Goal: Transaction & Acquisition: Purchase product/service

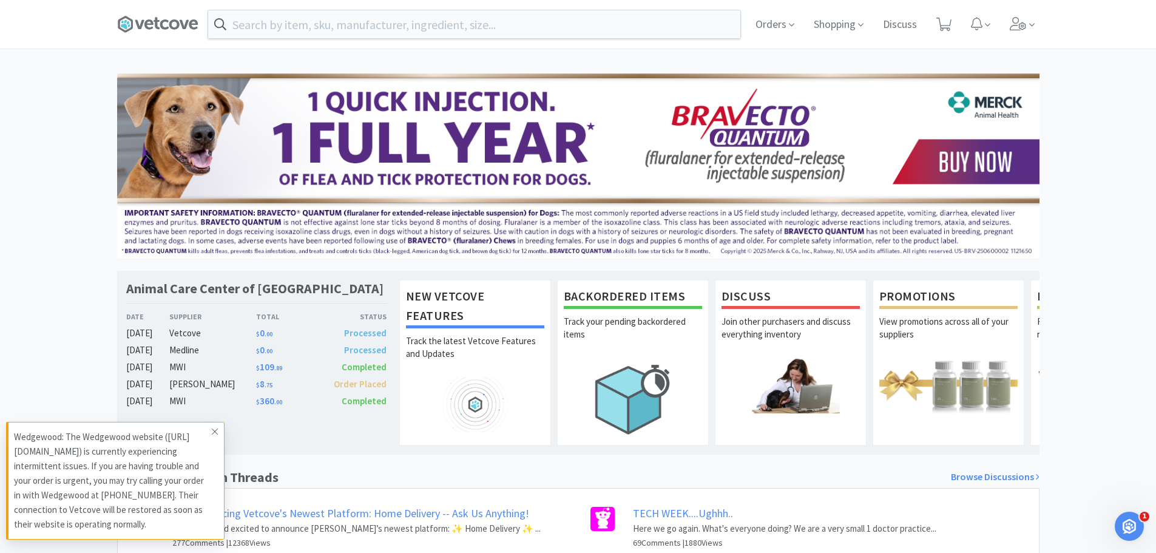
click at [220, 430] on span at bounding box center [214, 431] width 17 height 19
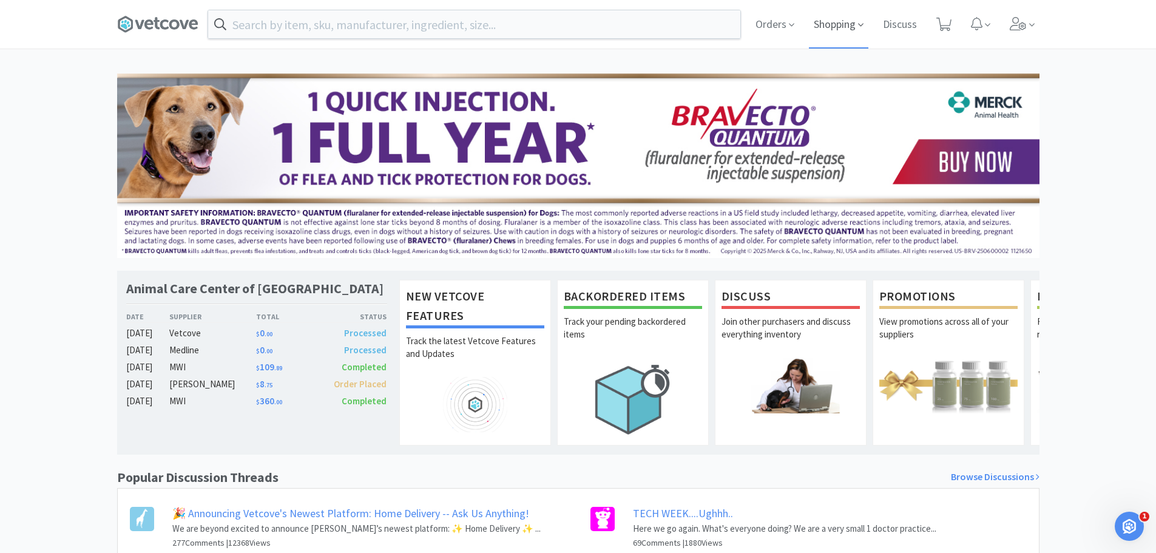
click at [842, 22] on span "Shopping" at bounding box center [838, 24] width 59 height 49
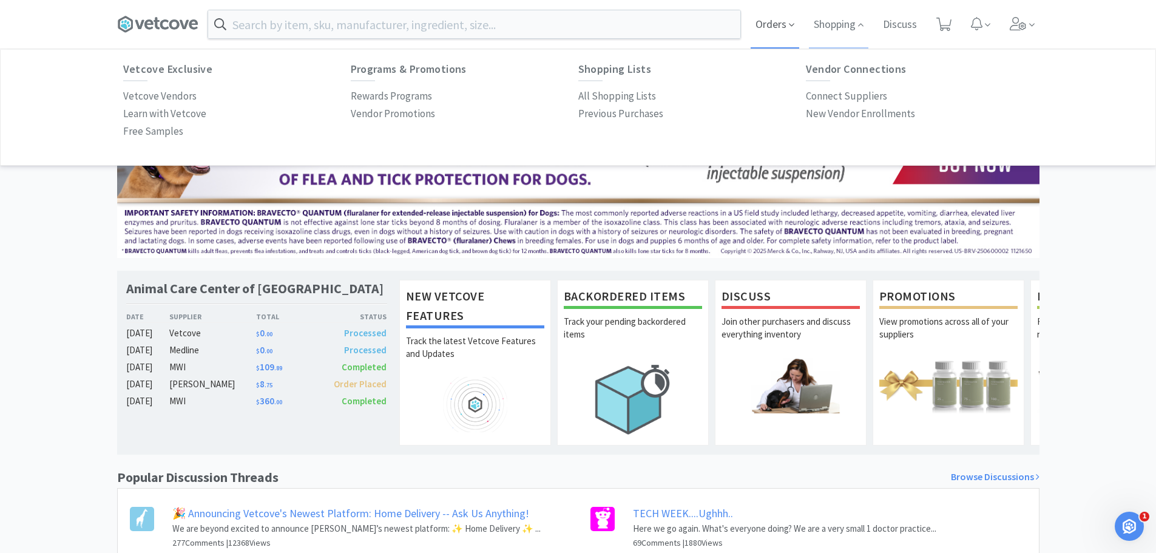
click at [791, 28] on icon at bounding box center [791, 24] width 5 height 11
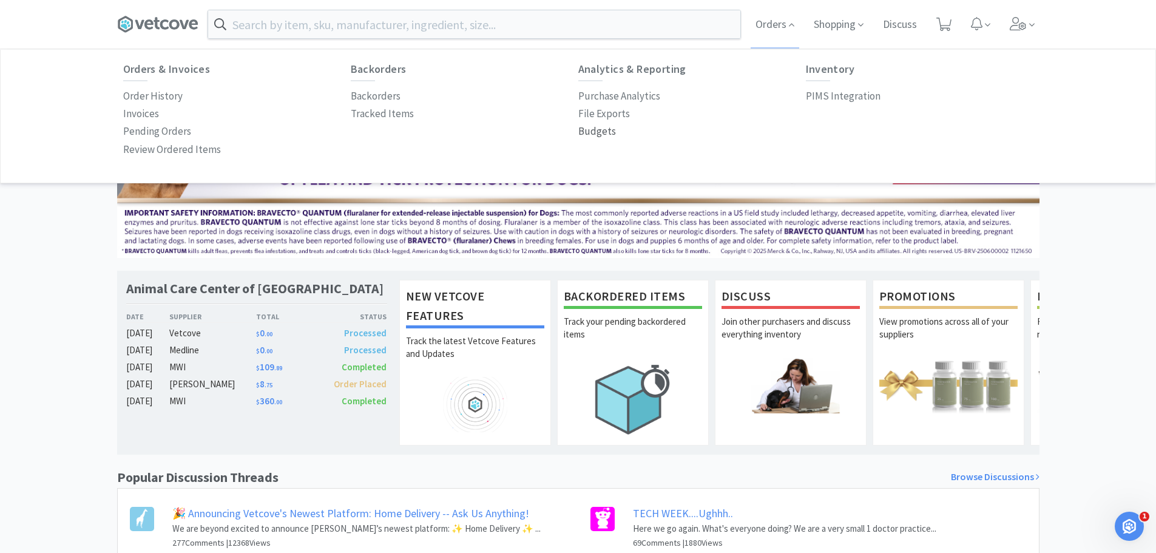
click at [578, 130] on div "Orders & Invoices Order History Invoices Pending Orders Review Ordered Items Ba…" at bounding box center [578, 110] width 910 height 95
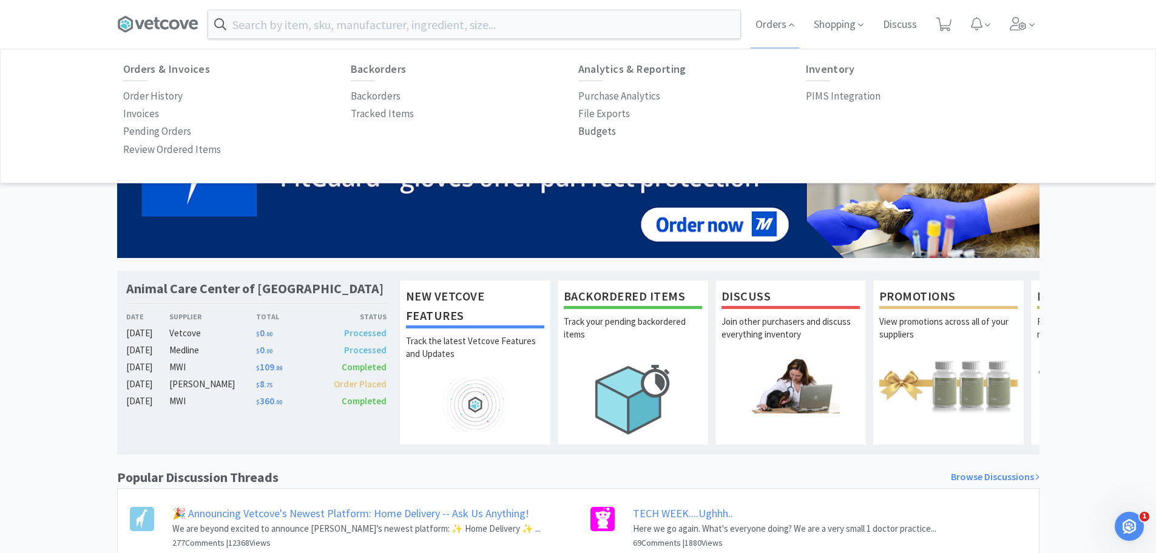
click at [583, 131] on p "Budgets" at bounding box center [597, 131] width 38 height 16
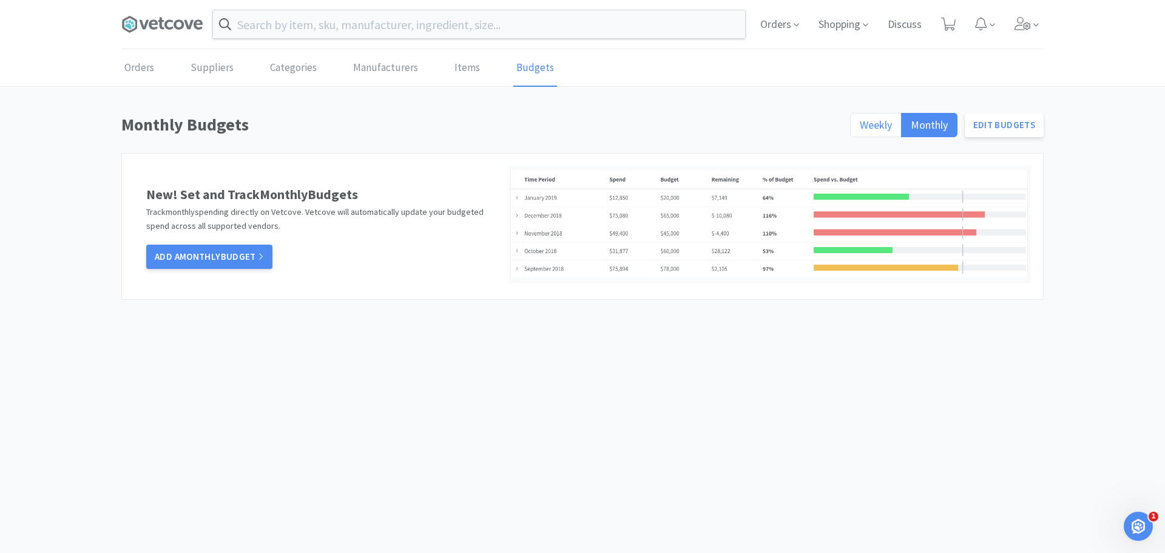
click at [869, 116] on label "Weekly" at bounding box center [876, 125] width 52 height 24
click at [860, 129] on input "Weekly" at bounding box center [860, 129] width 0 height 0
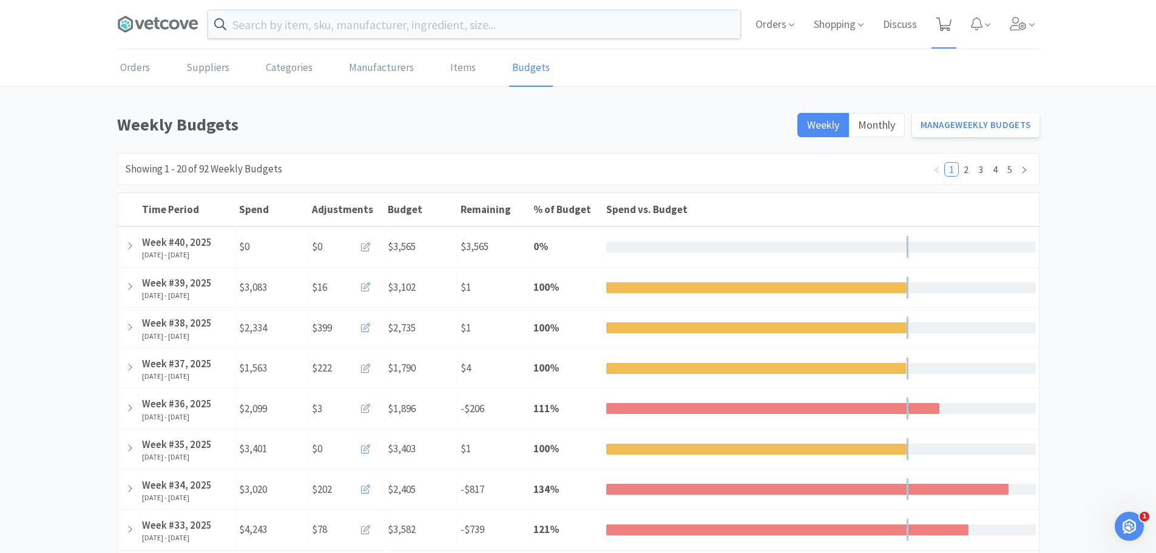
click at [938, 19] on icon at bounding box center [943, 24] width 15 height 13
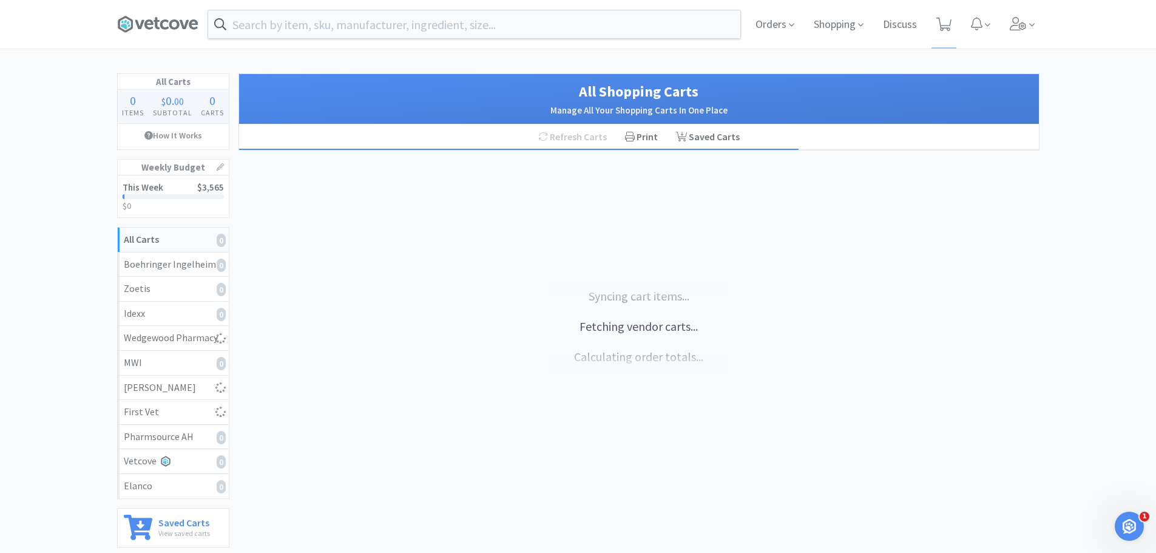
select select "1"
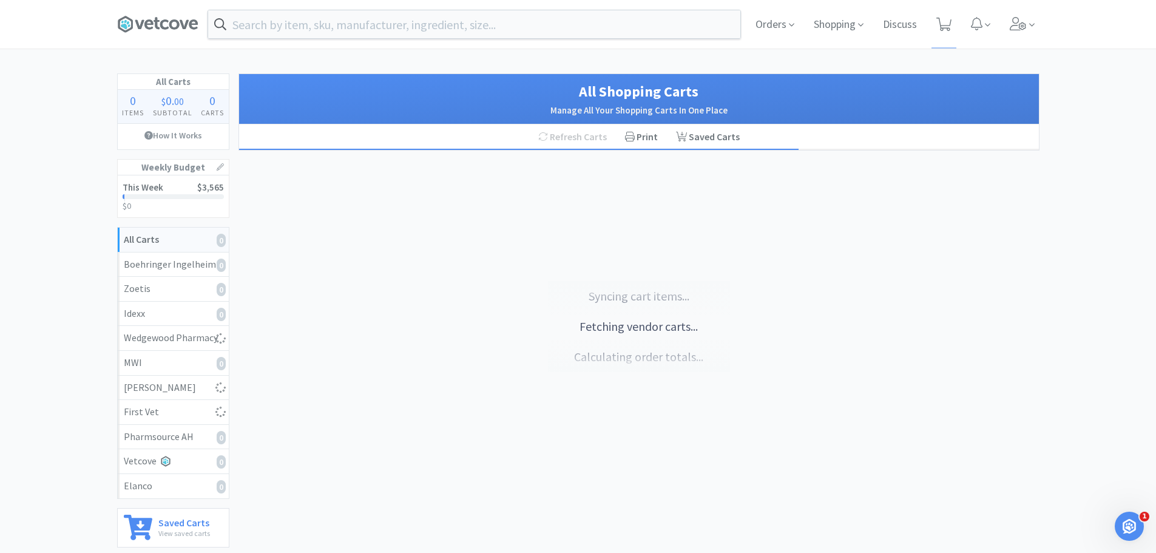
select select "1"
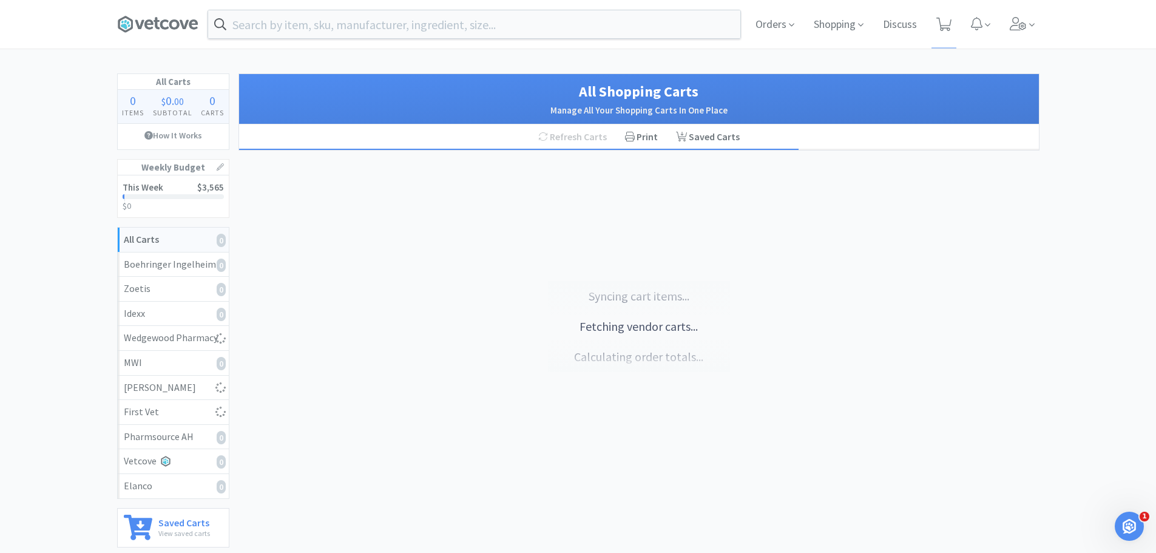
select select "3"
select select "1"
select select "2"
select select "1"
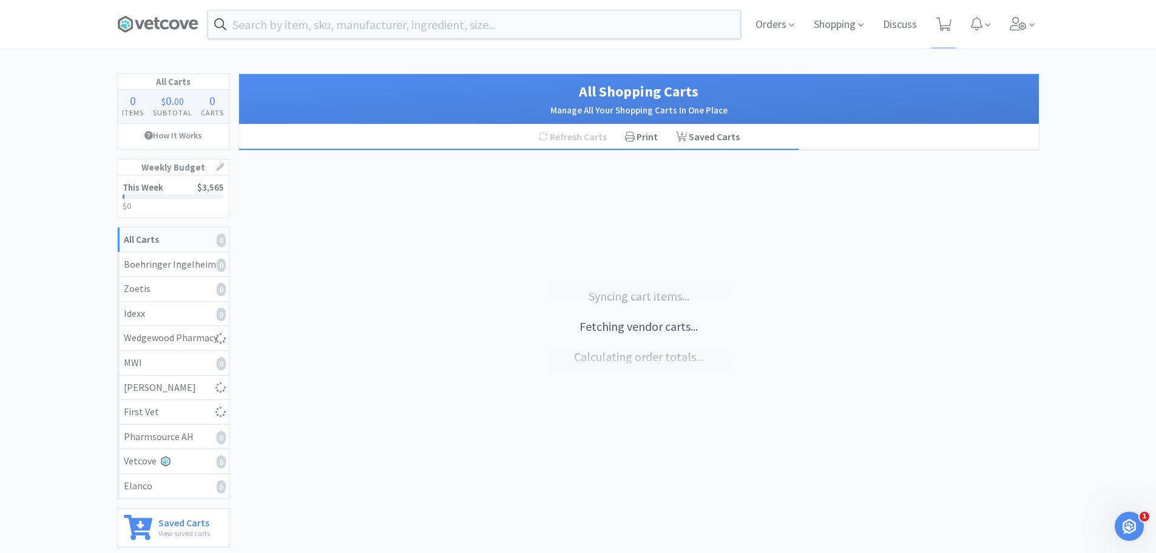
select select "1"
select select "2"
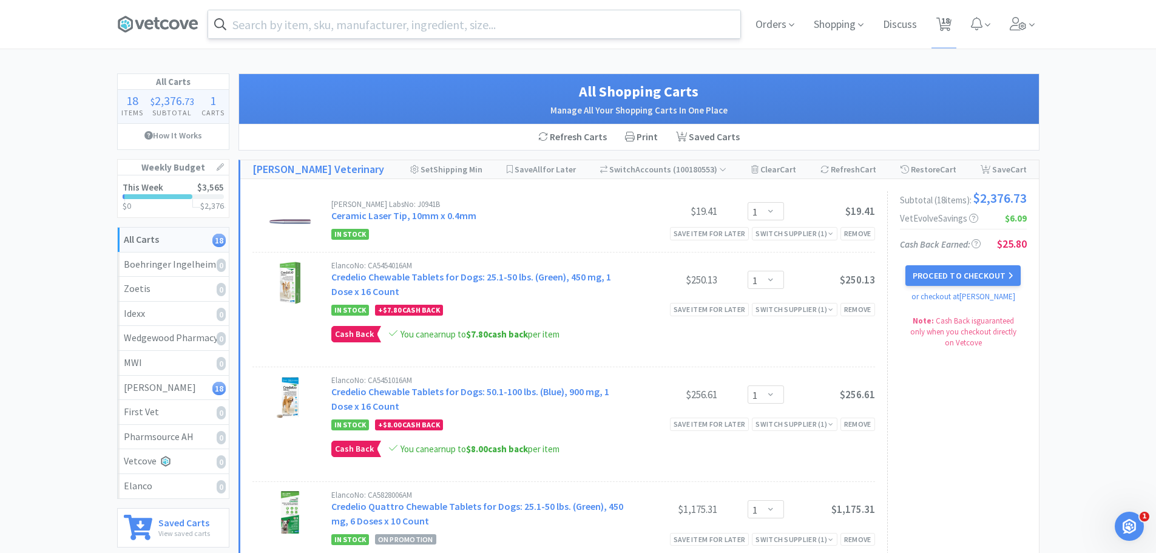
click at [390, 28] on input "text" at bounding box center [474, 24] width 532 height 28
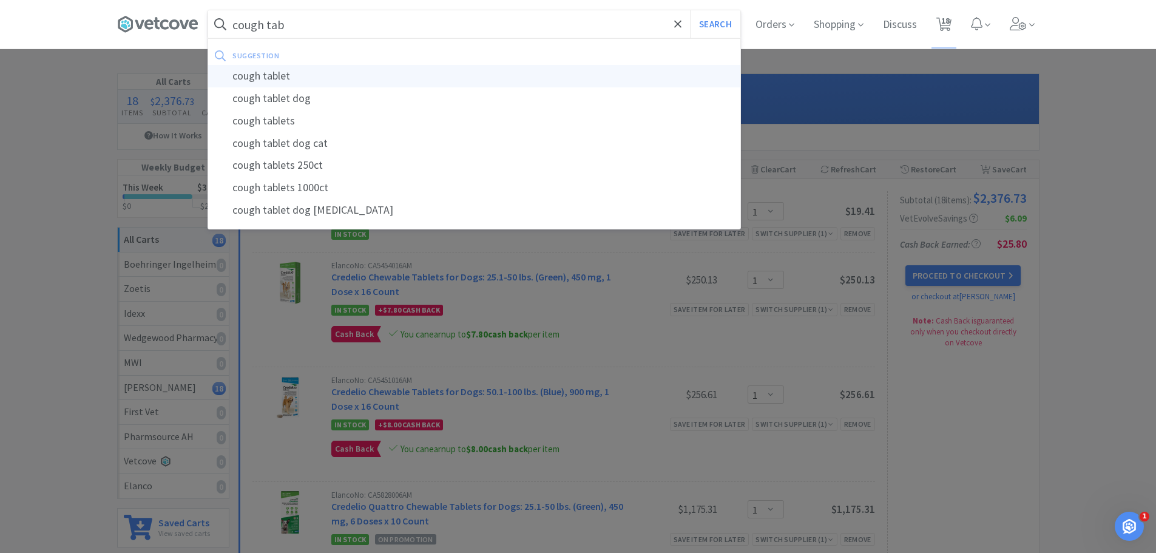
click at [260, 74] on div "cough tablet" at bounding box center [474, 76] width 532 height 22
type input "cough tablet"
select select "1"
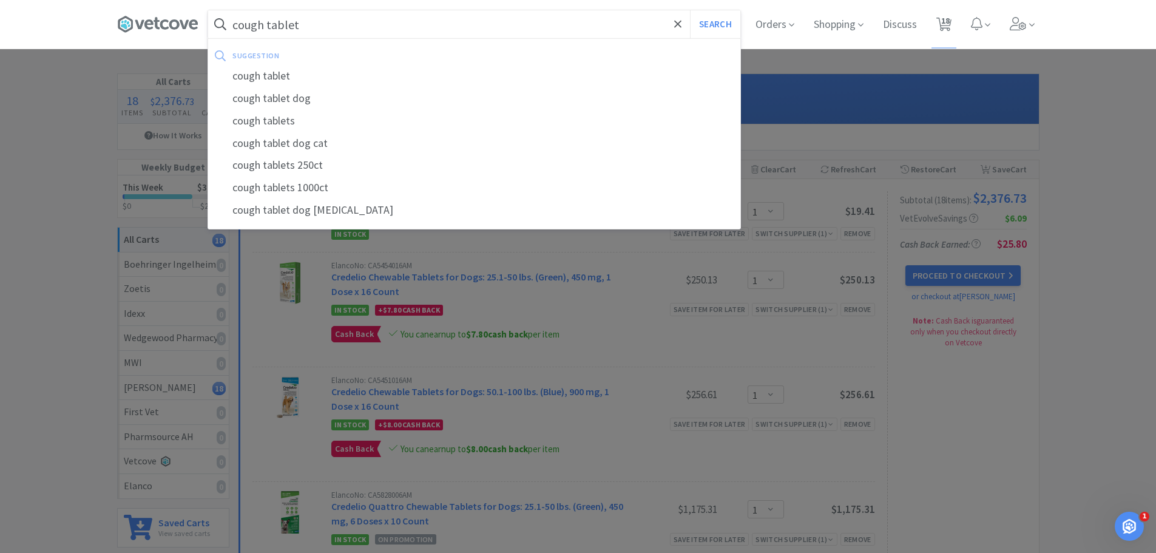
select select "1"
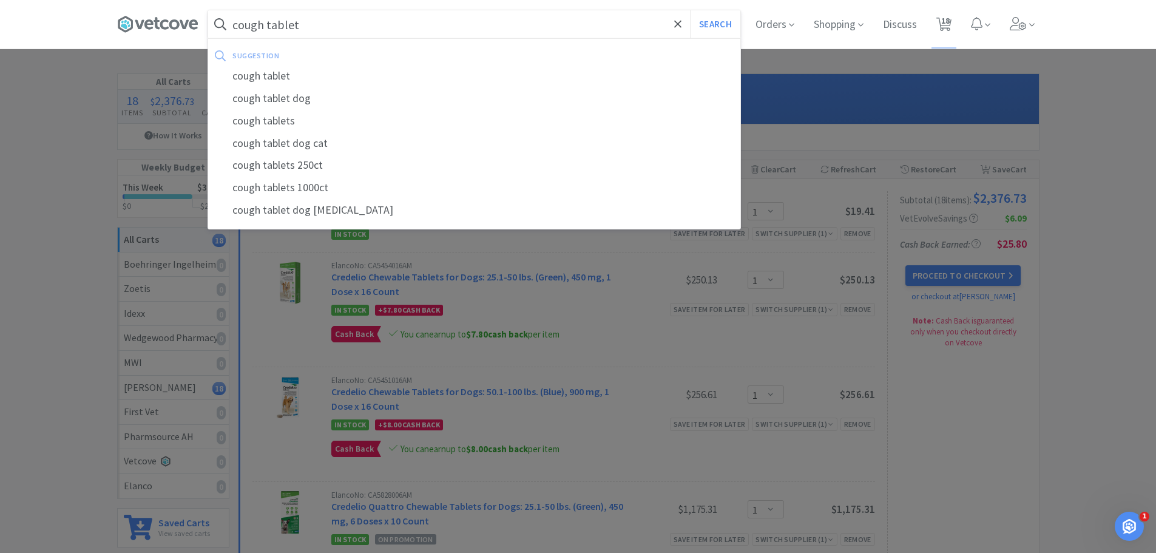
select select "1"
select select "3"
select select "1"
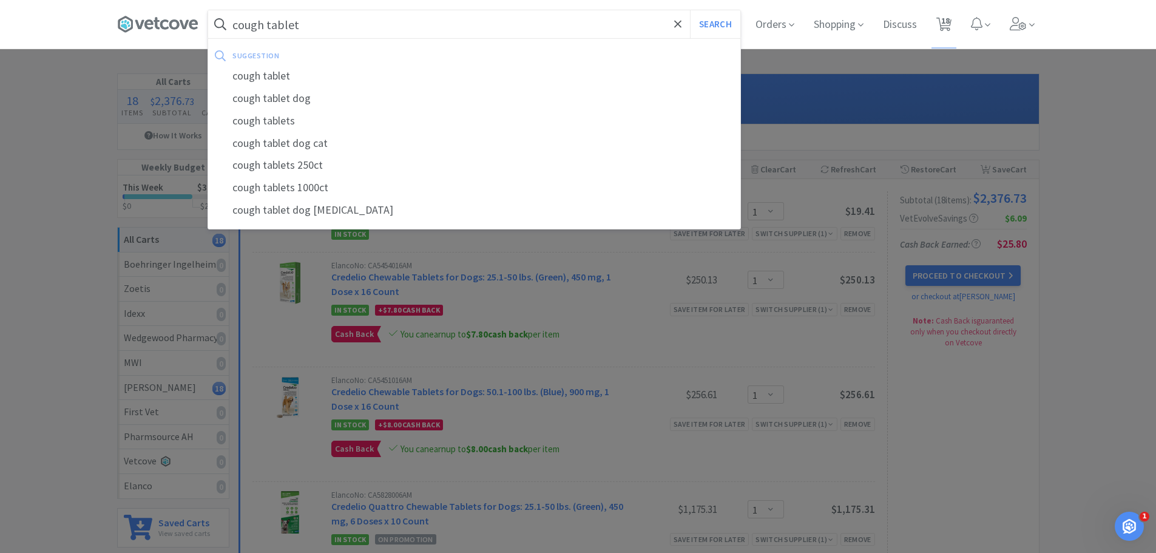
select select "2"
select select "1"
select select "2"
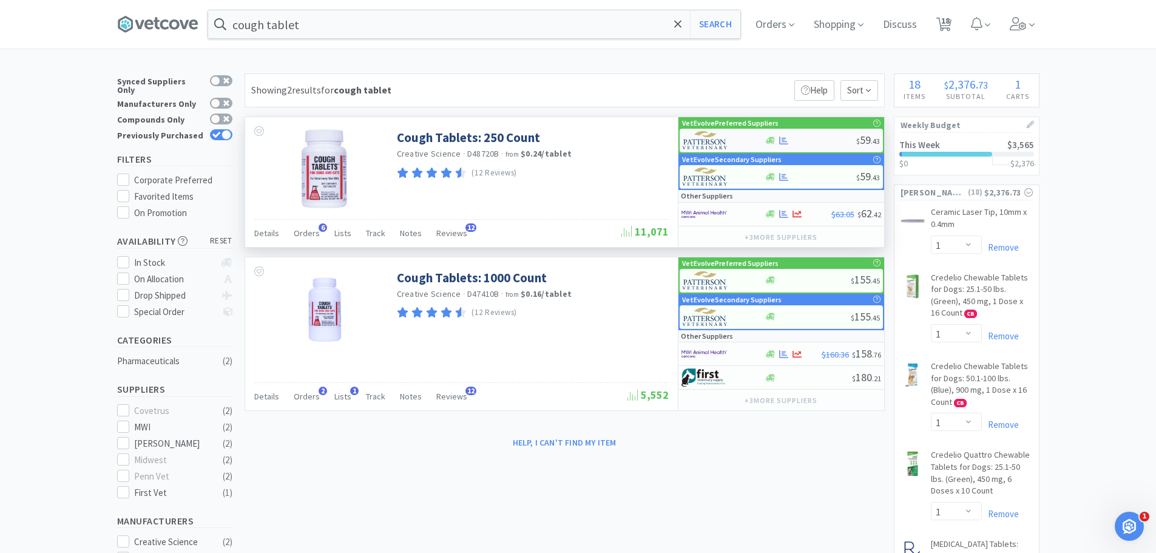
click at [820, 144] on div at bounding box center [811, 140] width 92 height 9
select select "1"
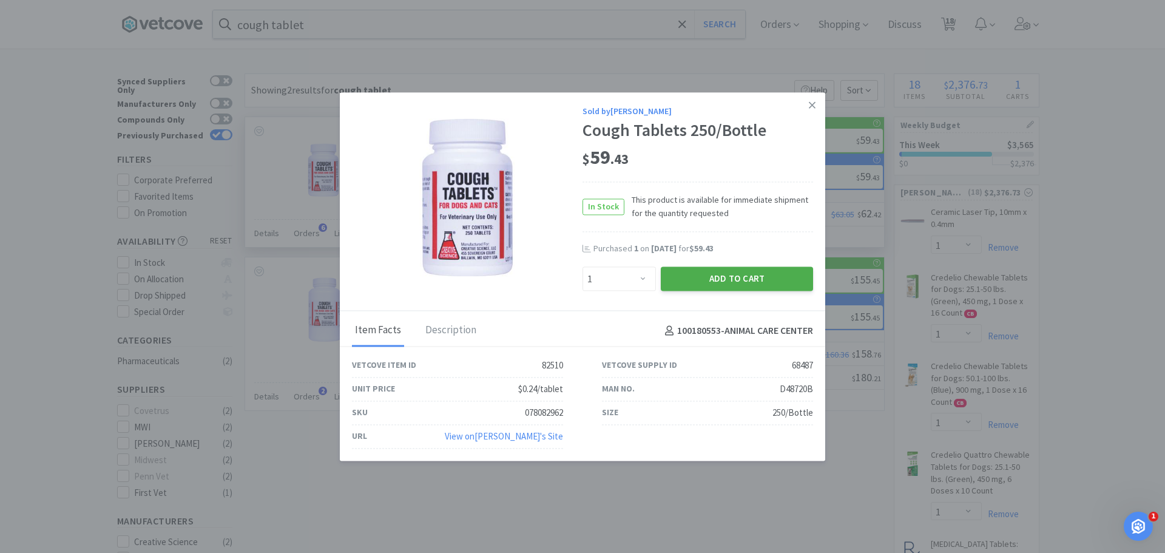
click at [734, 278] on button "Add to Cart" at bounding box center [737, 279] width 152 height 24
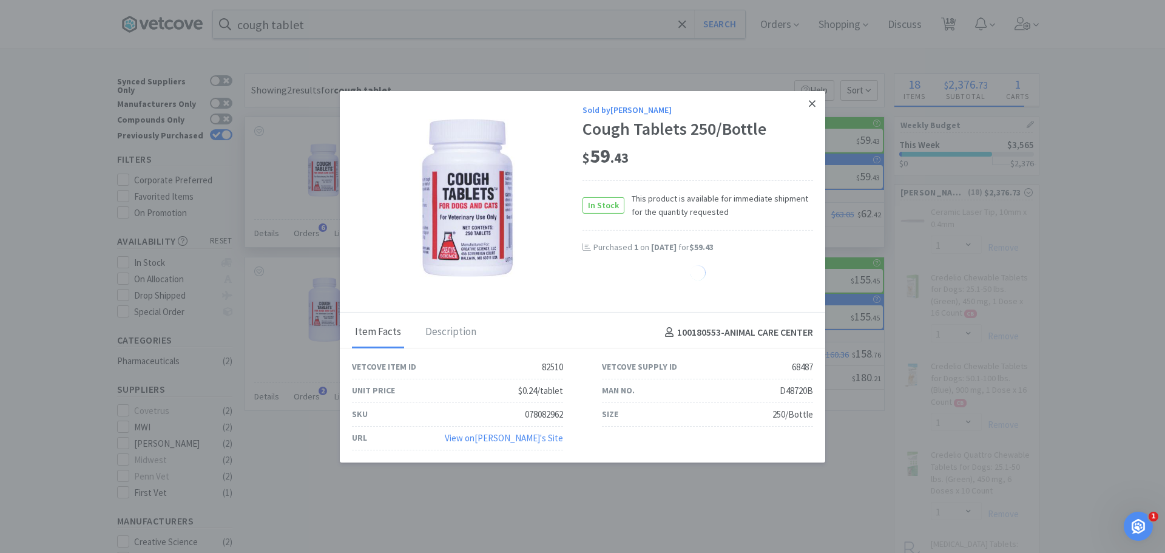
select select "1"
select select "3"
select select "1"
select select "2"
select select "1"
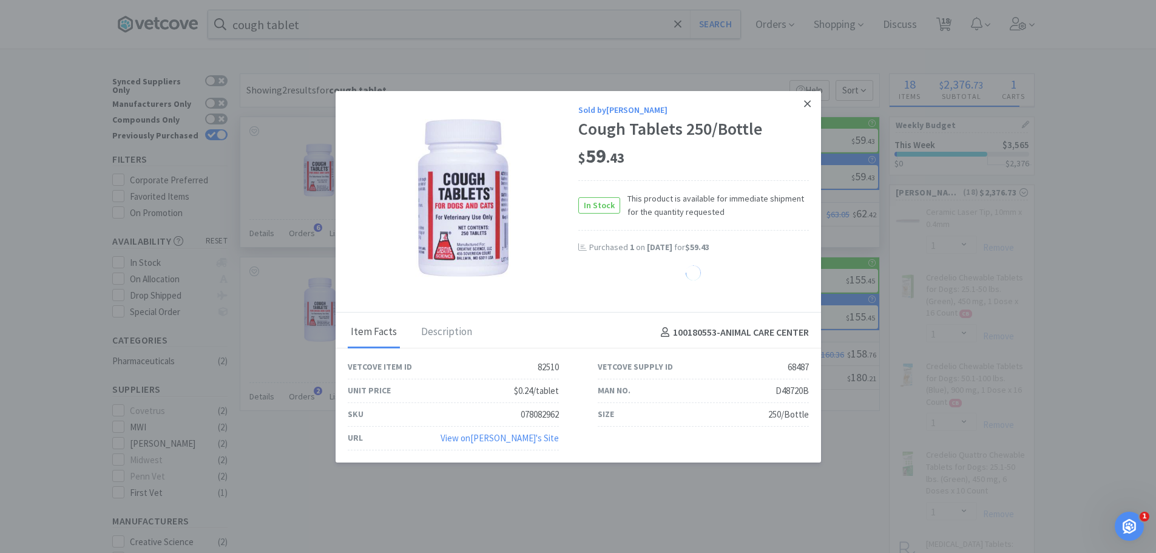
select select "2"
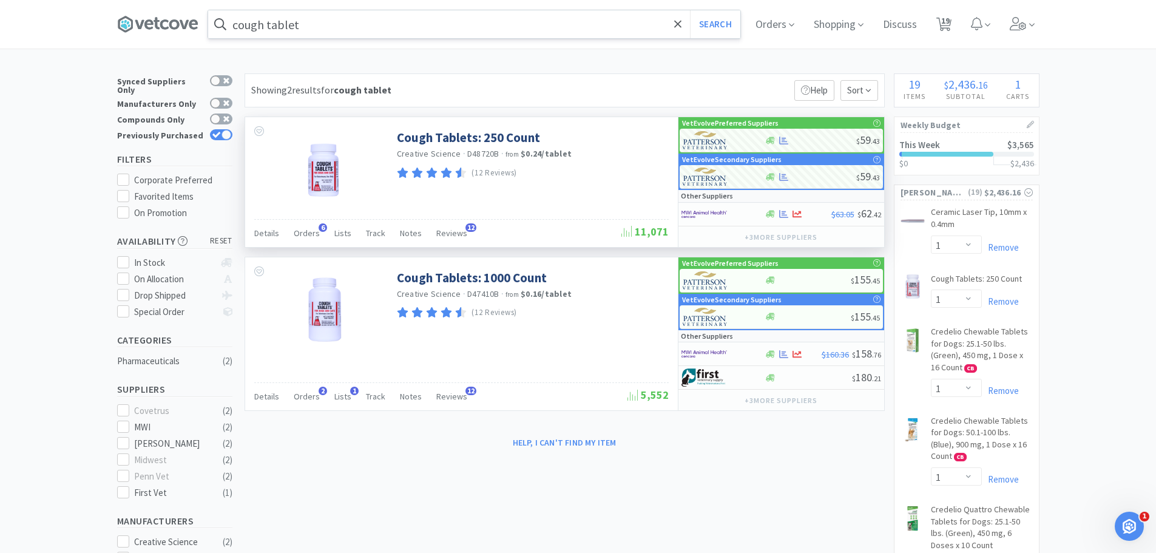
click at [321, 27] on input "cough tablet" at bounding box center [474, 24] width 532 height 28
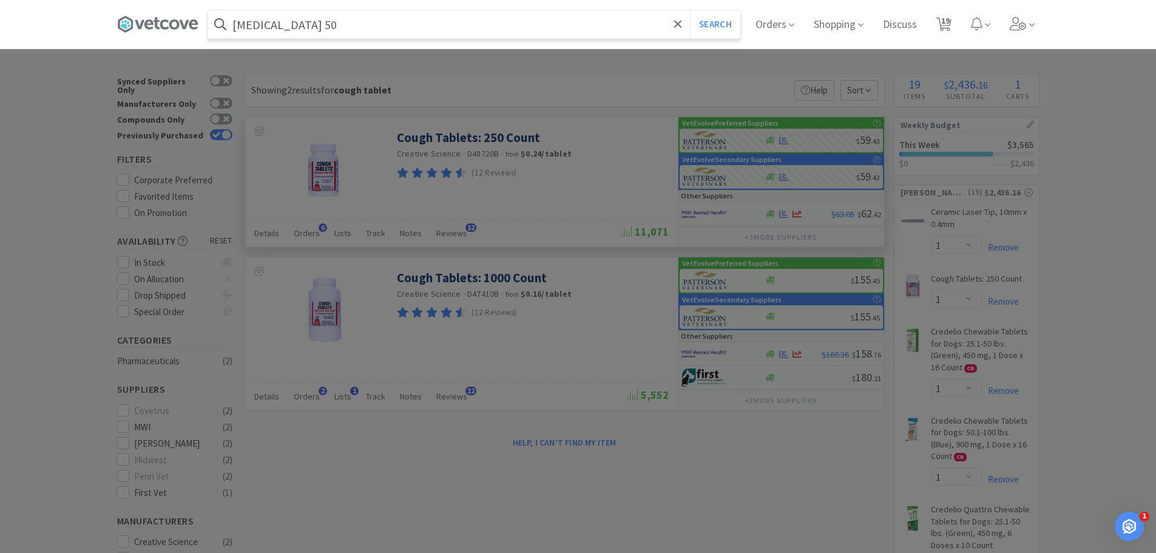
click at [690, 10] on button "Search" at bounding box center [715, 24] width 50 height 28
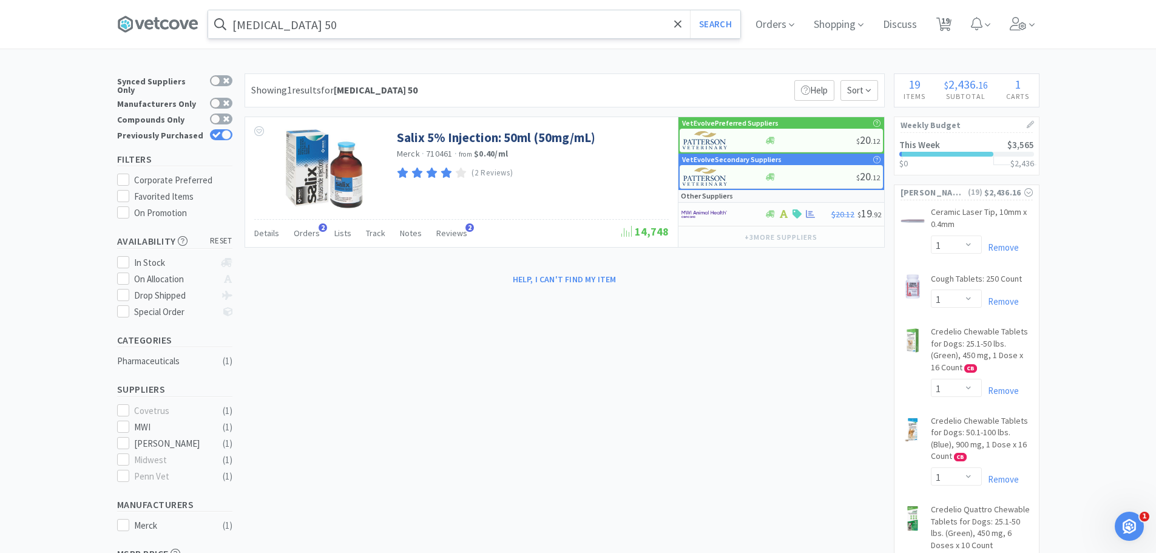
click at [306, 19] on input "[MEDICAL_DATA] 50" at bounding box center [474, 24] width 532 height 28
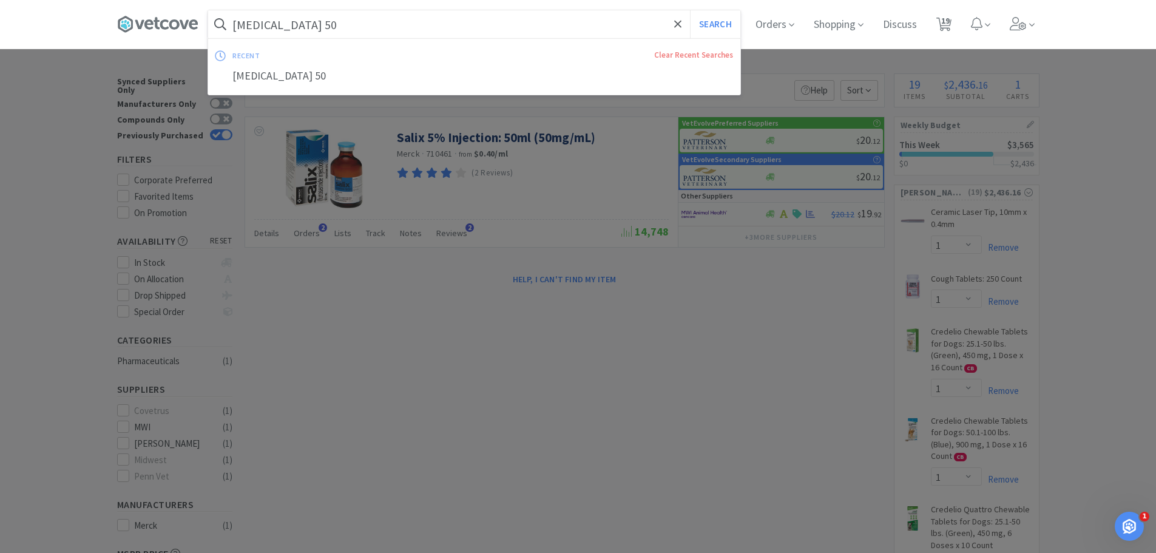
click at [296, 21] on input "[MEDICAL_DATA] 50" at bounding box center [474, 24] width 532 height 28
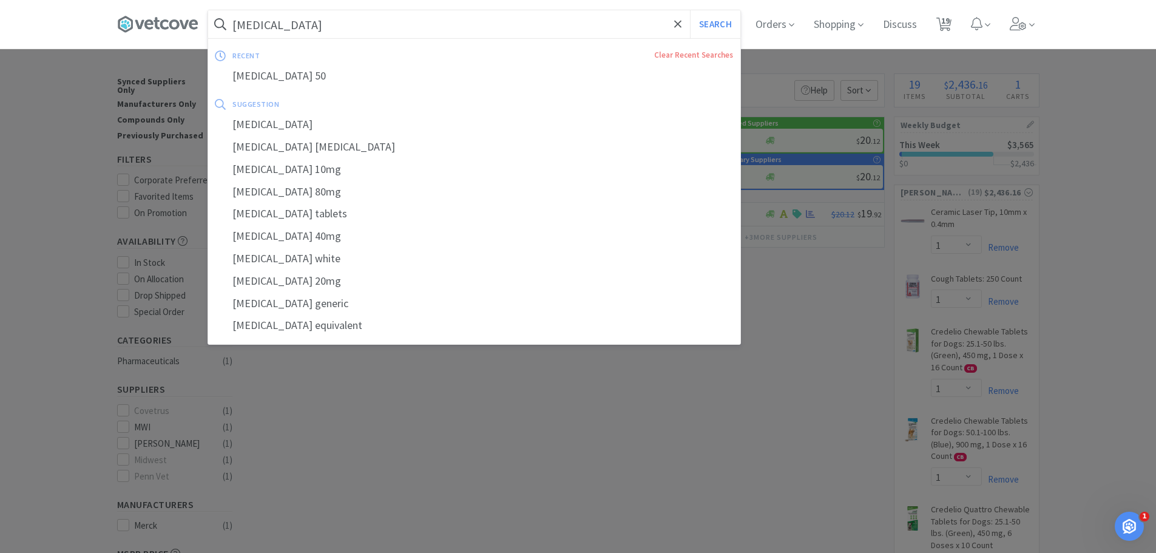
type input "[MEDICAL_DATA]"
click at [690, 10] on button "Search" at bounding box center [715, 24] width 50 height 28
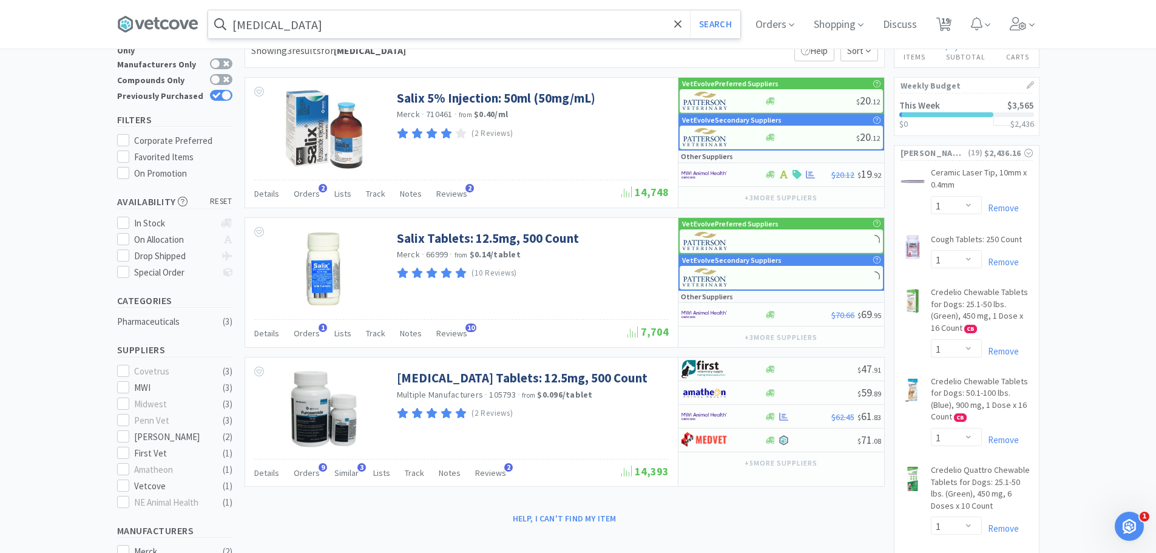
scroll to position [61, 0]
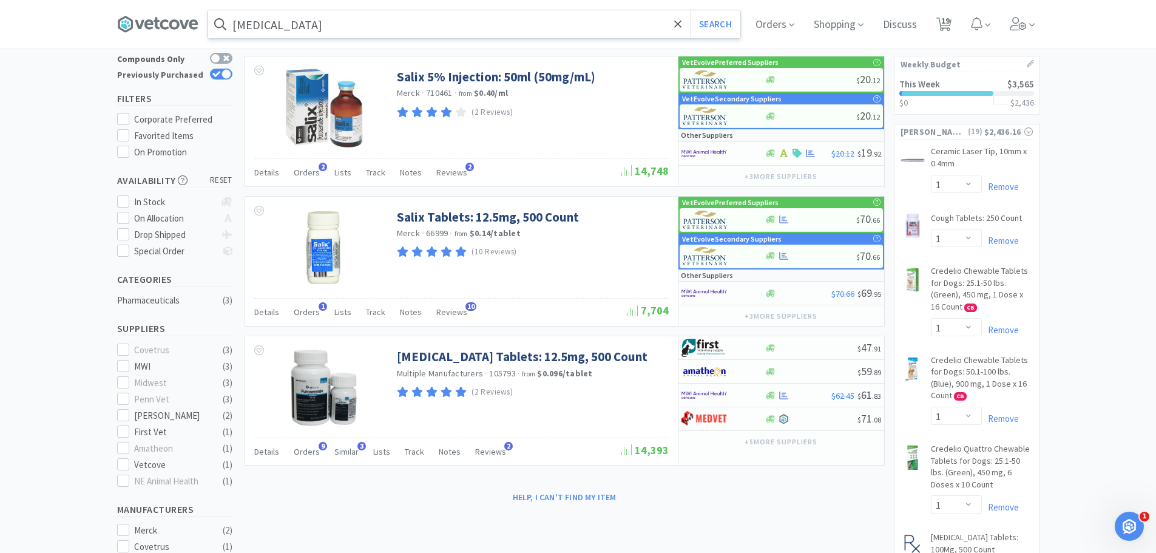
click at [220, 71] on icon at bounding box center [216, 74] width 8 height 7
checkbox input "false"
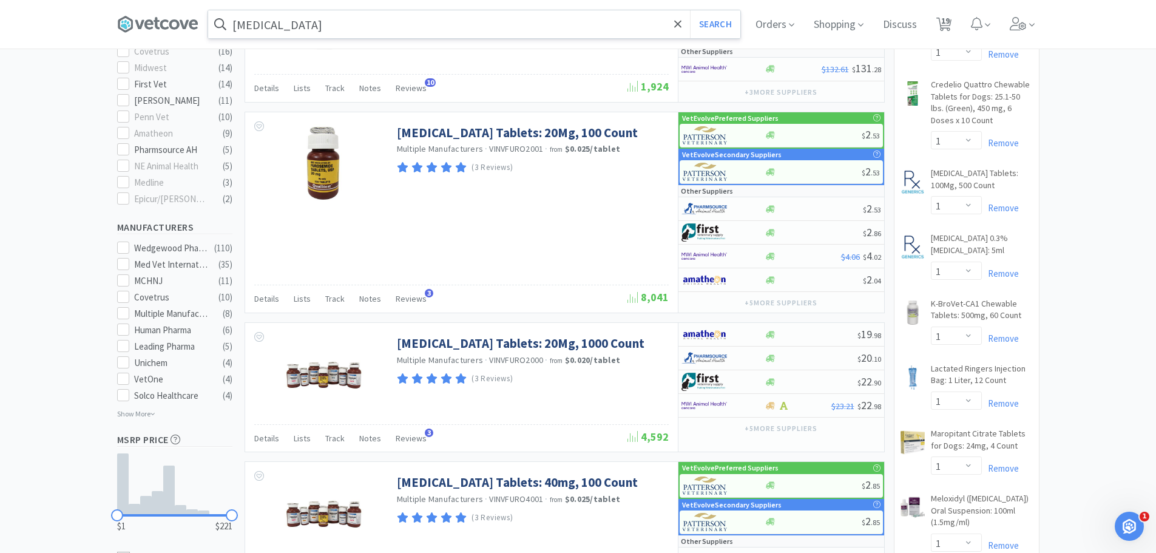
scroll to position [0, 0]
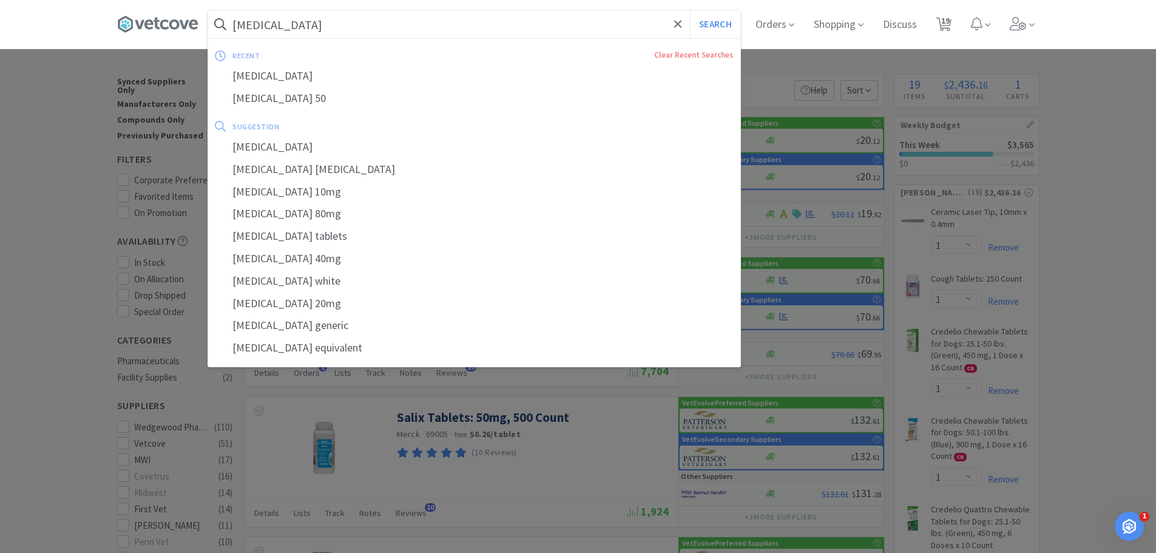
click at [353, 30] on input "[MEDICAL_DATA]" at bounding box center [474, 24] width 532 height 28
click at [354, 30] on input "[MEDICAL_DATA]" at bounding box center [474, 24] width 532 height 28
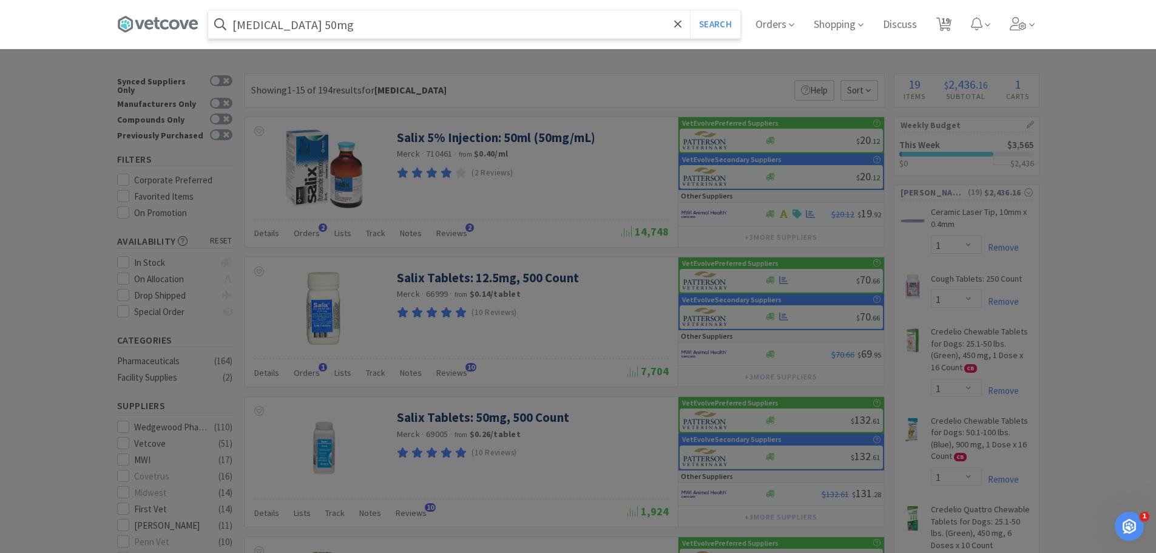
click at [690, 10] on button "Search" at bounding box center [715, 24] width 50 height 28
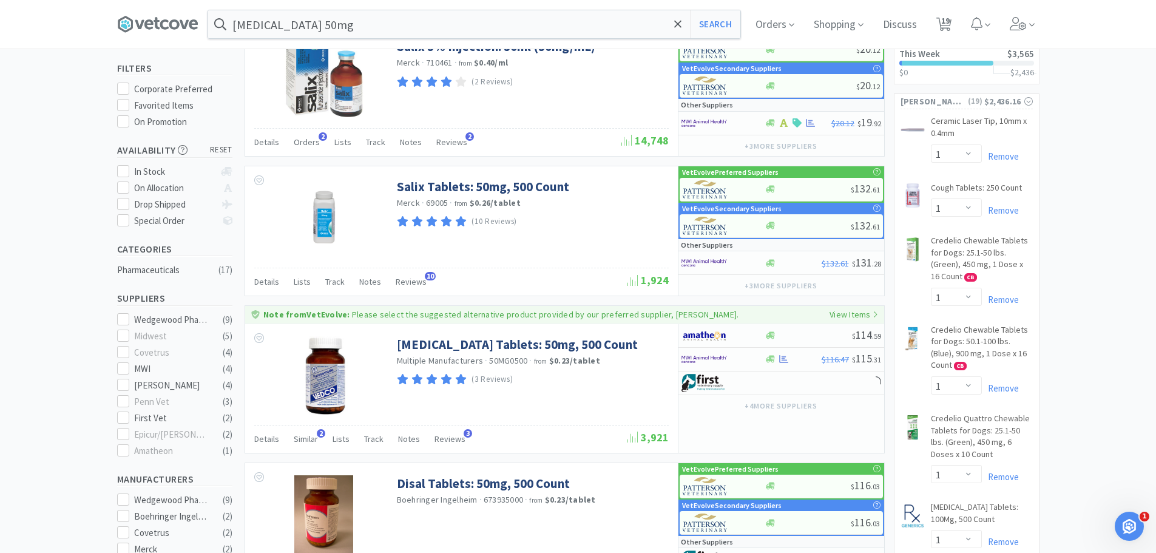
scroll to position [121, 0]
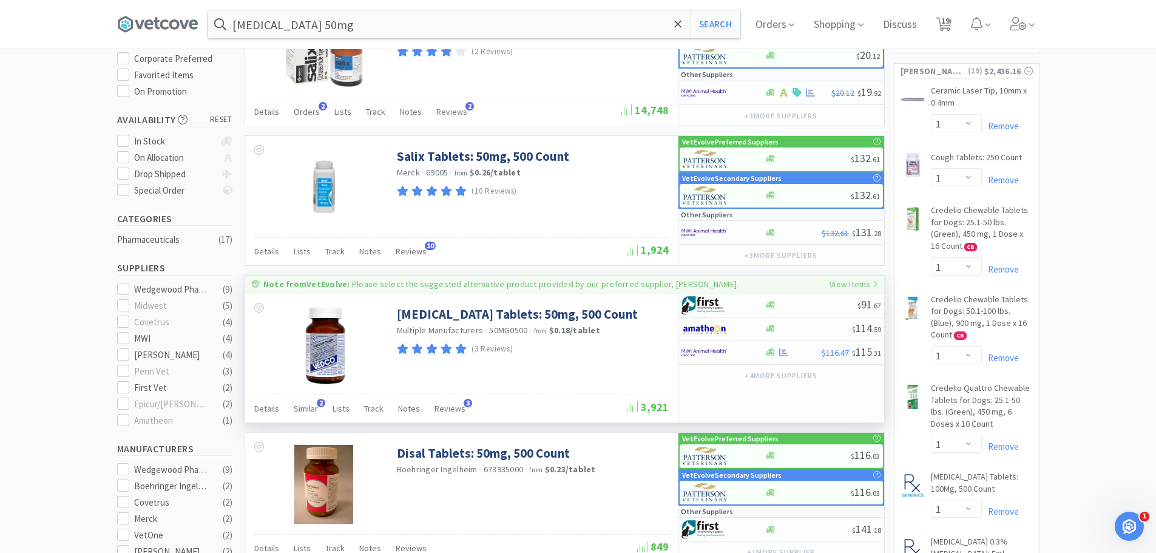
click at [472, 287] on p "Please select the suggested alternative product provided by our preferred suppl…" at bounding box center [545, 284] width 387 height 11
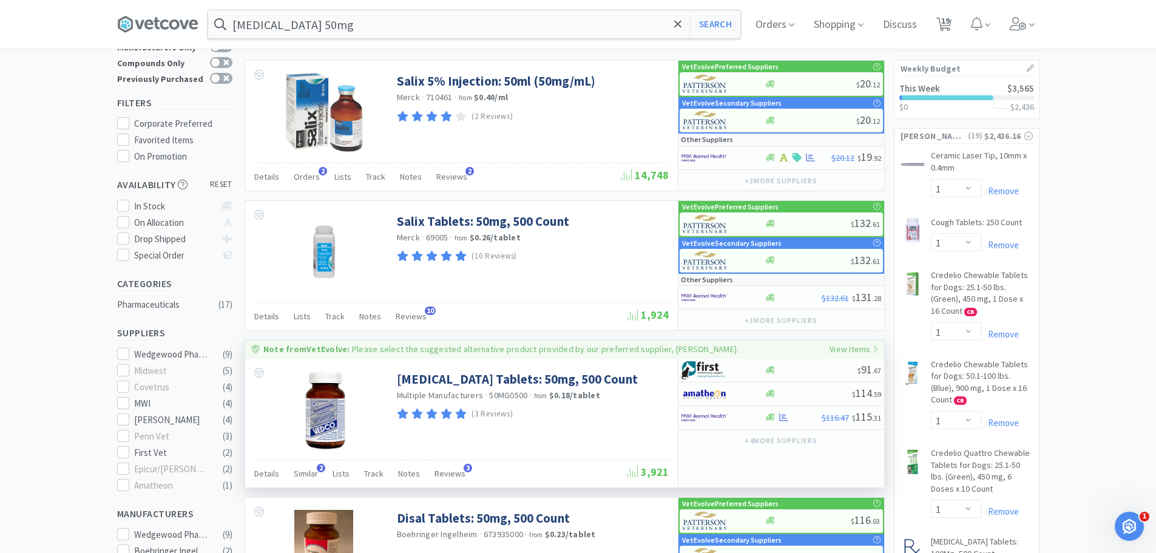
scroll to position [182, 0]
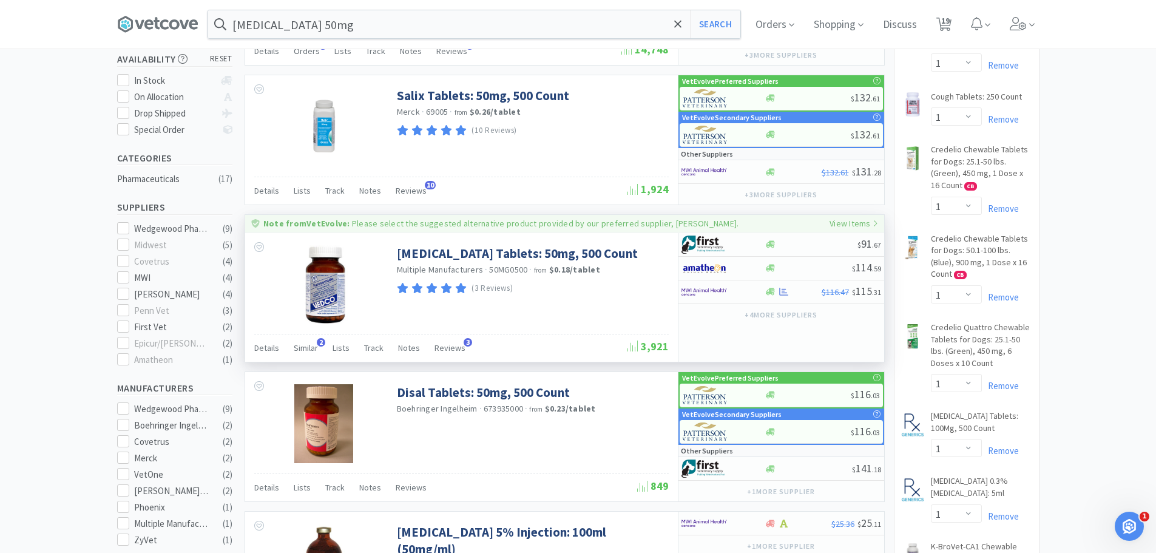
click at [458, 217] on div "Note from VetEvolve : Please select the suggested alternative product provided …" at bounding box center [540, 223] width 579 height 13
type input "78088558"
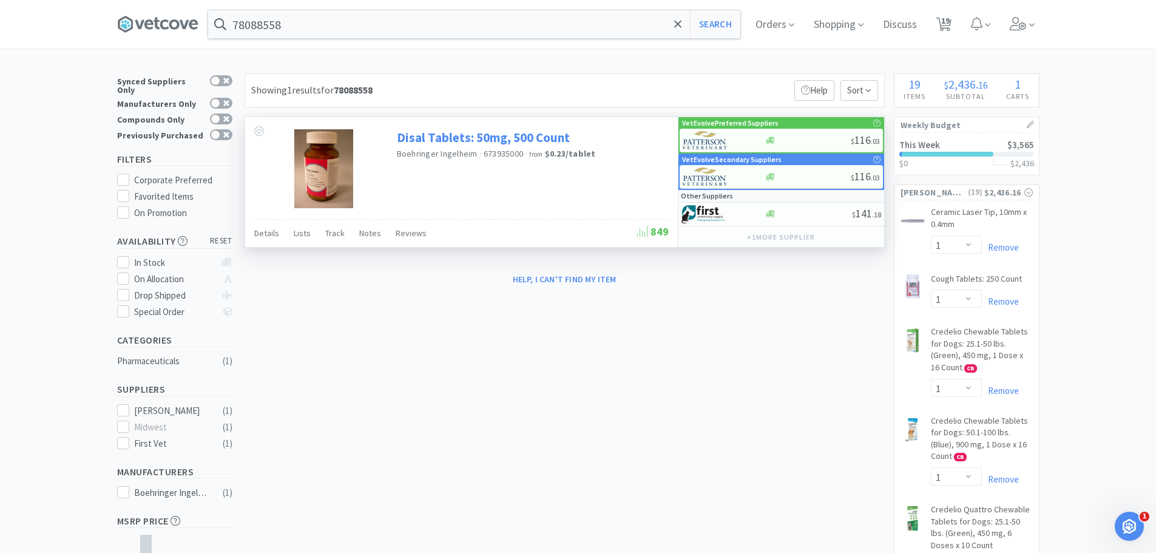
click at [455, 136] on link "Disal Tablets: 50mg, 500 Count" at bounding box center [483, 137] width 173 height 16
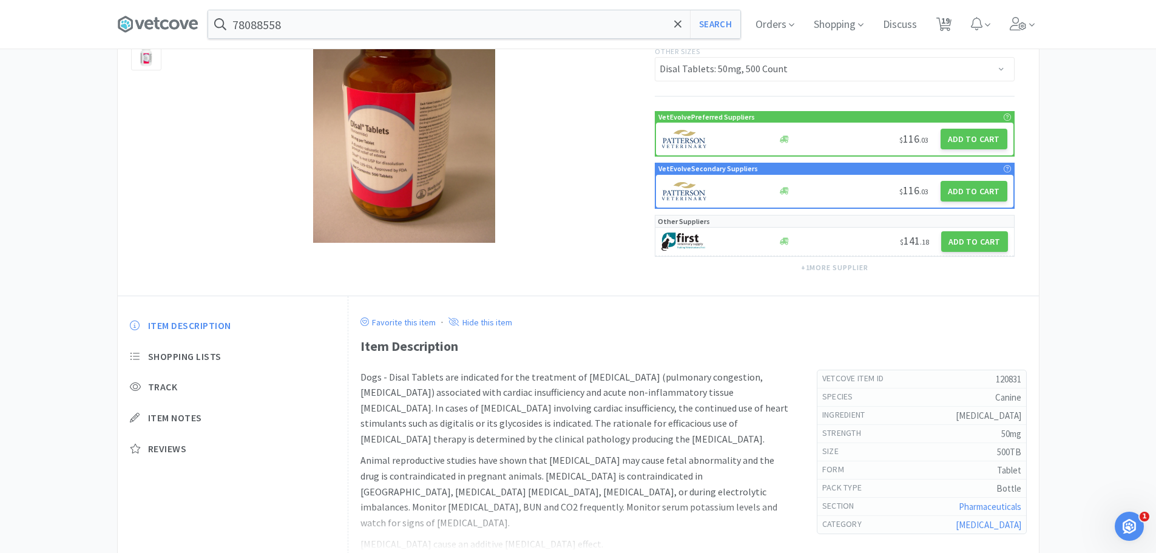
scroll to position [121, 0]
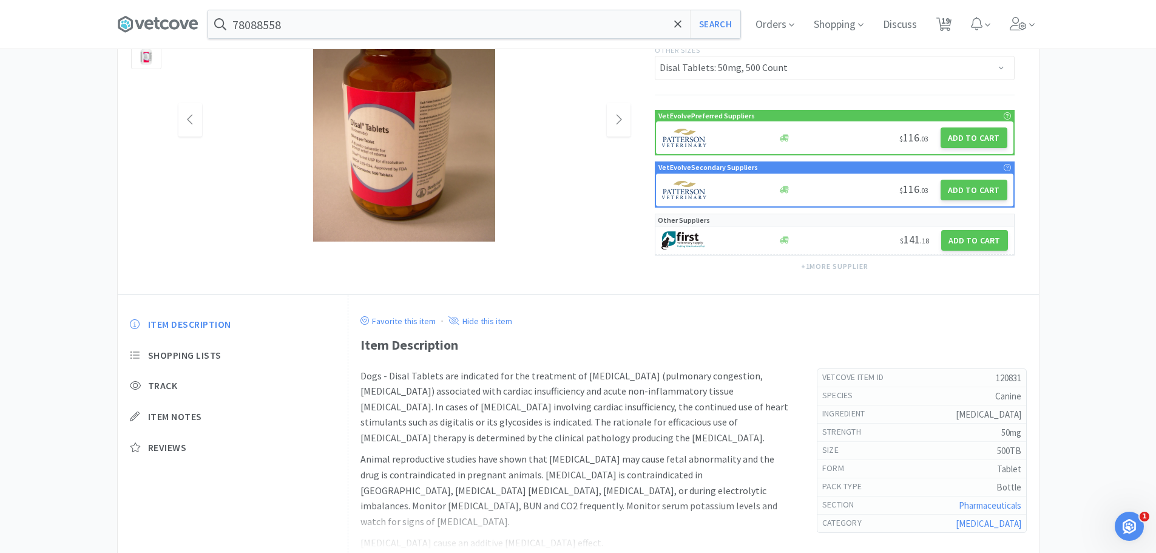
click at [407, 207] on img at bounding box center [404, 120] width 182 height 243
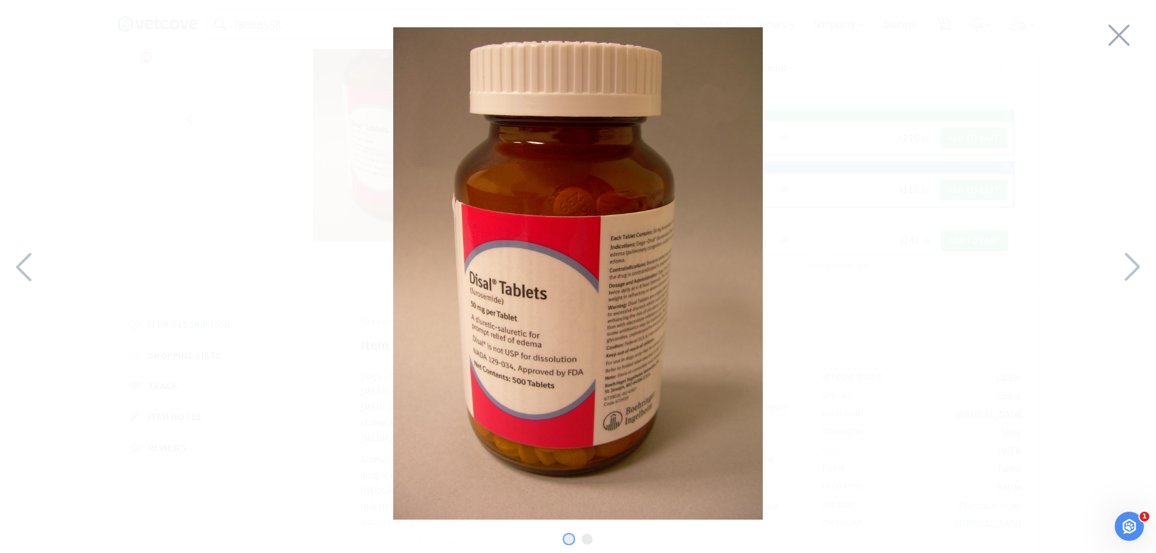
click at [885, 377] on div at bounding box center [578, 273] width 1156 height 523
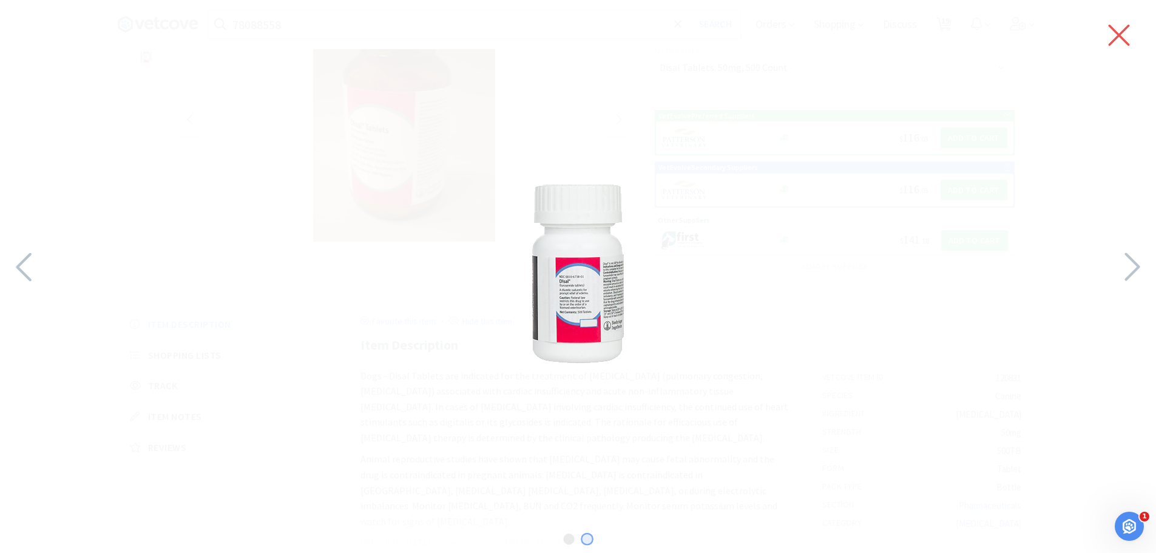
click at [1121, 29] on icon at bounding box center [1118, 35] width 25 height 34
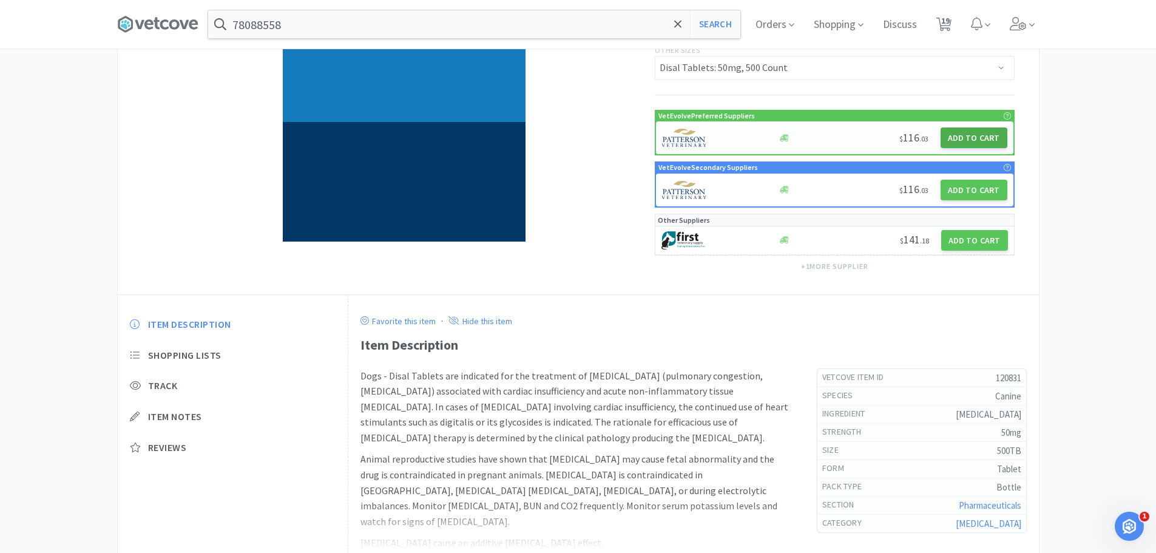
click at [956, 138] on button "Add to Cart" at bounding box center [974, 137] width 67 height 21
select select "1"
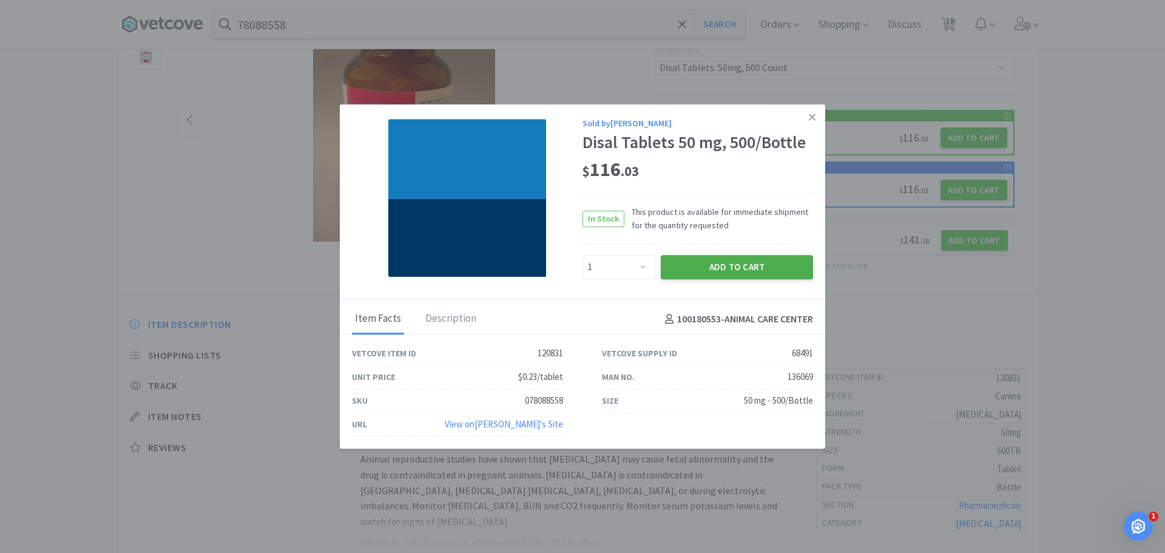
click at [681, 269] on button "Add to Cart" at bounding box center [737, 267] width 152 height 24
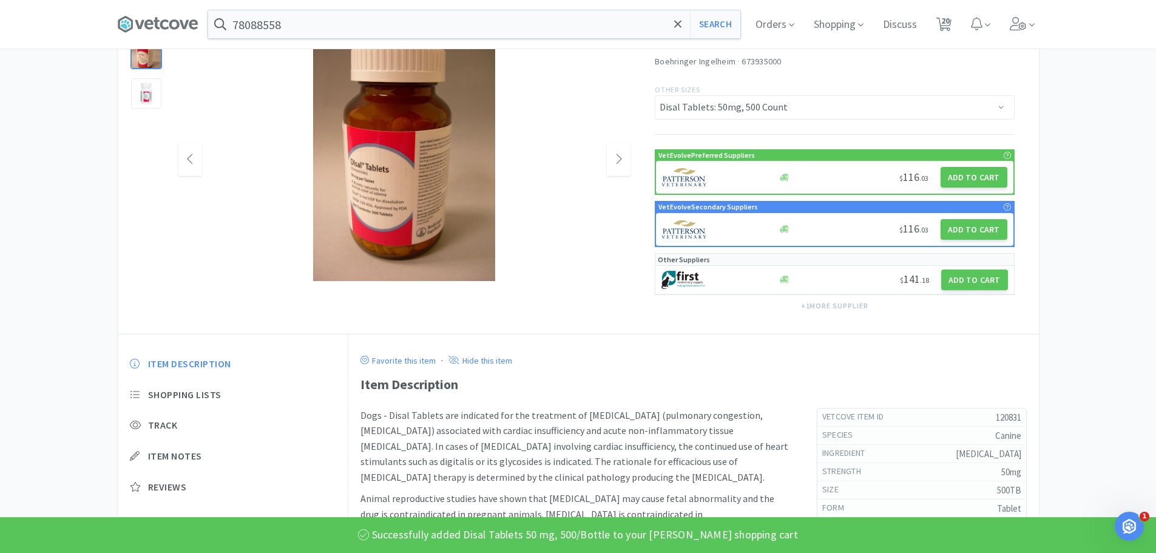
scroll to position [61, 0]
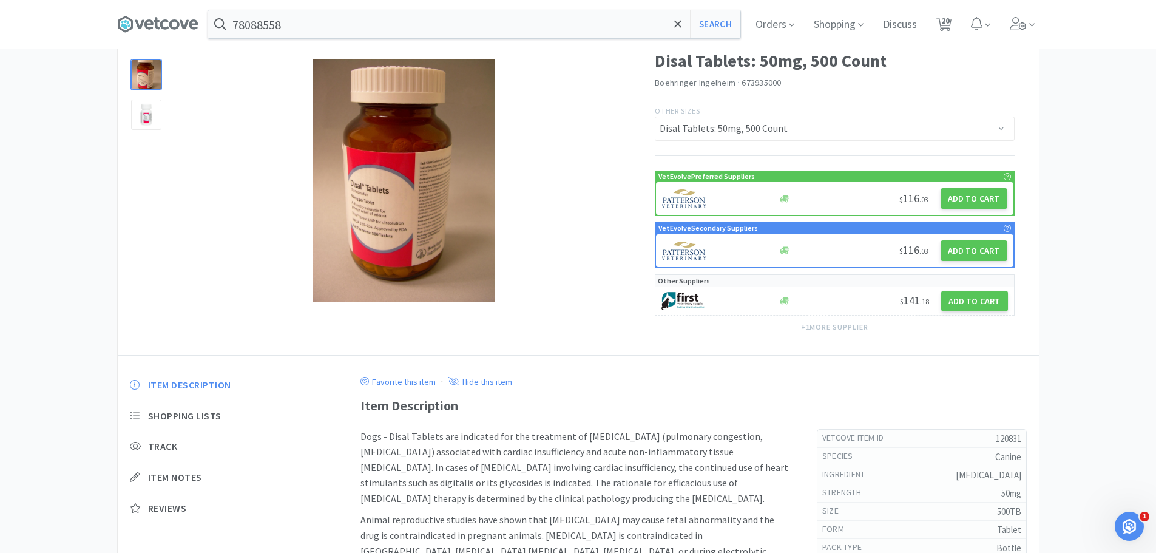
select select "1"
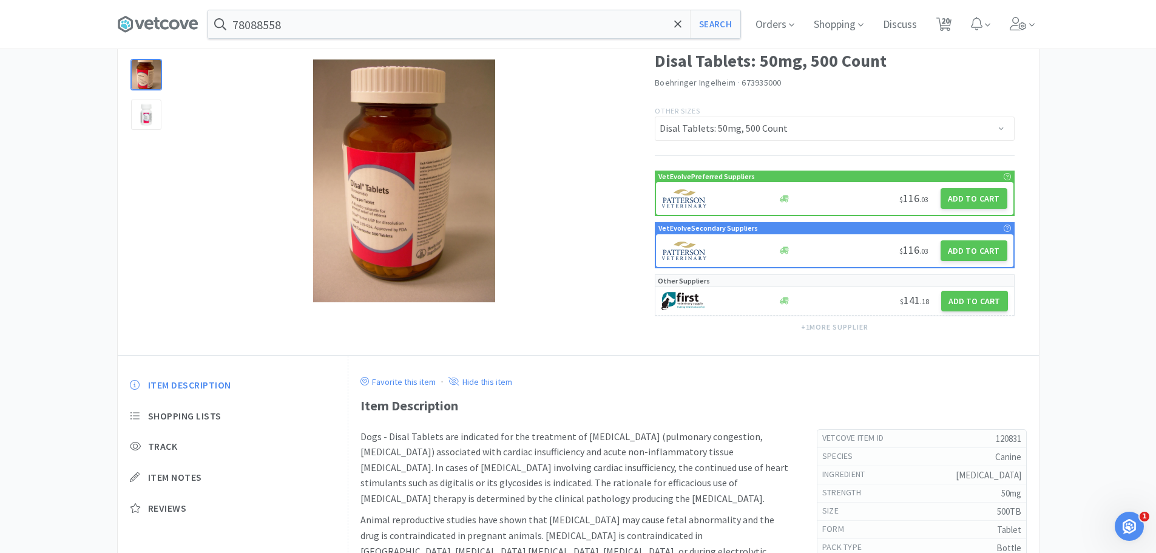
select select "1"
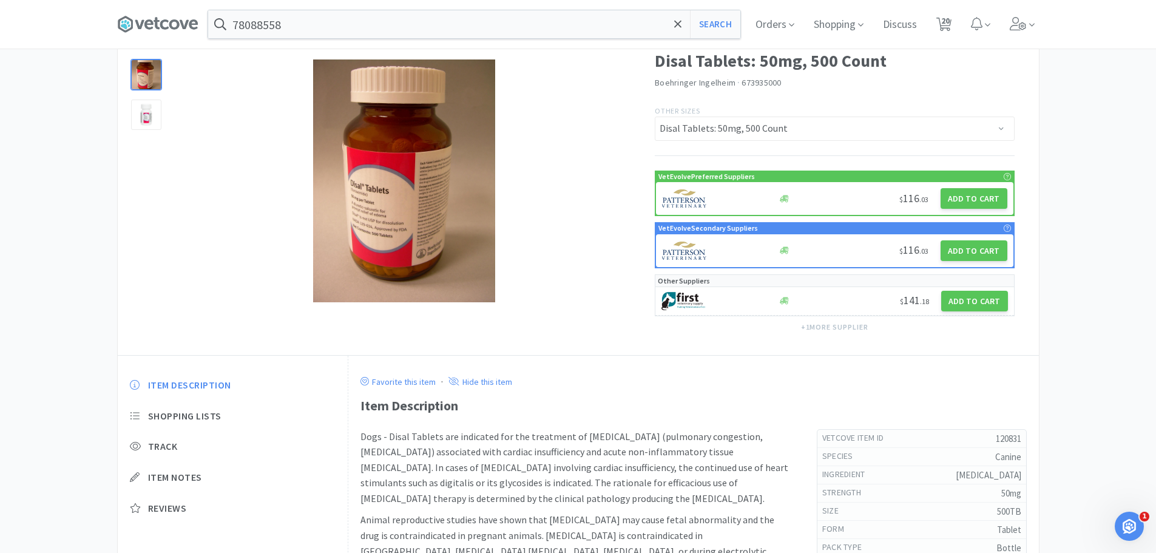
select select "1"
select select "3"
select select "1"
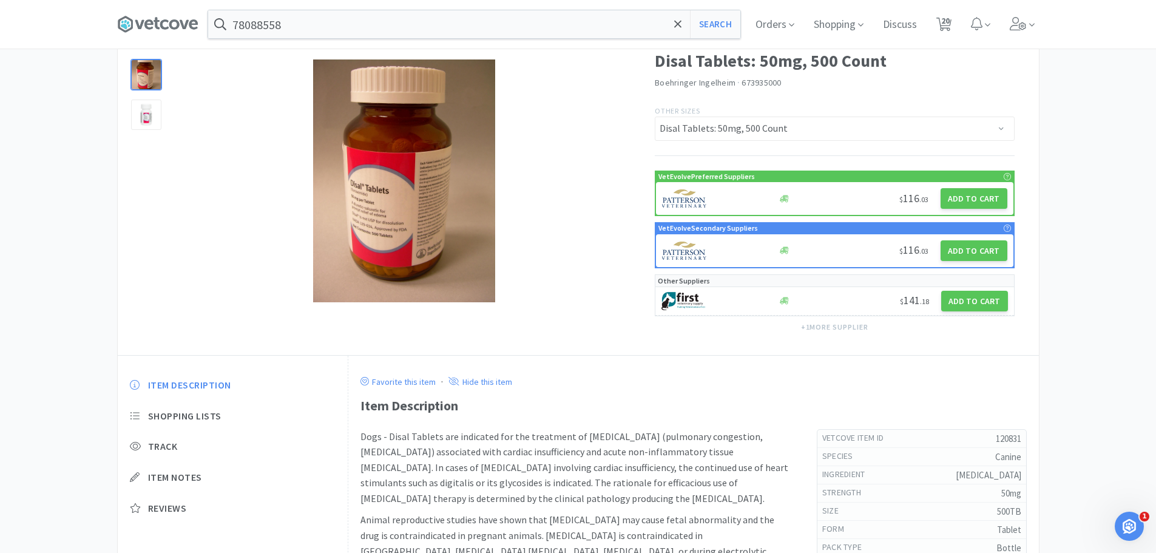
select select "2"
select select "1"
select select "2"
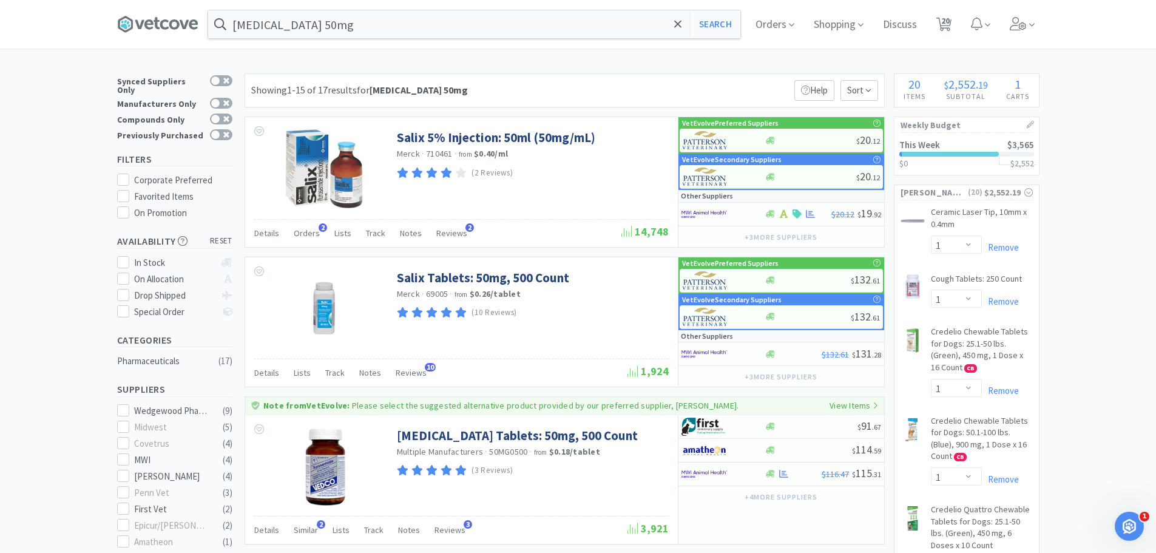
scroll to position [61, 0]
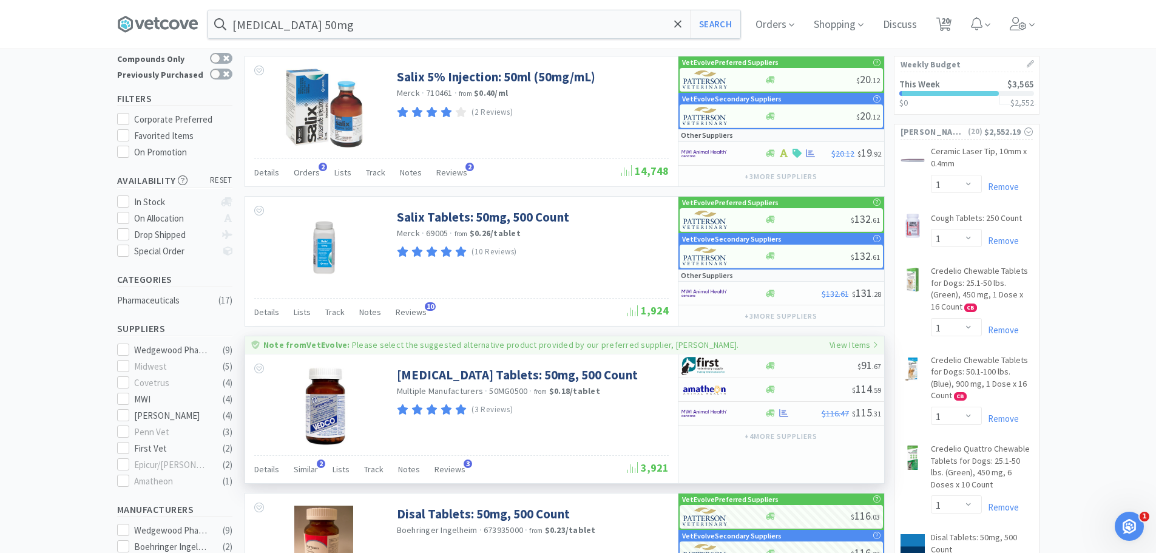
click at [411, 345] on p "Please select the suggested alternative product provided by our preferred suppl…" at bounding box center [545, 344] width 387 height 11
type input "78088558"
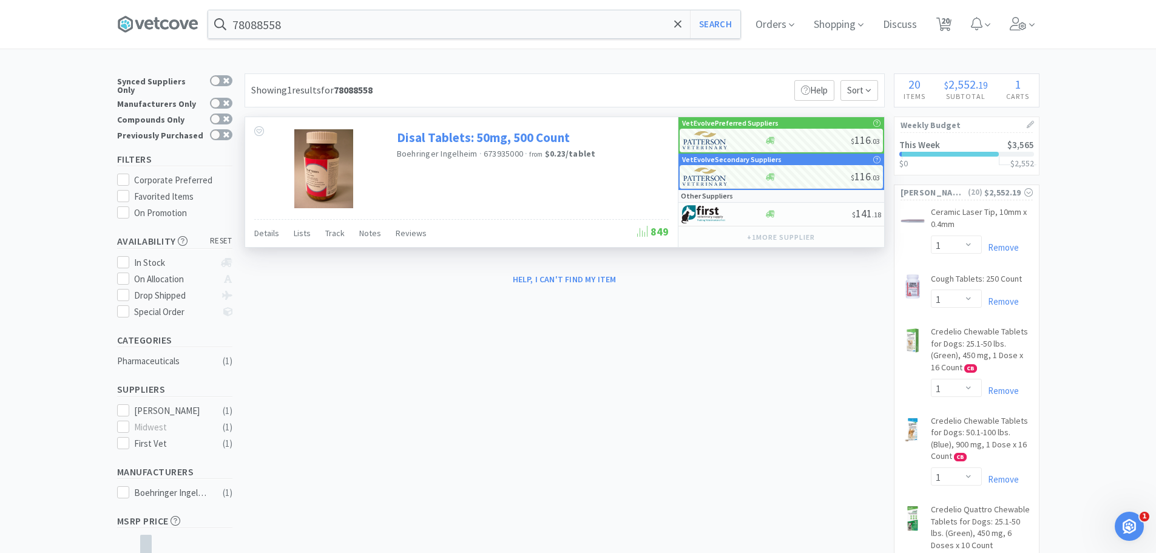
click at [447, 135] on link "Disal Tablets: 50mg, 500 Count" at bounding box center [483, 137] width 173 height 16
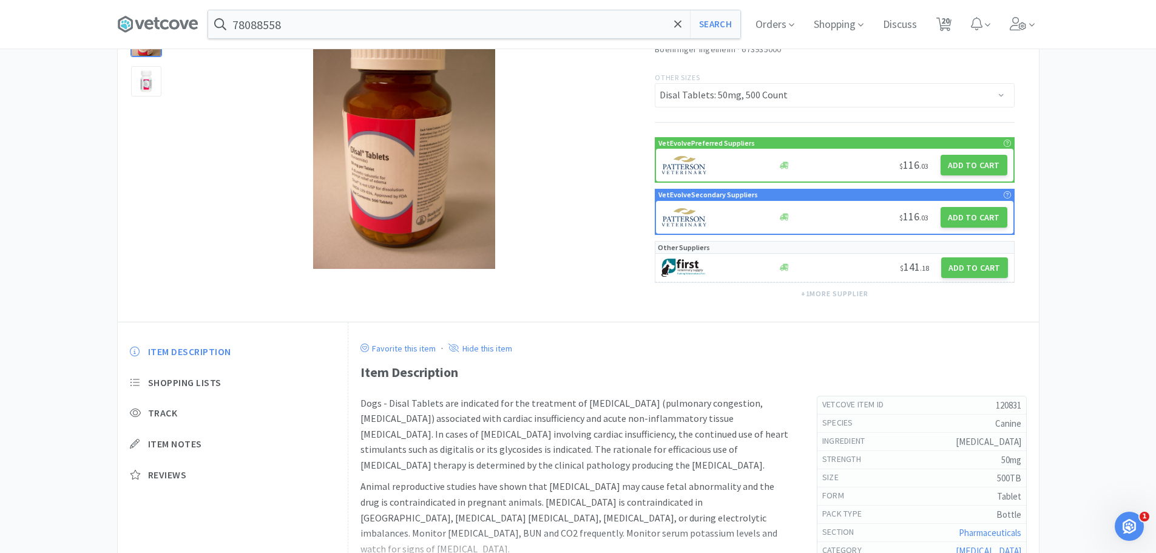
scroll to position [121, 0]
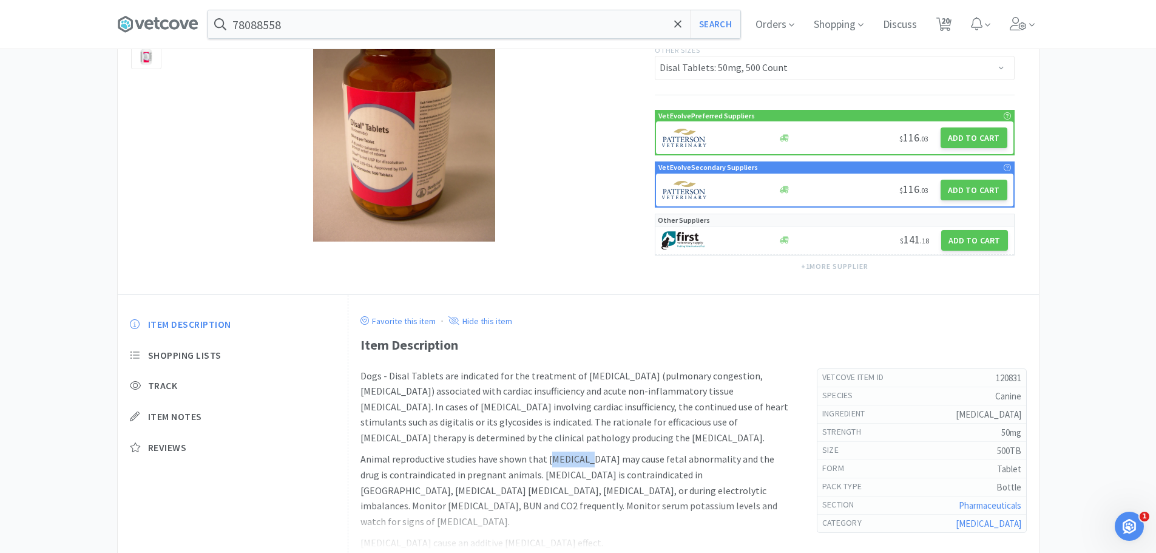
drag, startPoint x: 549, startPoint y: 463, endPoint x: 810, endPoint y: 436, distance: 261.7
click at [586, 464] on p "Animal reproductive studies have shown that [MEDICAL_DATA] may cause fetal abno…" at bounding box center [576, 490] width 432 height 78
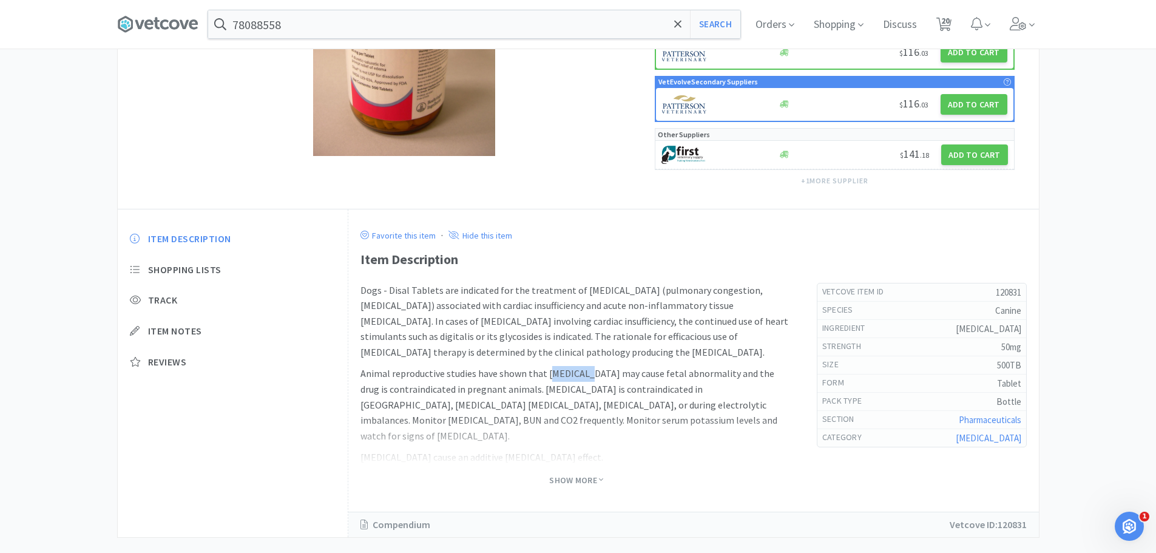
scroll to position [228, 0]
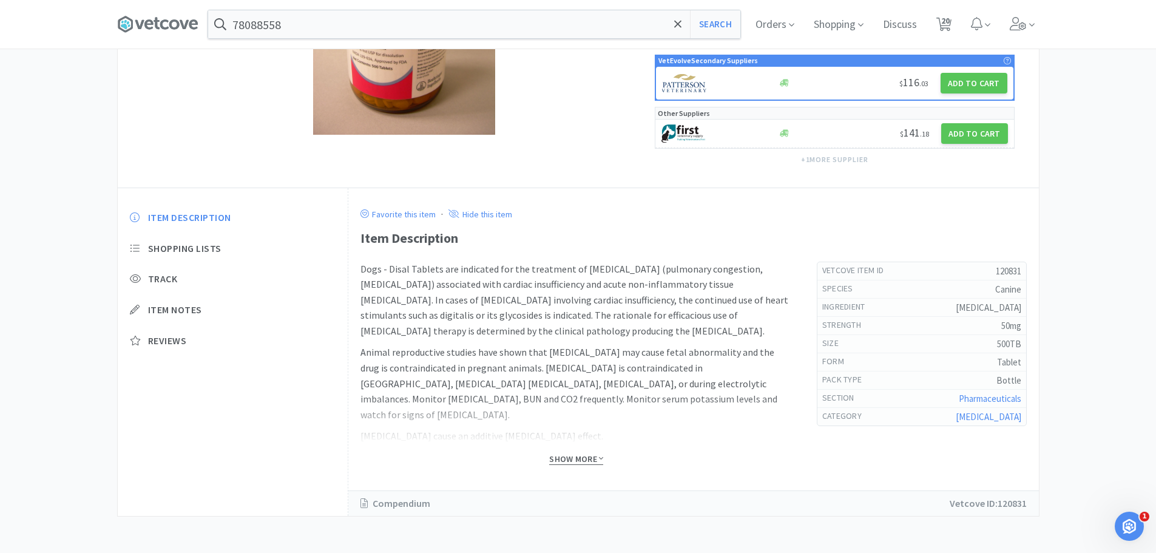
click at [567, 456] on span "Show More" at bounding box center [576, 459] width 54 height 12
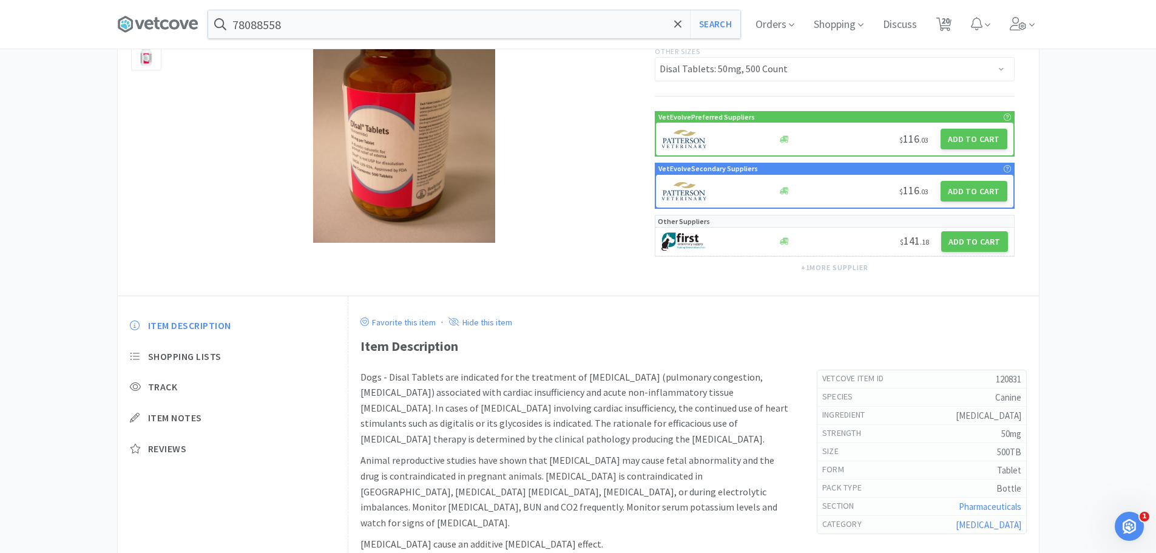
scroll to position [46, 0]
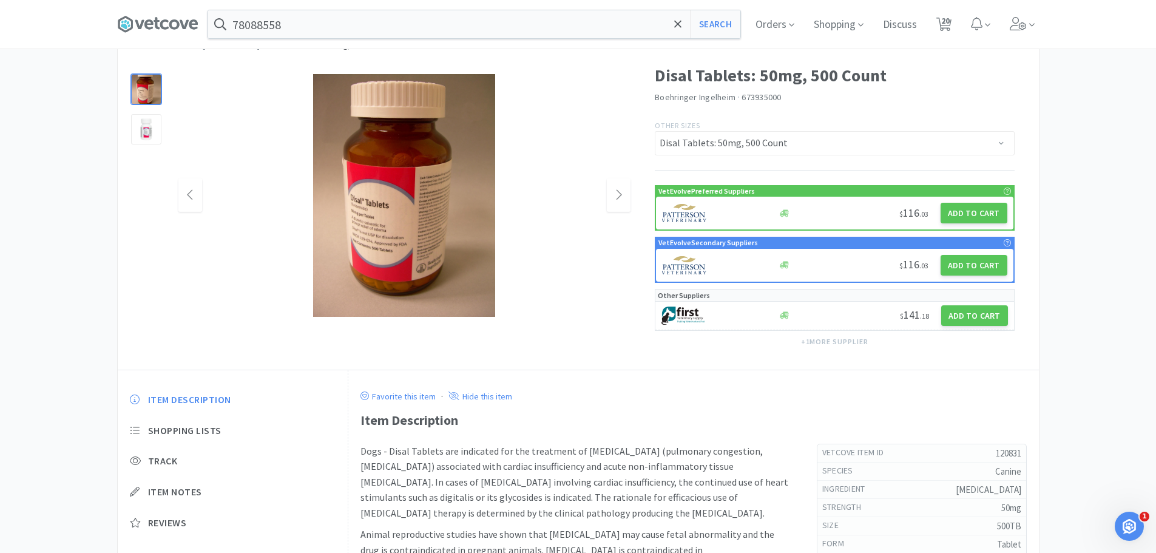
click at [398, 245] on img at bounding box center [404, 195] width 182 height 243
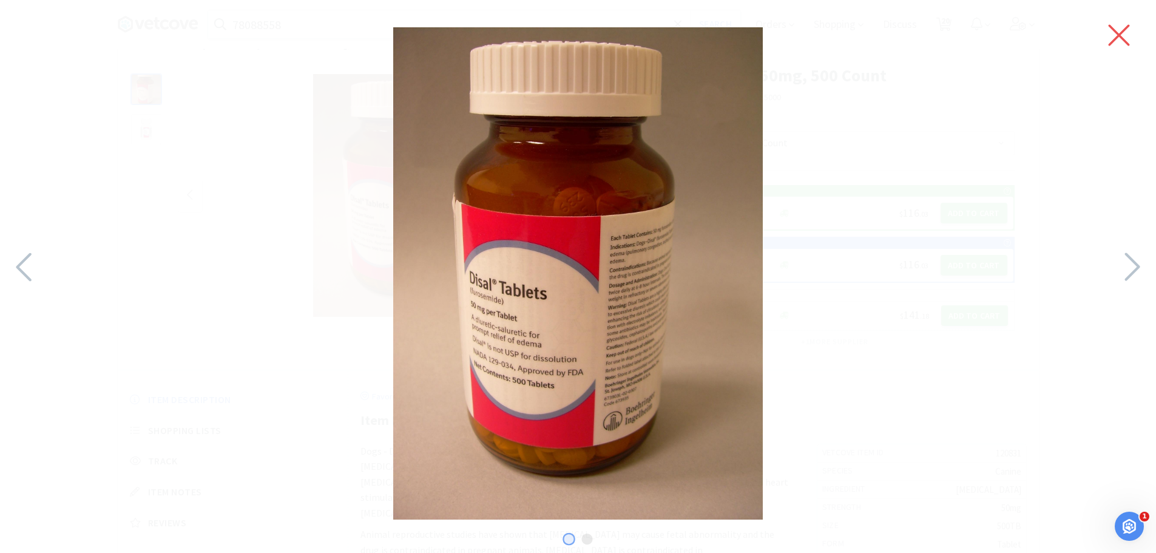
click at [1113, 27] on icon at bounding box center [1118, 35] width 25 height 34
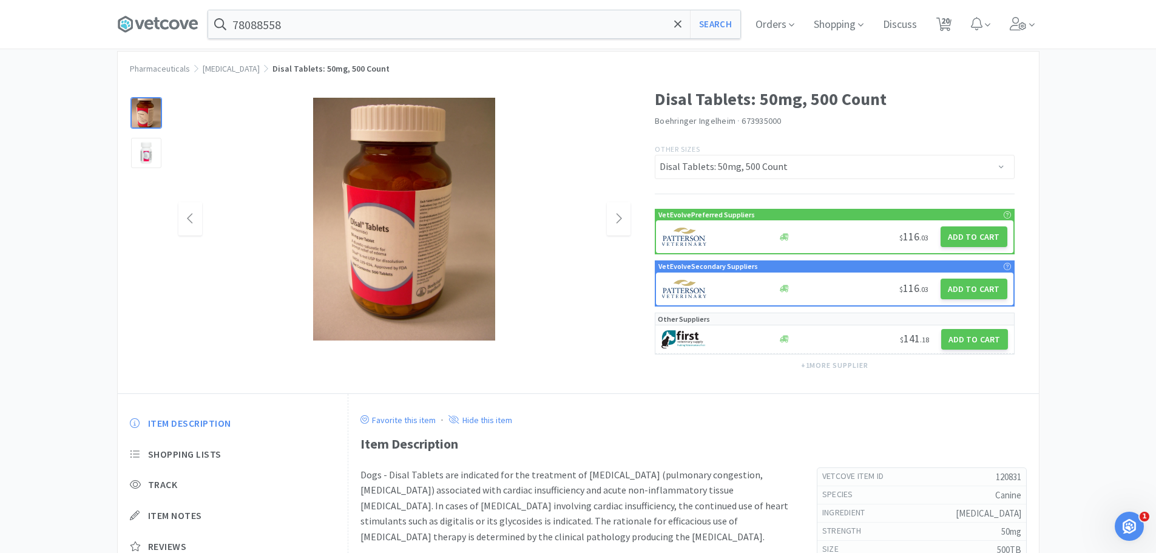
scroll to position [0, 0]
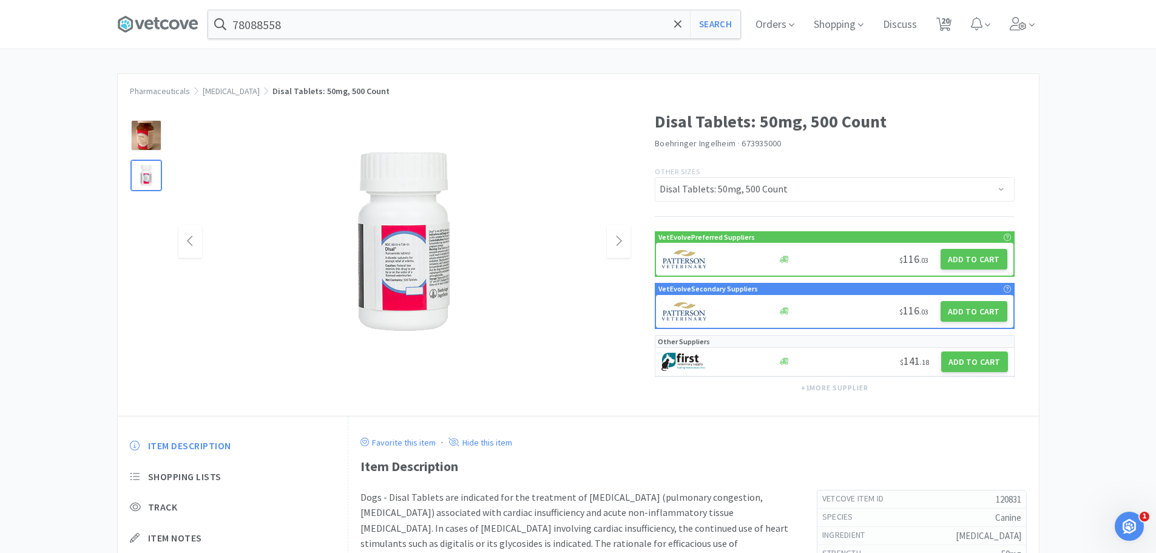
click at [144, 183] on div at bounding box center [146, 175] width 30 height 30
click at [398, 260] on img at bounding box center [404, 241] width 243 height 243
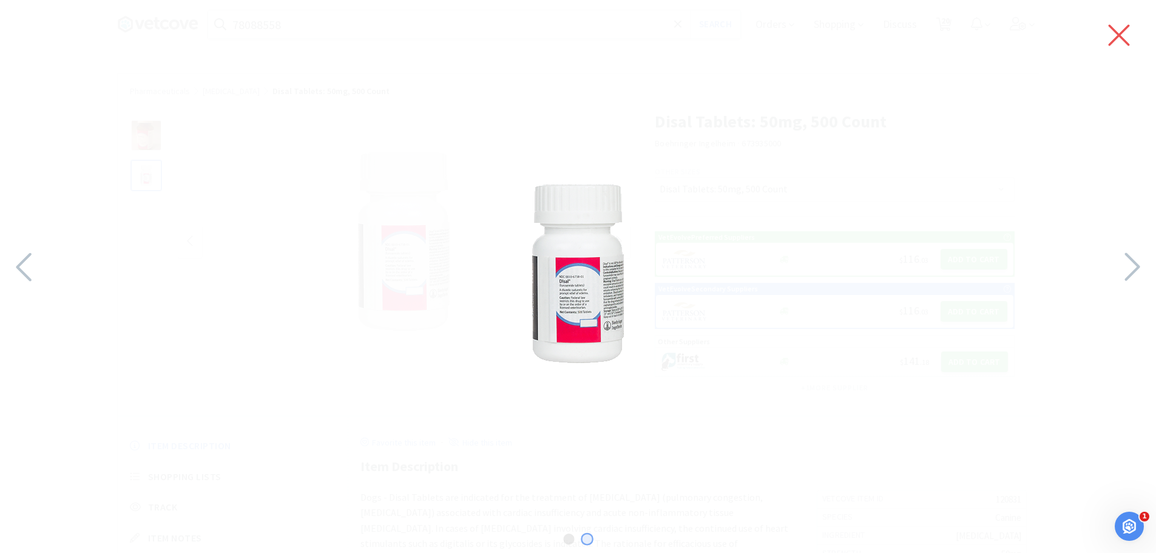
click at [1115, 33] on icon at bounding box center [1118, 35] width 25 height 34
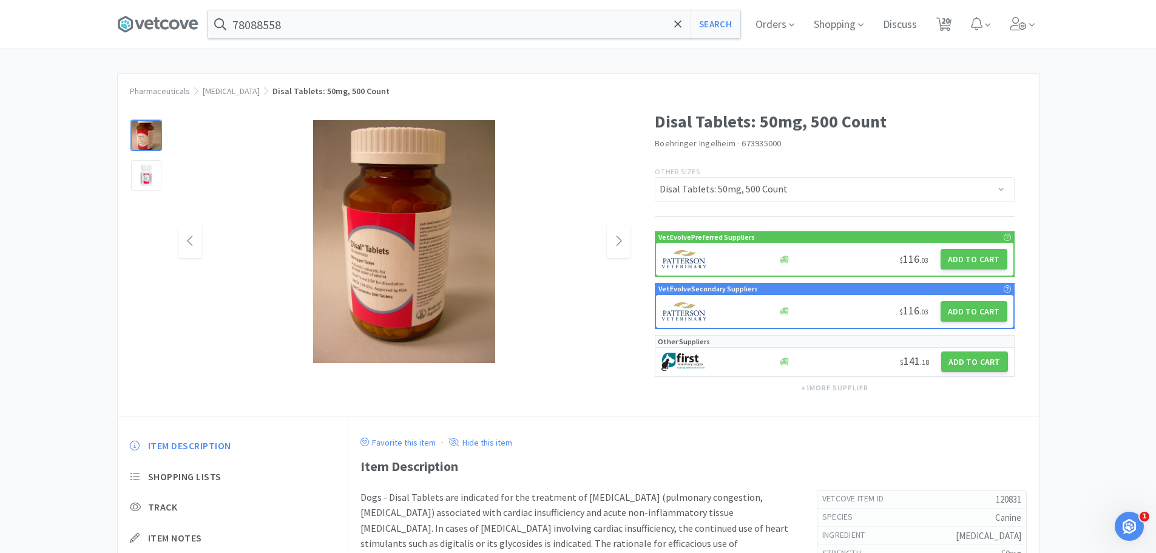
select select "1"
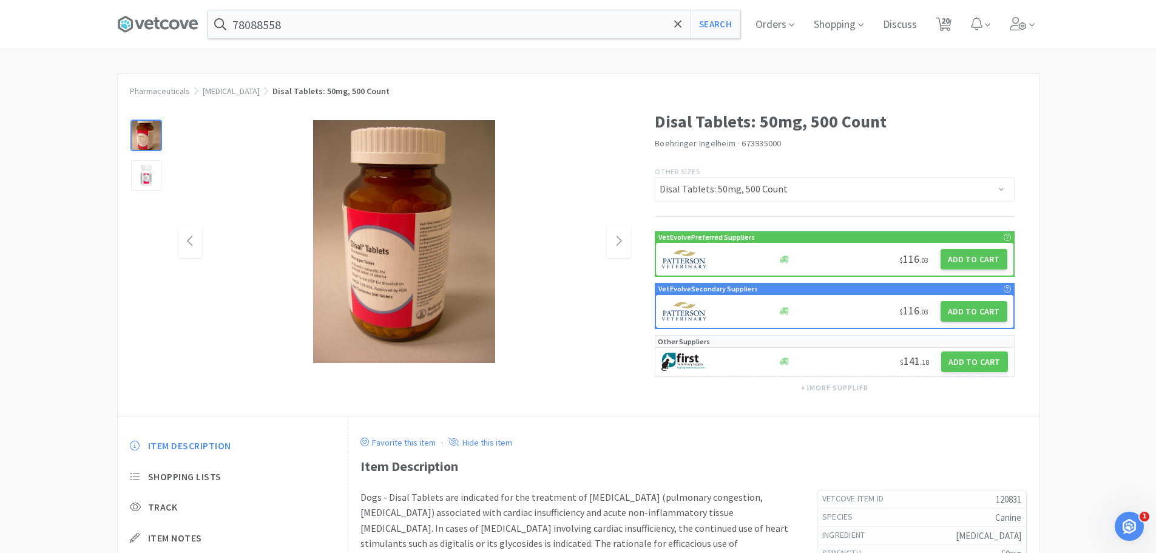
select select "1"
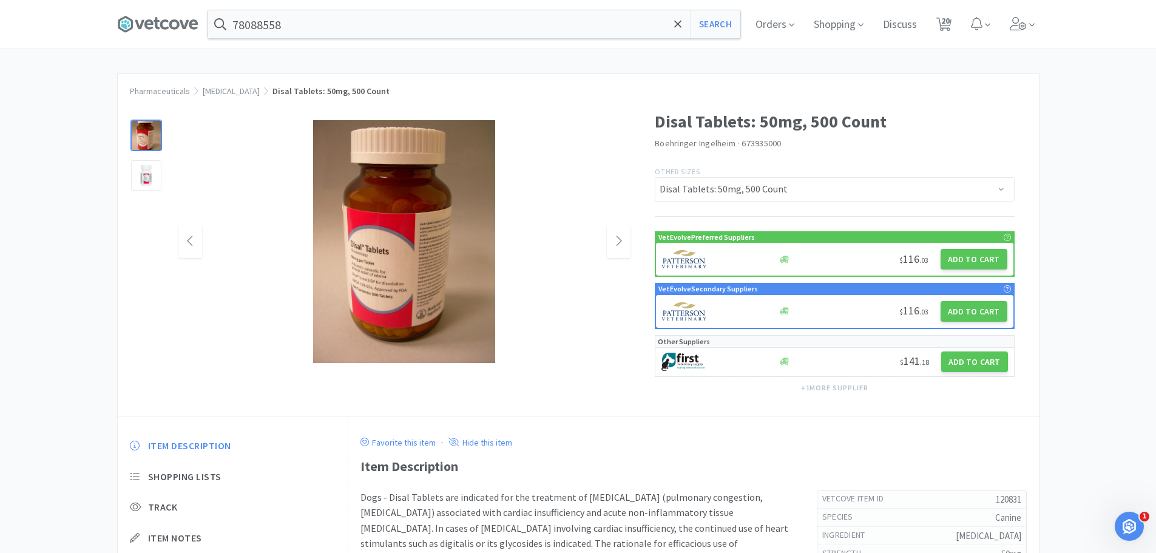
select select "1"
select select "3"
select select "1"
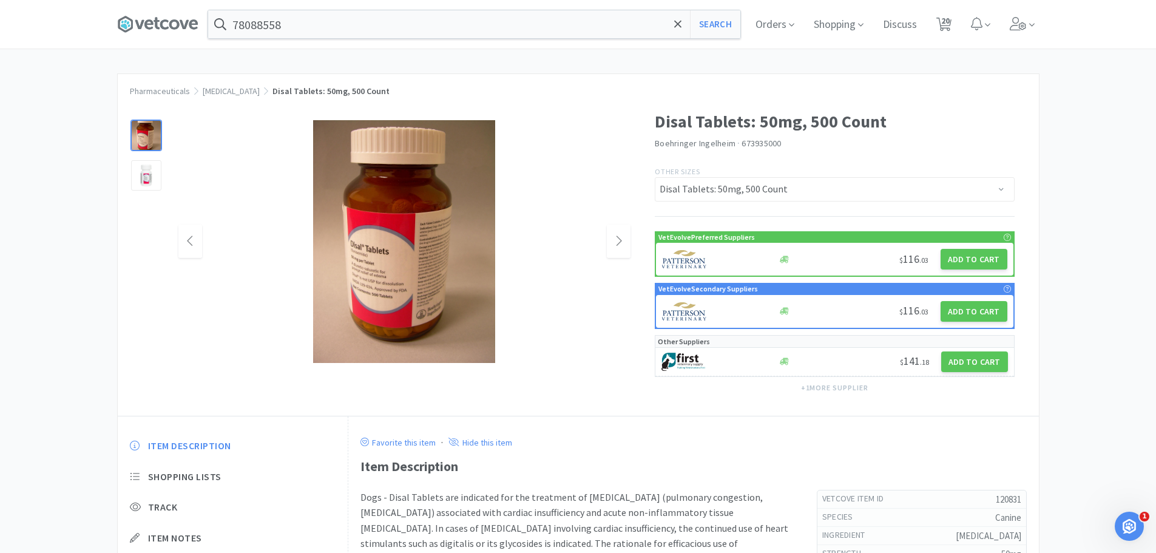
select select "2"
select select "1"
select select "2"
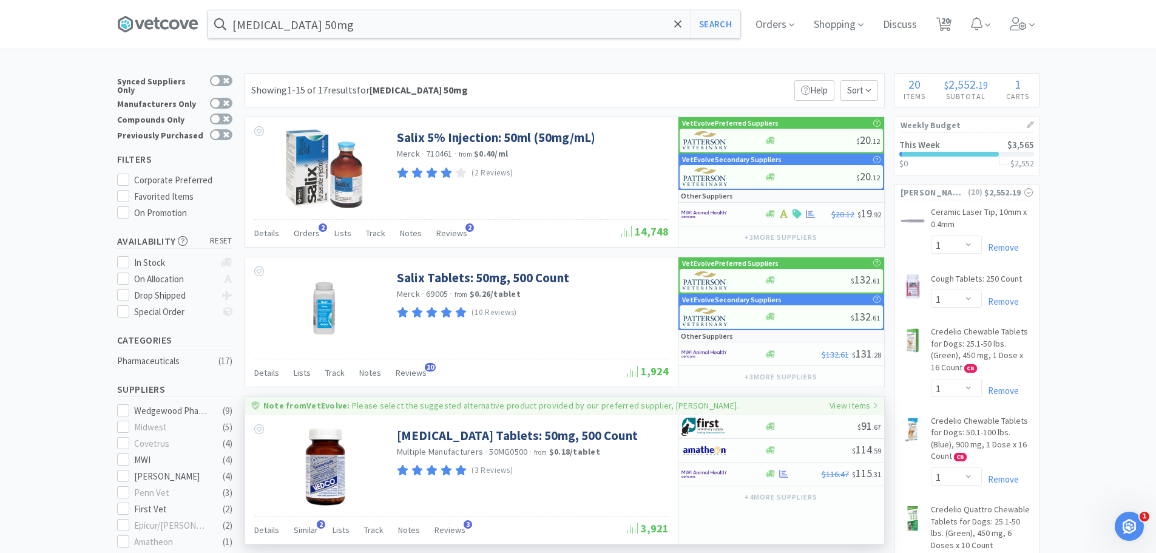
click at [445, 406] on p "Please select the suggested alternative product provided by our preferred suppl…" at bounding box center [545, 405] width 387 height 11
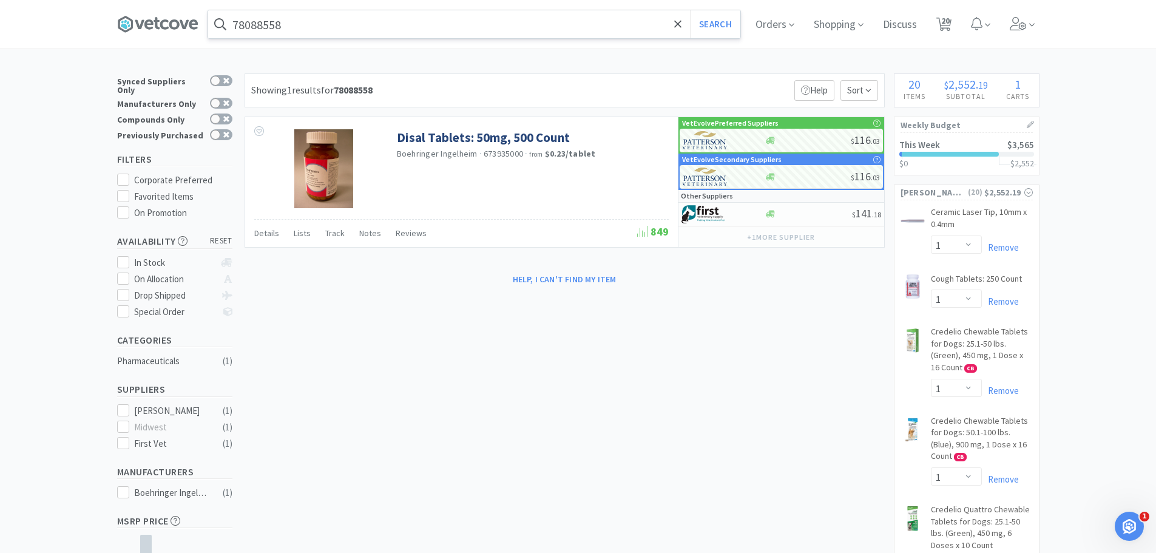
click at [360, 30] on input "78088558" at bounding box center [474, 24] width 532 height 28
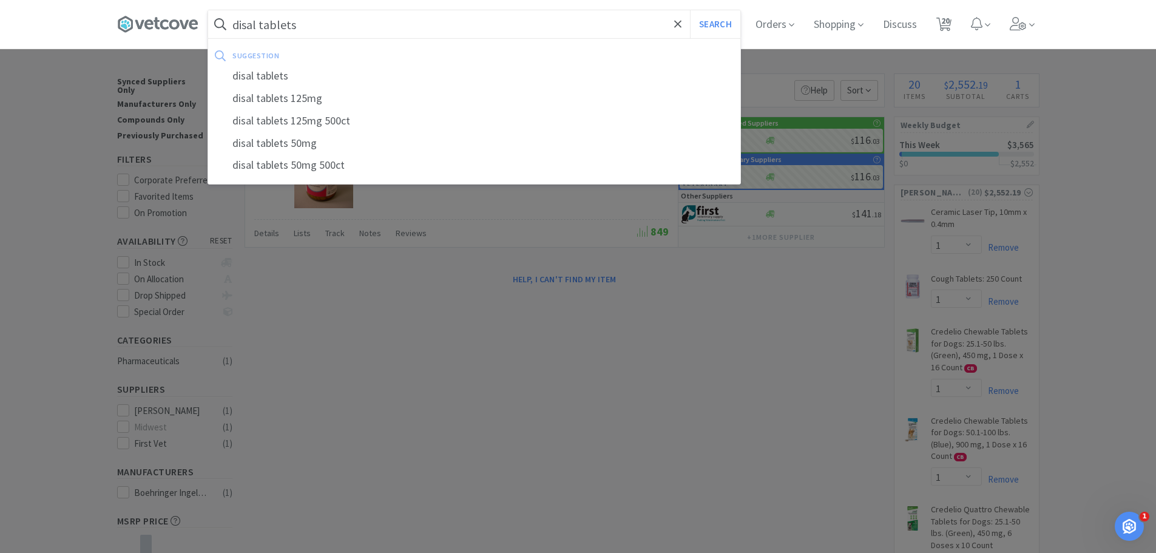
click at [690, 10] on button "Search" at bounding box center [715, 24] width 50 height 28
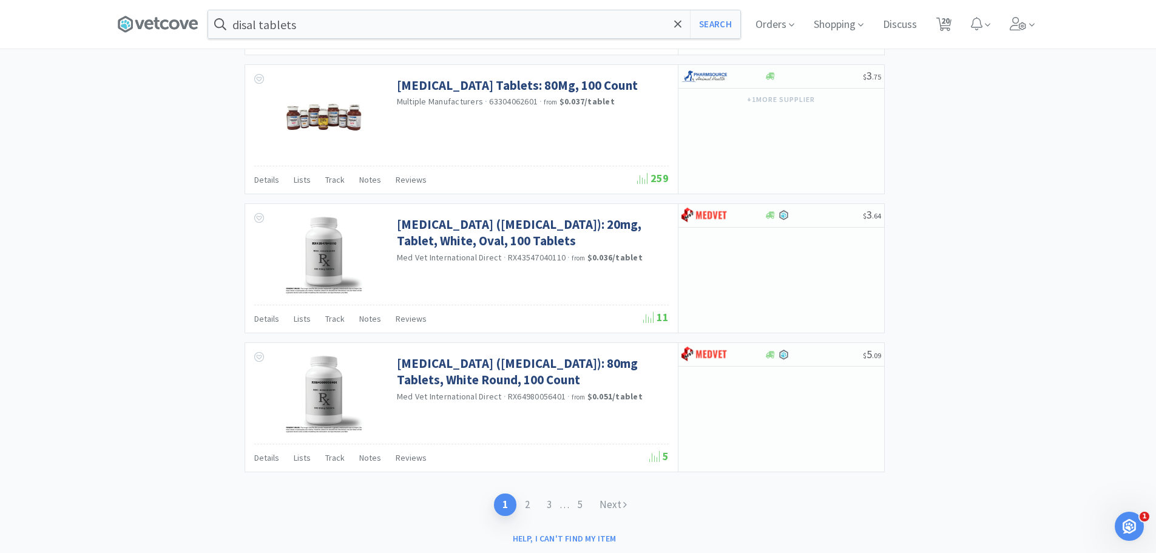
scroll to position [2048, 0]
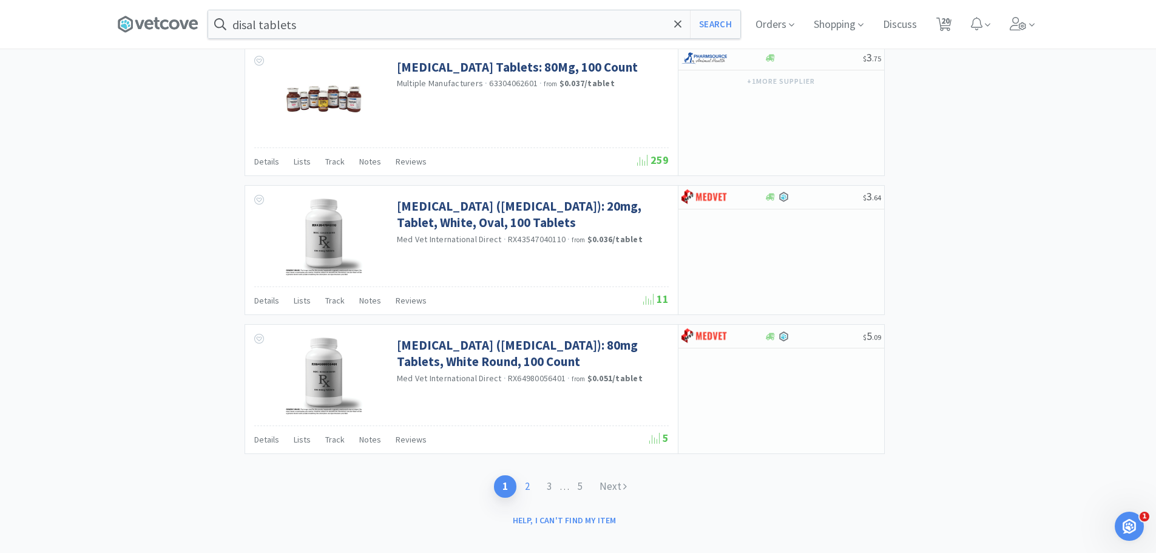
click at [526, 487] on link "2" at bounding box center [527, 486] width 22 height 22
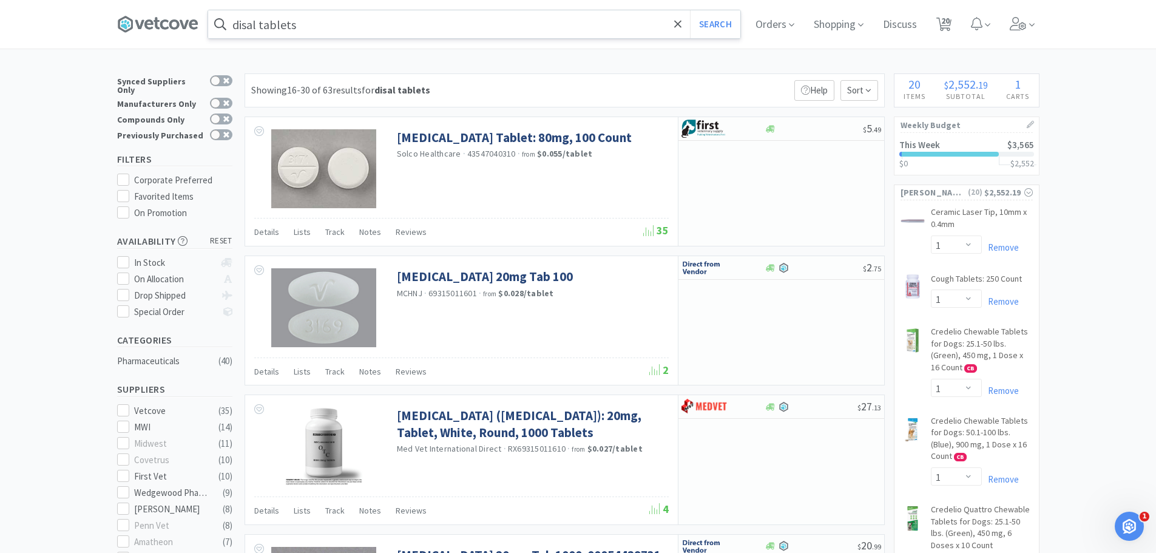
click at [343, 21] on input "disal tablets" at bounding box center [474, 24] width 532 height 28
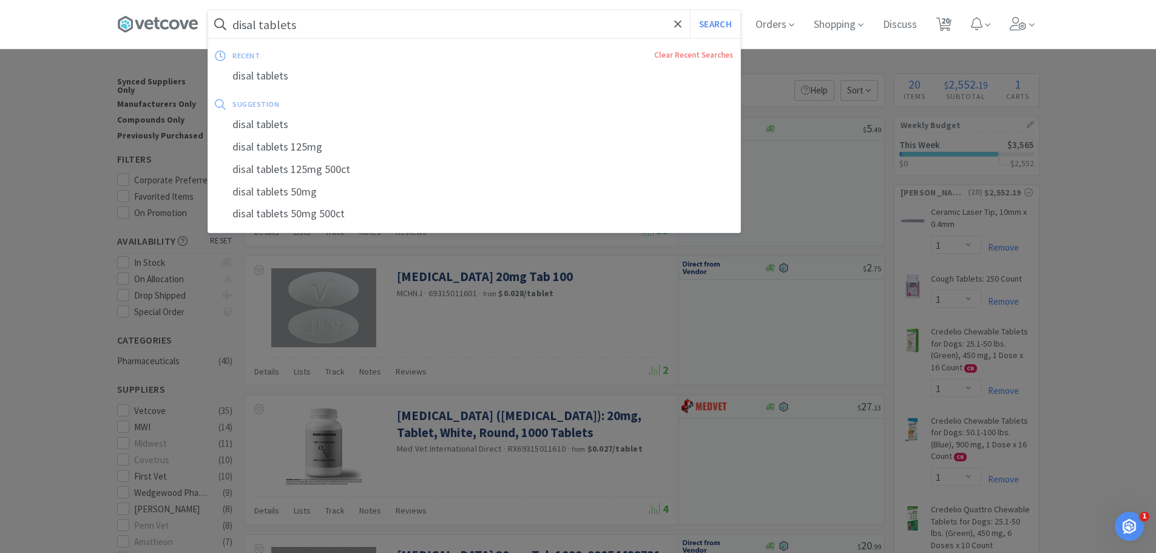
click at [343, 21] on input "disal tablets" at bounding box center [474, 24] width 532 height 28
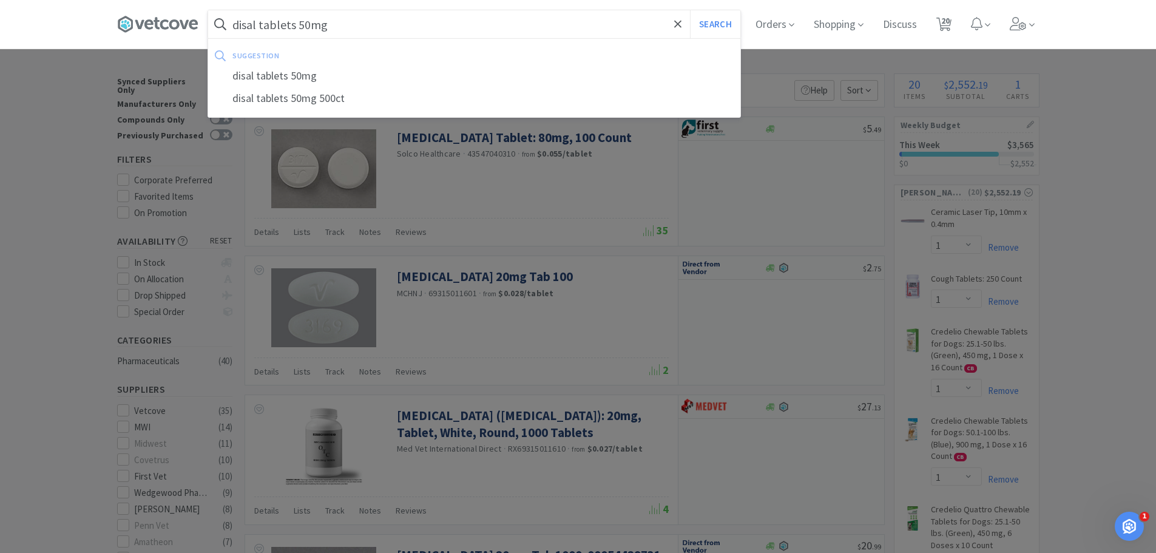
type input "disal tablets 50mg"
click at [690, 10] on button "Search" at bounding box center [715, 24] width 50 height 28
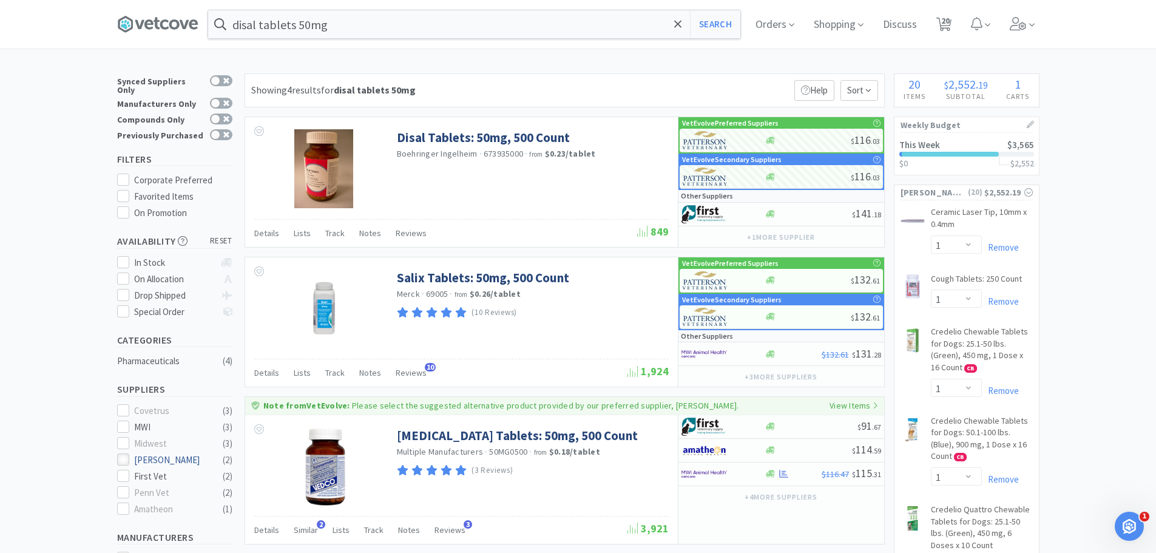
click at [122, 455] on icon at bounding box center [122, 459] width 9 height 9
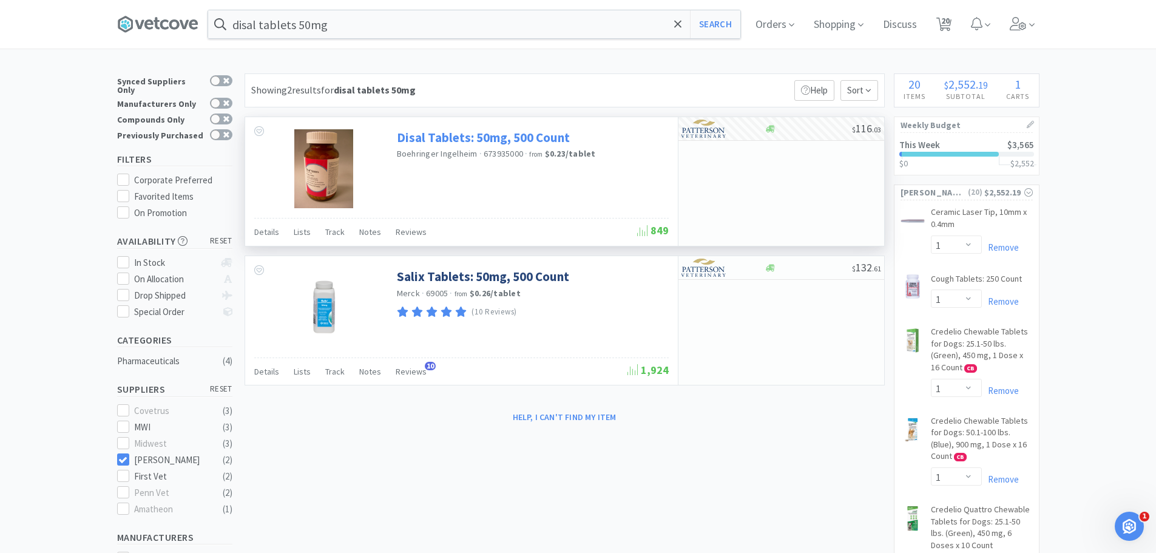
click at [446, 138] on link "Disal Tablets: 50mg, 500 Count" at bounding box center [483, 137] width 173 height 16
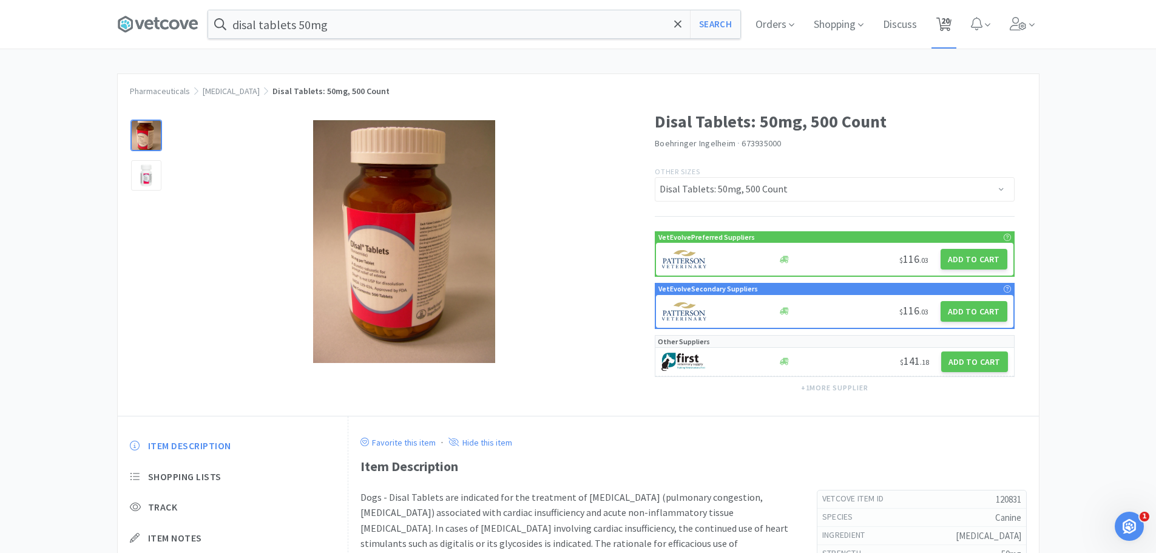
click at [950, 25] on span "20" at bounding box center [945, 20] width 8 height 49
select select "1"
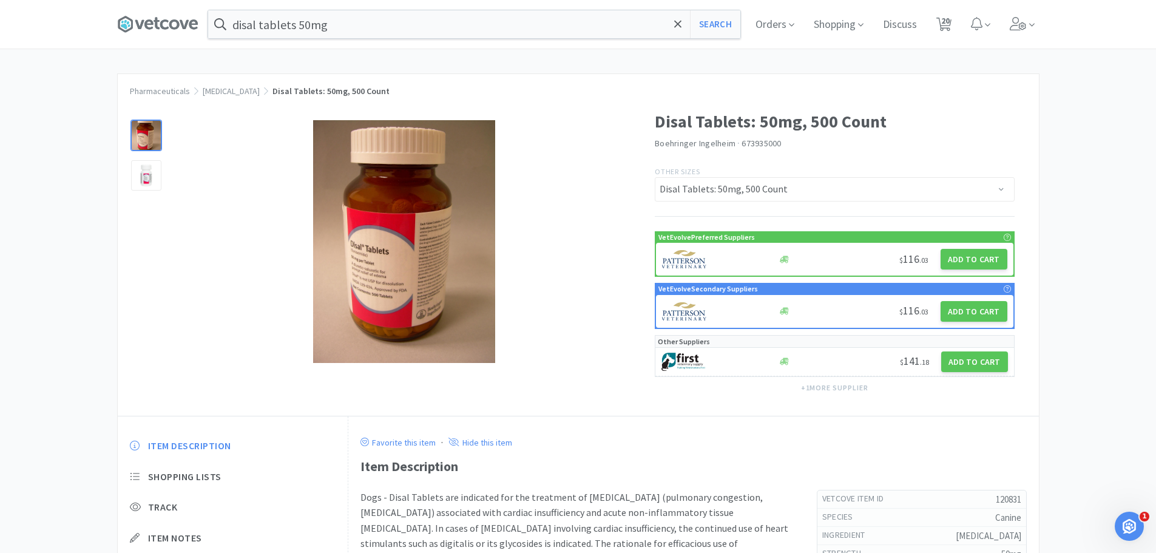
select select "1"
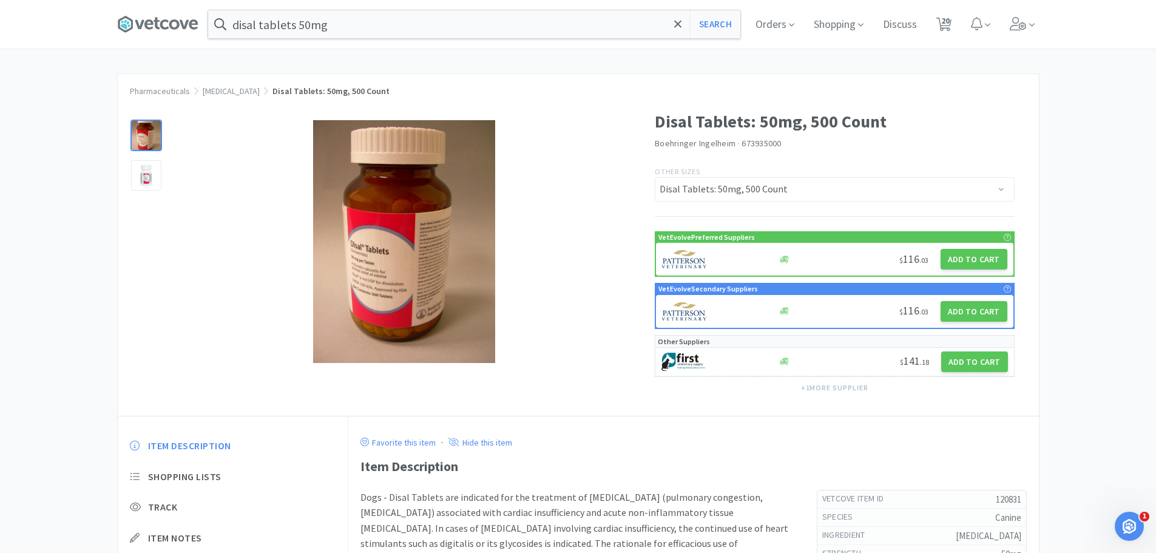
select select "1"
select select "3"
select select "1"
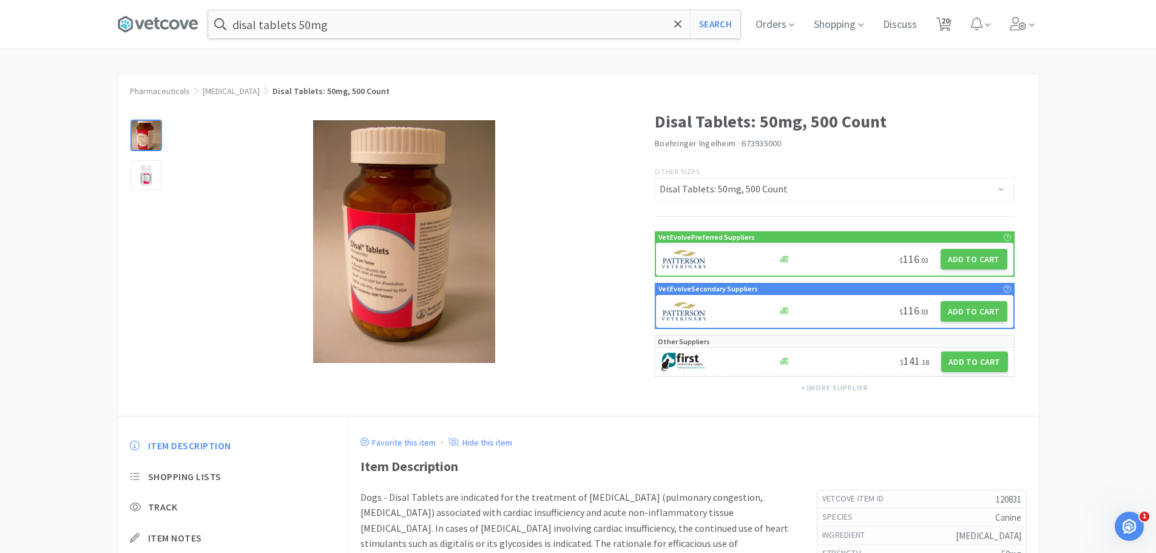
select select "1"
select select "2"
select select "1"
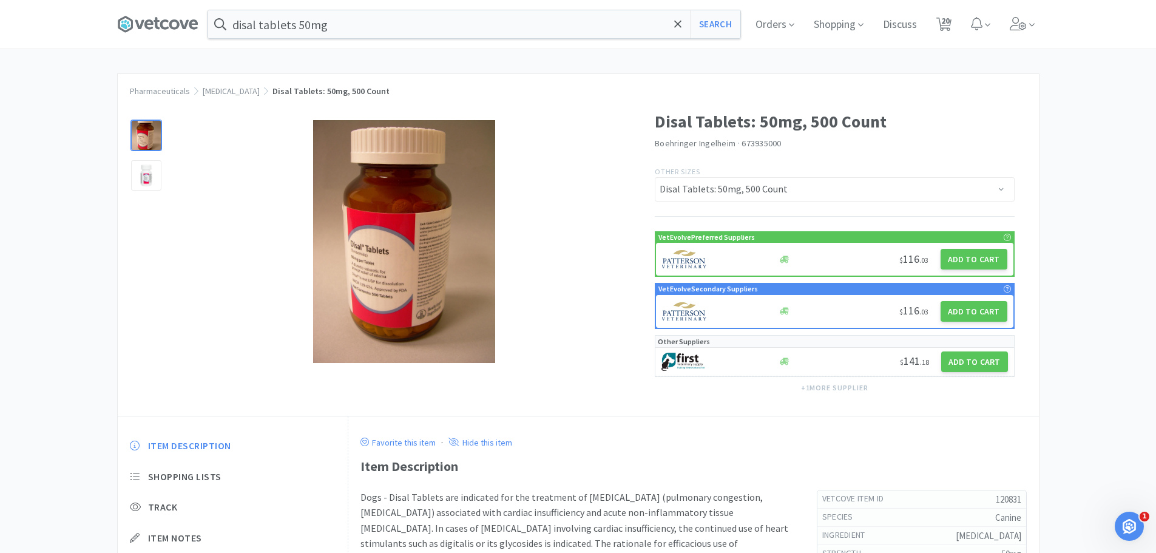
select select "2"
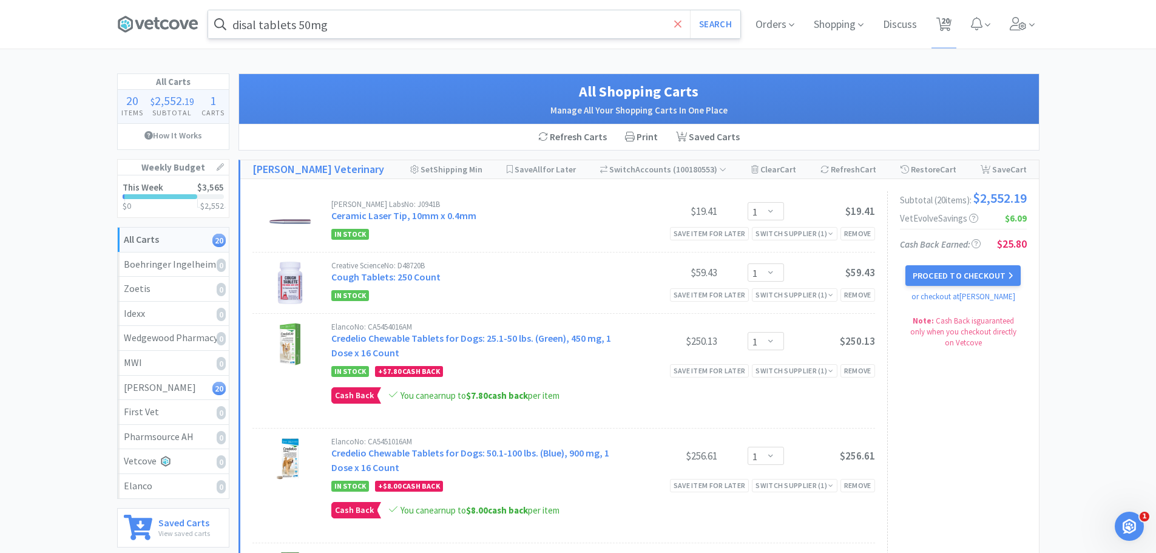
click at [680, 22] on span at bounding box center [678, 24] width 14 height 25
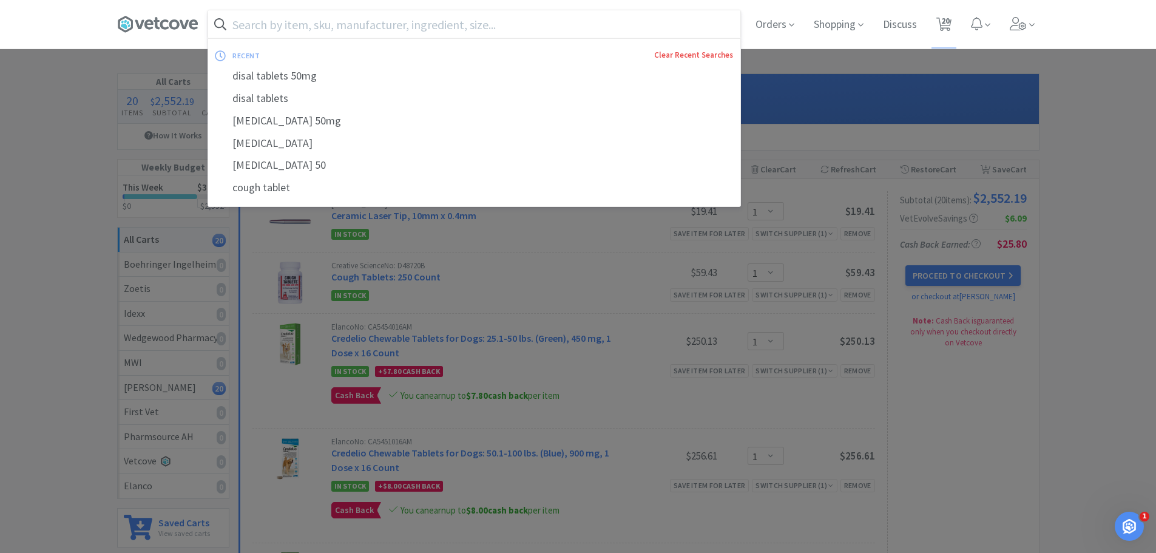
click at [685, 55] on link "Clear Recent Searches" at bounding box center [693, 55] width 79 height 10
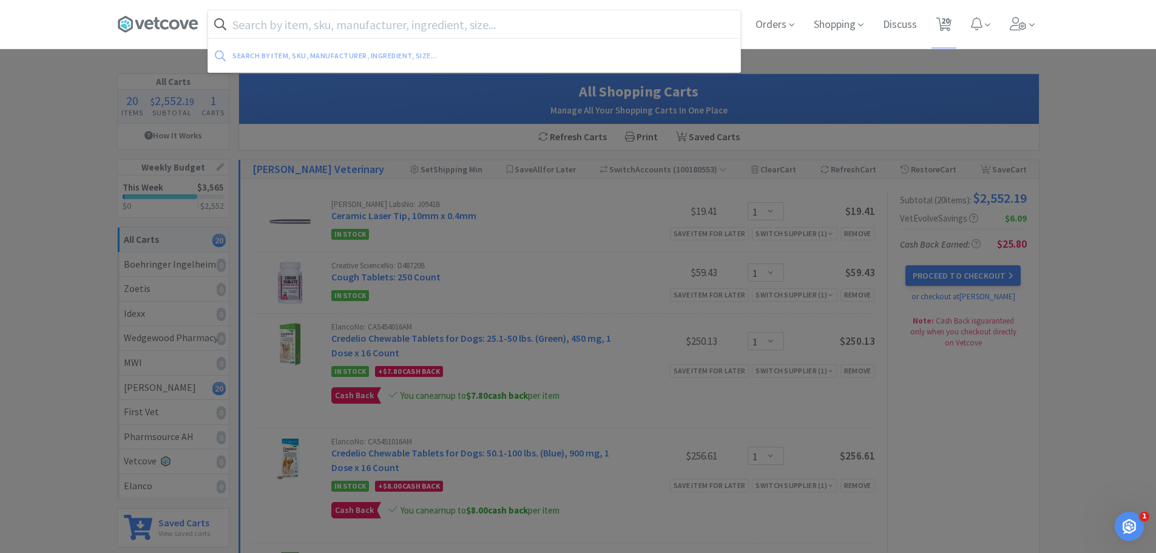
click at [64, 124] on div at bounding box center [578, 276] width 1156 height 553
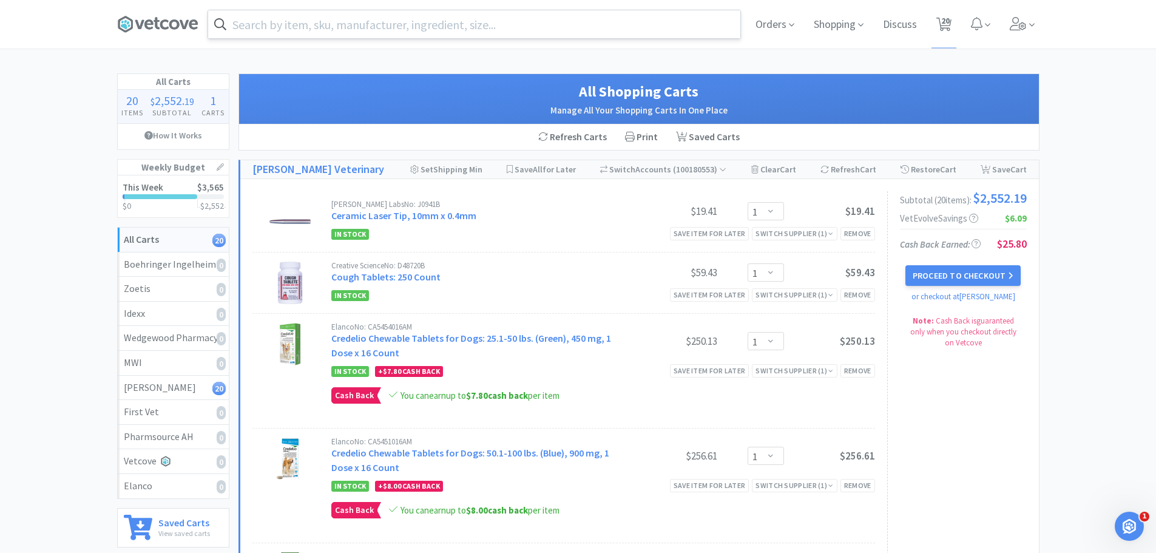
click at [297, 32] on input "text" at bounding box center [474, 24] width 532 height 28
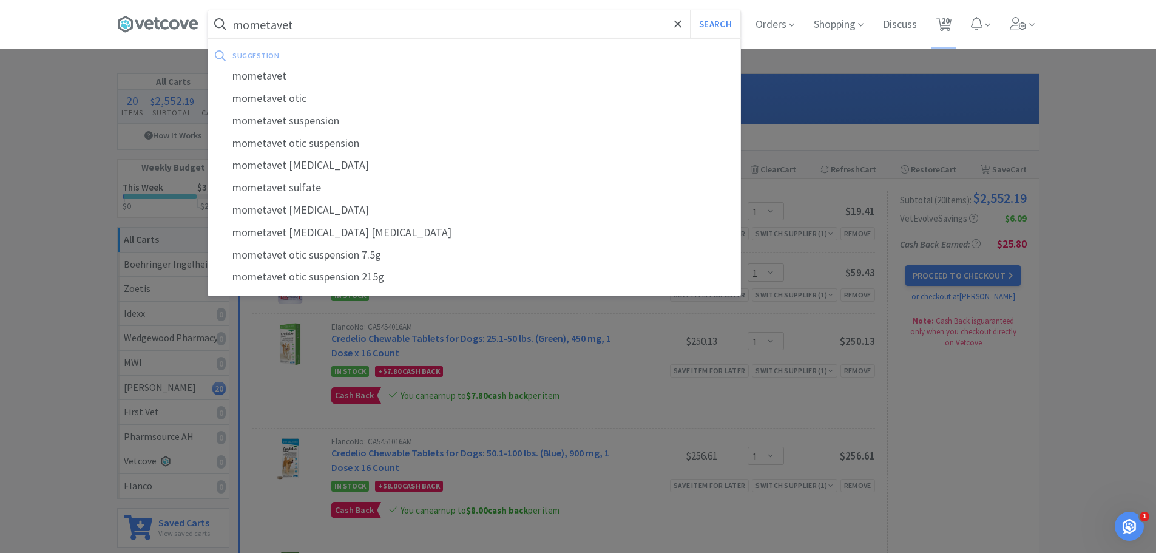
type input "mometavet"
click at [690, 10] on button "Search" at bounding box center [715, 24] width 50 height 28
select select "1"
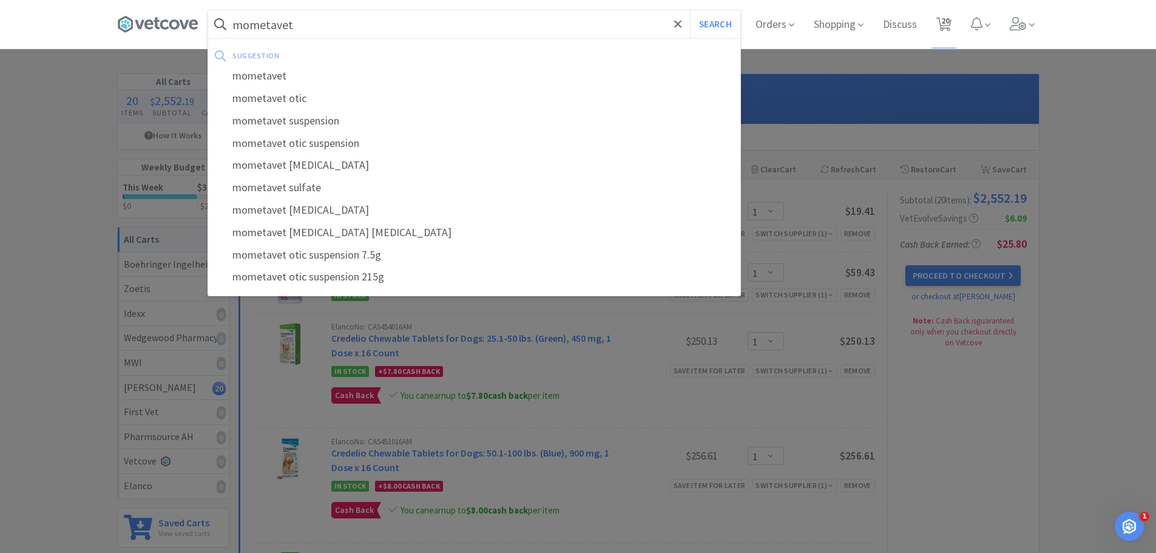
select select "1"
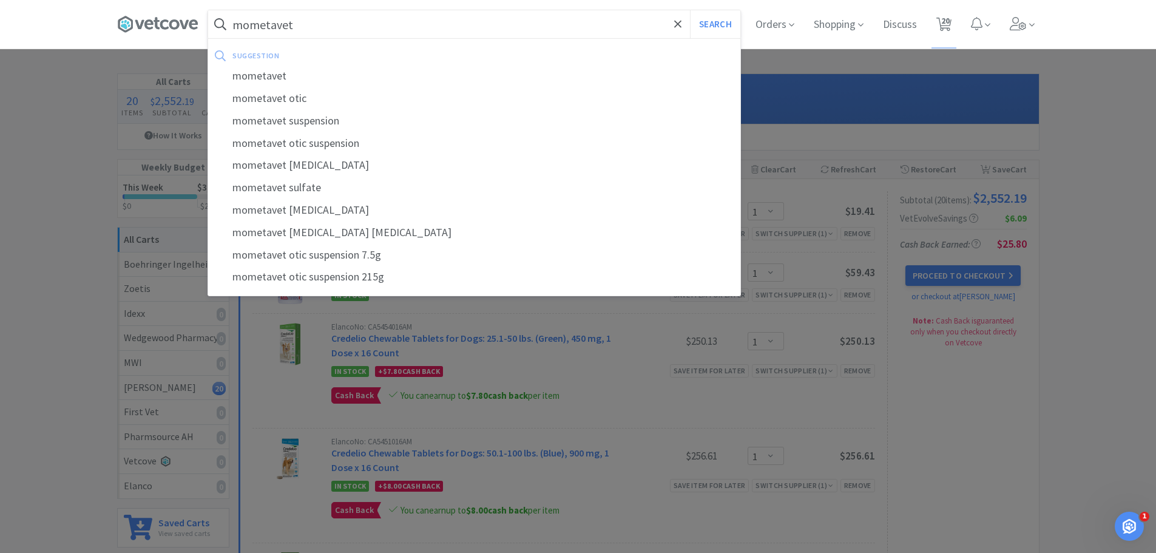
select select "1"
select select "3"
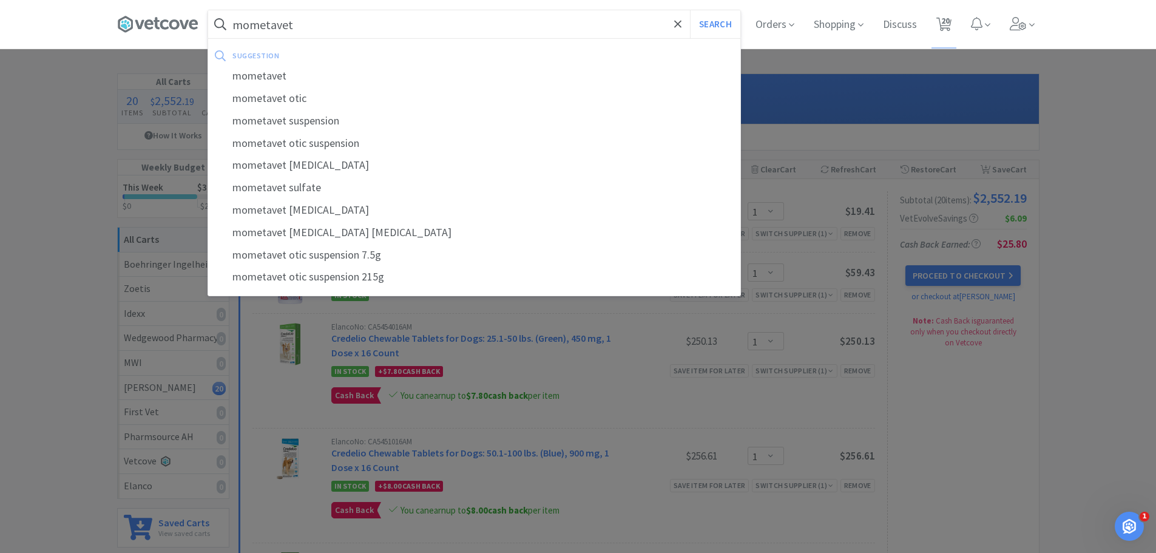
select select "1"
select select "2"
select select "1"
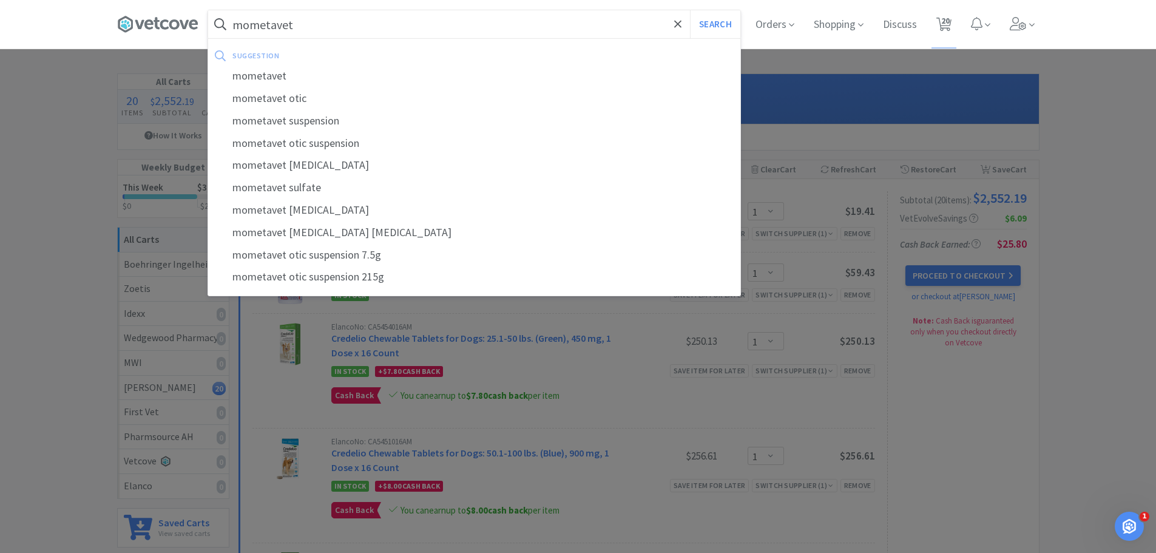
select select "1"
select select "2"
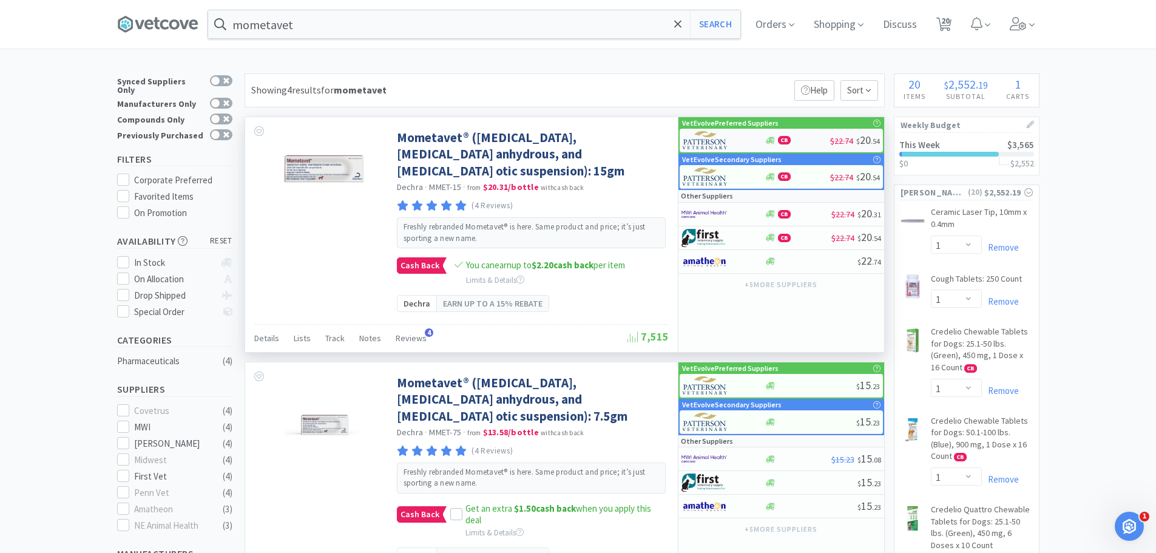
click at [808, 143] on div "CB" at bounding box center [798, 140] width 66 height 9
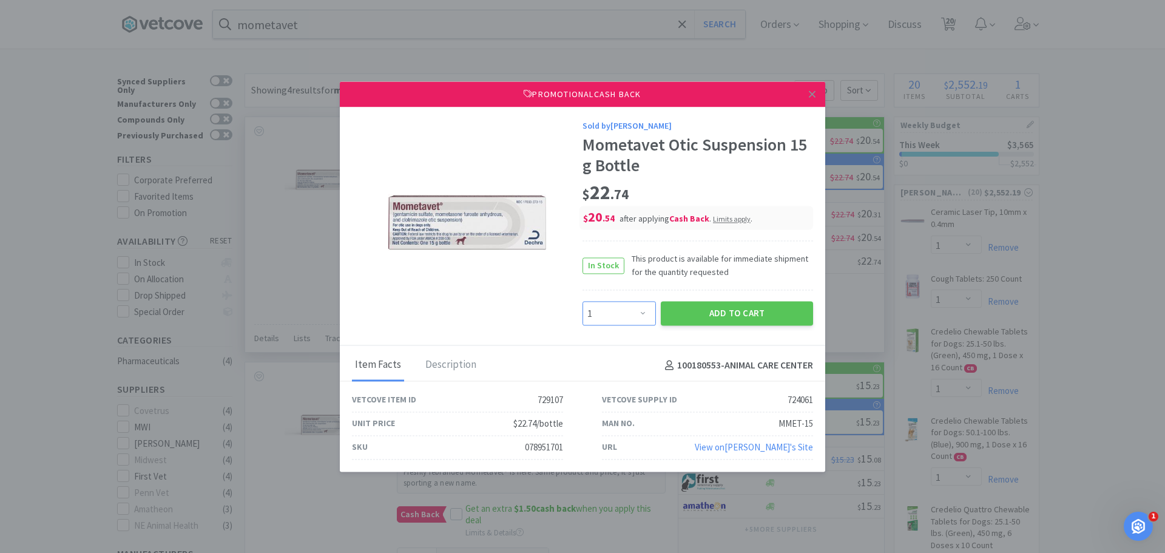
click at [631, 319] on select "Enter Quantity 1 2 3 4 5 6 7 8 9 10 11 12 13 14 15 16 17 18 19 20 Enter Quantity" at bounding box center [619, 314] width 73 height 24
select select "3"
click at [583, 302] on select "Enter Quantity 1 2 3 4 5 6 7 8 9 10 11 12 13 14 15 16 17 18 19 20 Enter Quantity" at bounding box center [619, 314] width 73 height 24
click at [767, 316] on button "Add to Cart" at bounding box center [737, 314] width 152 height 24
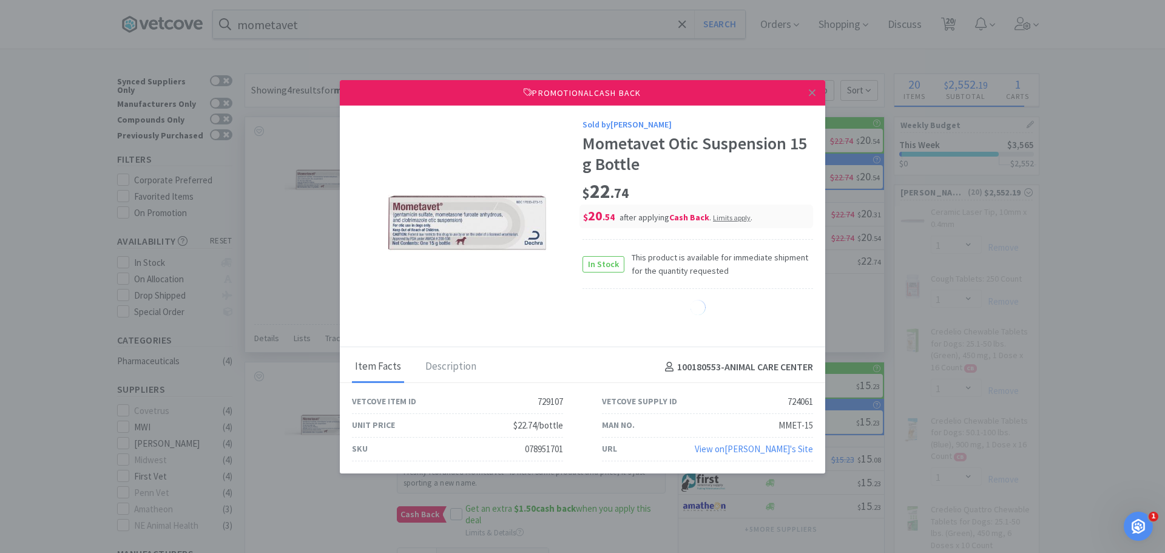
select select "3"
select select "1"
select select "2"
select select "1"
select select "2"
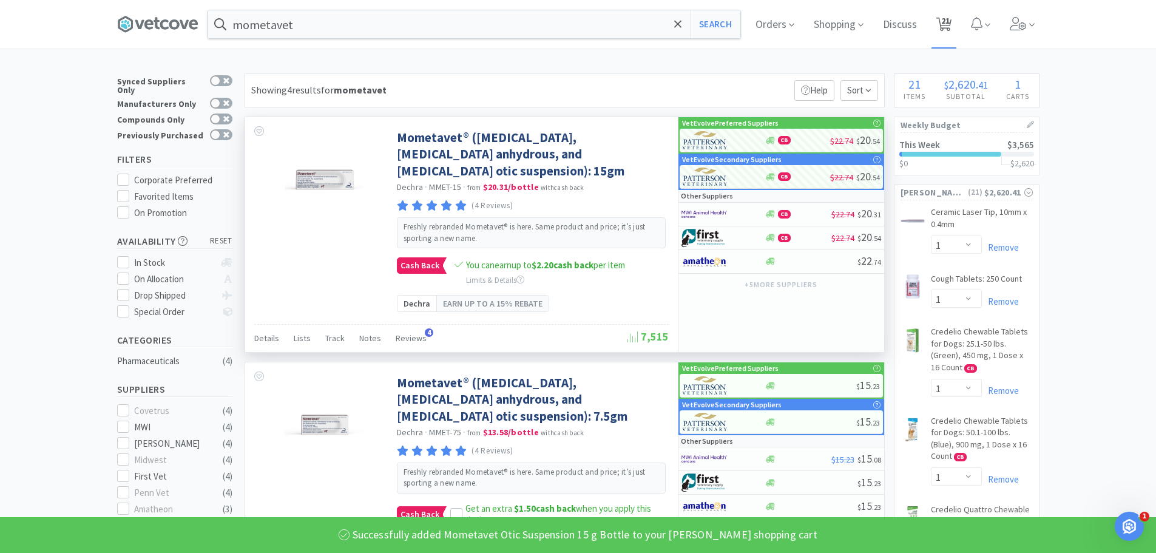
click at [952, 25] on icon at bounding box center [943, 24] width 15 height 13
select select "1"
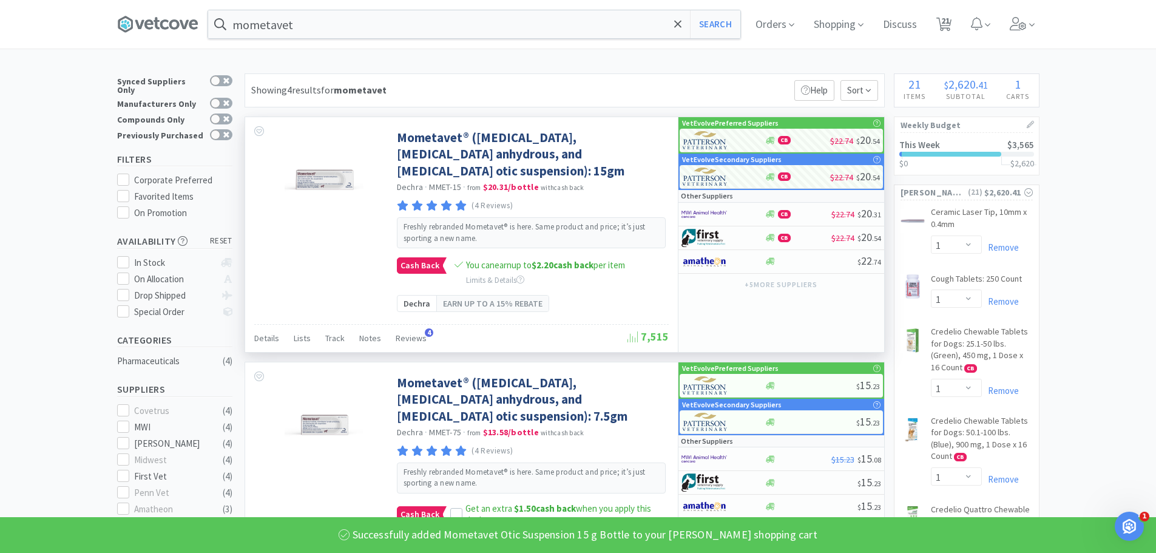
select select "1"
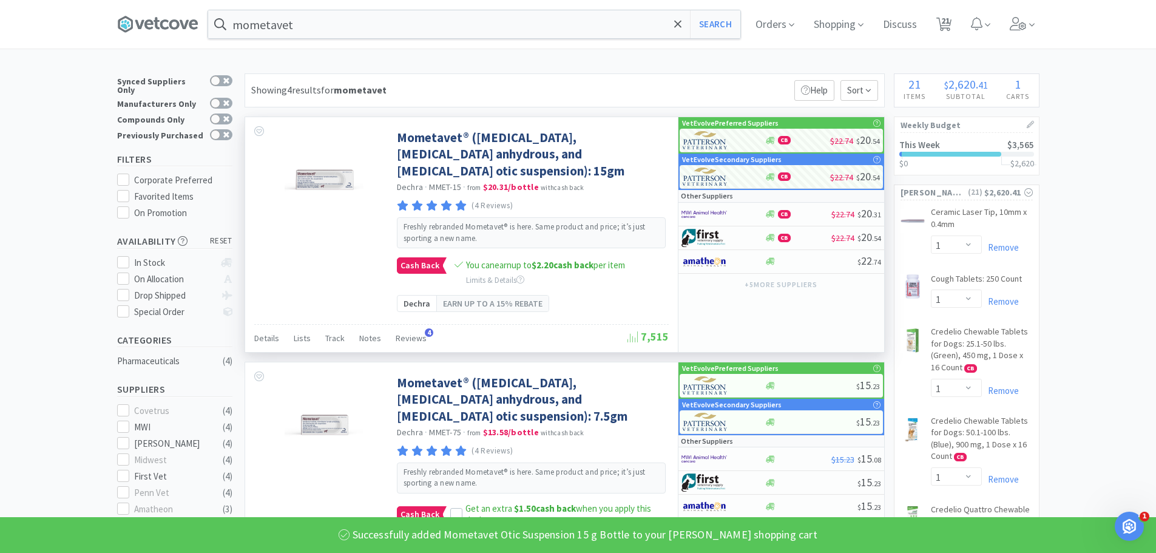
select select "1"
select select "3"
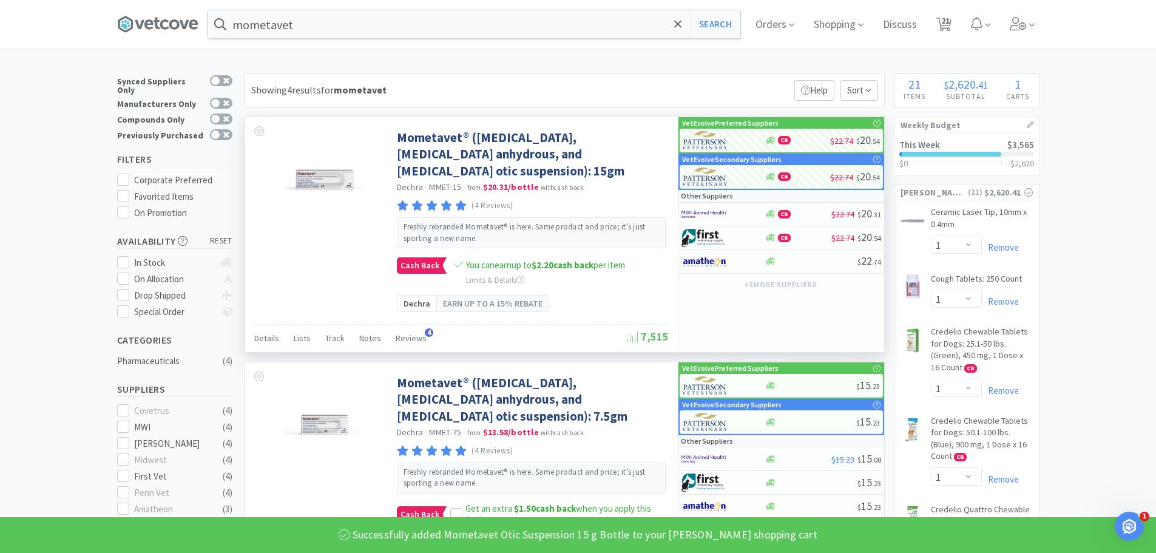
select select "1"
select select "2"
select select "1"
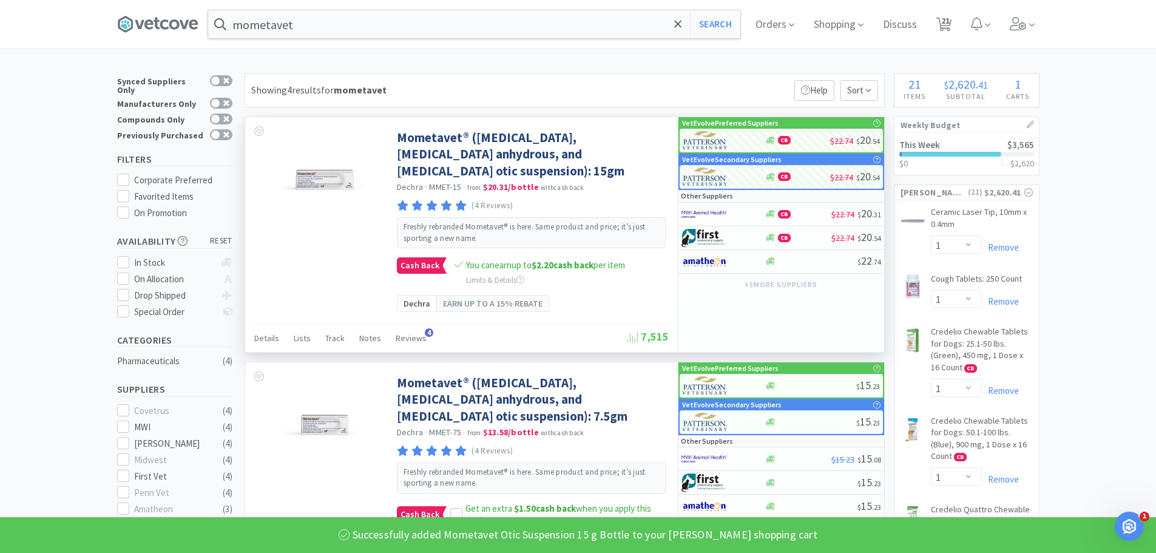
select select "1"
select select "2"
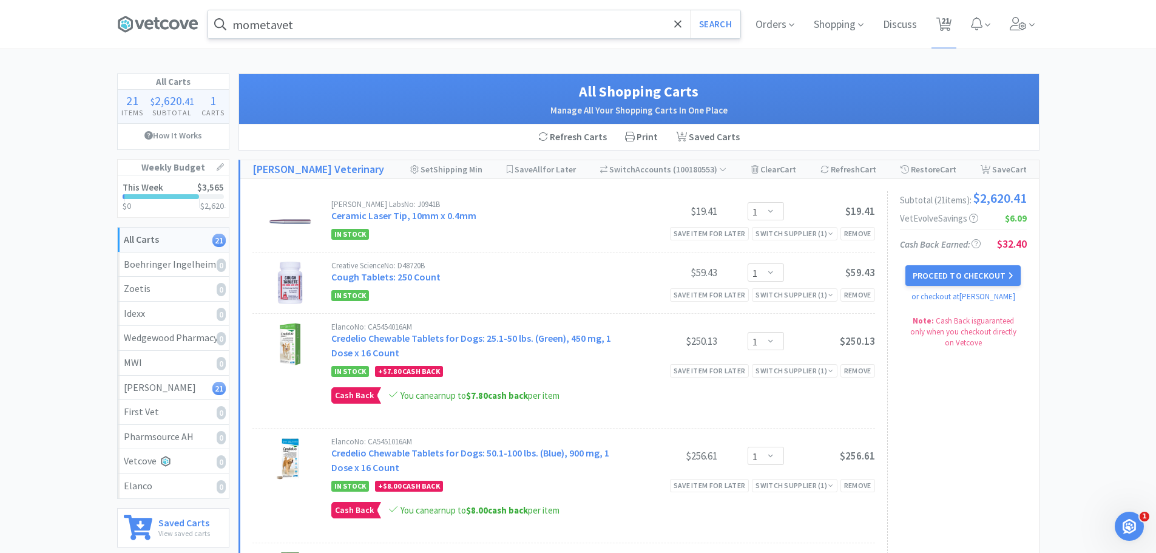
click at [337, 31] on input "mometavet" at bounding box center [474, 24] width 532 height 28
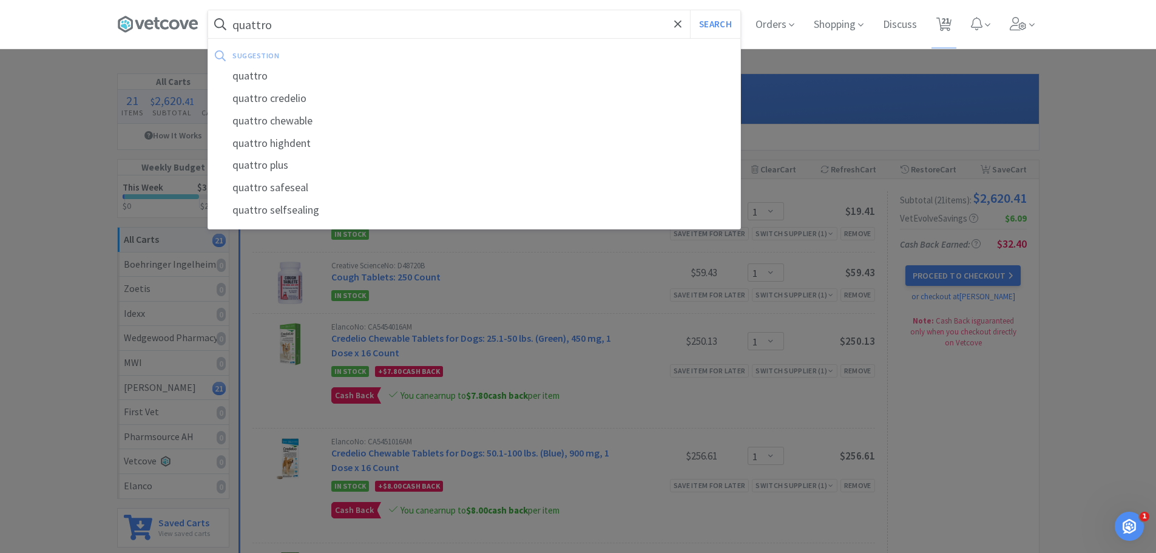
type input "quattro"
click at [690, 10] on button "Search" at bounding box center [715, 24] width 50 height 28
select select "1"
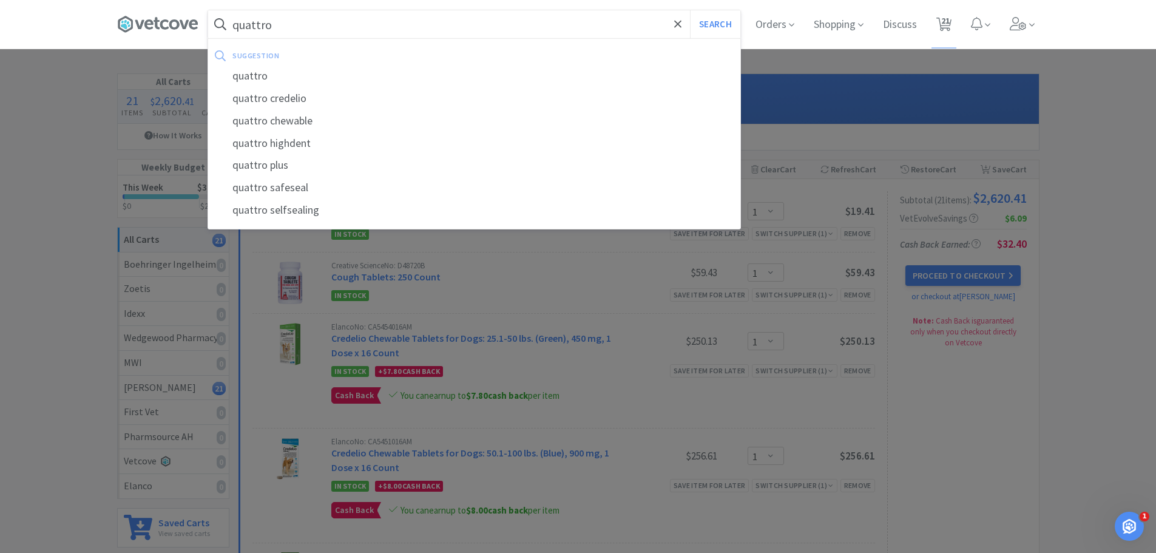
select select "1"
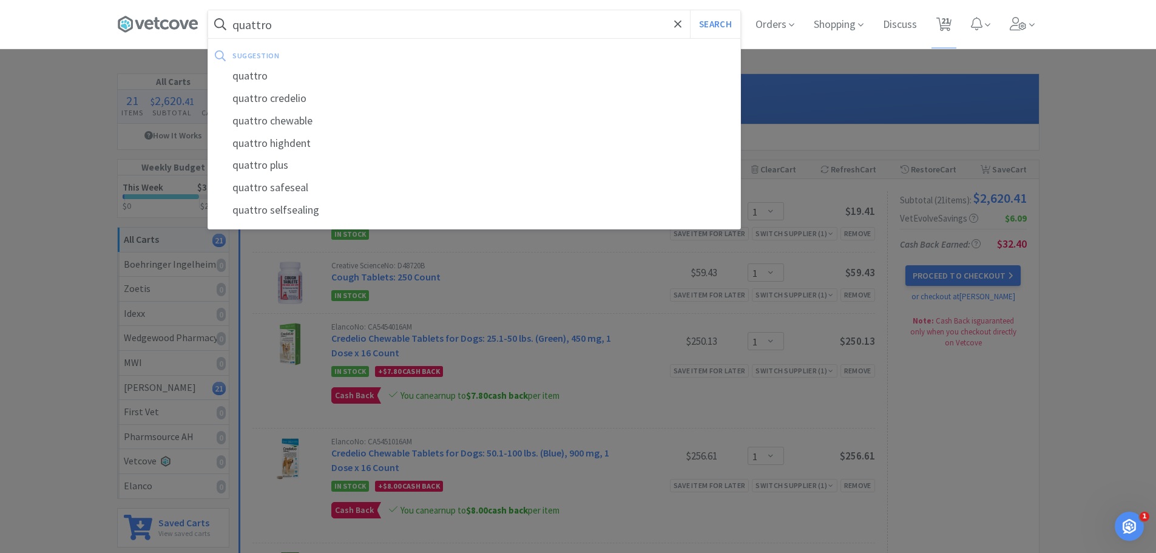
select select "1"
select select "3"
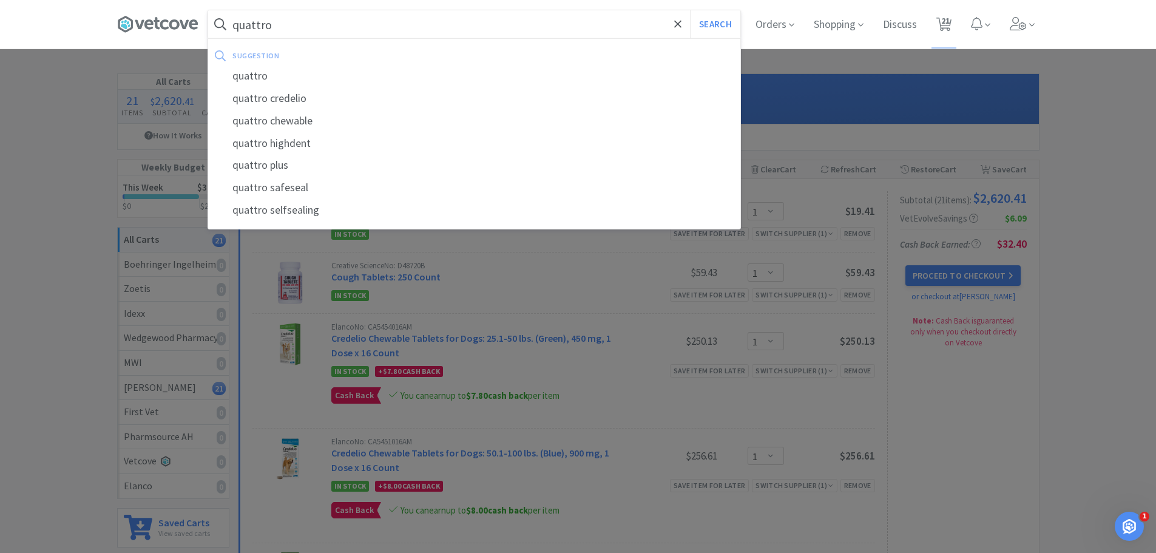
select select "3"
select select "1"
select select "2"
select select "1"
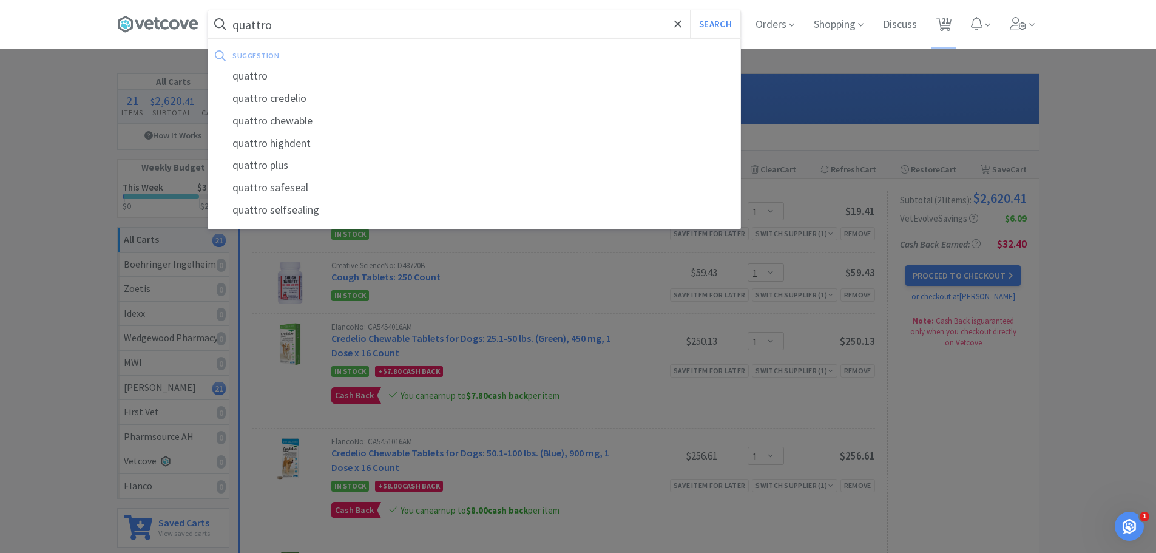
select select "1"
select select "2"
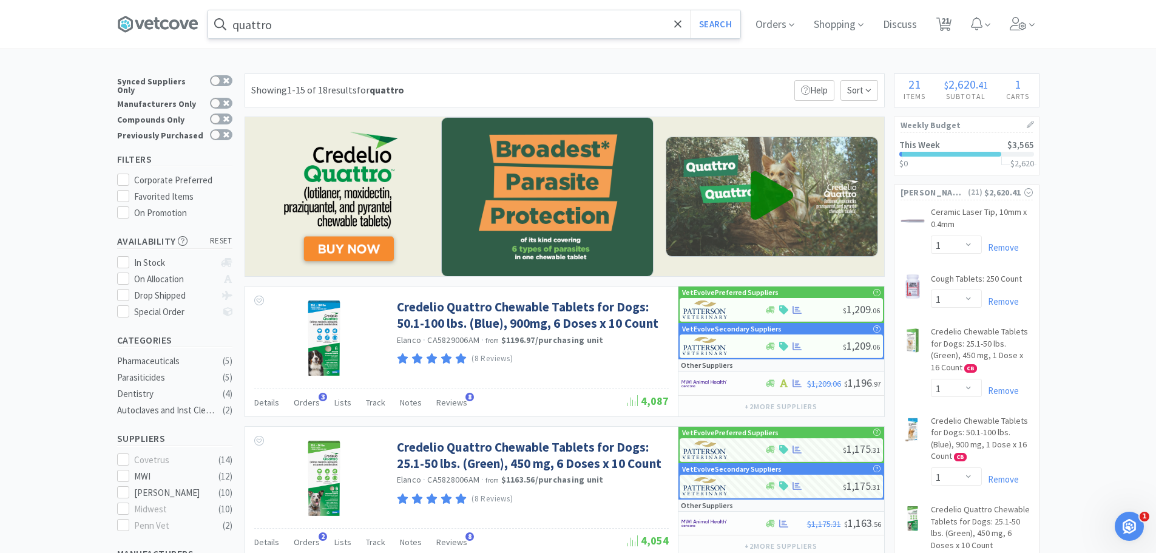
click at [326, 30] on input "quattro" at bounding box center [474, 24] width 532 height 28
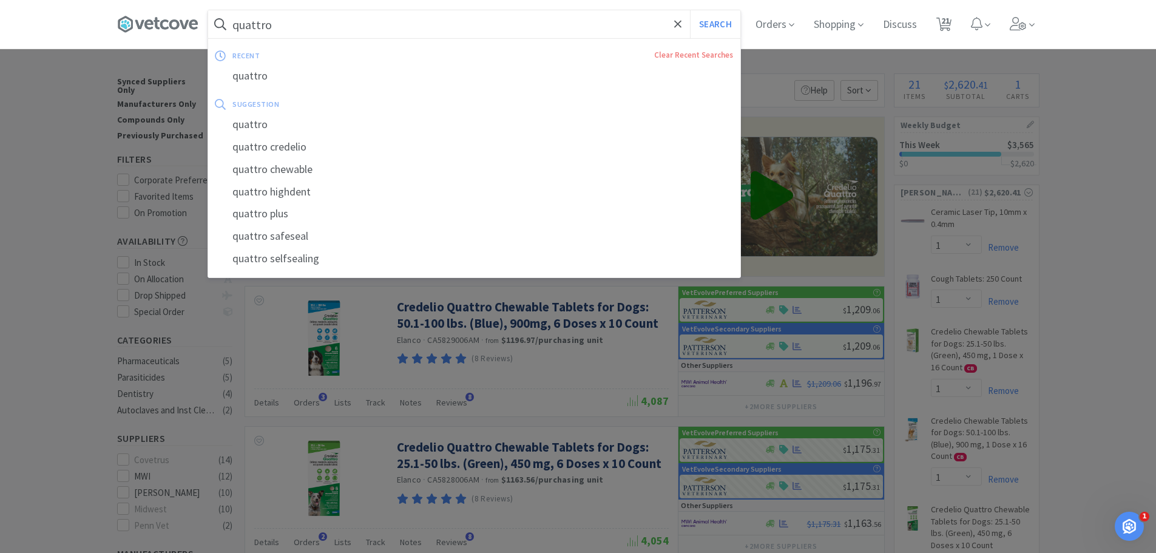
click at [330, 28] on input "quattro" at bounding box center [474, 24] width 532 height 28
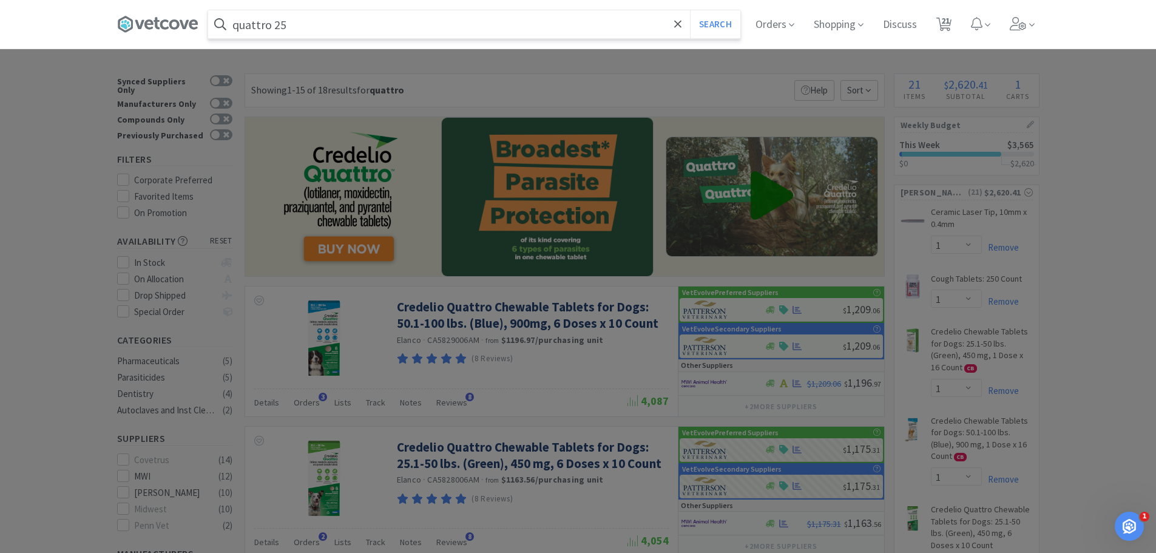
click at [690, 10] on button "Search" at bounding box center [715, 24] width 50 height 28
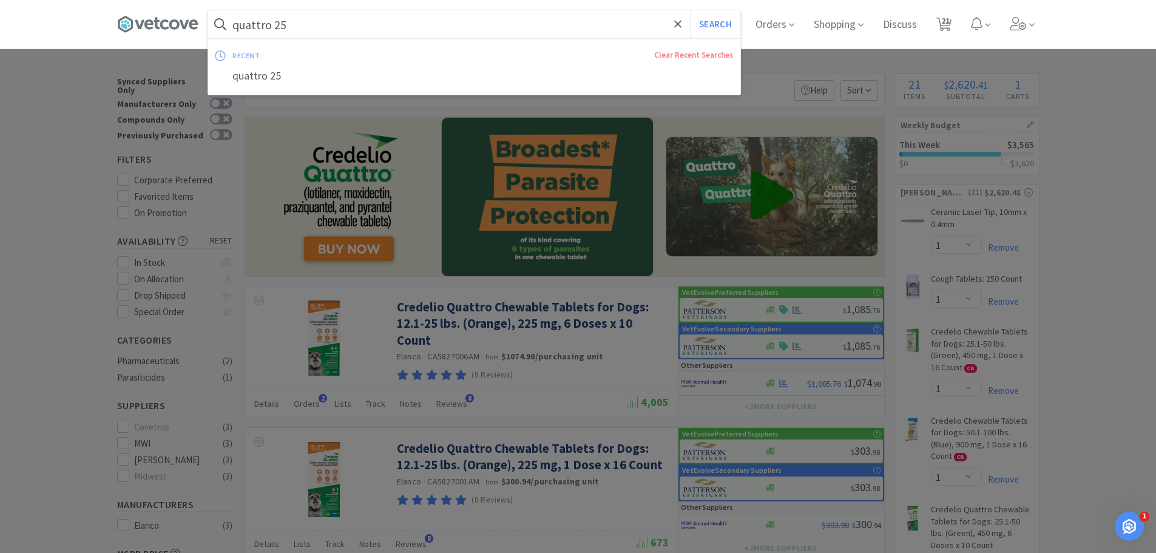
click at [302, 33] on input "quattro 25" at bounding box center [474, 24] width 532 height 28
click at [303, 30] on input "quattro 25" at bounding box center [474, 24] width 532 height 28
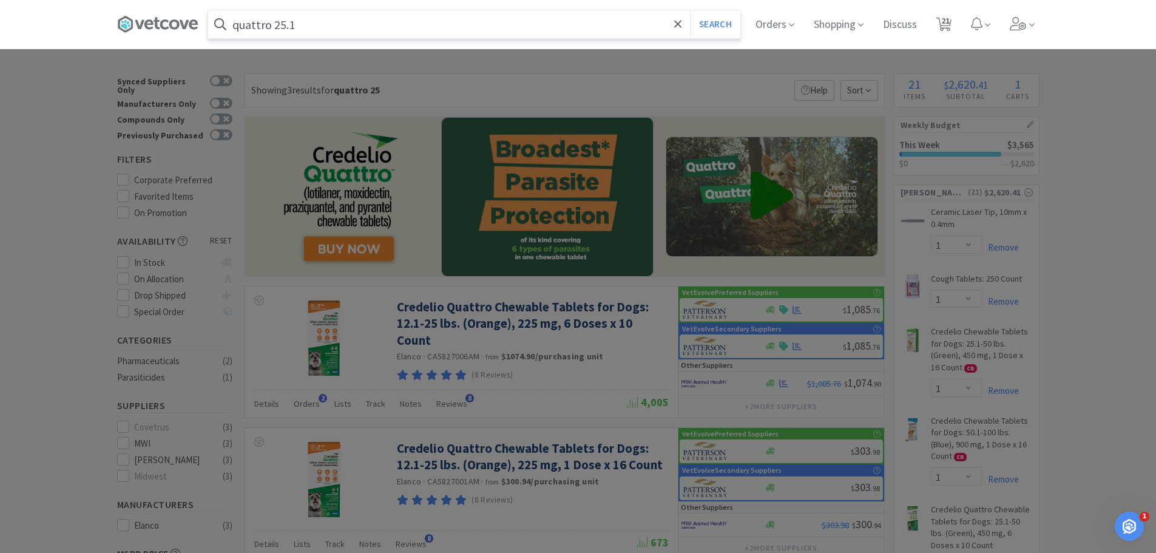
type input "quattro 25.1"
click at [690, 10] on button "Search" at bounding box center [715, 24] width 50 height 28
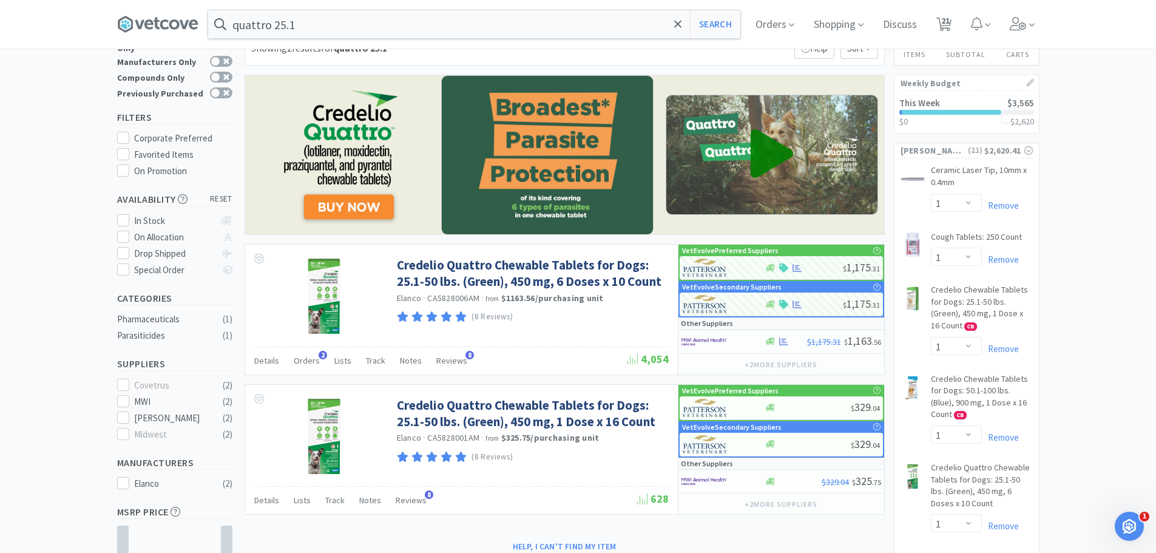
scroll to position [61, 0]
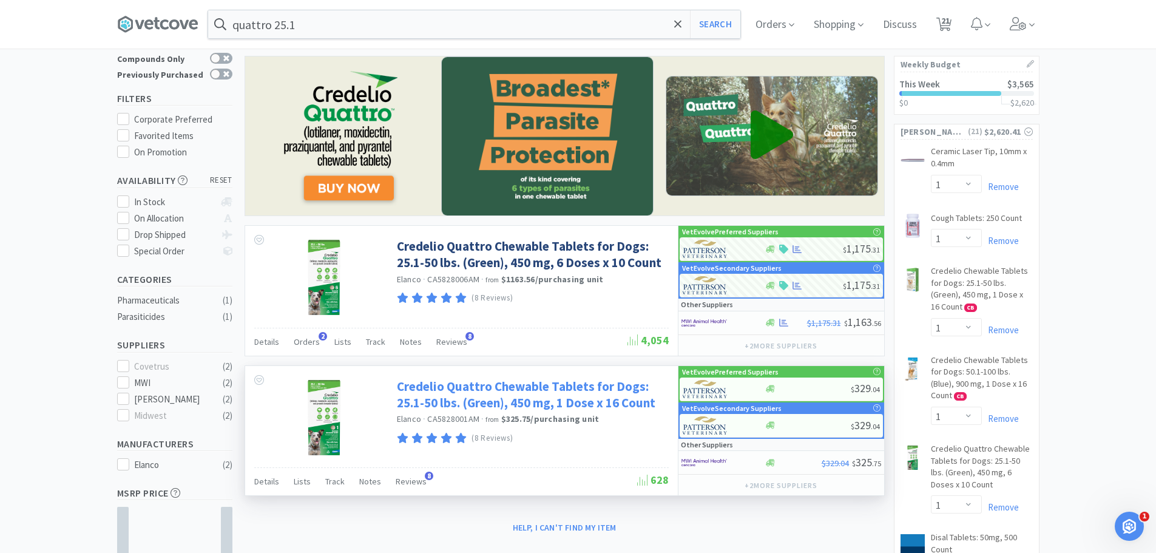
click at [575, 385] on link "Credelio Quattro Chewable Tablets for Dogs: 25.1-50 lbs. (Green), 450 mg, 1 Dos…" at bounding box center [531, 394] width 269 height 33
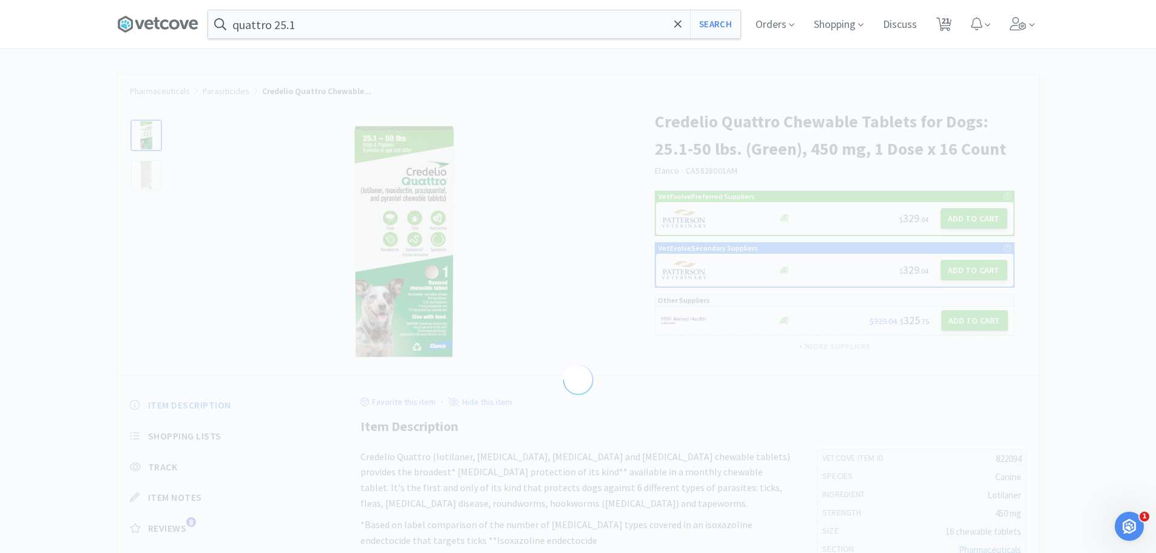
select select "822094"
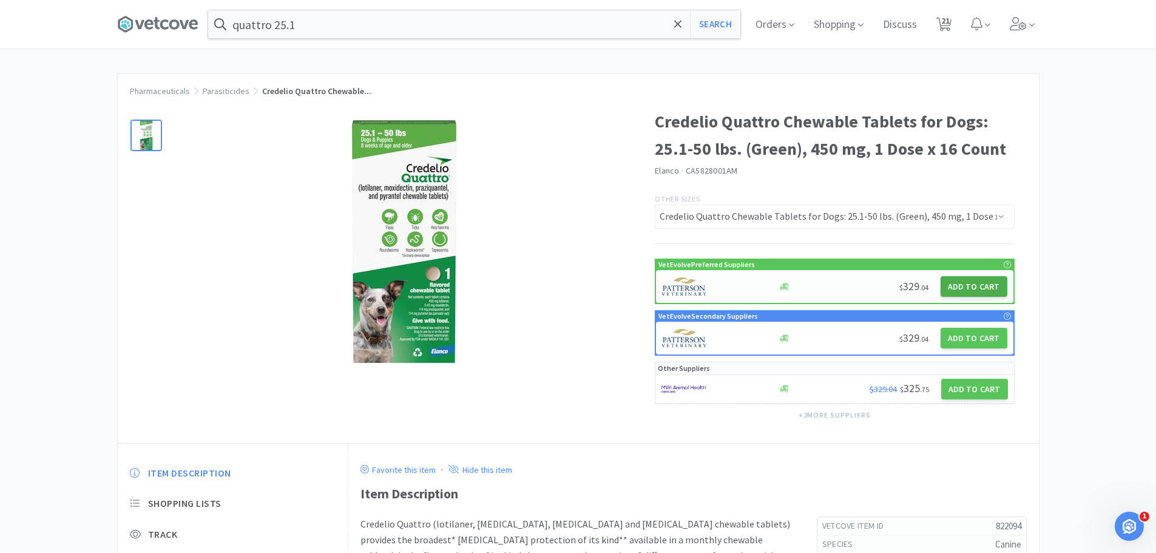
click at [969, 288] on button "Add to Cart" at bounding box center [974, 286] width 67 height 21
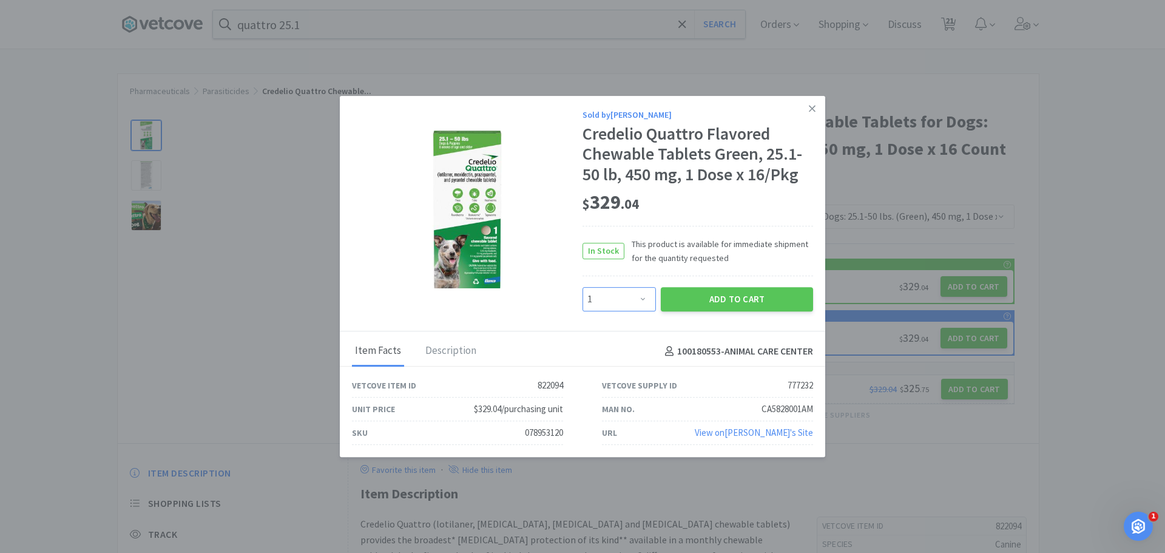
drag, startPoint x: 627, startPoint y: 298, endPoint x: 627, endPoint y: 289, distance: 8.5
click at [627, 298] on select "Enter Quantity 1 2 3 4 5 6 7 8 9 10 11 12 13 14 15 16 17 18 19 20 Enter Quantity" at bounding box center [619, 299] width 73 height 24
select select "2"
click at [583, 287] on select "Enter Quantity 1 2 3 4 5 6 7 8 9 10 11 12 13 14 15 16 17 18 19 20 Enter Quantity" at bounding box center [619, 299] width 73 height 24
click at [743, 297] on button "Add to Cart" at bounding box center [737, 299] width 152 height 24
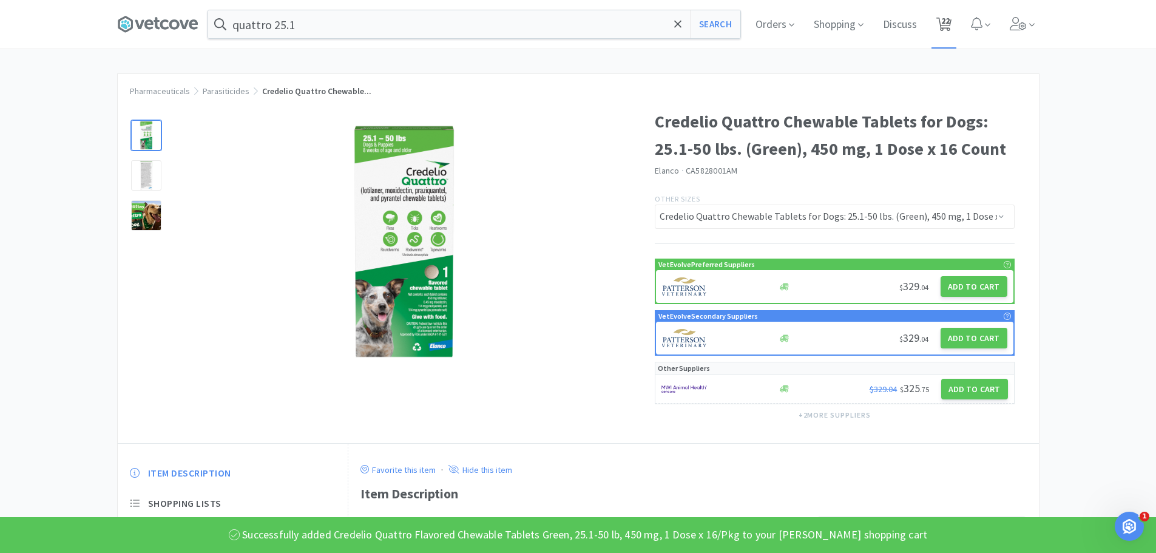
click at [942, 25] on icon at bounding box center [943, 24] width 15 height 13
select select "1"
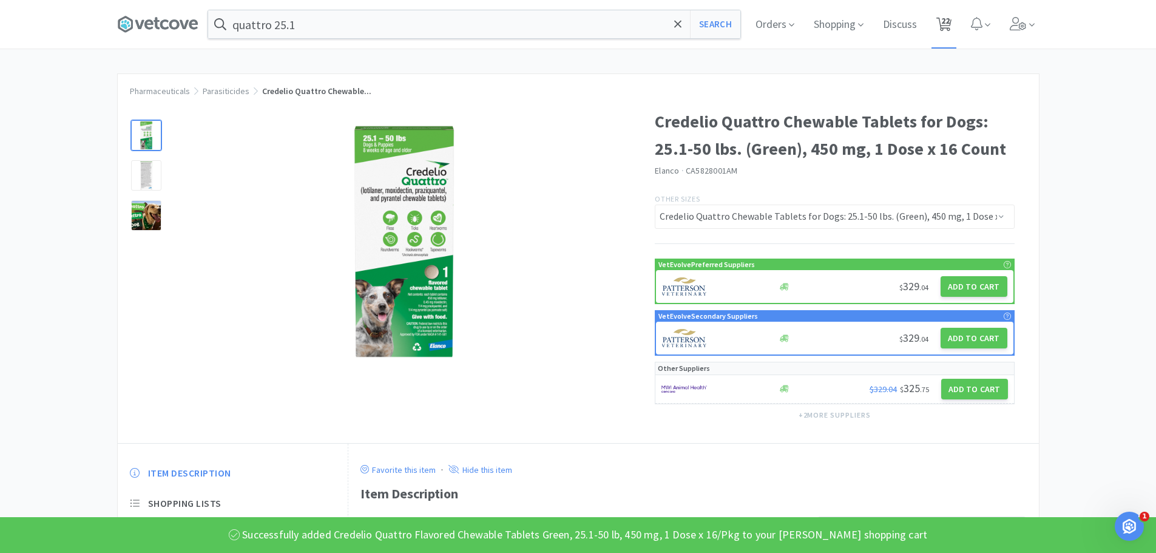
select select "2"
select select "1"
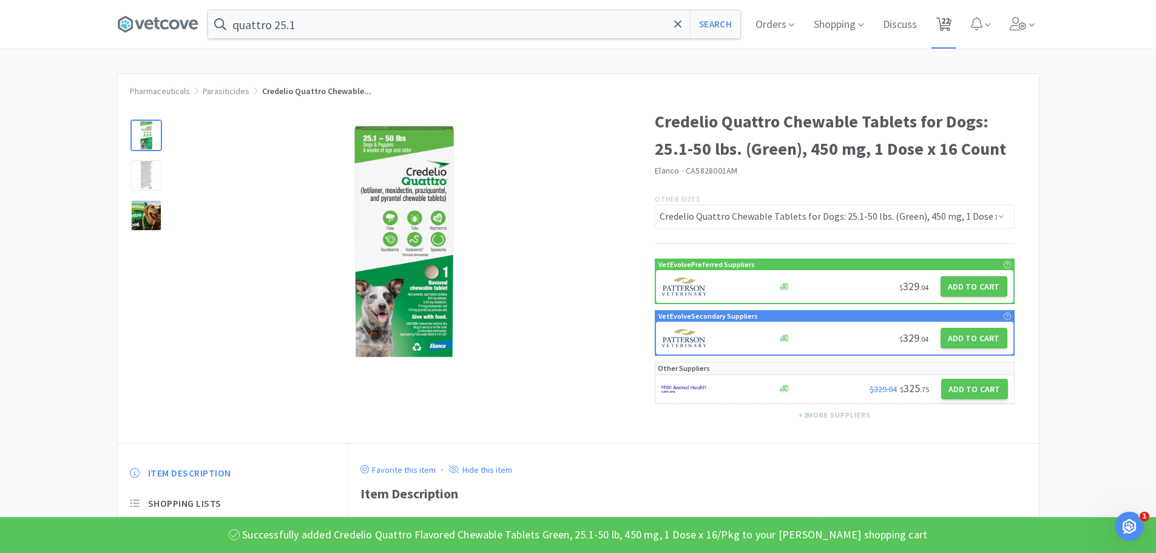
select select "1"
select select "3"
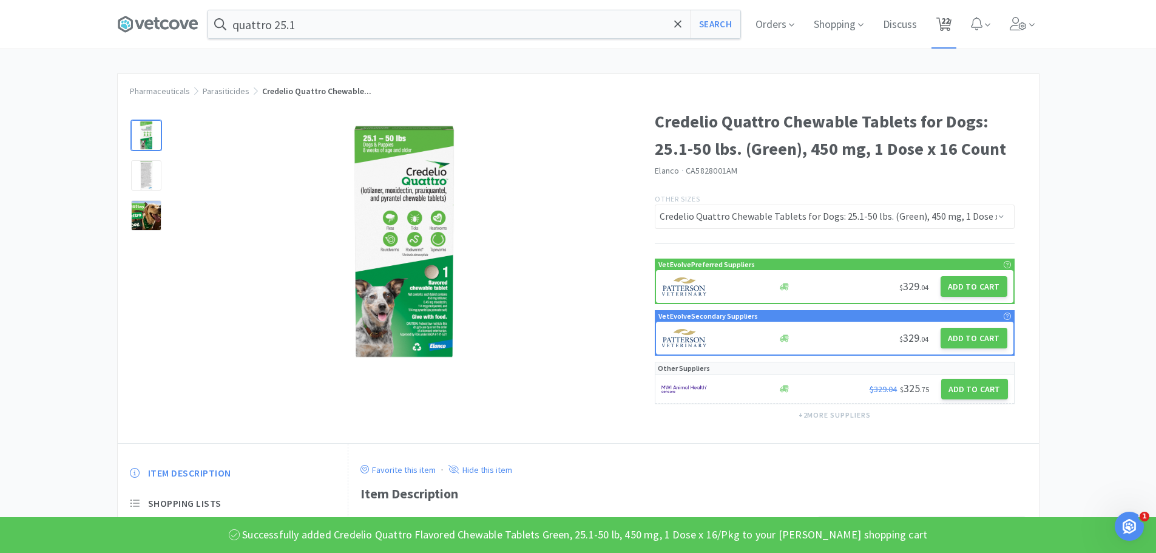
select select "3"
select select "1"
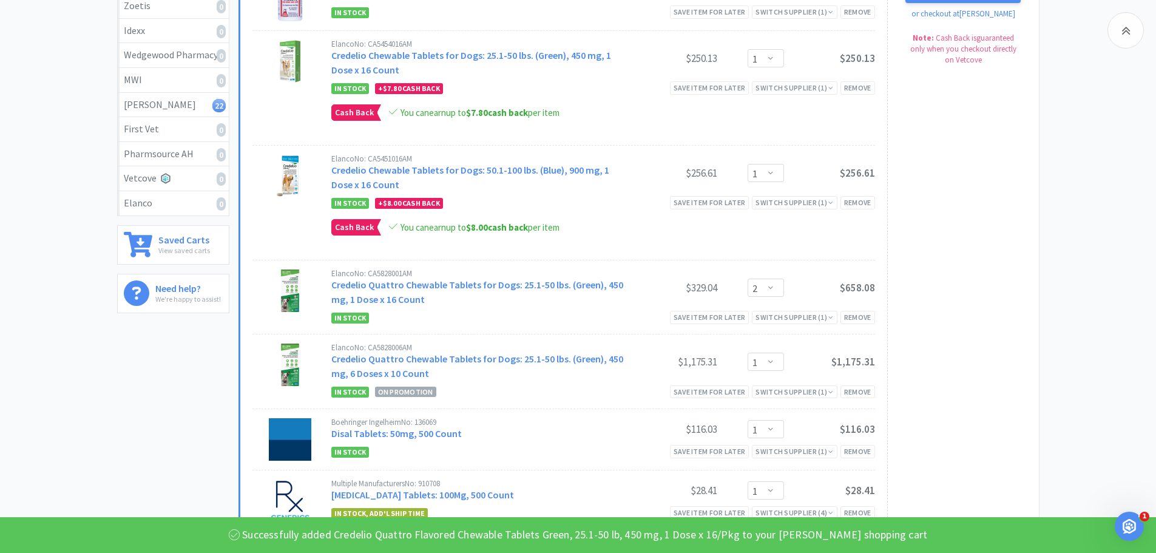
scroll to position [303, 0]
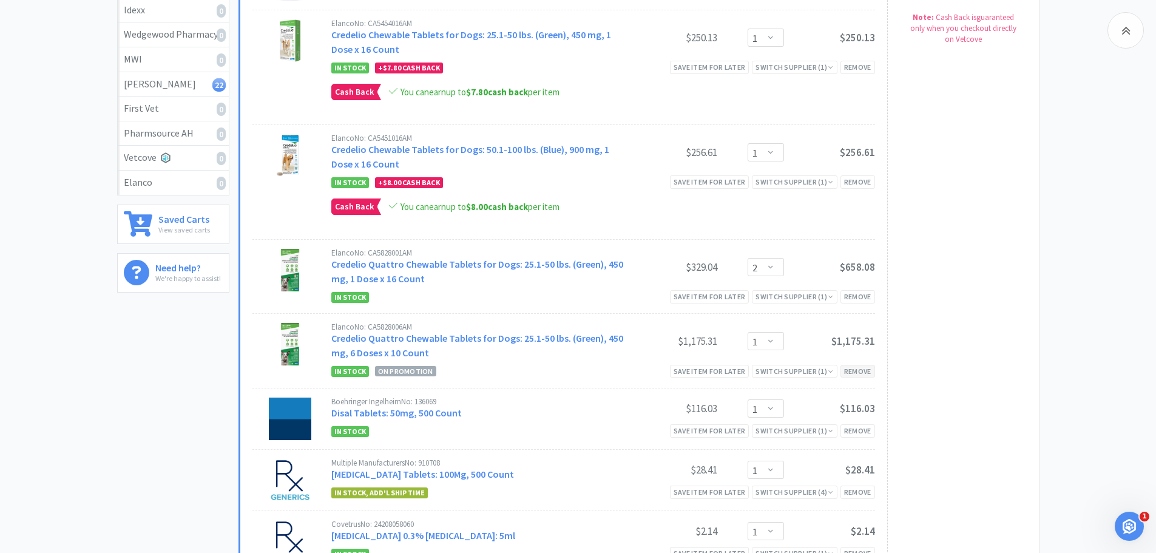
click at [844, 365] on div "Remove" at bounding box center [857, 371] width 35 height 13
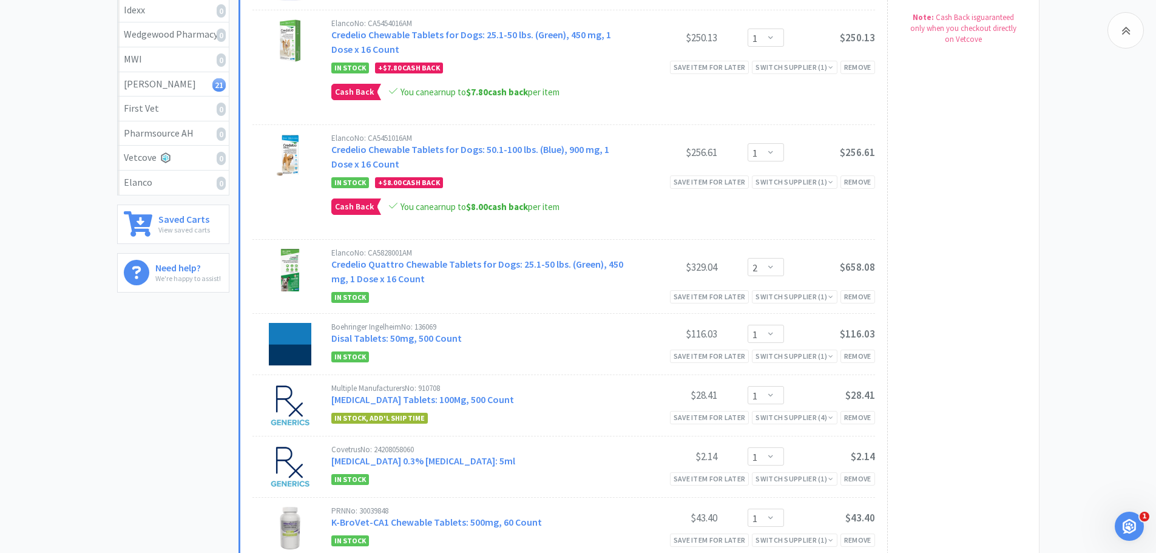
scroll to position [0, 0]
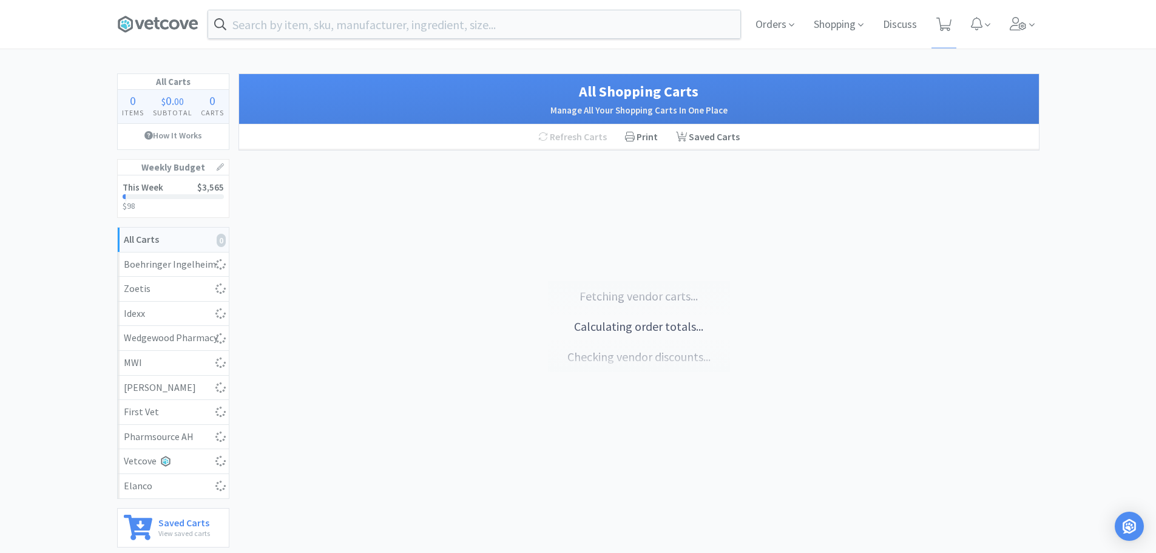
select select "1"
select select "2"
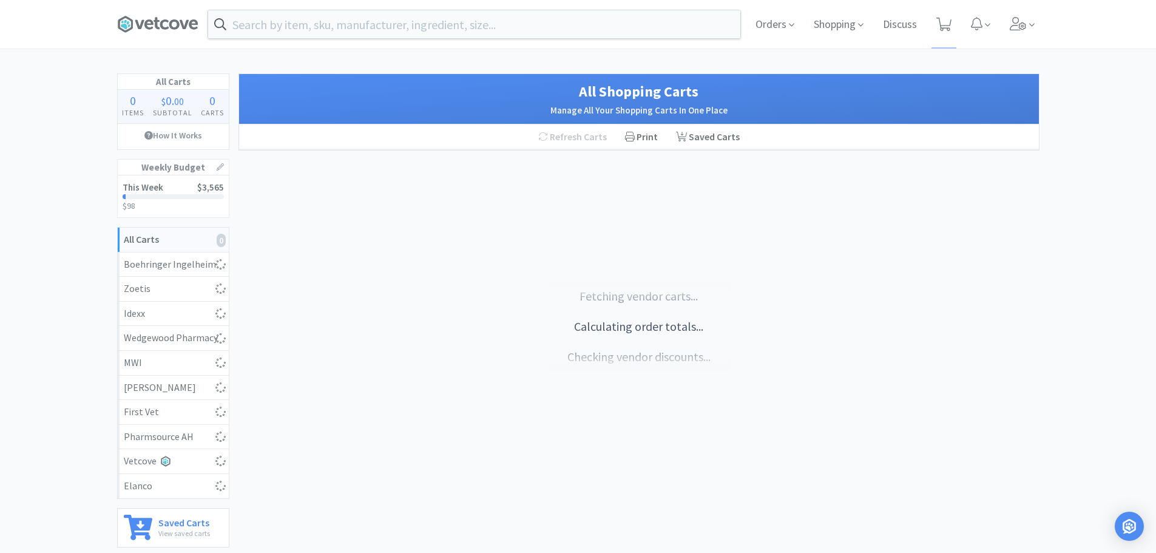
select select "1"
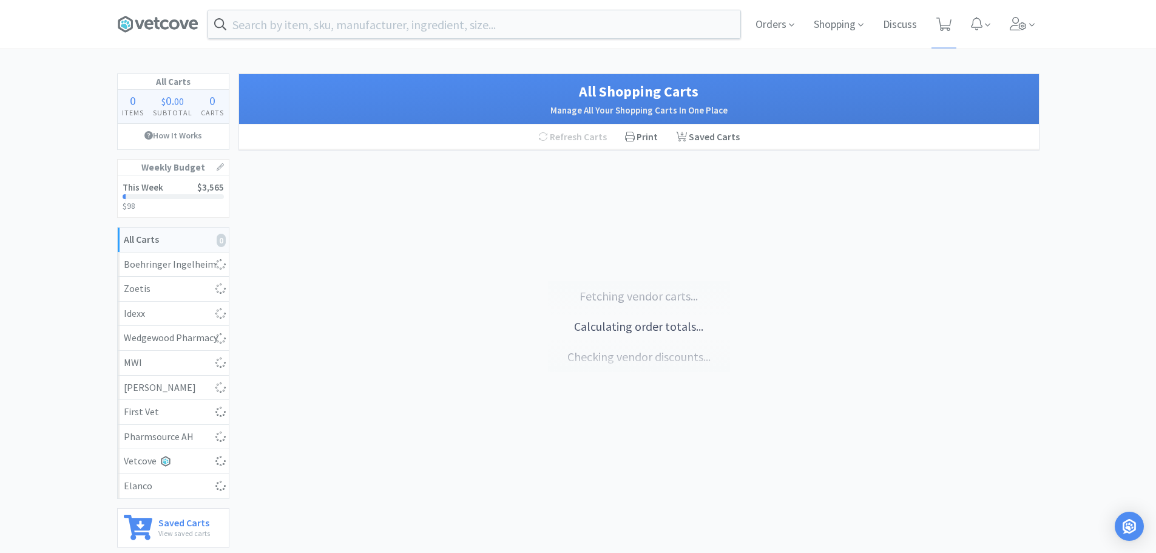
select select "1"
select select "3"
select select "1"
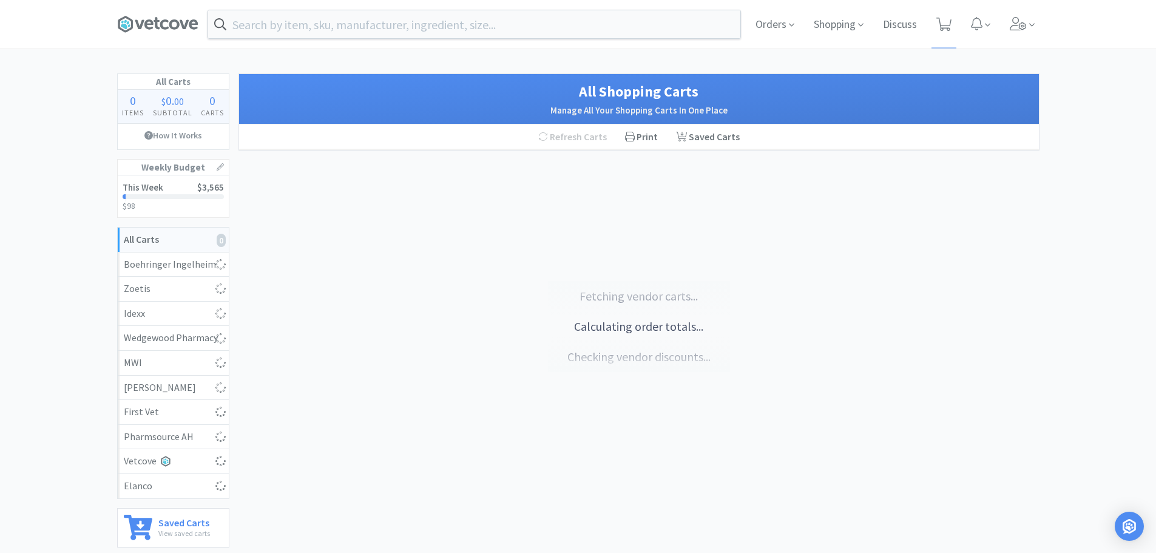
select select "1"
select select "2"
select select "1"
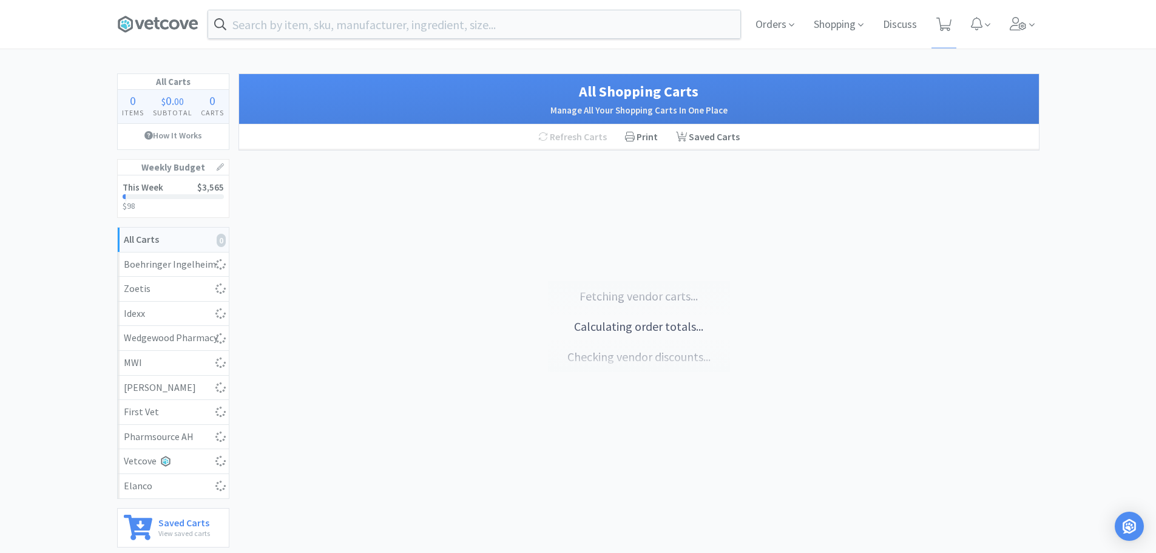
select select "2"
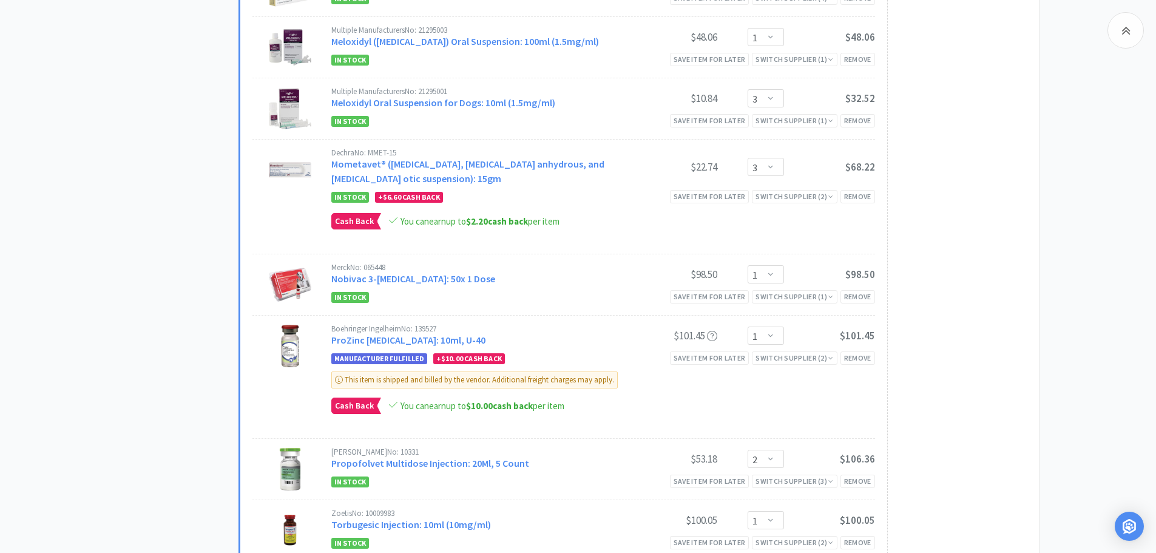
scroll to position [971, 0]
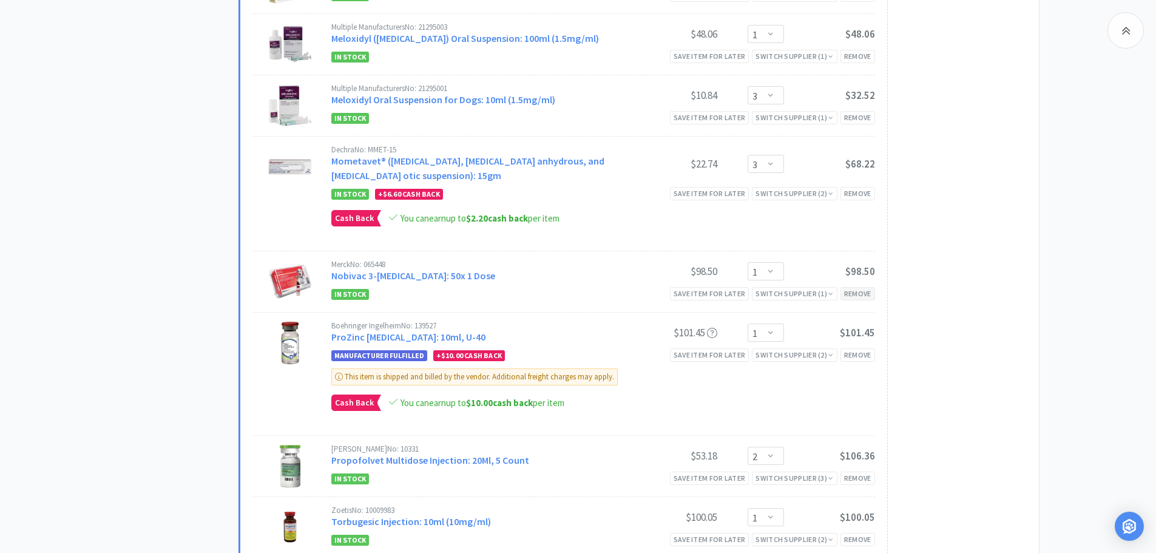
click at [855, 296] on div "Remove" at bounding box center [857, 293] width 35 height 13
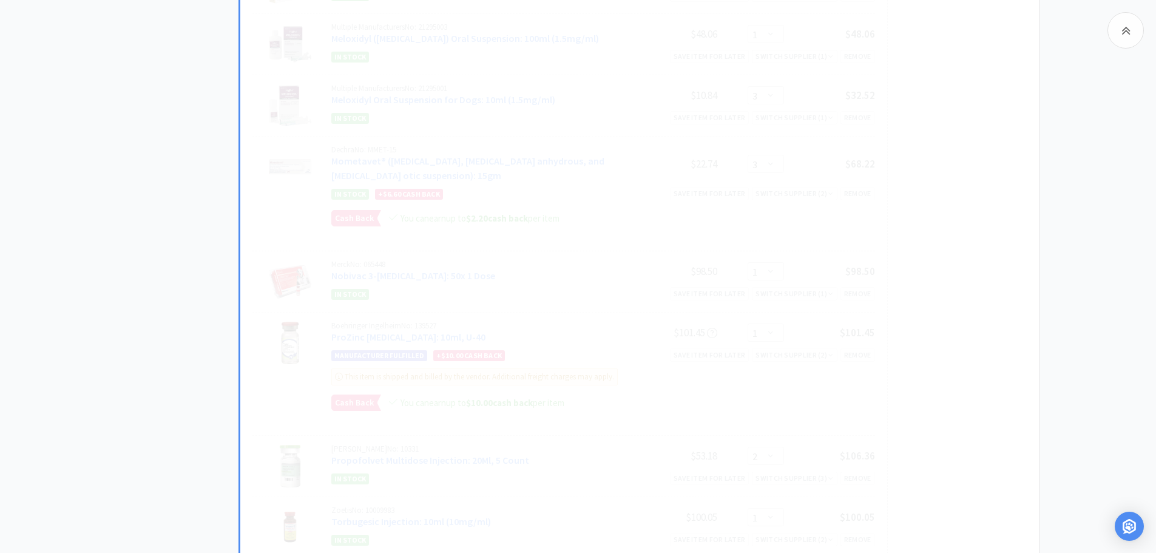
select select "2"
select select "1"
select select "2"
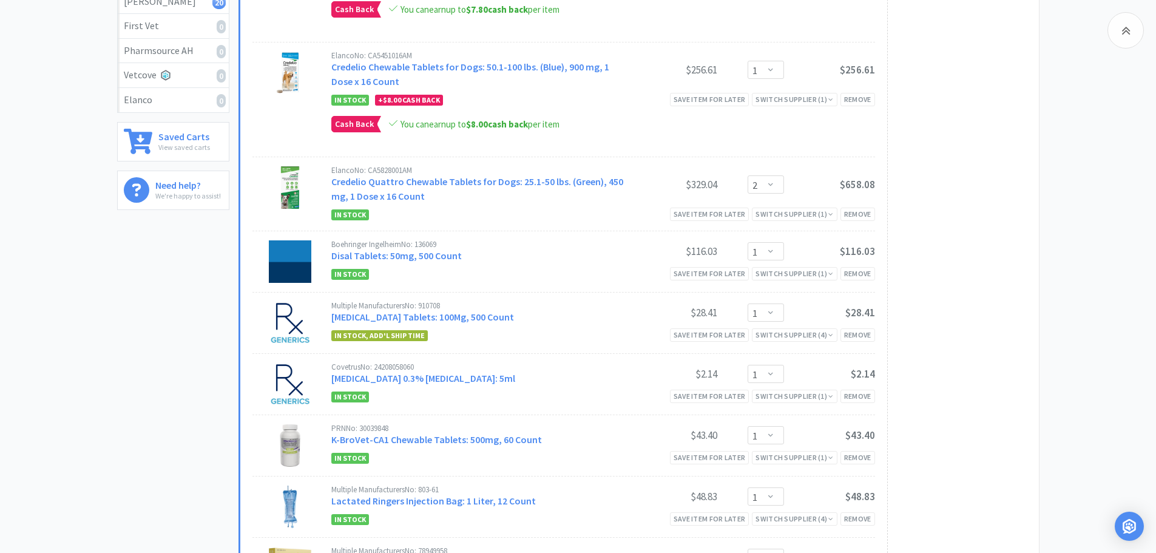
scroll to position [0, 0]
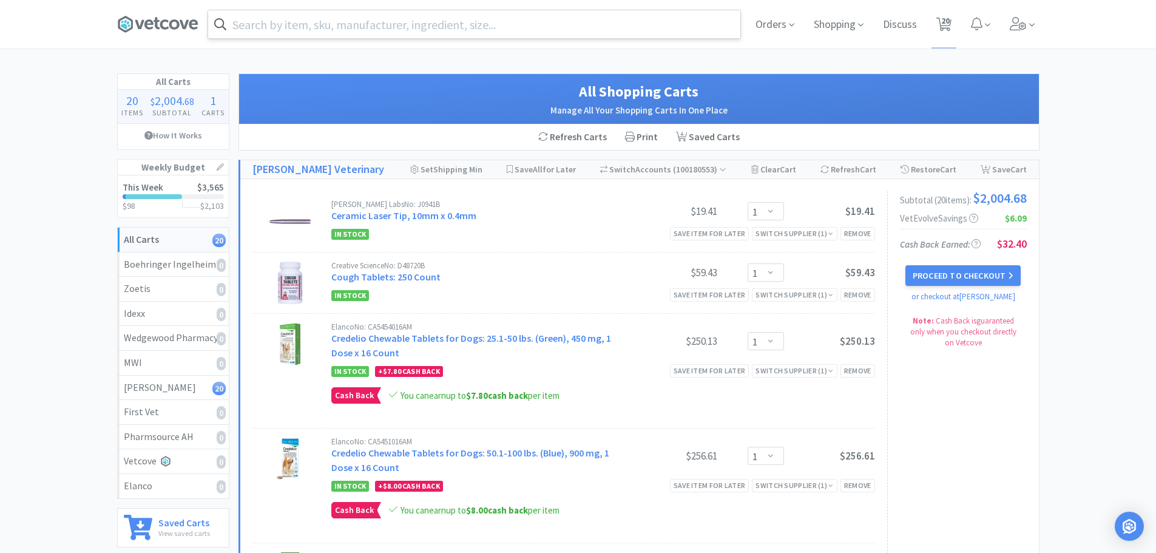
click at [252, 23] on input "text" at bounding box center [474, 24] width 532 height 28
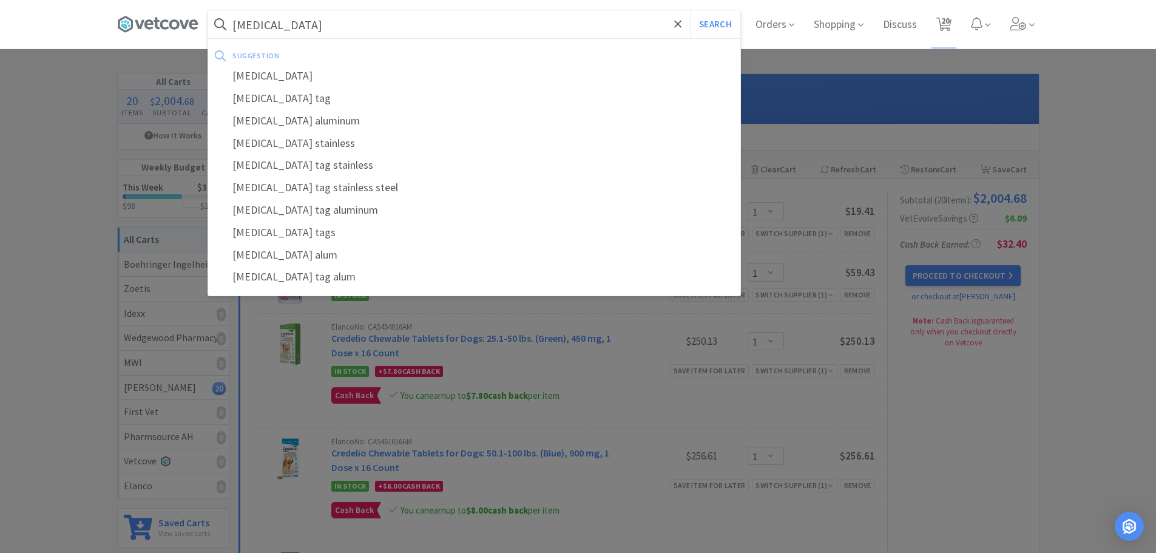
type input "rabies"
click at [690, 10] on button "Search" at bounding box center [715, 24] width 50 height 28
select select "1"
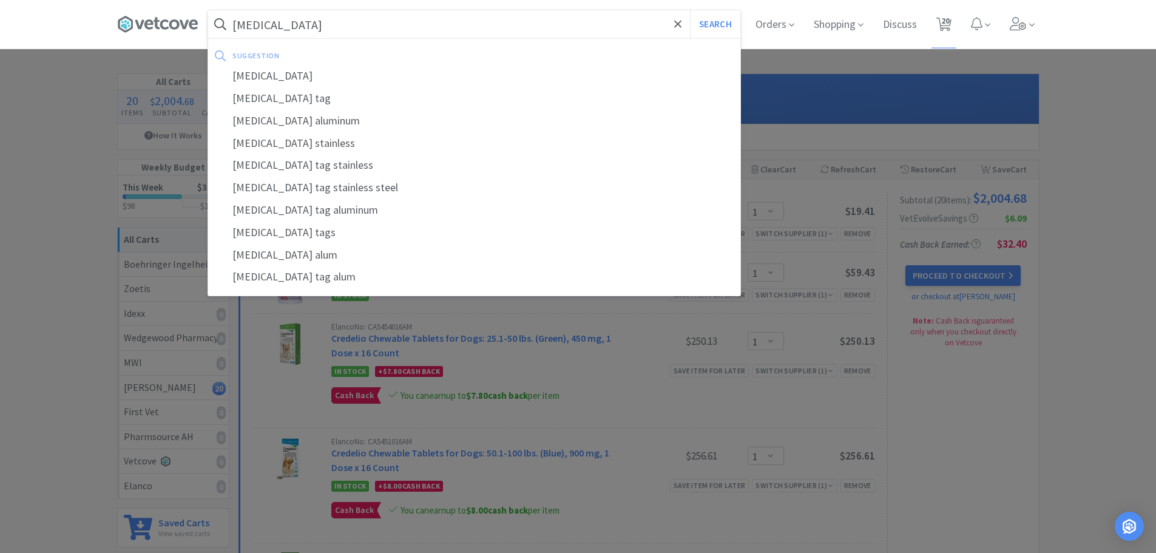
select select "1"
select select "2"
select select "1"
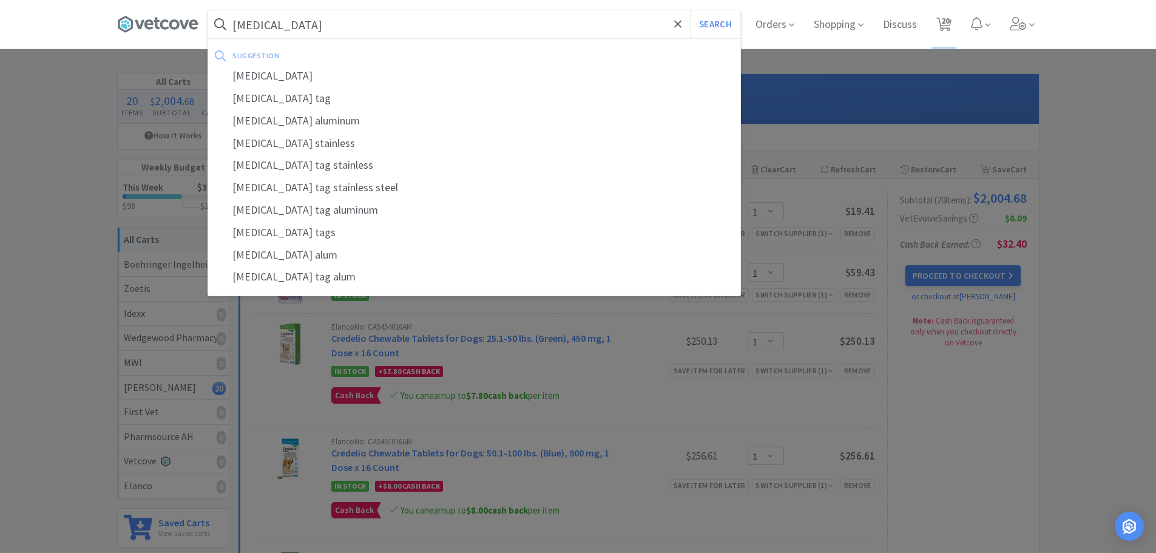
select select "1"
select select "3"
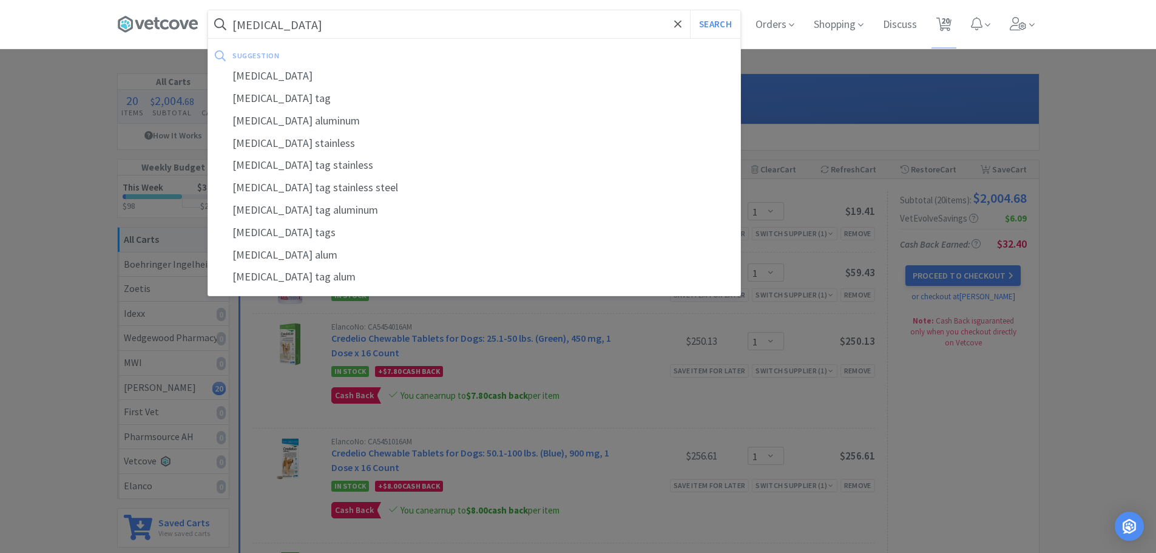
select select "3"
select select "1"
select select "2"
select select "1"
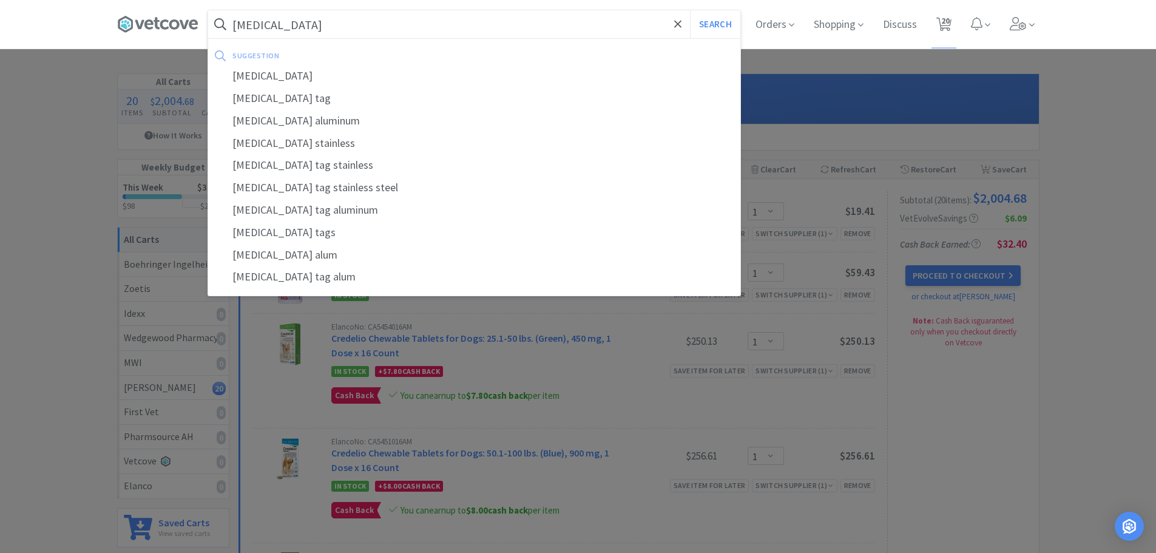
select select "1"
select select "2"
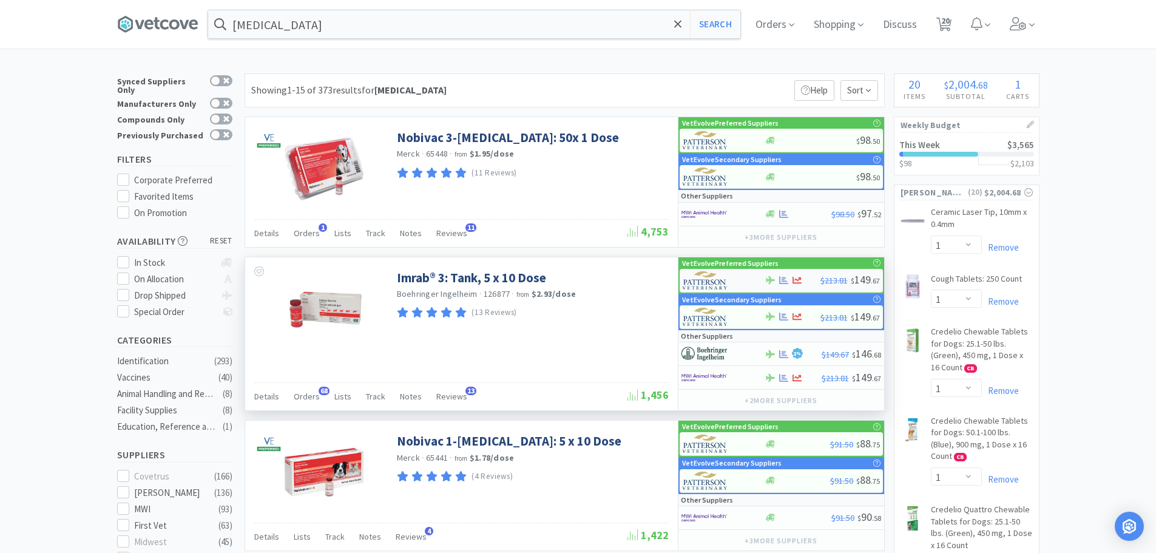
click at [742, 280] on div at bounding box center [716, 280] width 67 height 21
select select "1"
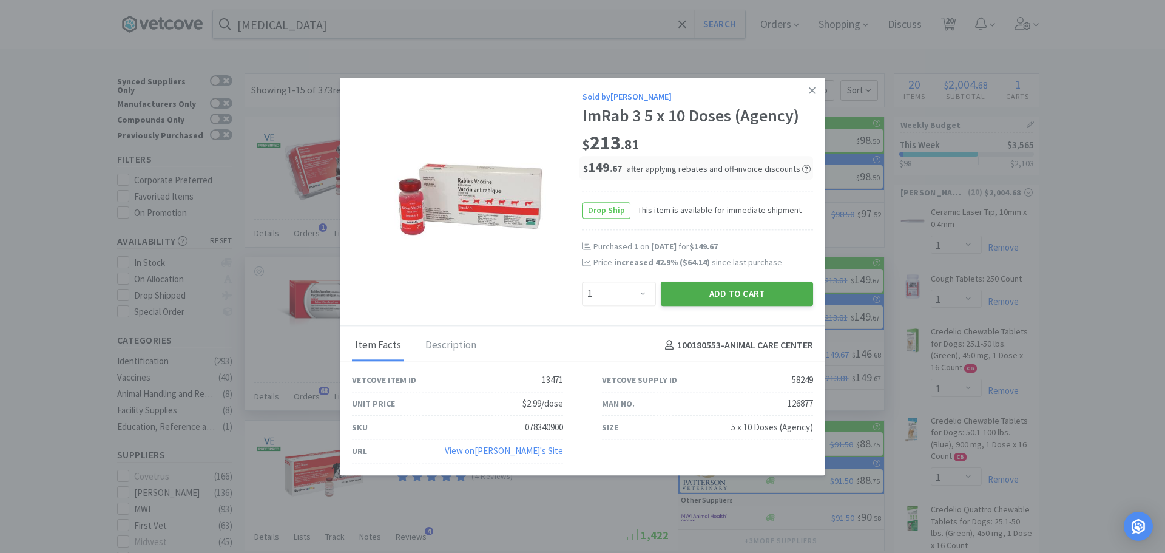
click at [693, 290] on button "Add to Cart" at bounding box center [737, 294] width 152 height 24
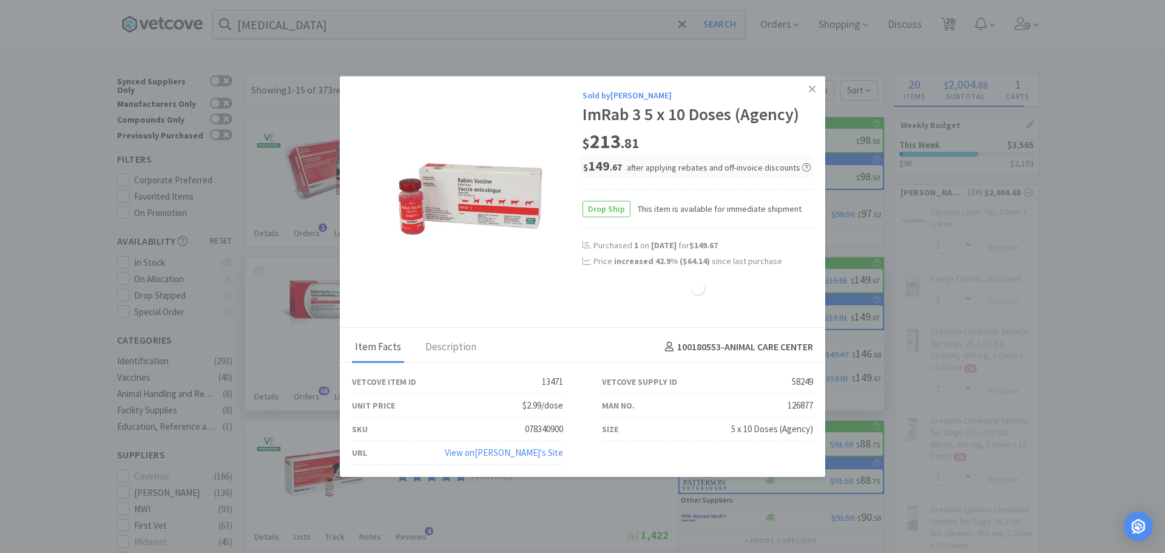
select select "1"
select select "3"
select select "1"
select select "2"
select select "1"
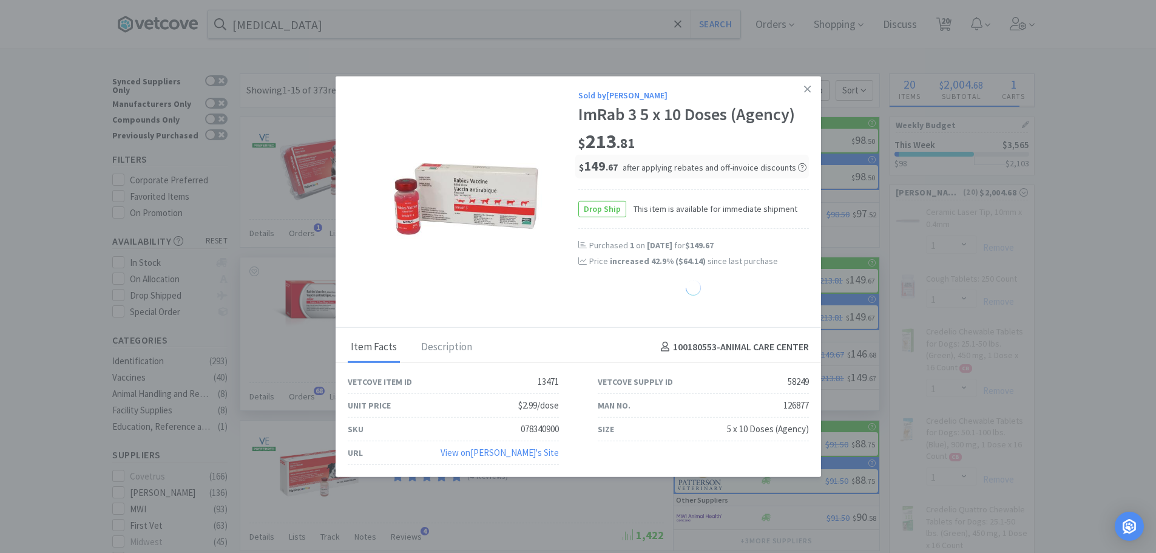
select select "2"
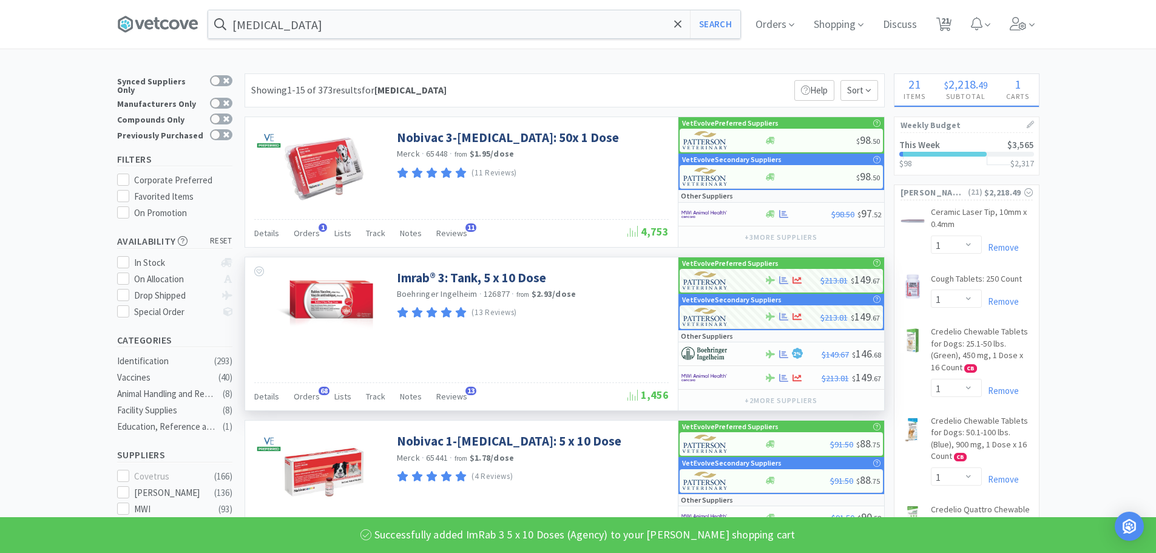
click at [941, 24] on icon at bounding box center [943, 24] width 15 height 13
select select "1"
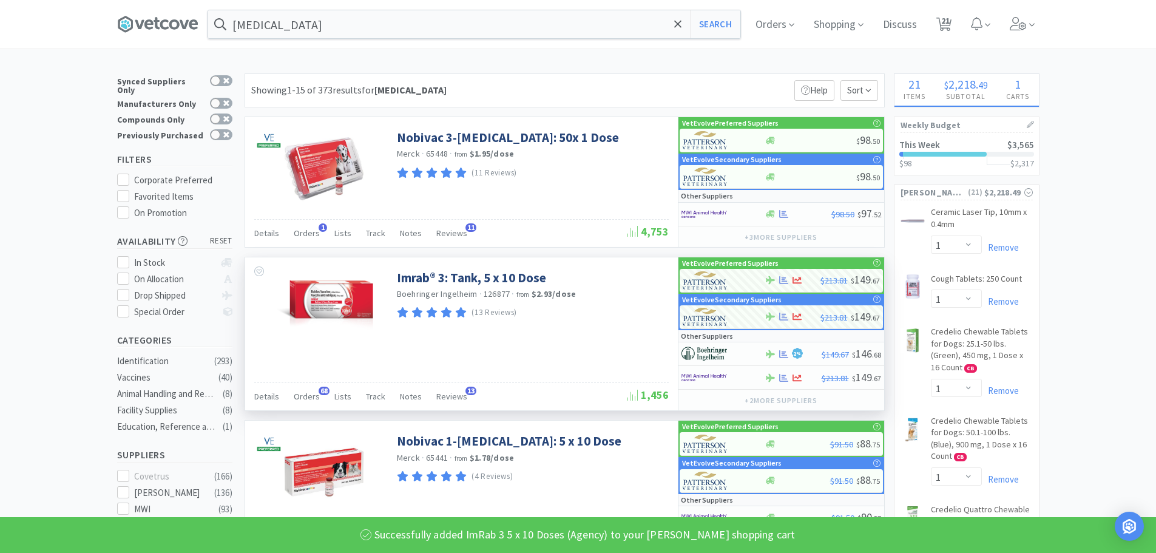
select select "2"
select select "1"
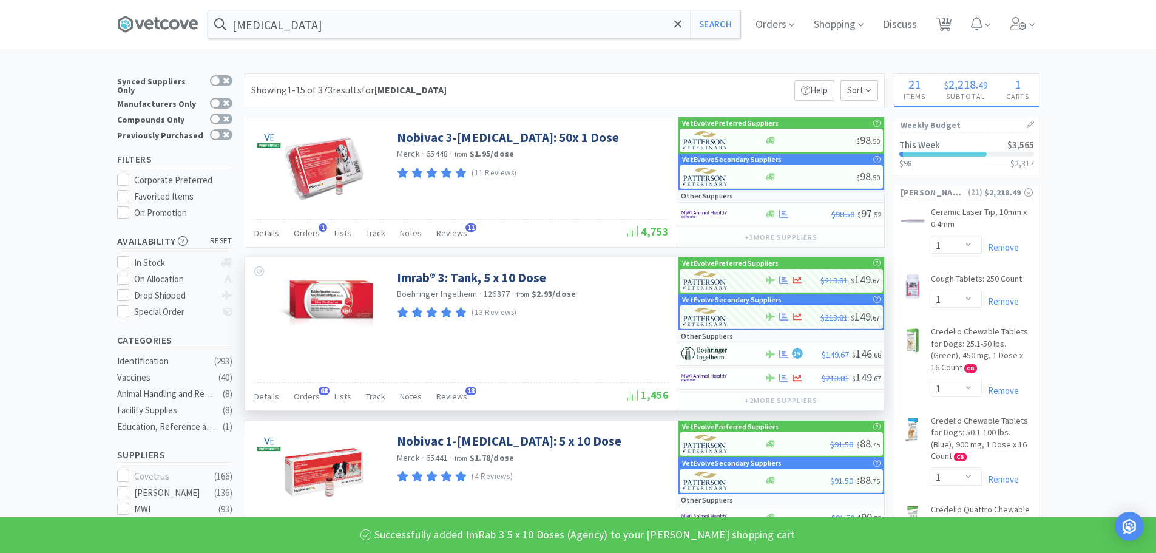
select select "1"
select select "3"
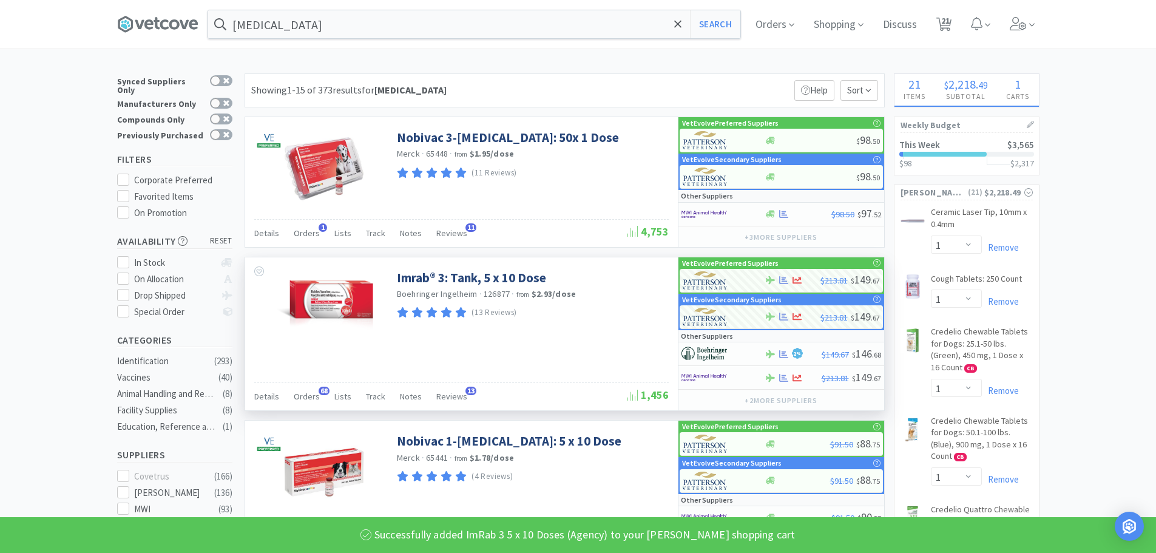
select select "3"
select select "1"
select select "2"
select select "1"
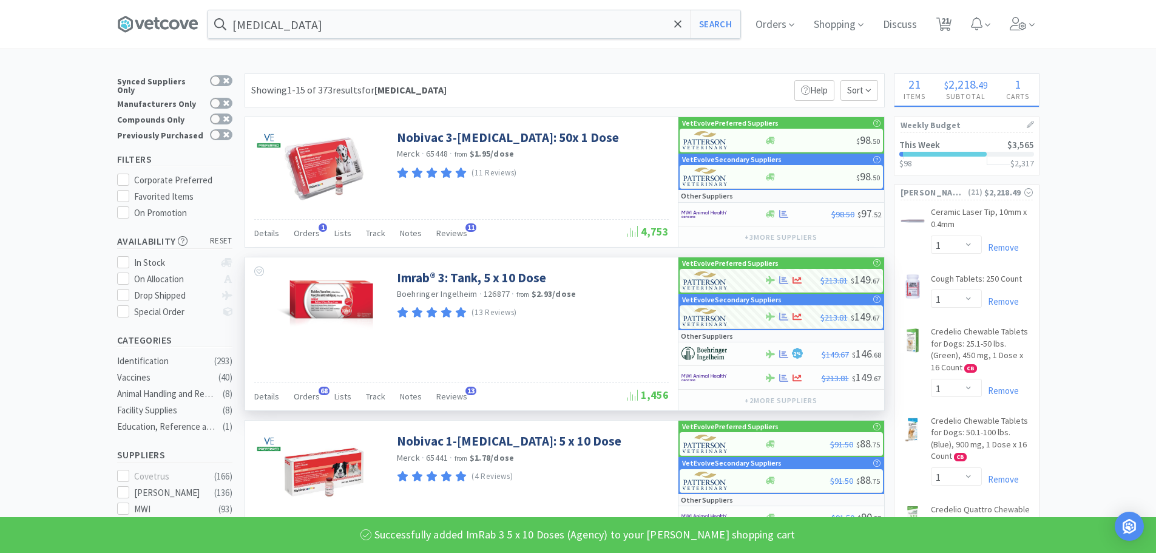
select select "1"
select select "2"
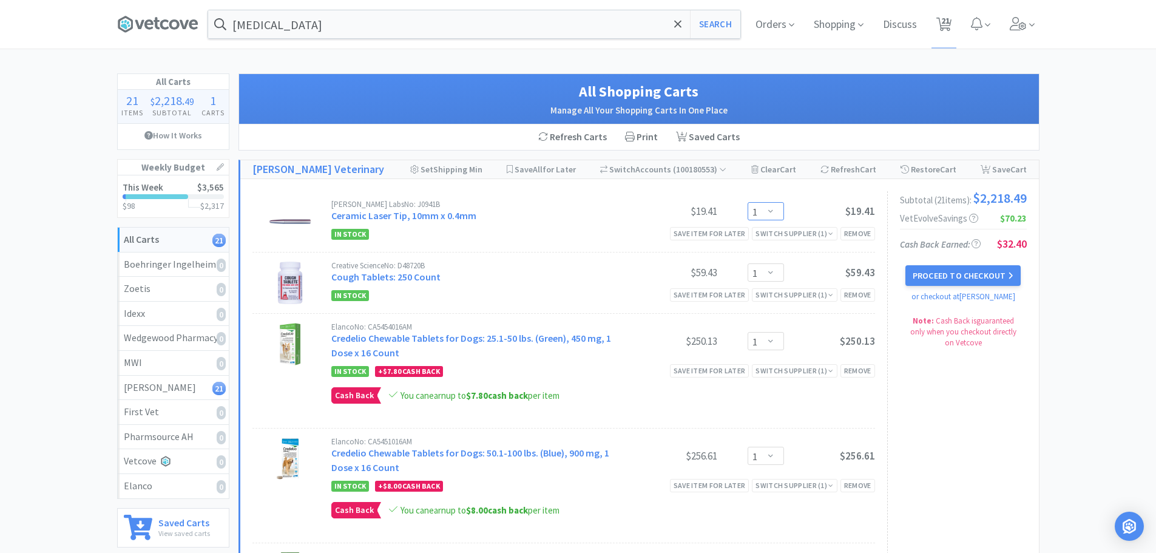
click at [778, 210] on select "Enter Quantity 1 2 3 4 5 6 7 8 9 10 11 12 13 14 15 16 17 18 19 20 Enter Quantity" at bounding box center [766, 211] width 36 height 18
click at [748, 202] on select "Enter Quantity 1 2 3 4 5 6 7 8 9 10 11 12 13 14 15 16 17 18 19 20 Enter Quantity" at bounding box center [766, 211] width 36 height 18
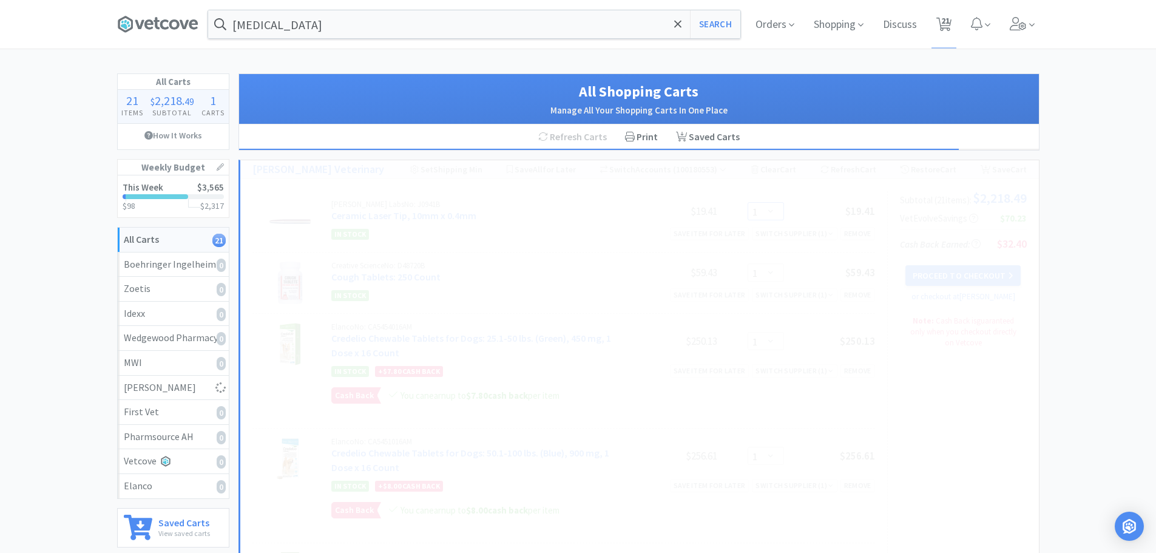
select select "2"
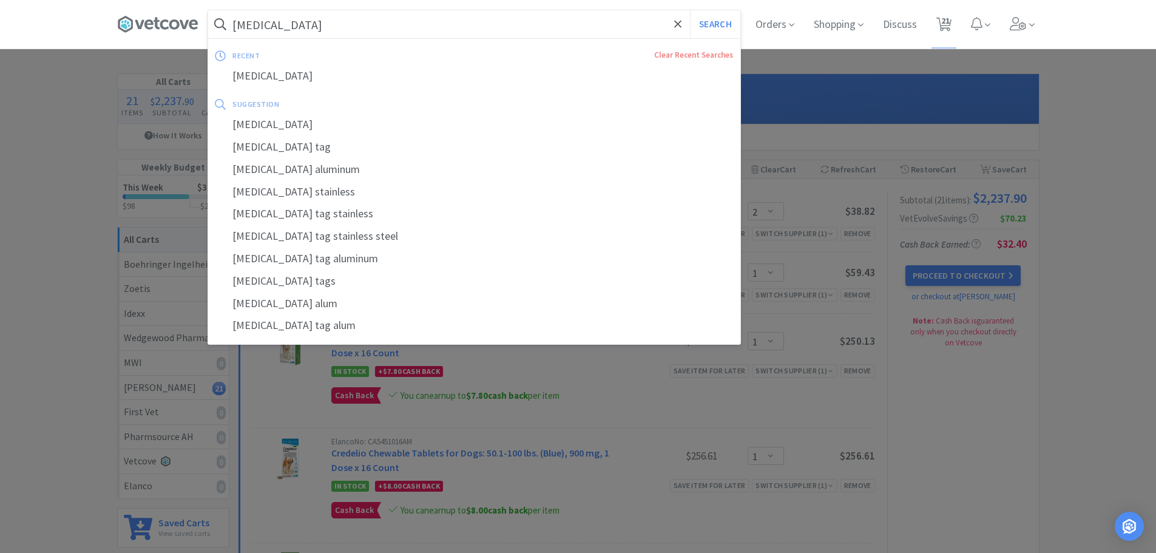
click at [399, 21] on input "rabies" at bounding box center [474, 24] width 532 height 28
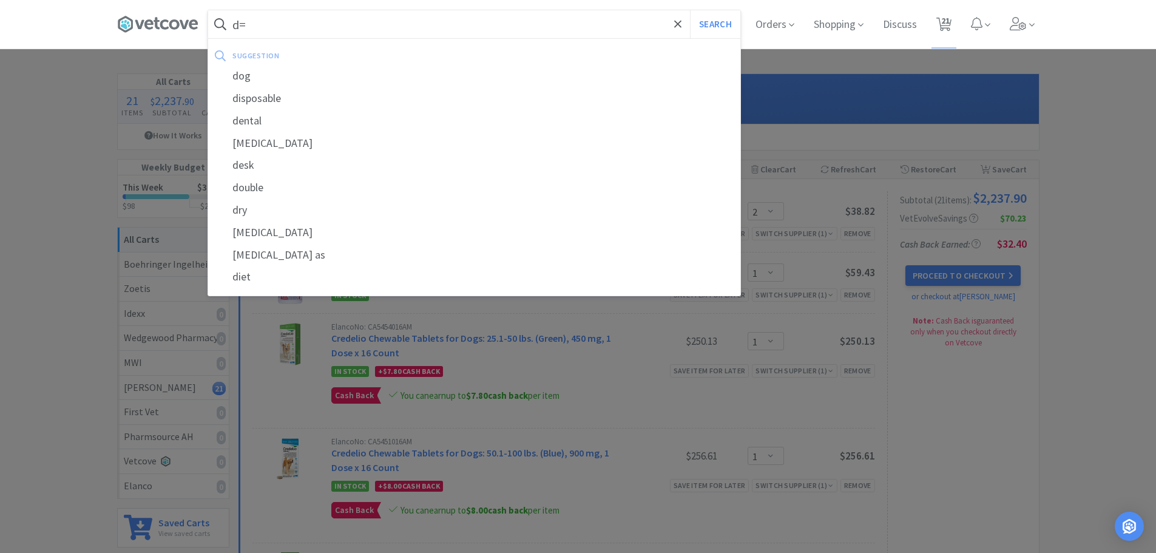
type input "d"
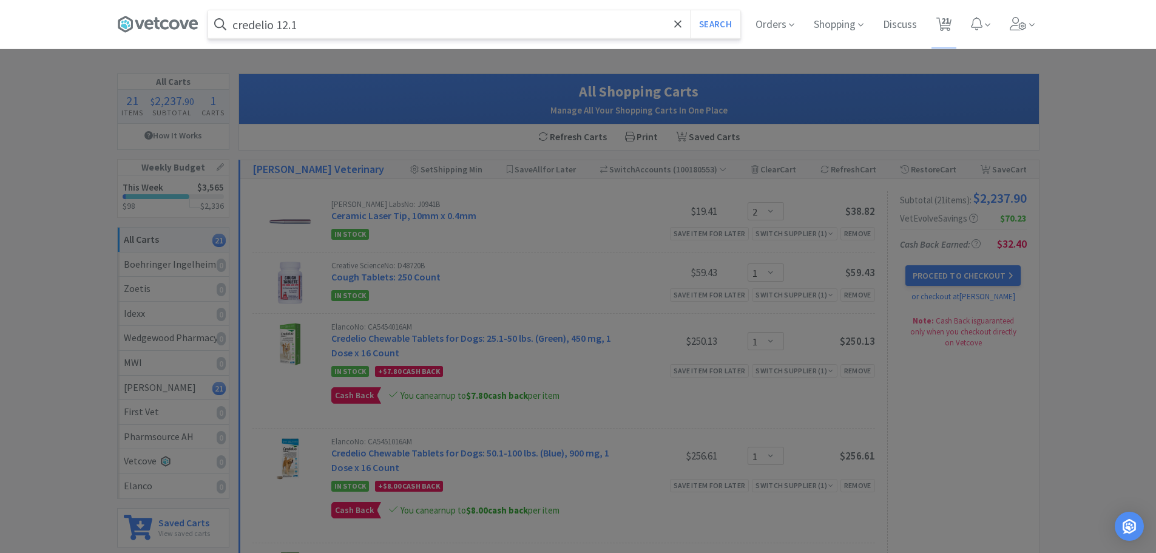
type input "credelio 12.1"
click at [690, 10] on button "Search" at bounding box center [715, 24] width 50 height 28
select select "2"
select select "1"
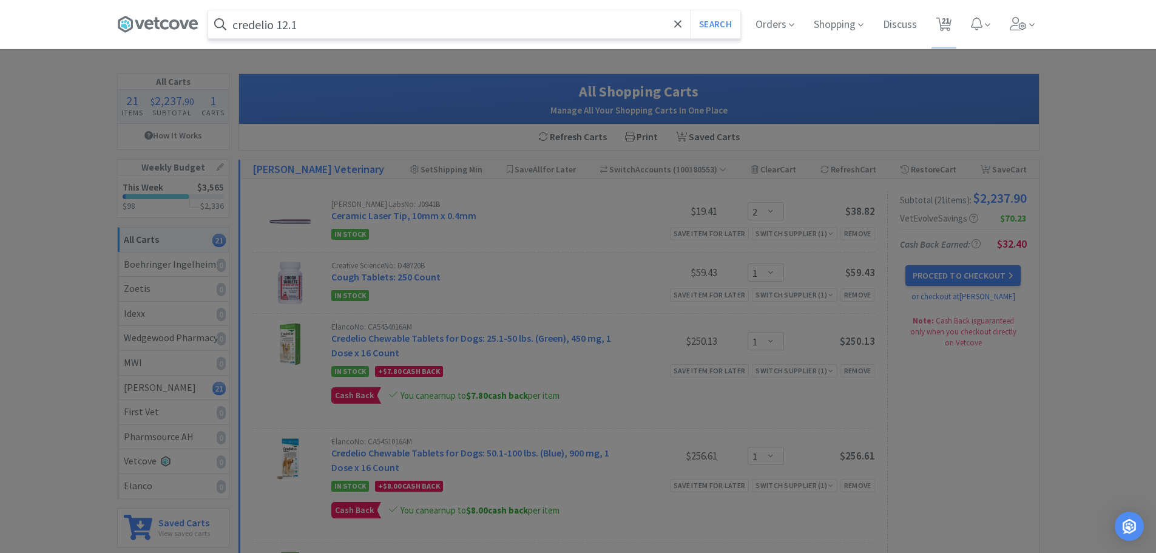
select select "1"
select select "2"
select select "1"
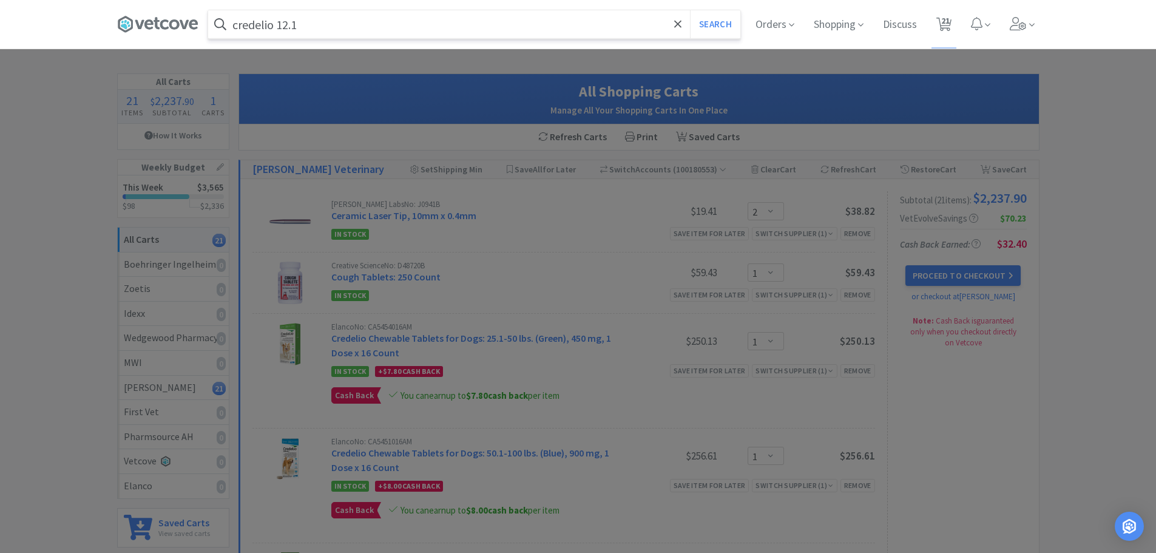
select select "1"
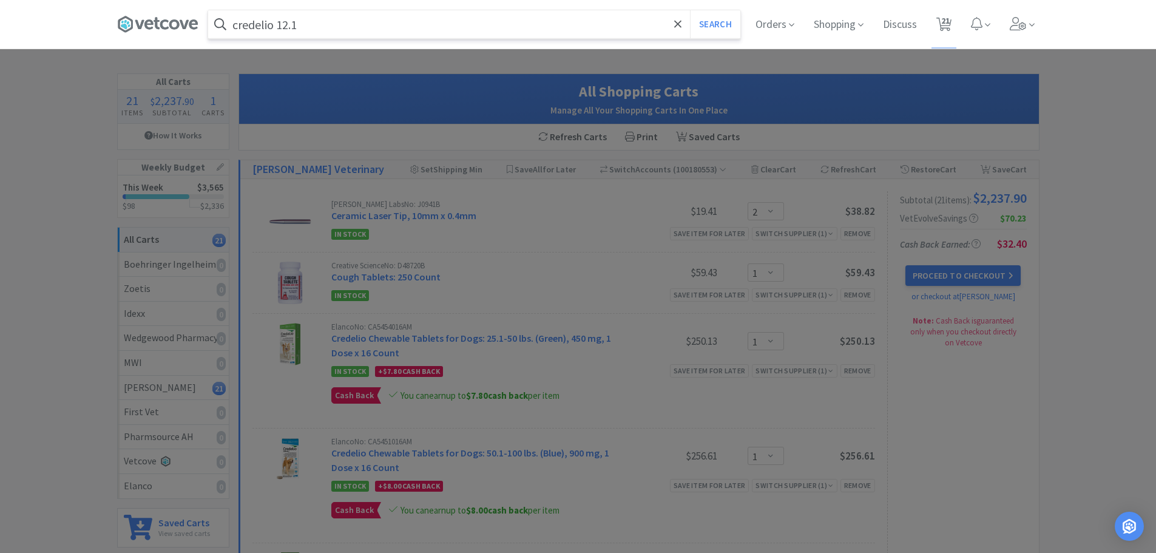
select select "3"
select select "1"
select select "2"
select select "1"
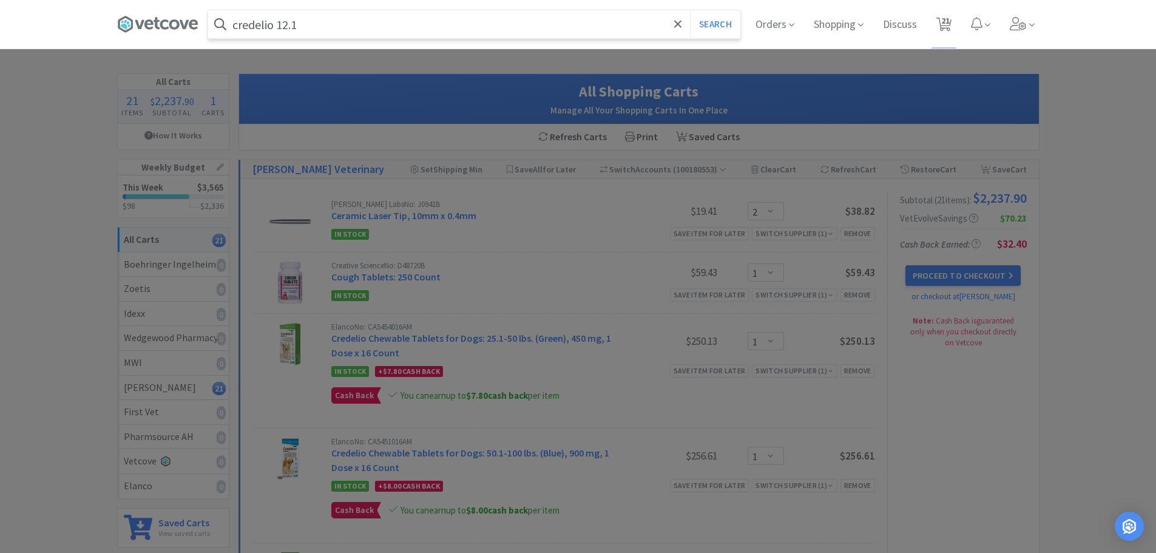
select select "1"
select select "2"
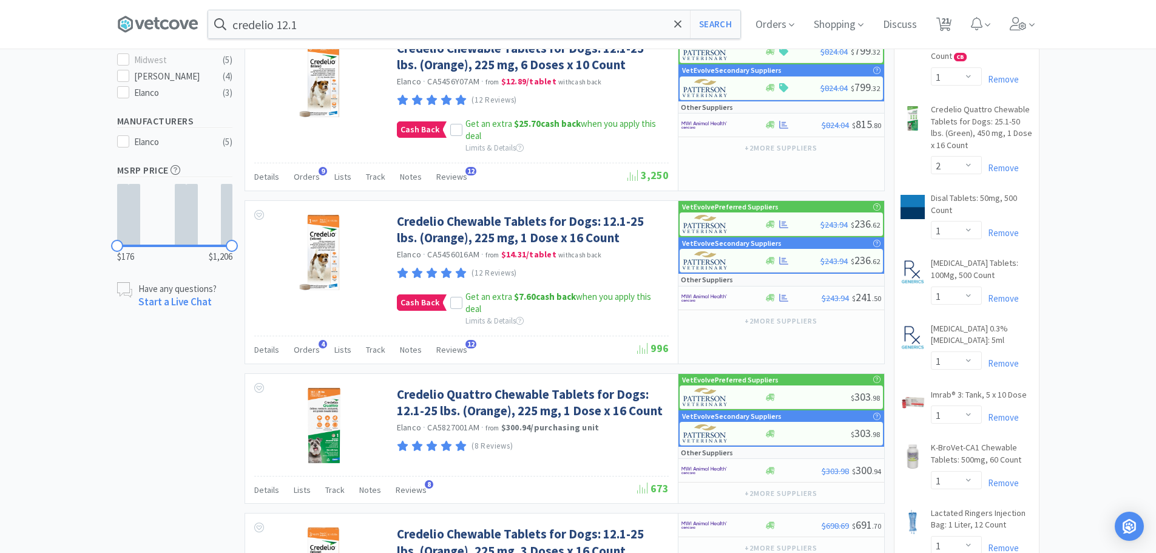
scroll to position [383, 0]
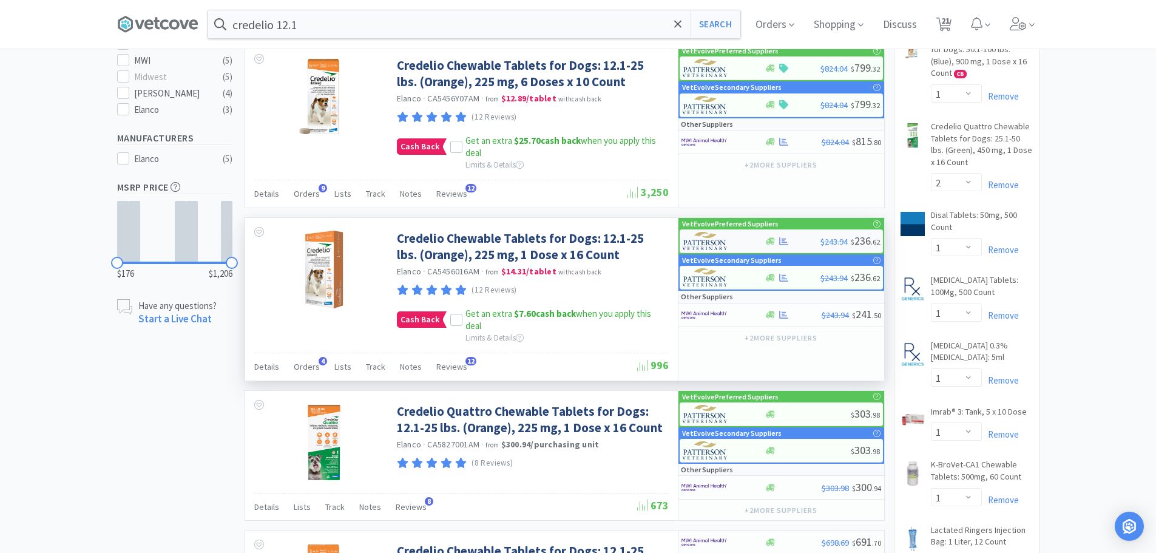
click at [797, 241] on div at bounding box center [793, 241] width 56 height 9
select select "1"
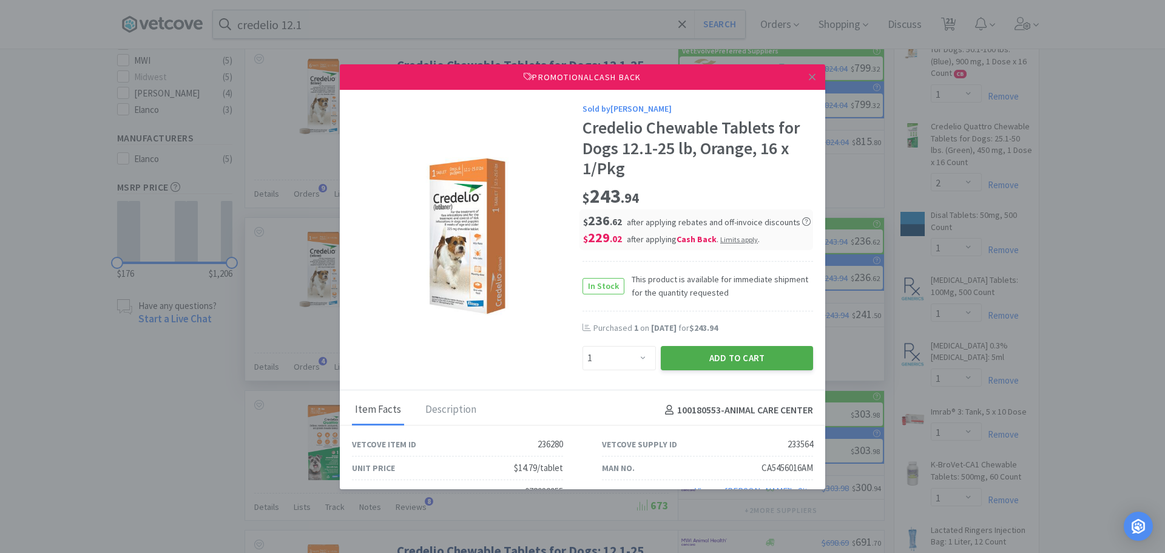
click at [717, 359] on button "Add to Cart" at bounding box center [737, 358] width 152 height 24
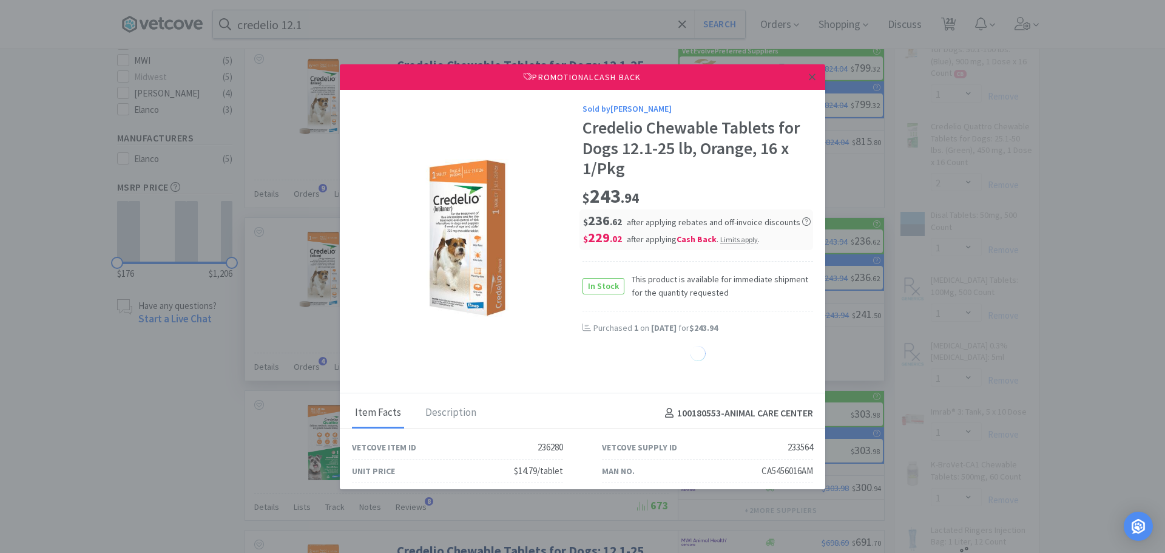
select select "1"
select select "2"
select select "1"
select select "3"
select select "1"
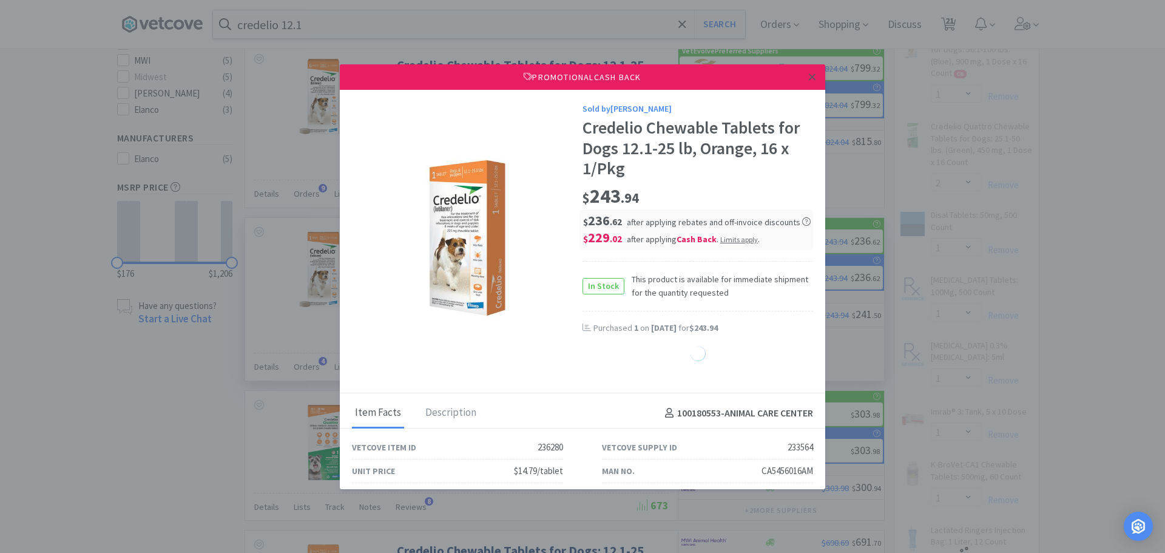
select select "2"
select select "1"
select select "2"
select select "1"
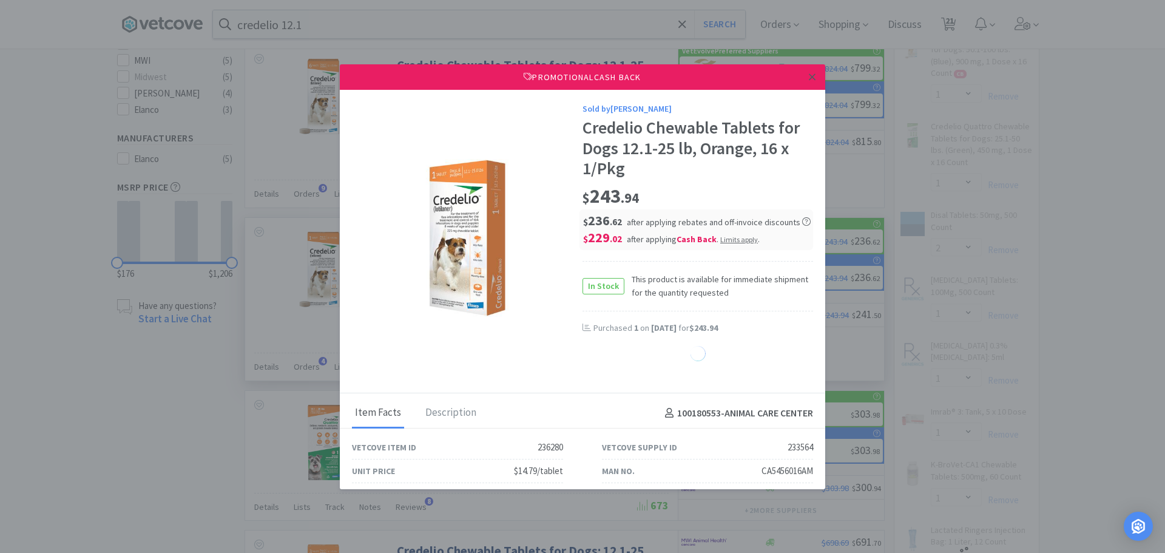
select select "1"
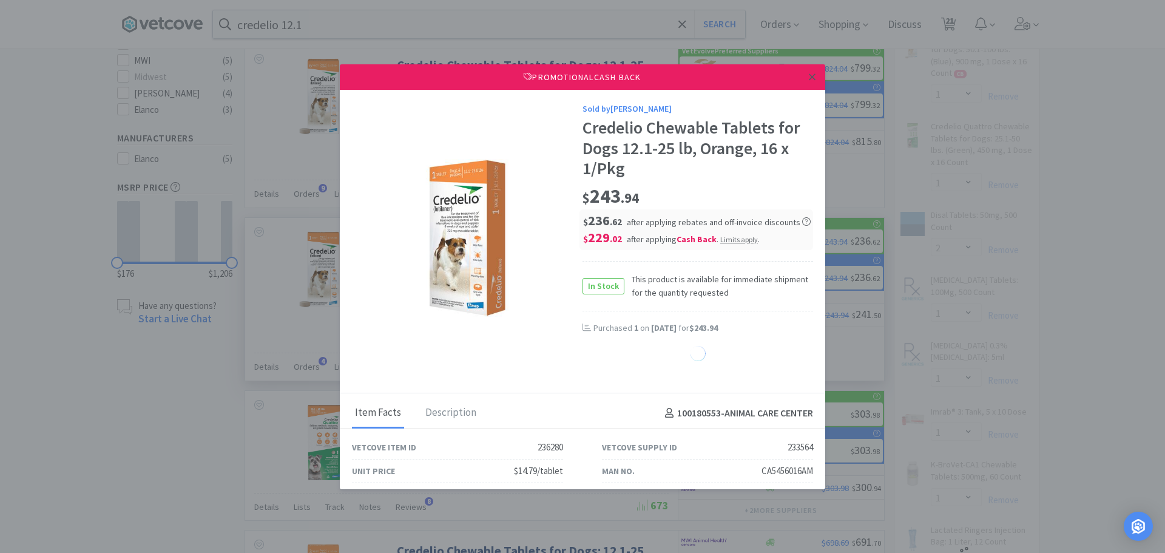
select select "1"
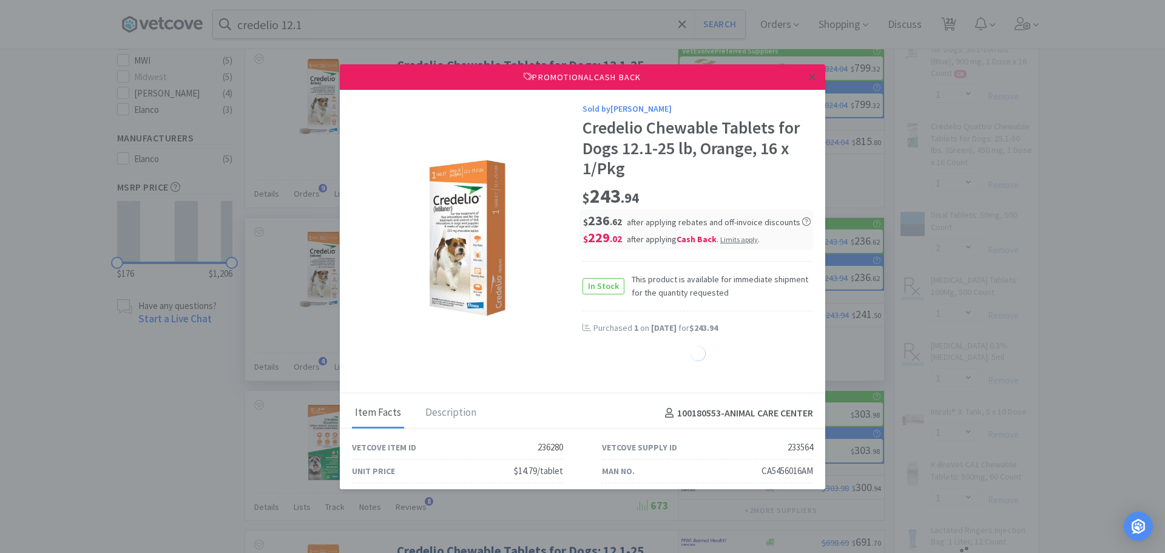
select select "1"
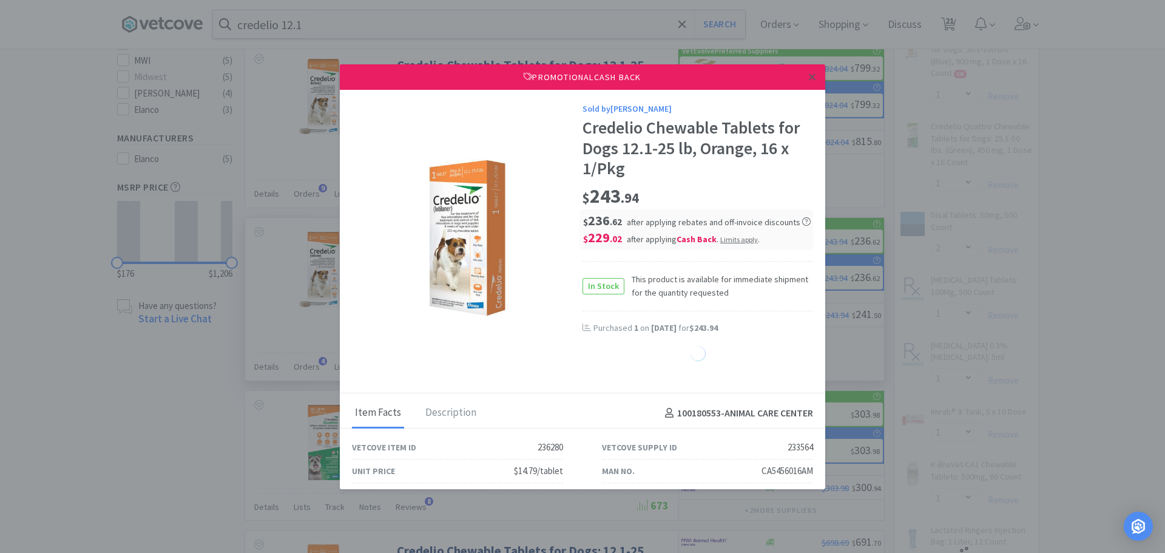
select select "1"
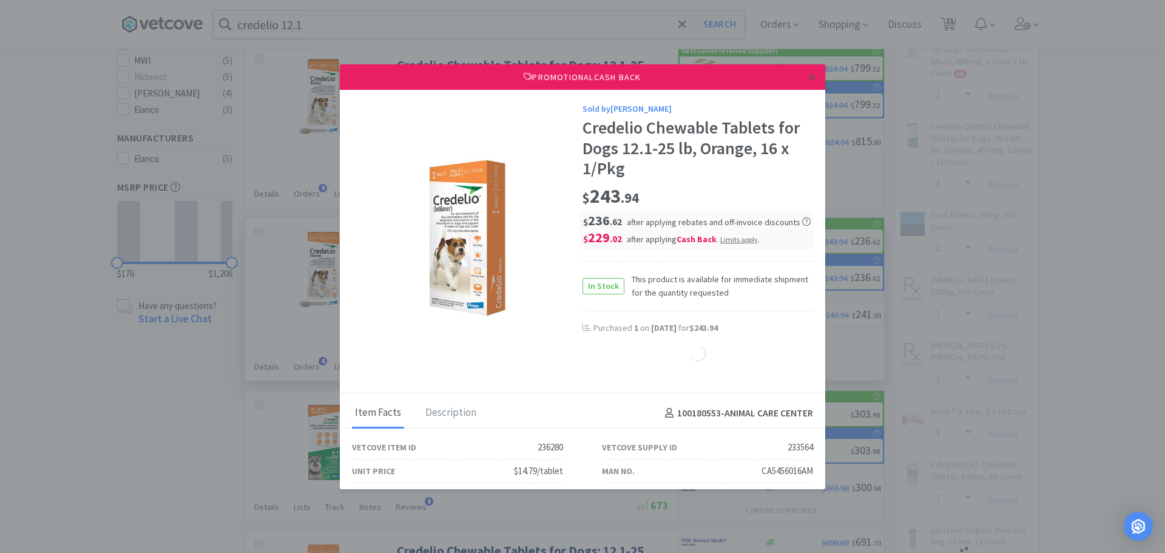
select select "1"
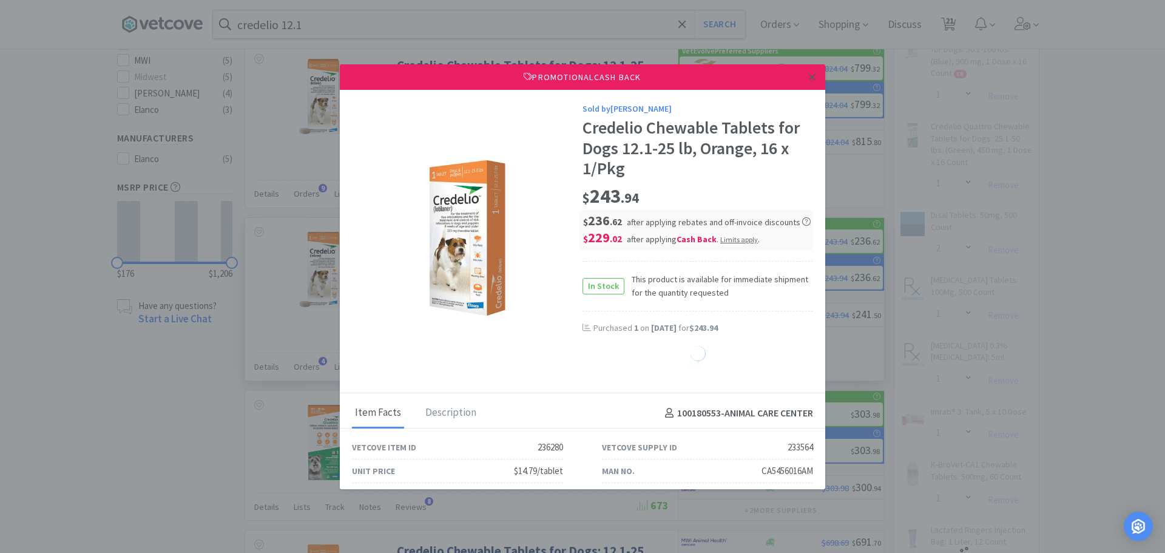
select select "1"
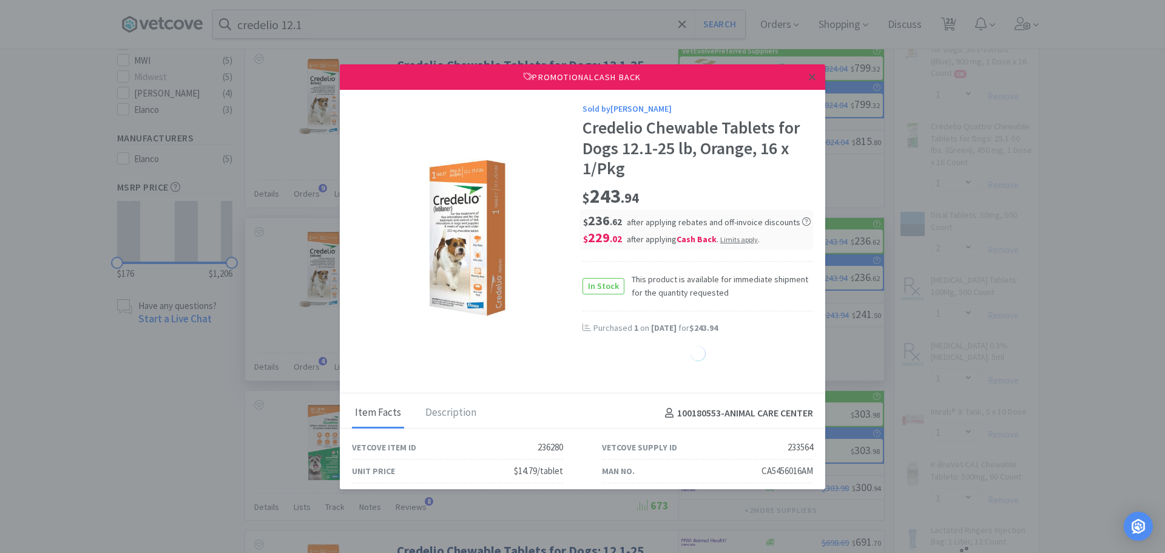
select select "1"
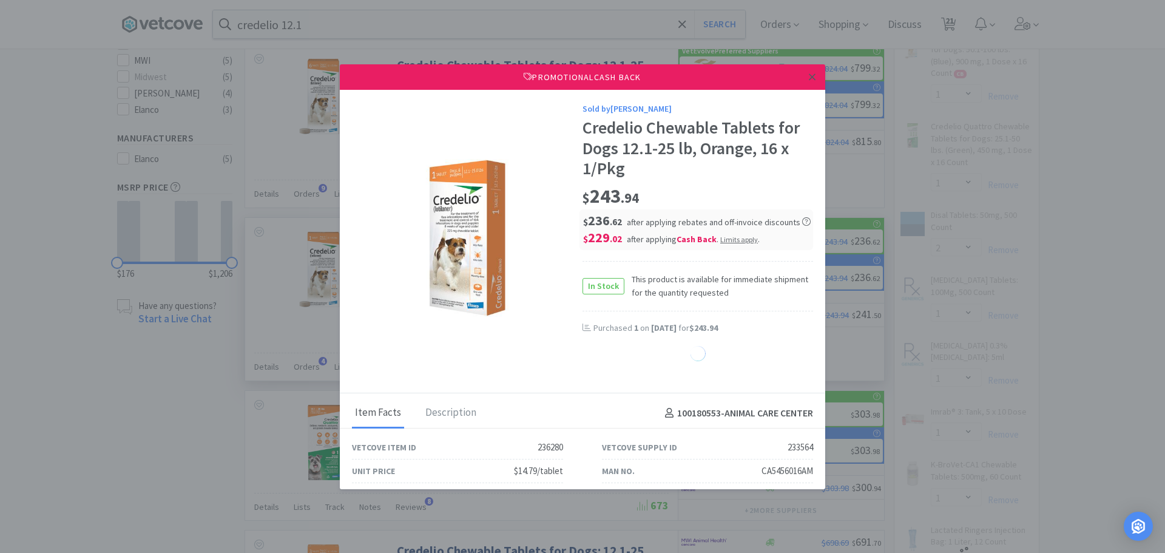
select select "1"
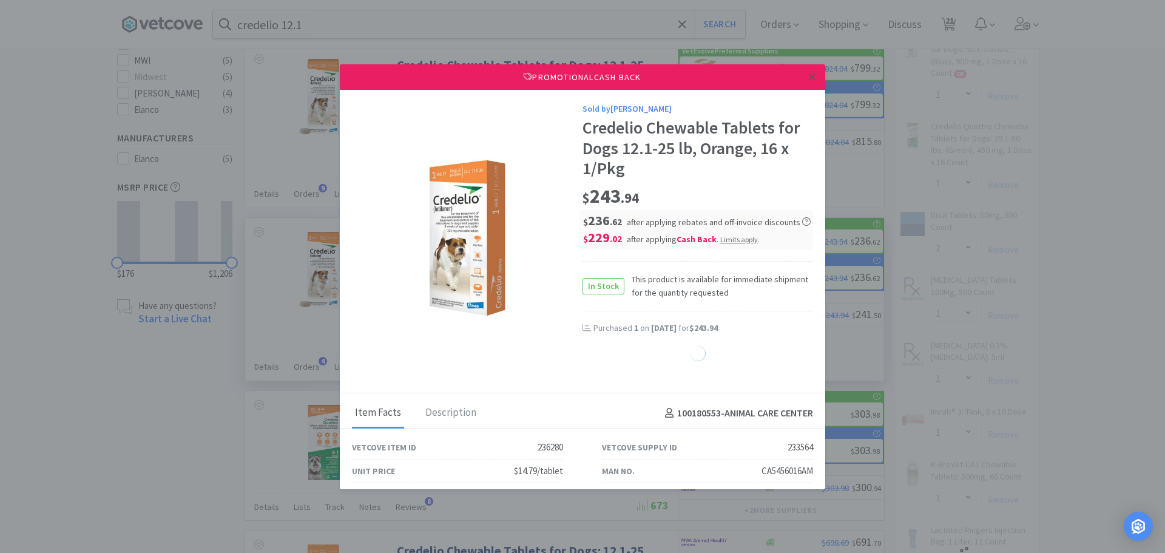
select select "1"
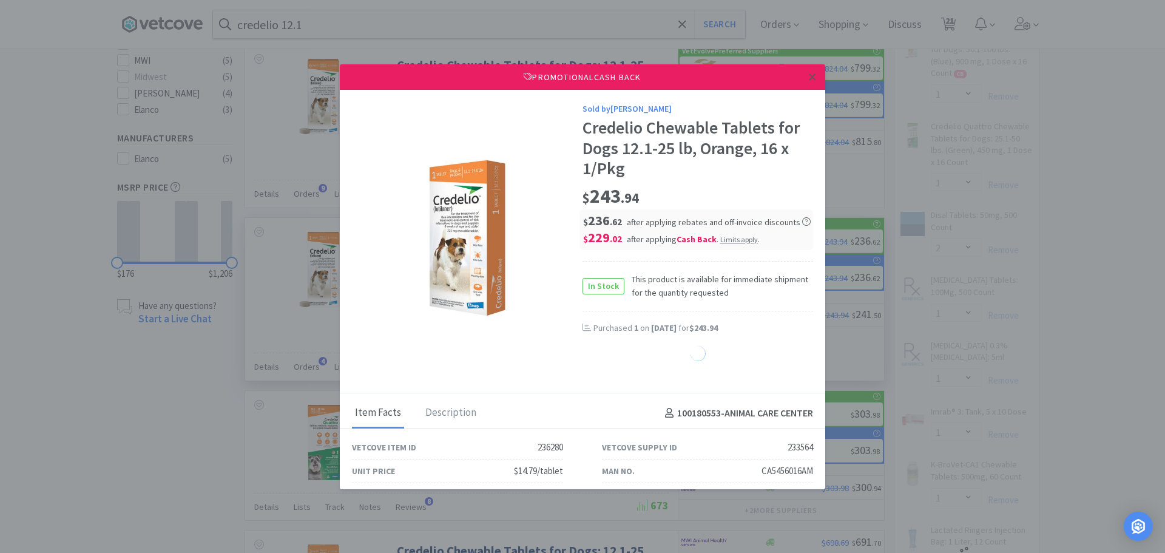
select select "1"
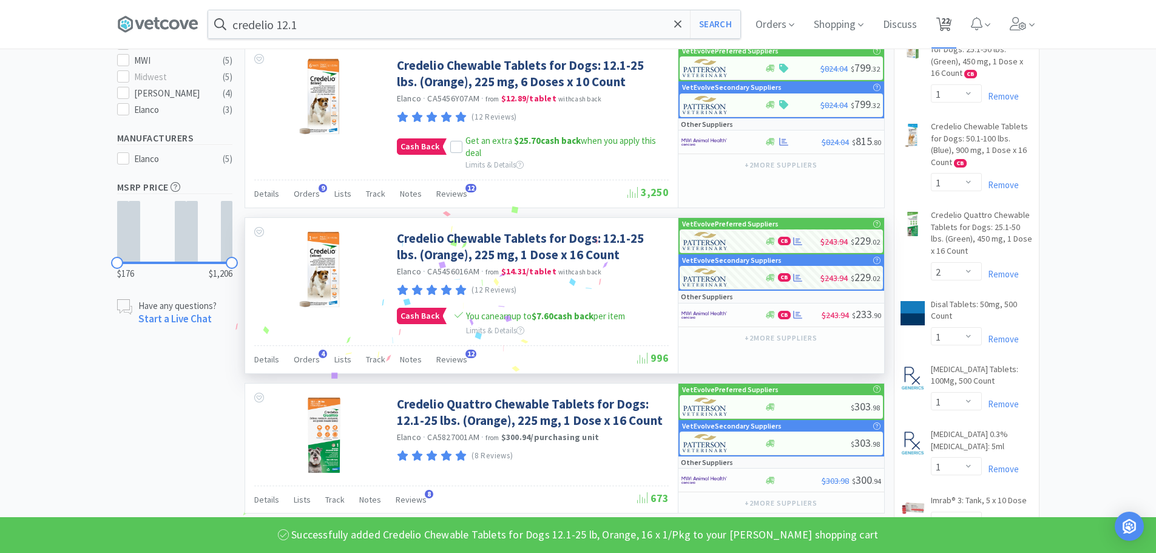
click at [950, 18] on span "22" at bounding box center [945, 20] width 8 height 49
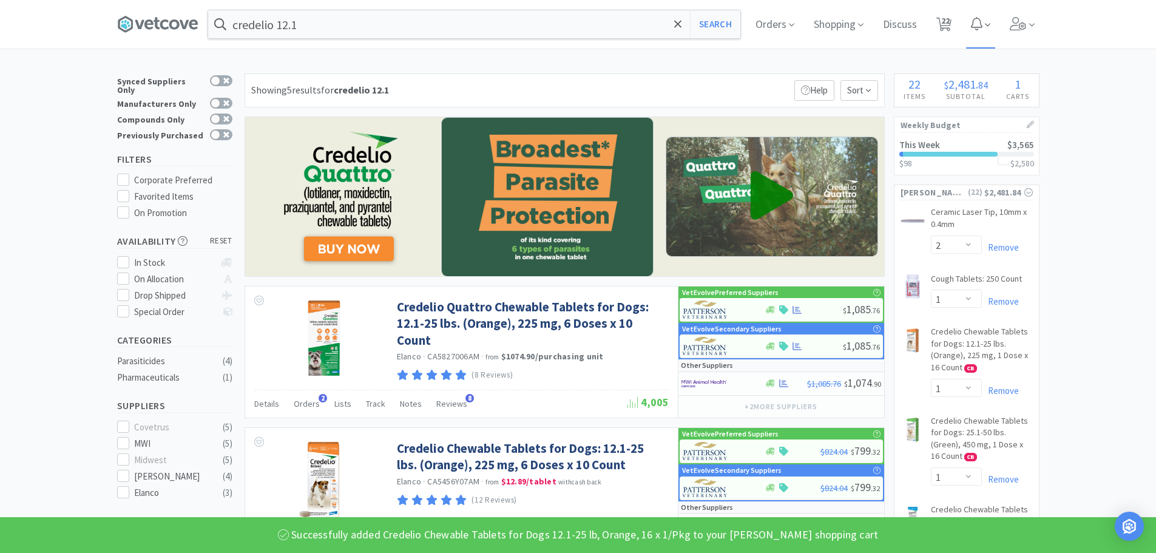
select select "2"
select select "1"
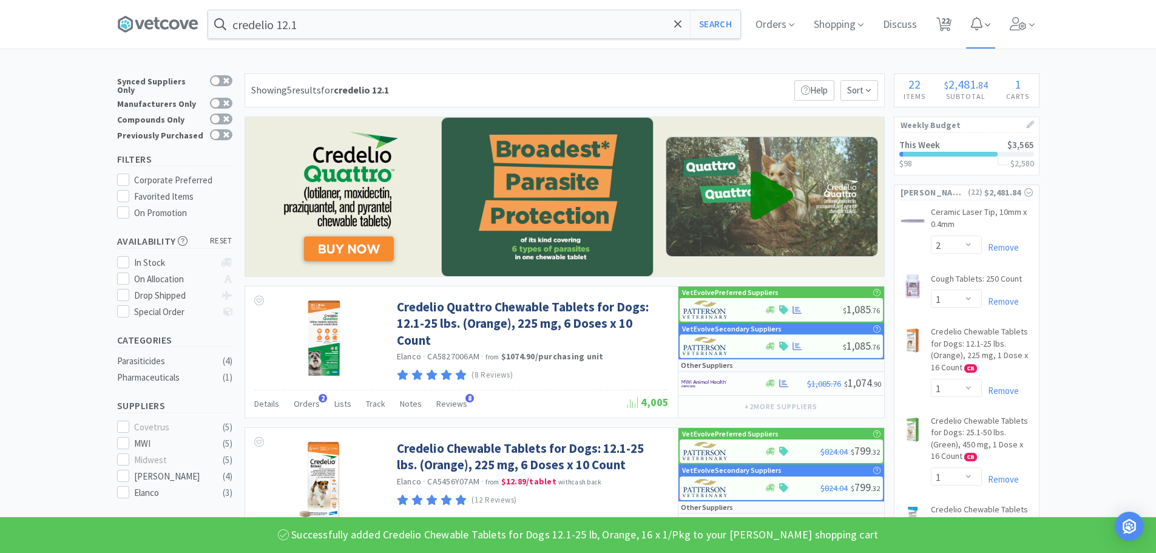
select select "2"
select select "1"
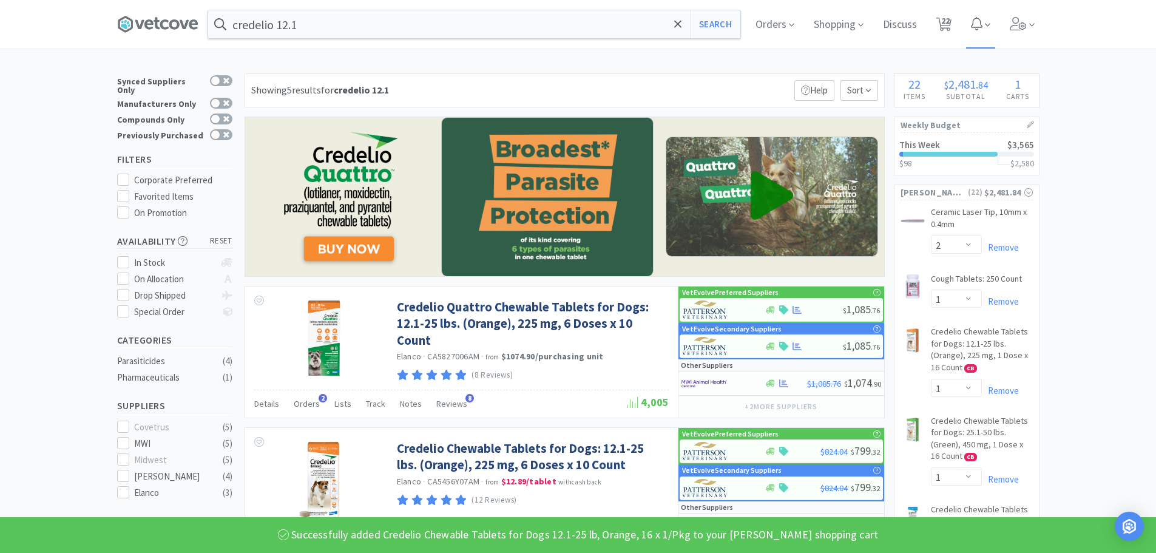
select select "1"
select select "3"
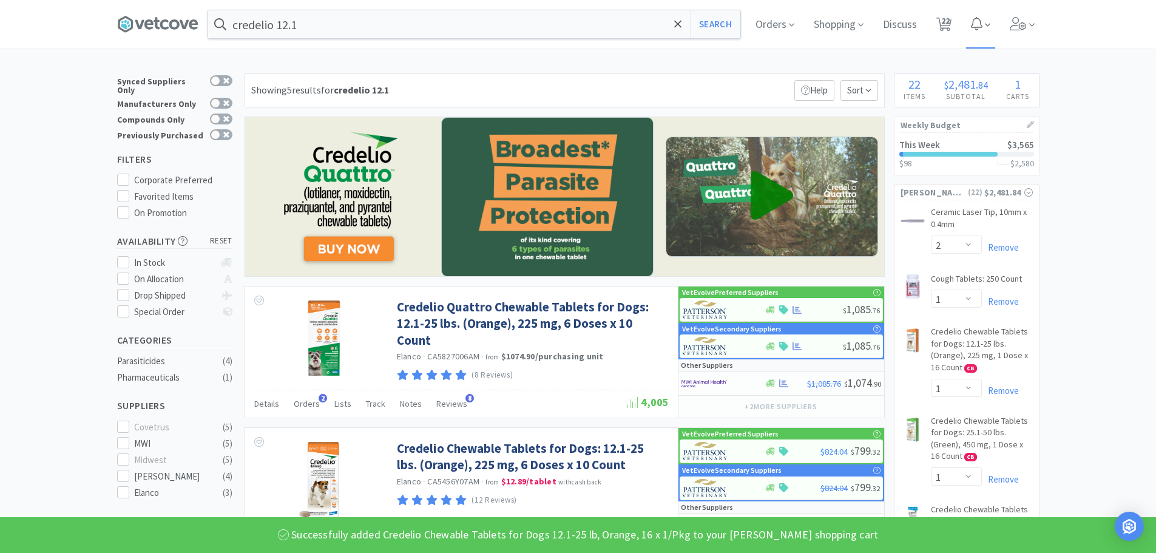
select select "3"
select select "1"
select select "2"
select select "1"
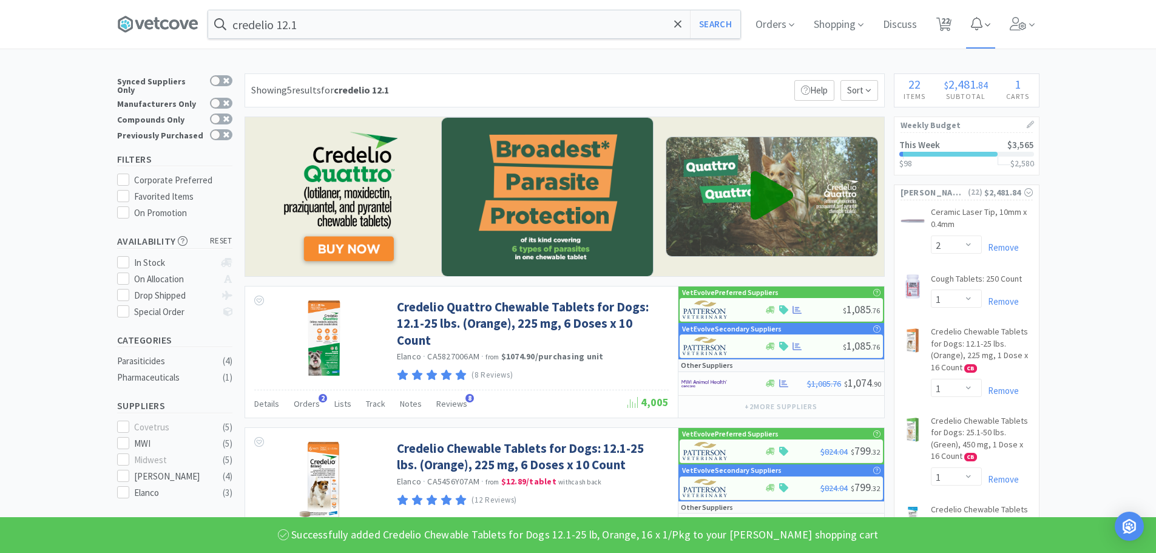
select select "1"
select select "2"
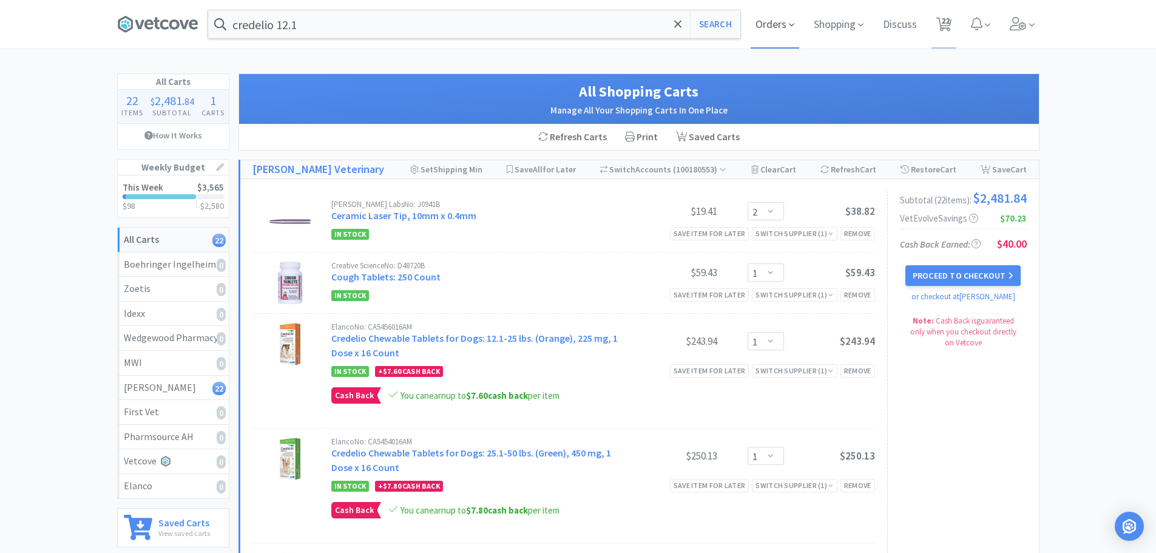
click at [789, 25] on icon at bounding box center [791, 24] width 5 height 11
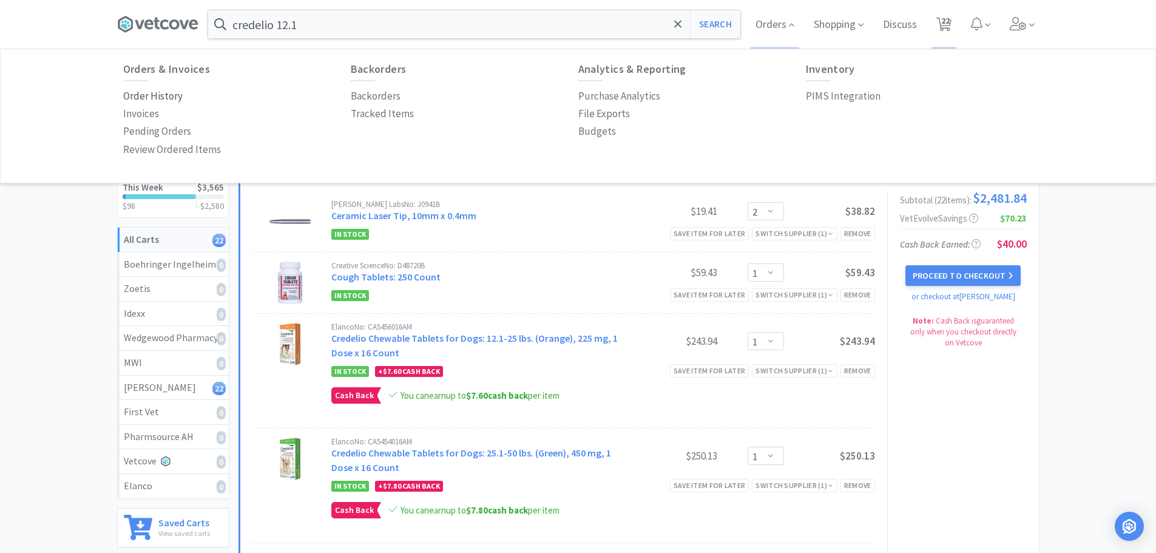
click at [149, 99] on p "Order History" at bounding box center [152, 96] width 59 height 16
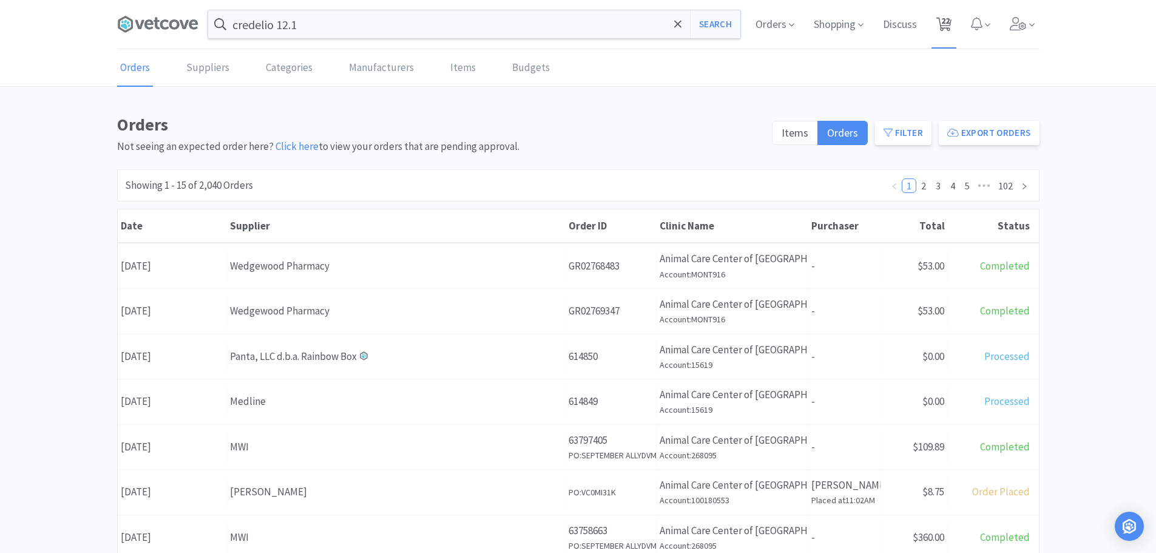
click at [937, 21] on icon at bounding box center [943, 24] width 15 height 13
select select "2"
select select "1"
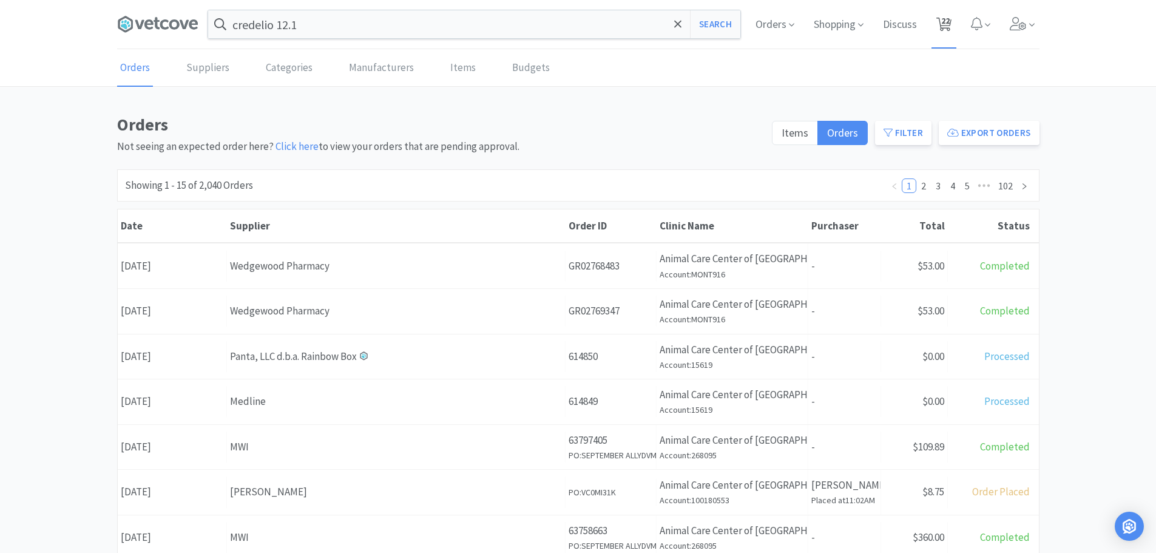
select select "1"
select select "2"
select select "1"
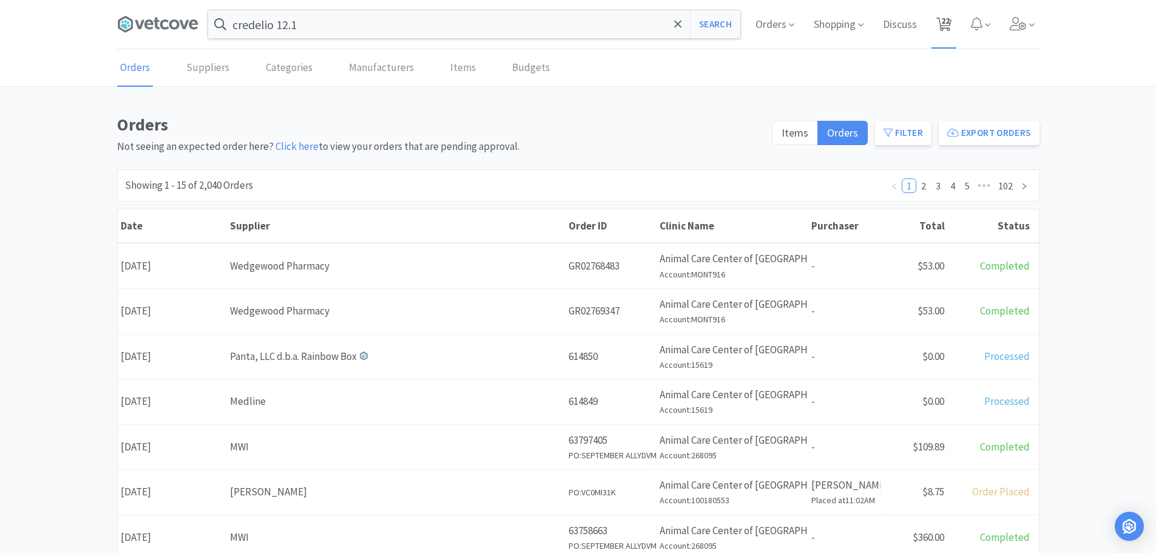
select select "1"
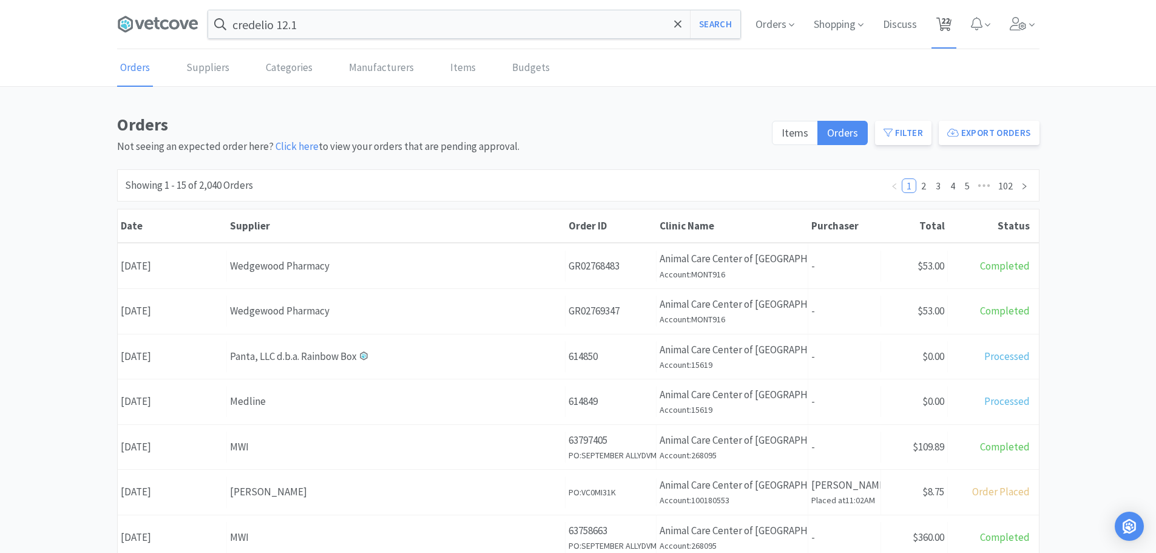
select select "3"
select select "1"
select select "2"
select select "1"
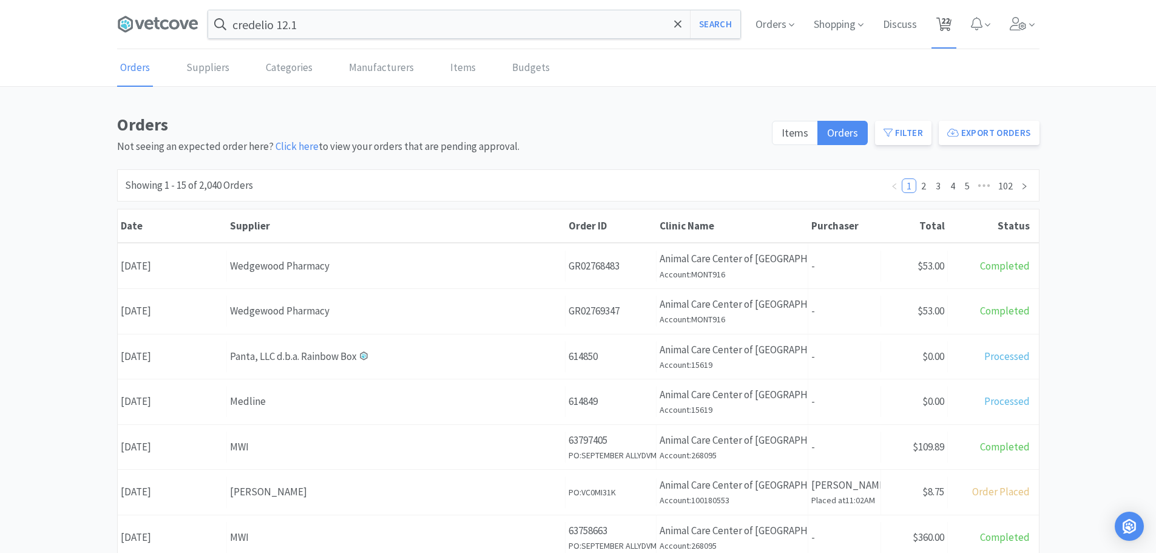
select select "1"
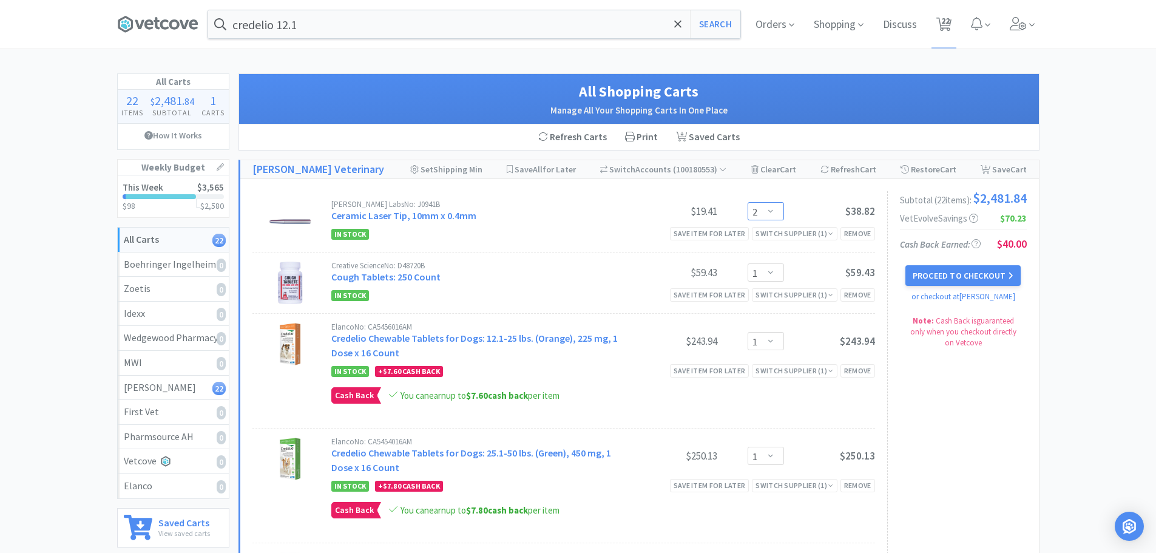
click at [776, 212] on select "Enter Quantity 1 2 3 4 5 6 7 8 9 10 11 12 13 14 15 16 17 18 19 20 Enter Quantity" at bounding box center [766, 211] width 36 height 18
click at [748, 202] on select "Enter Quantity 1 2 3 4 5 6 7 8 9 10 11 12 13 14 15 16 17 18 19 20 Enter Quantity" at bounding box center [766, 211] width 36 height 18
click at [682, 24] on span at bounding box center [678, 24] width 14 height 25
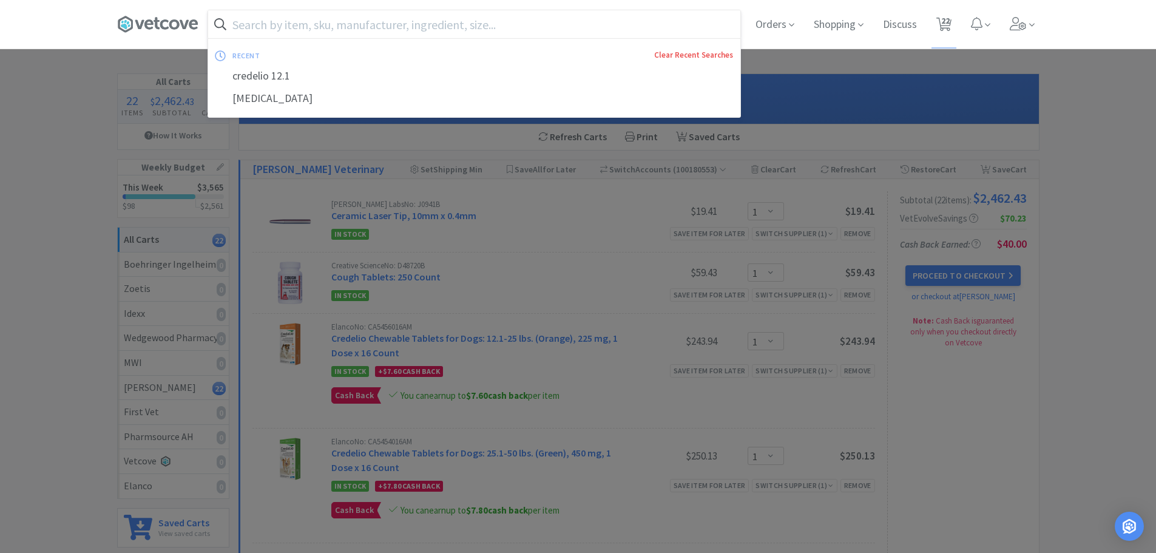
click at [681, 51] on link "Clear Recent Searches" at bounding box center [693, 55] width 79 height 10
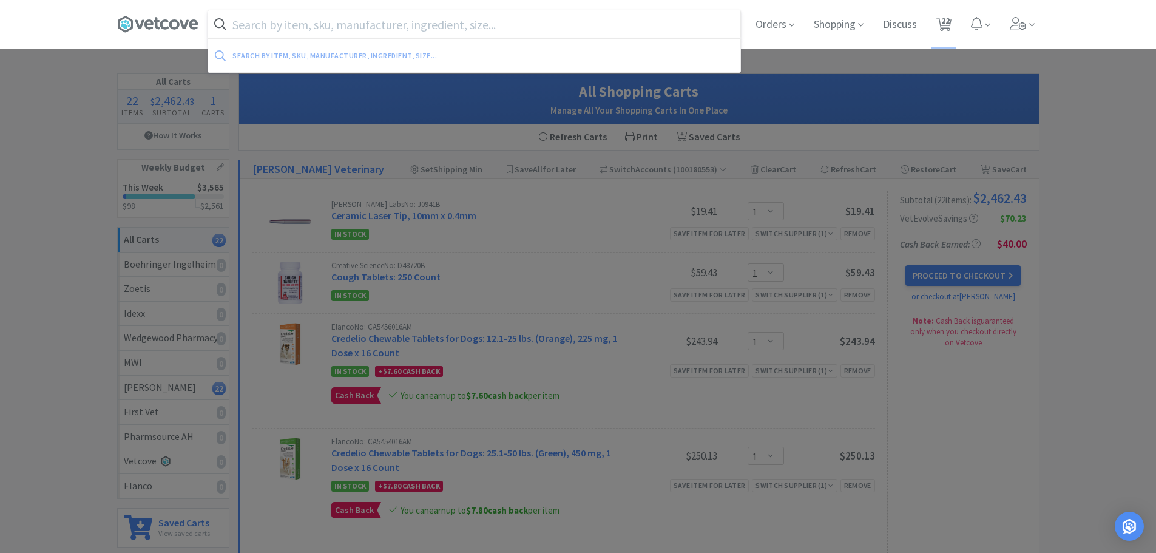
click at [53, 157] on div at bounding box center [578, 276] width 1156 height 553
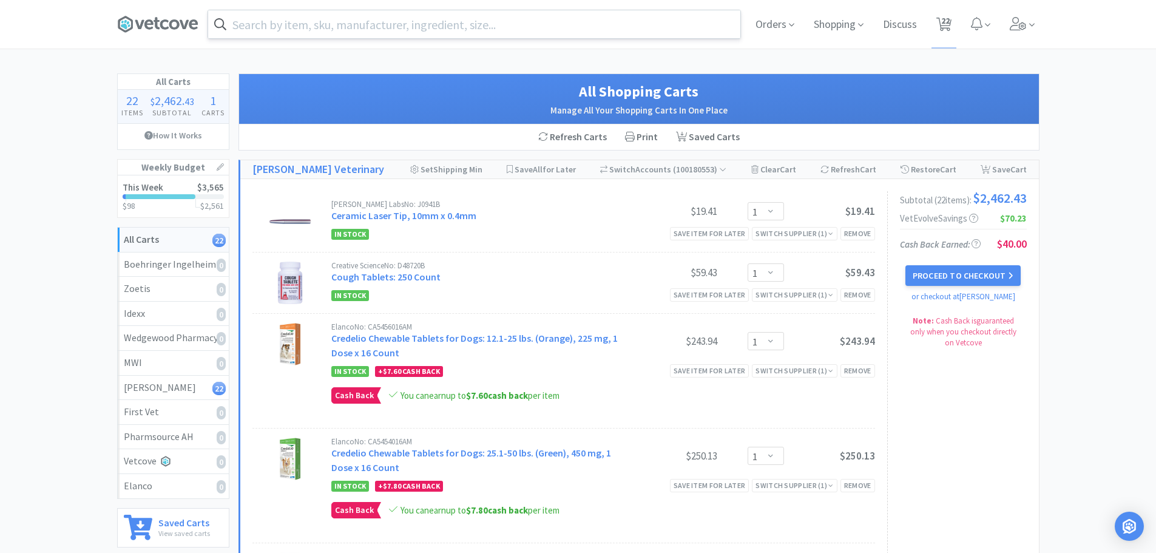
click at [313, 33] on input "text" at bounding box center [474, 24] width 532 height 28
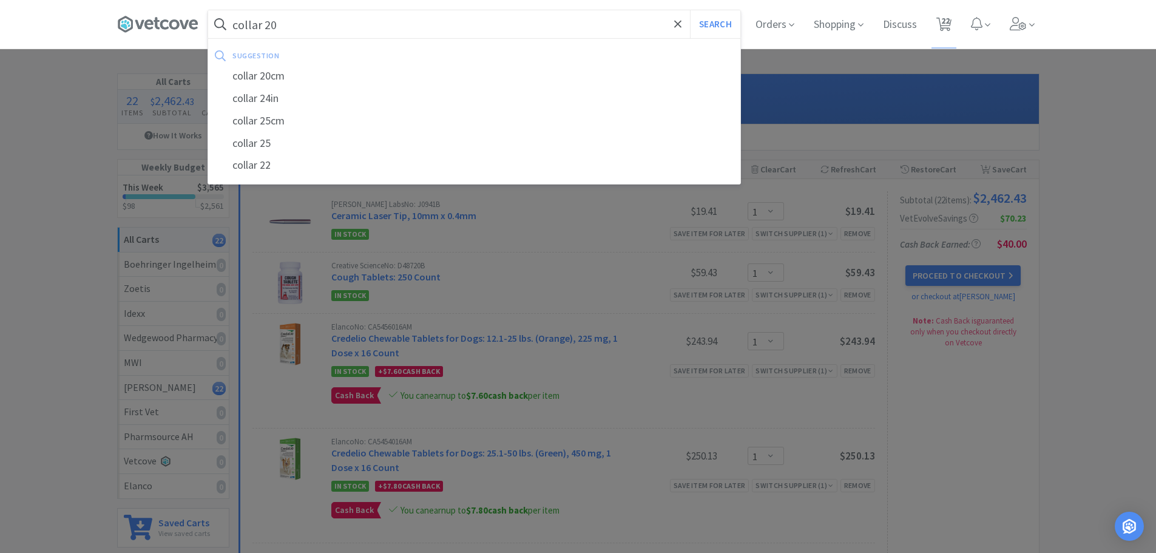
click at [690, 10] on button "Search" at bounding box center [715, 24] width 50 height 28
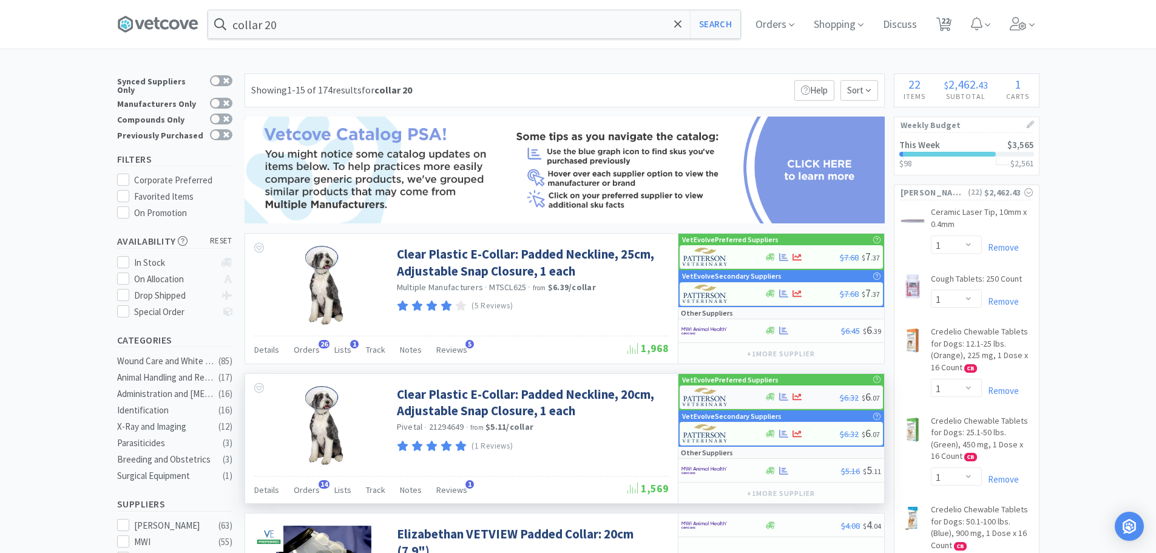
click at [814, 401] on div at bounding box center [802, 396] width 75 height 9
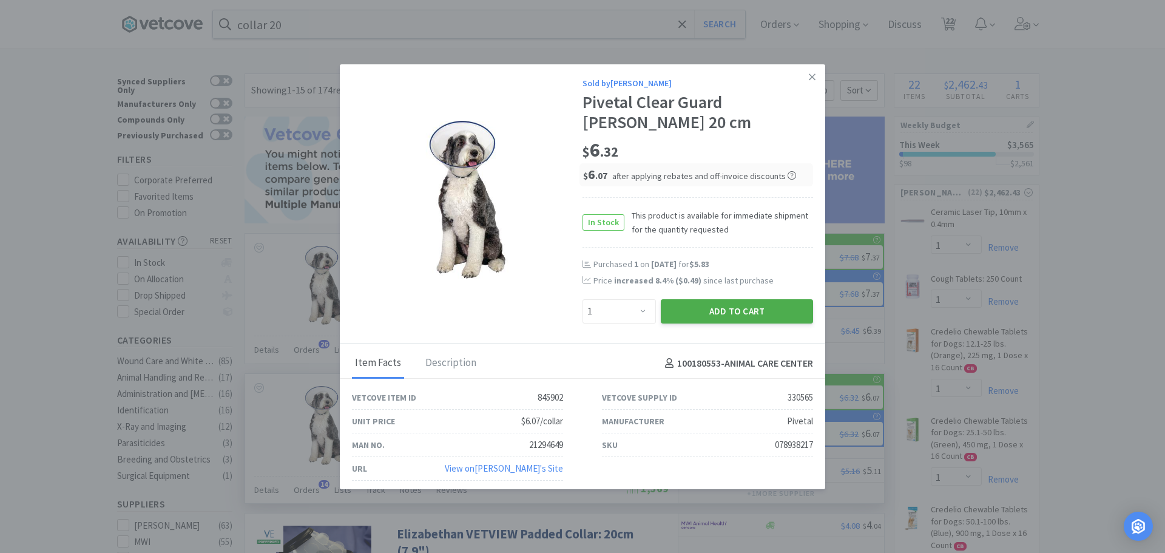
click at [707, 318] on button "Add to Cart" at bounding box center [737, 311] width 152 height 24
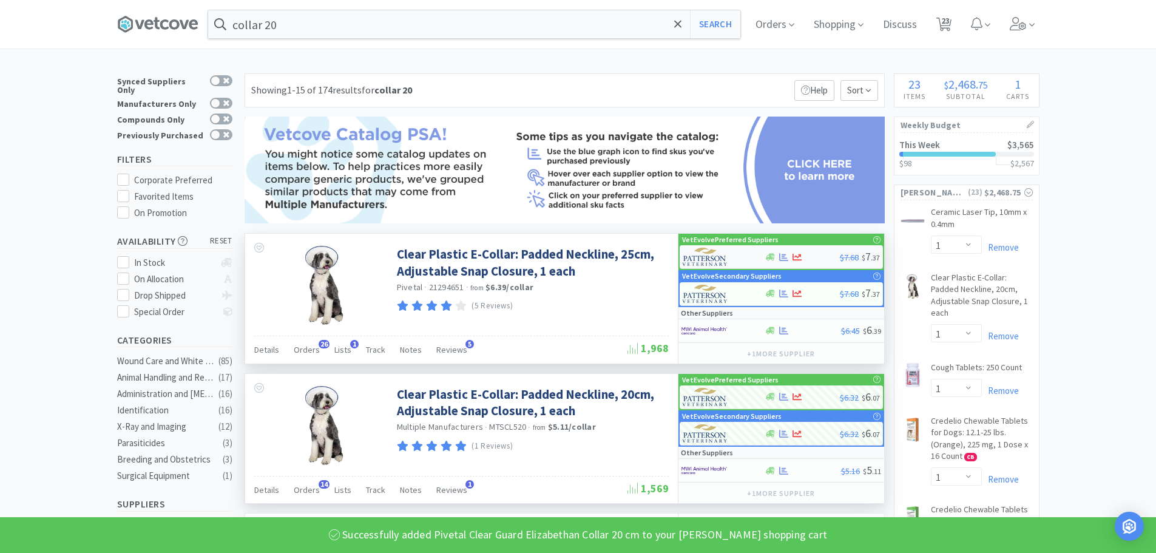
click at [818, 257] on div at bounding box center [802, 256] width 75 height 9
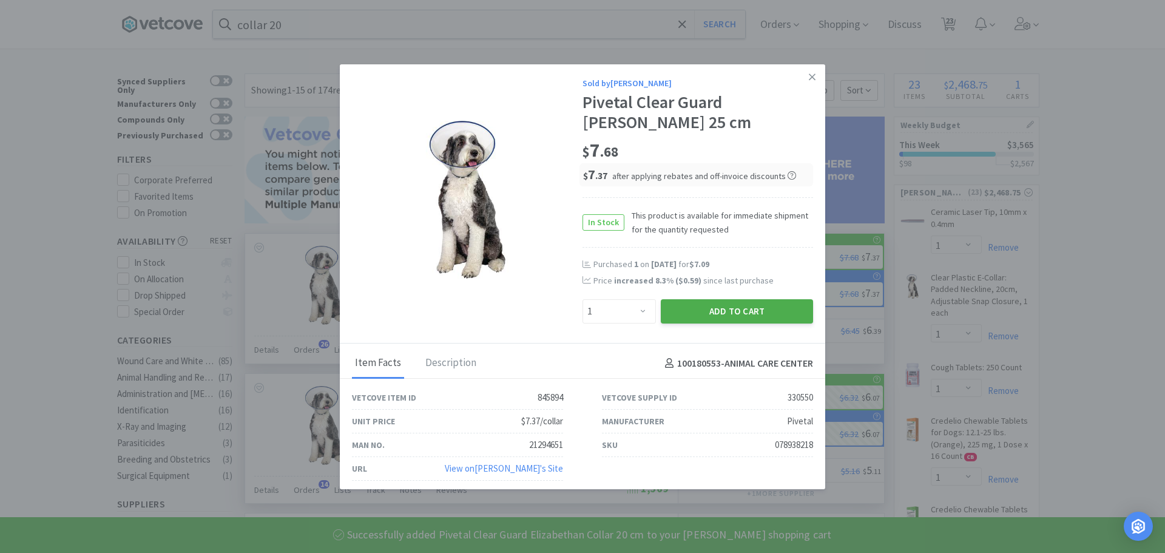
click at [690, 305] on button "Add to Cart" at bounding box center [737, 311] width 152 height 24
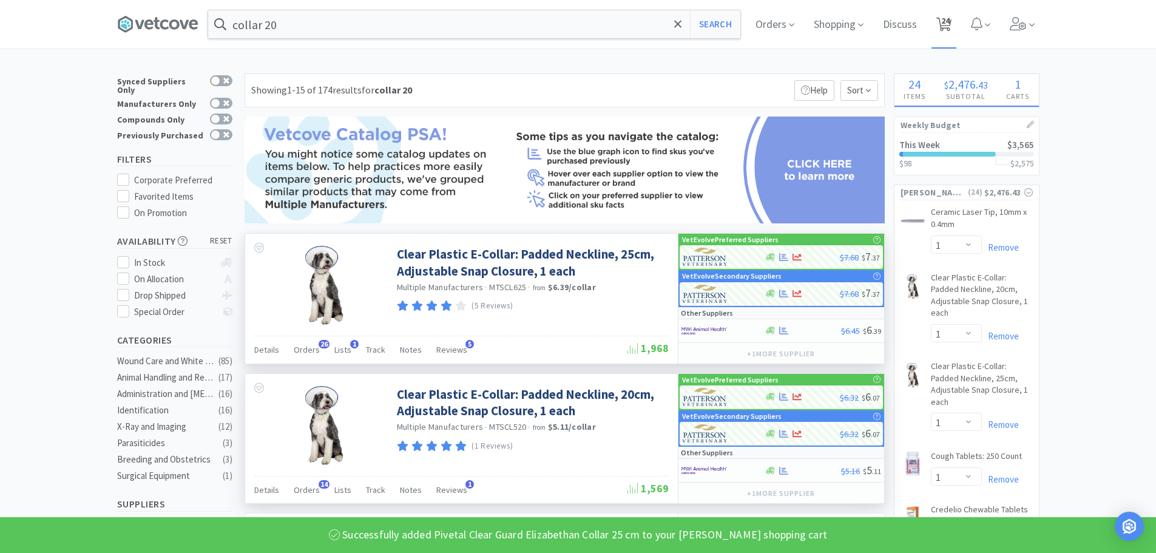
click at [944, 19] on icon at bounding box center [943, 24] width 15 height 13
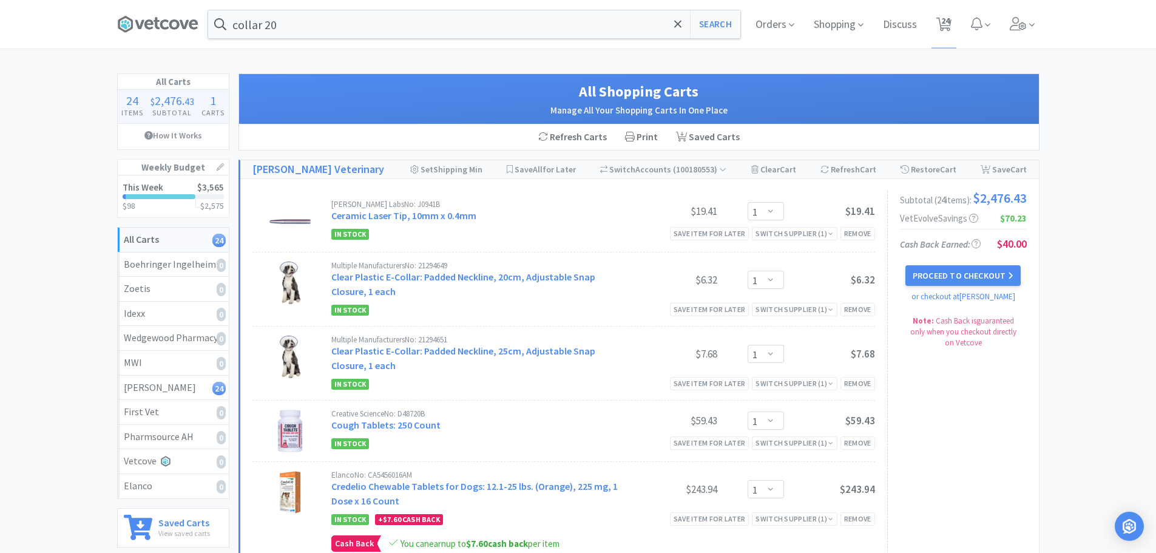
click at [311, 27] on input "collar 20" at bounding box center [474, 24] width 532 height 28
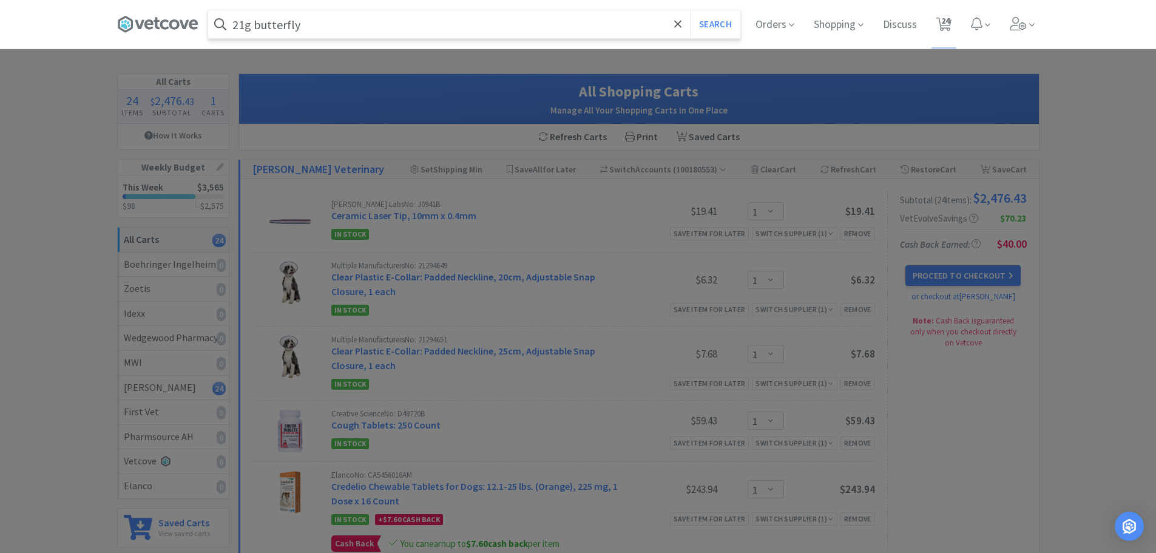
click at [690, 10] on button "Search" at bounding box center [715, 24] width 50 height 28
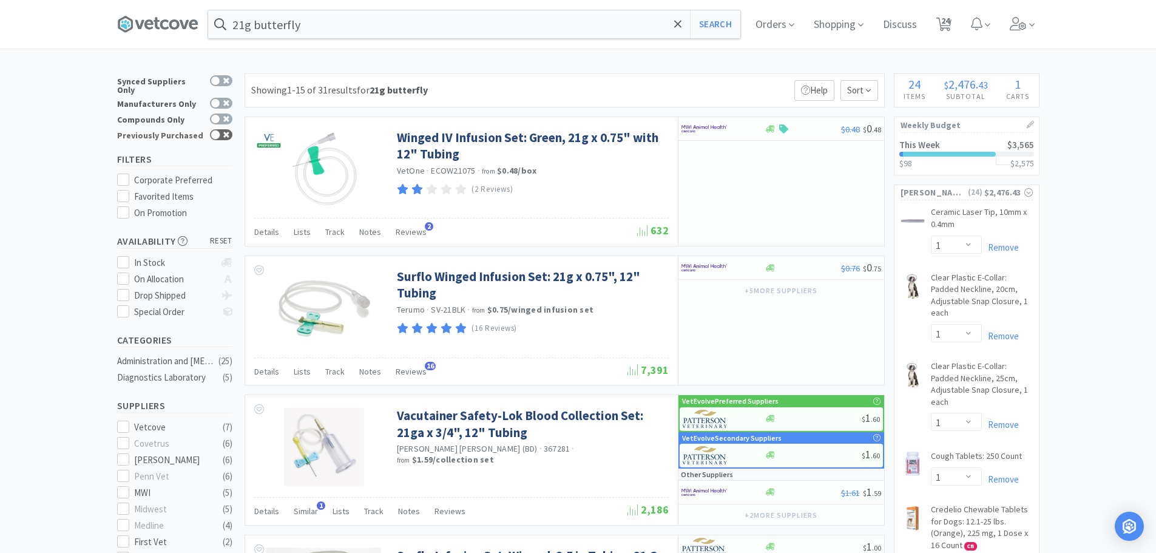
click at [219, 130] on div at bounding box center [216, 135] width 10 height 10
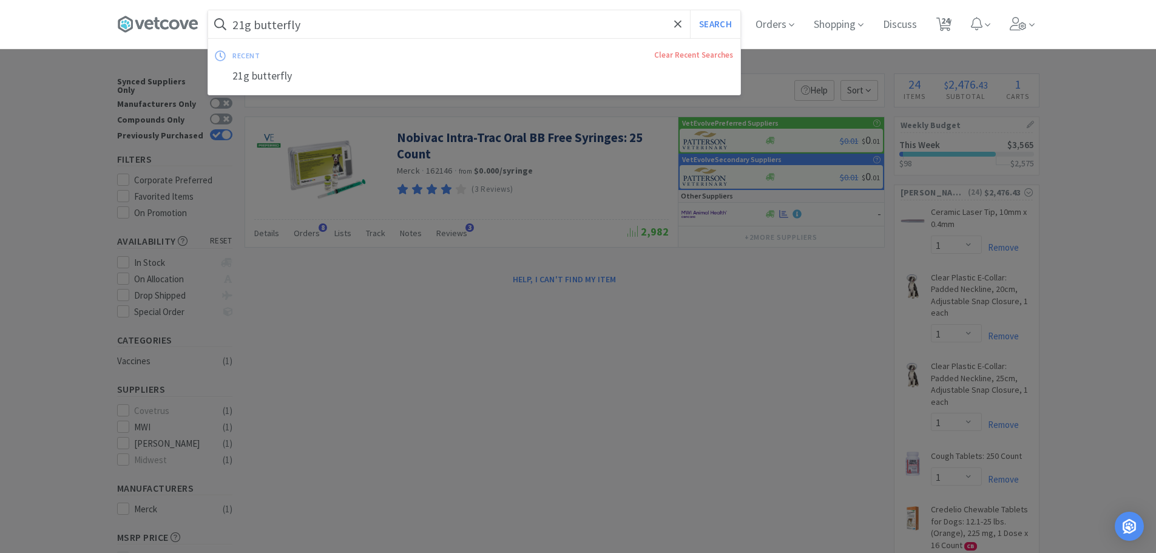
click at [251, 27] on input "21g butterfly" at bounding box center [474, 24] width 532 height 28
click at [257, 25] on input "21g butterfly" at bounding box center [474, 24] width 532 height 28
drag, startPoint x: 345, startPoint y: 25, endPoint x: 255, endPoint y: 25, distance: 89.2
click at [255, 25] on input "21g butterfly" at bounding box center [474, 24] width 532 height 28
click at [254, 25] on input "21g butterfly" at bounding box center [474, 24] width 532 height 28
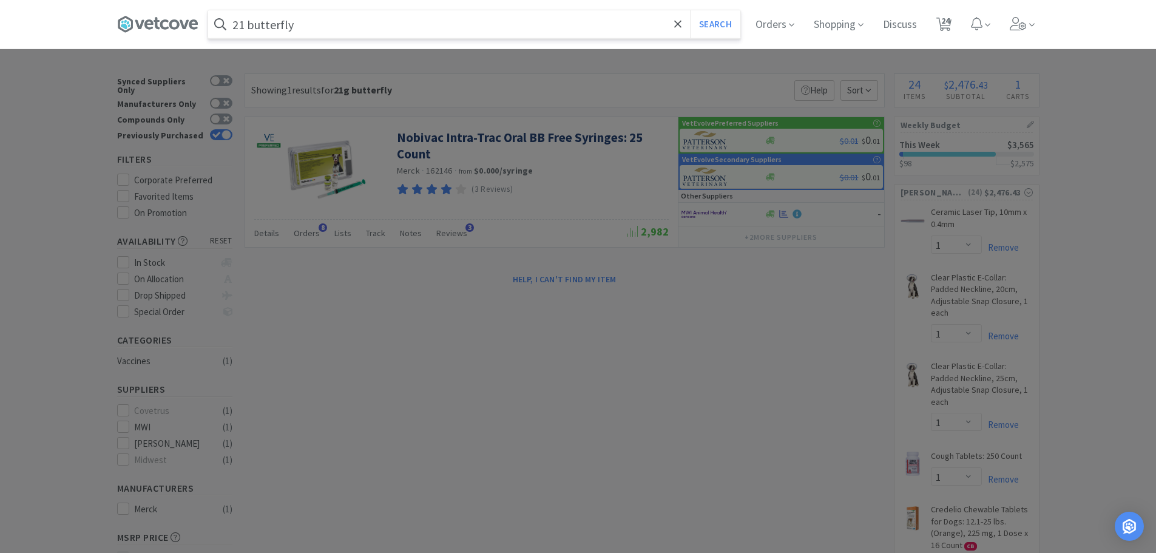
click at [690, 10] on button "Search" at bounding box center [715, 24] width 50 height 28
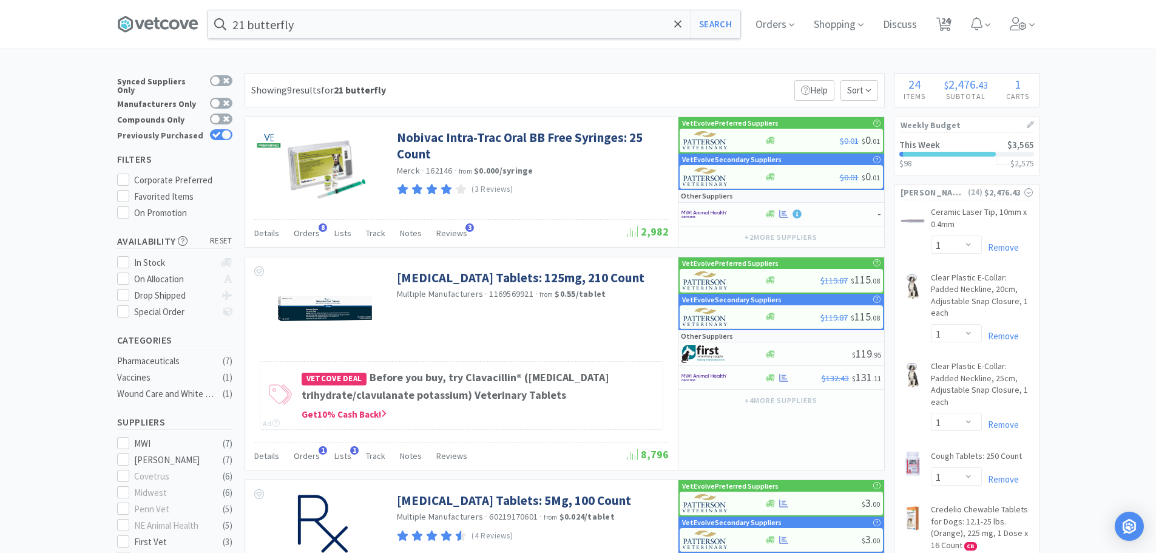
click at [213, 132] on icon at bounding box center [216, 135] width 8 height 7
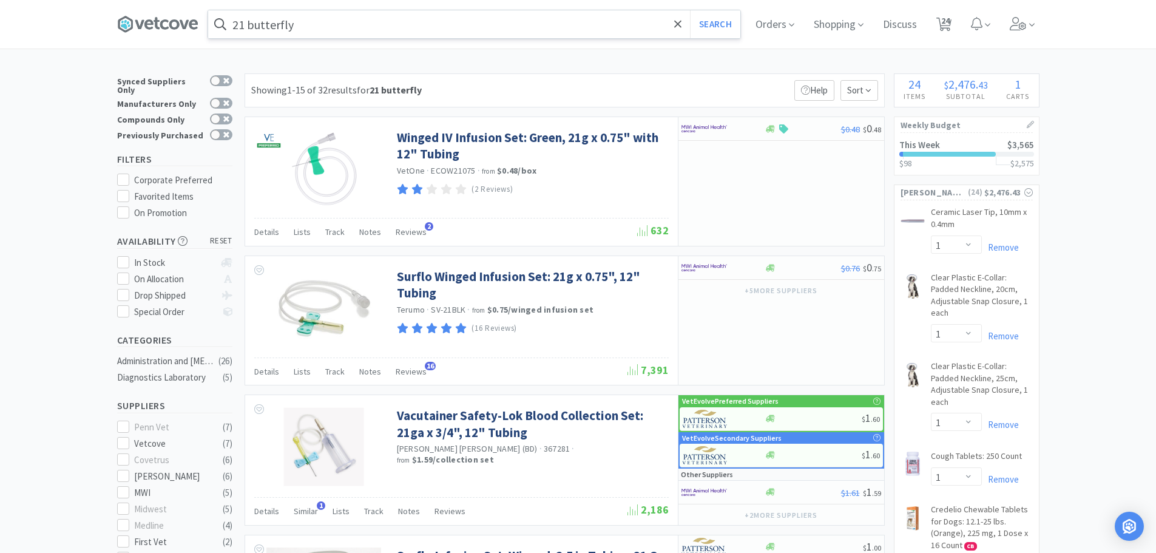
click at [327, 25] on input "21 butterfly" at bounding box center [474, 24] width 532 height 28
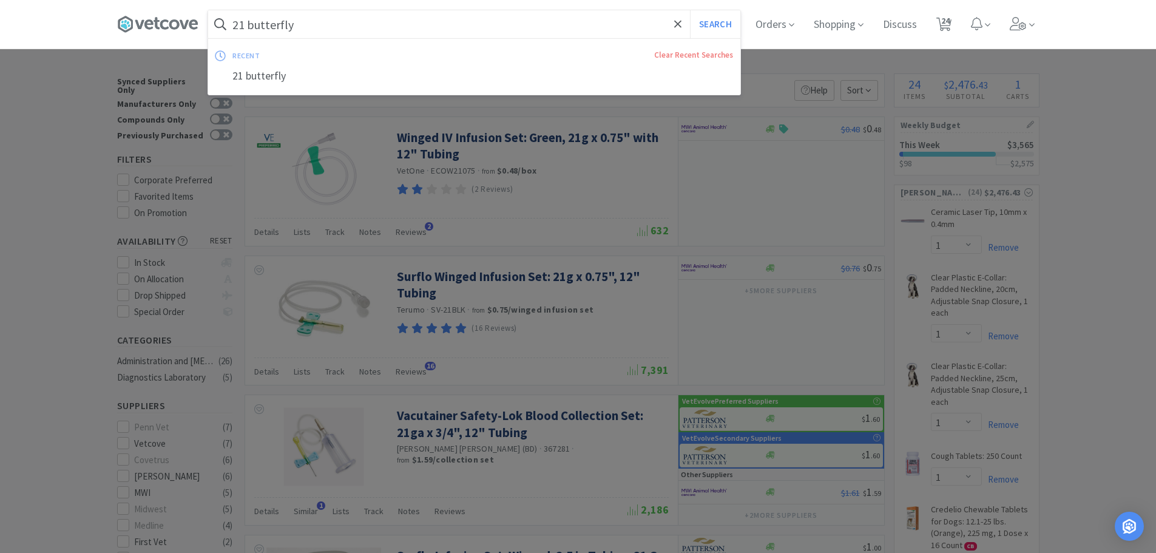
click at [327, 25] on input "21 butterfly" at bounding box center [474, 24] width 532 height 28
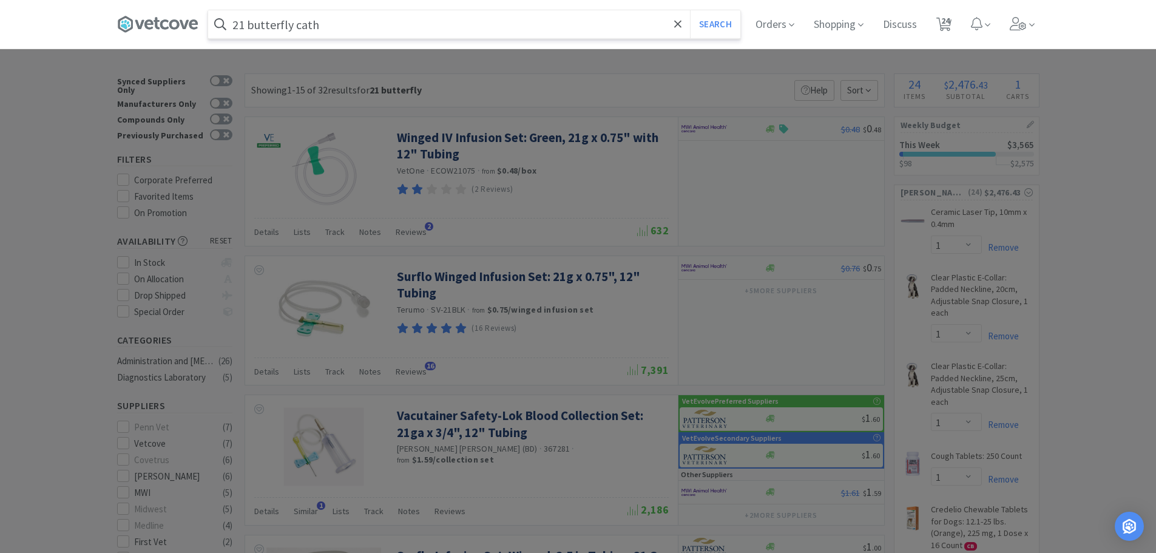
click at [690, 10] on button "Search" at bounding box center [715, 24] width 50 height 28
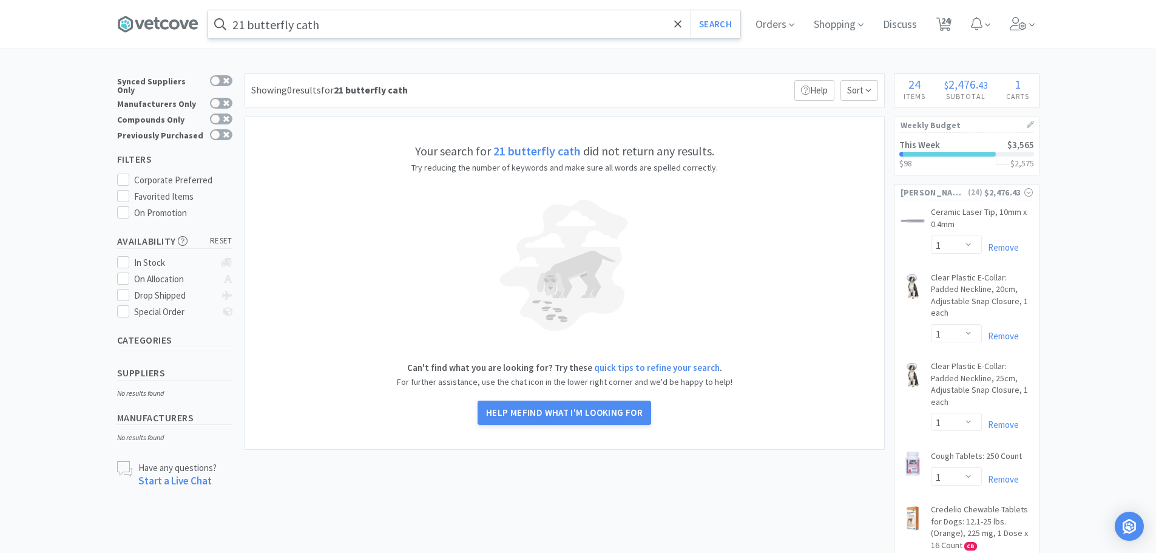
click at [359, 32] on input "21 butterfly cath" at bounding box center [474, 24] width 532 height 28
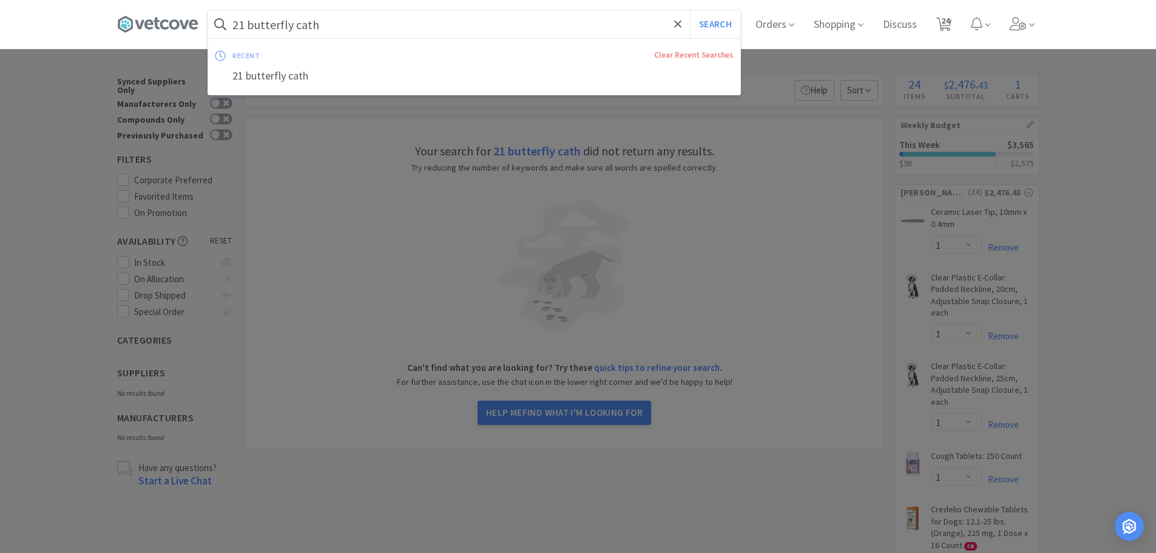
click at [353, 29] on input "21 butterfly cath" at bounding box center [474, 24] width 532 height 28
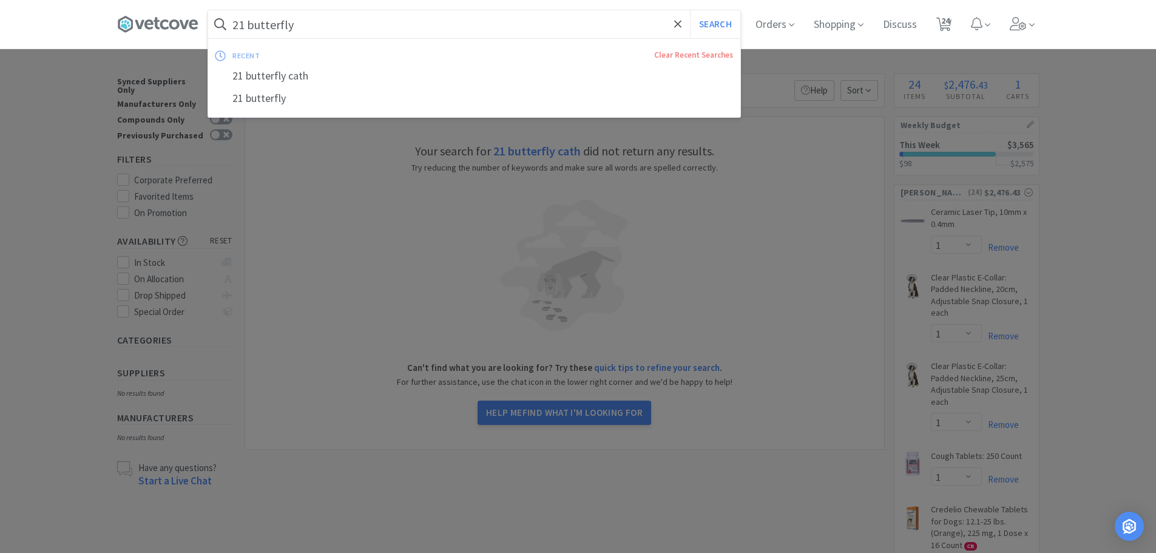
click at [690, 10] on button "Search" at bounding box center [715, 24] width 50 height 28
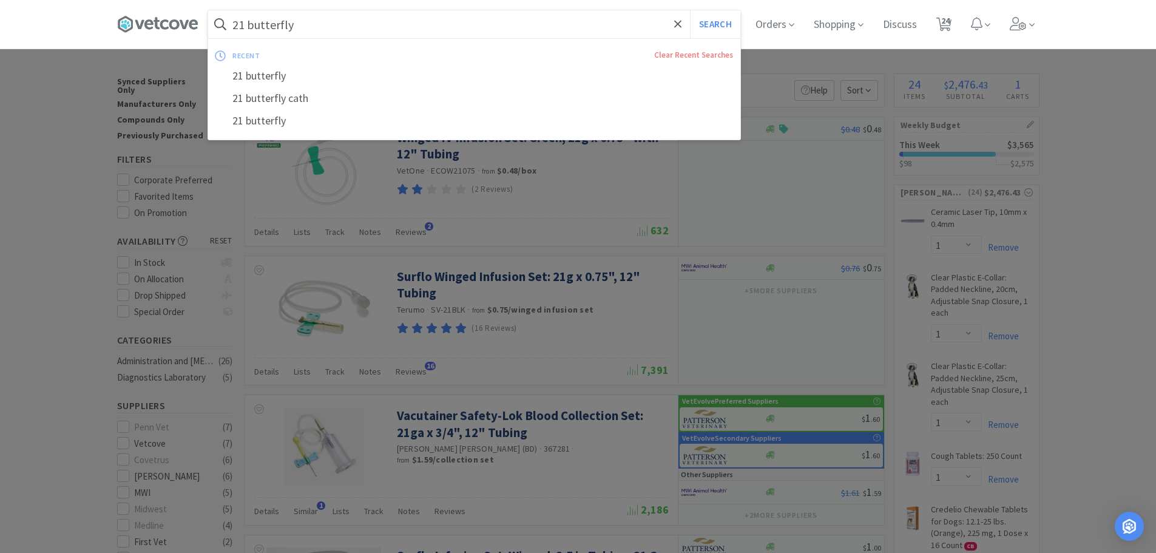
click at [353, 29] on input "21 butterfly" at bounding box center [474, 24] width 532 height 28
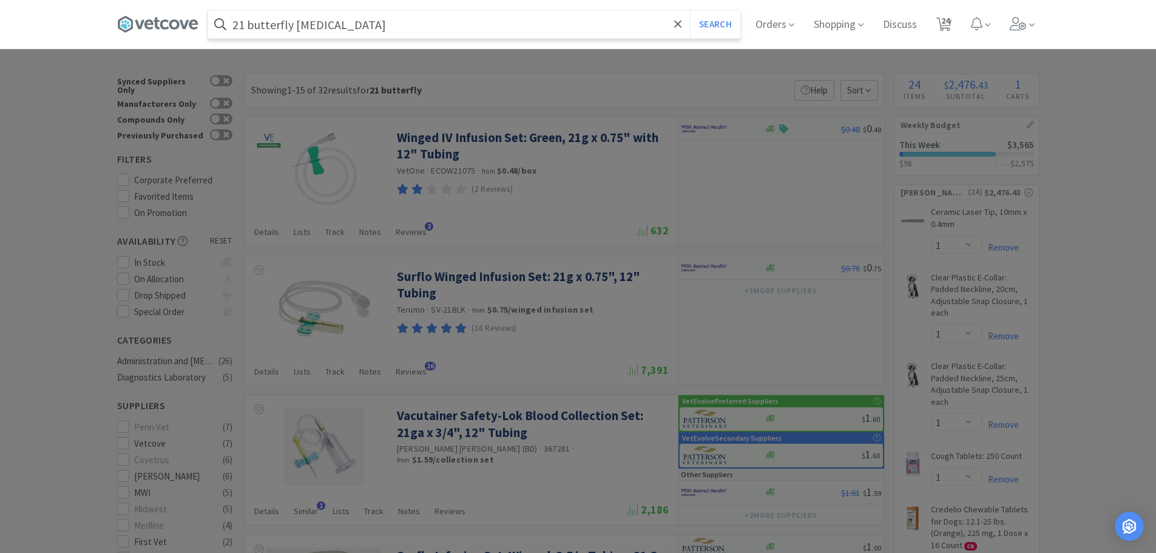
click at [690, 10] on button "Search" at bounding box center [715, 24] width 50 height 28
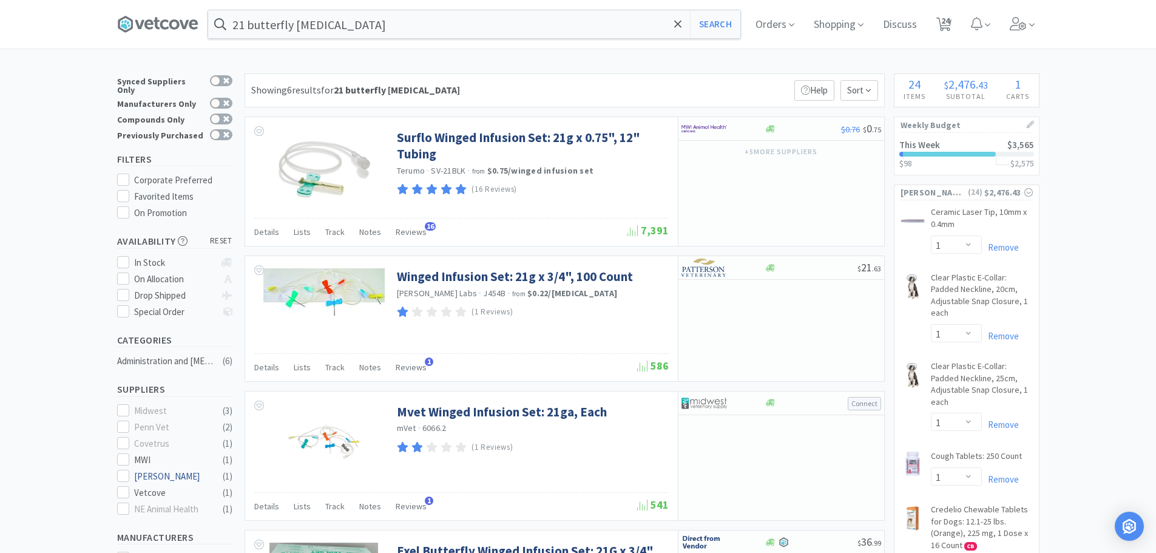
click at [134, 469] on div "[PERSON_NAME]" at bounding box center [171, 476] width 75 height 15
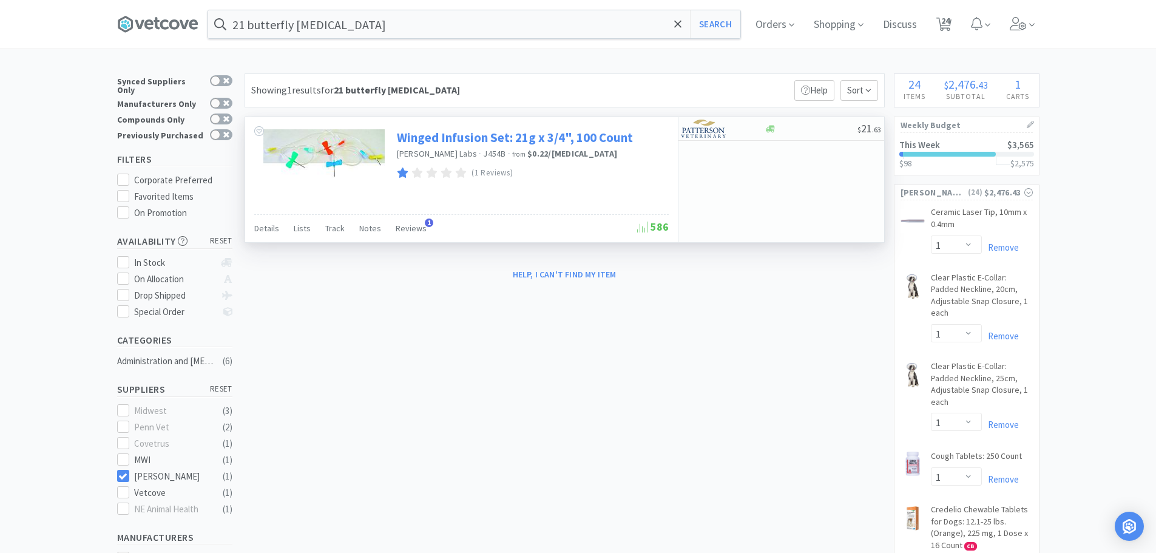
click at [568, 134] on link "Winged Infusion Set: 21g x 3/4", 100 Count" at bounding box center [515, 137] width 236 height 16
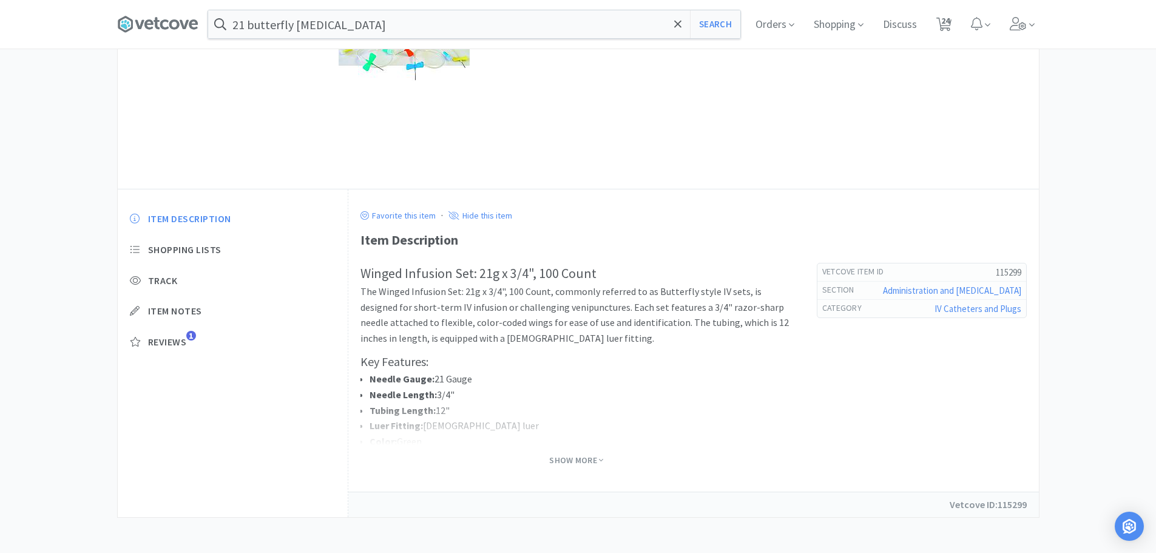
scroll to position [188, 0]
click at [568, 462] on span "Show More" at bounding box center [576, 459] width 54 height 12
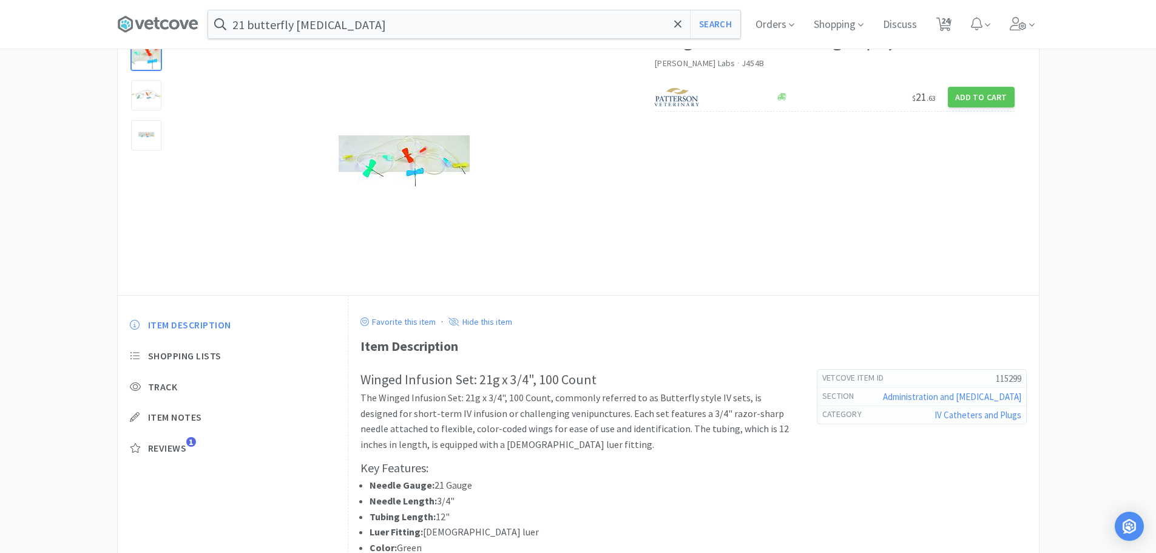
scroll to position [0, 0]
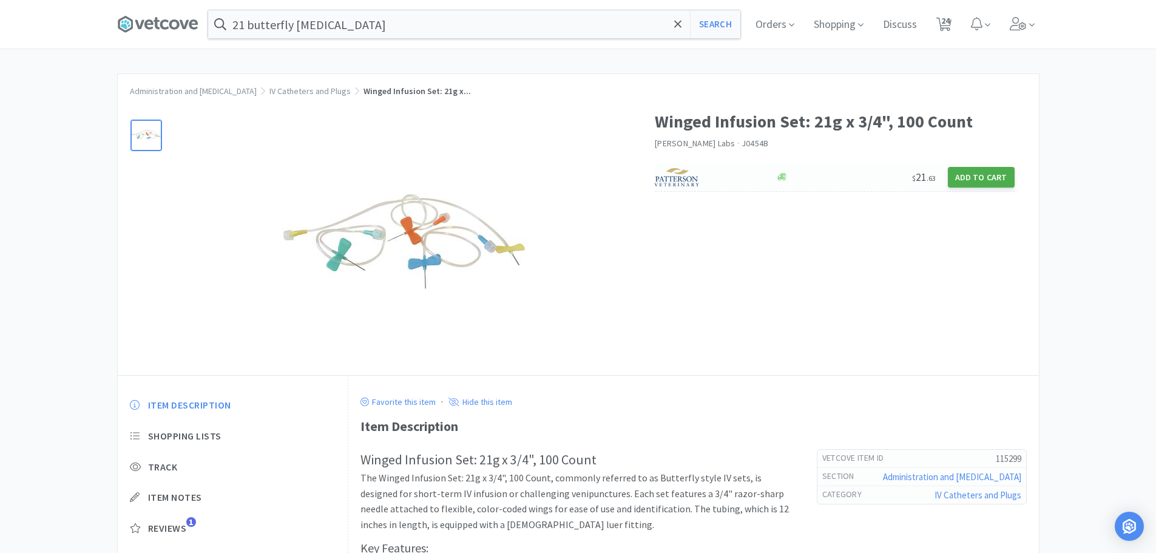
click at [963, 167] on button "Add to Cart" at bounding box center [981, 177] width 67 height 21
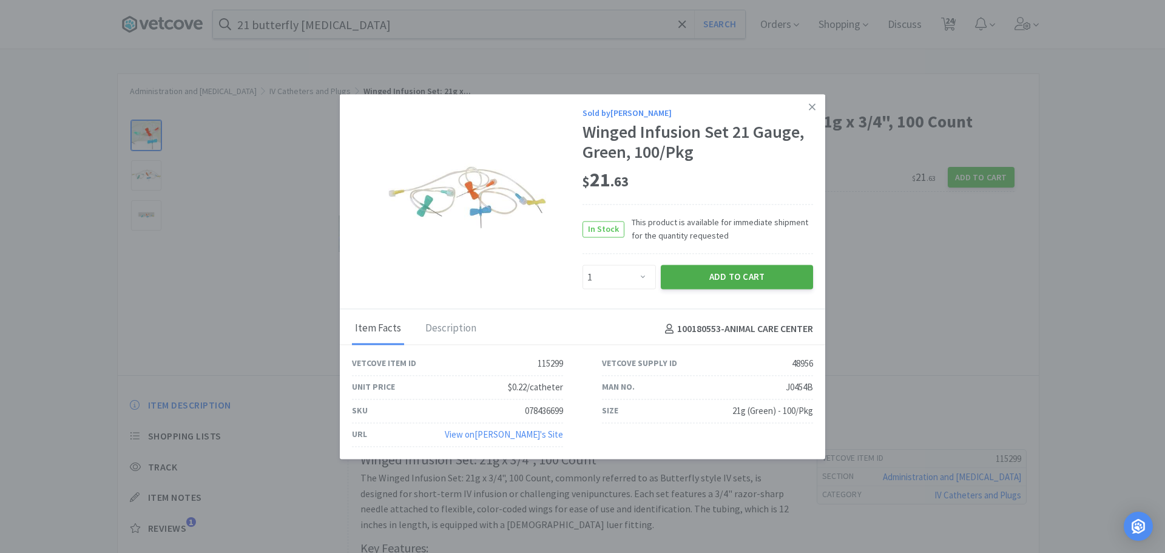
click at [699, 273] on button "Add to Cart" at bounding box center [737, 277] width 152 height 24
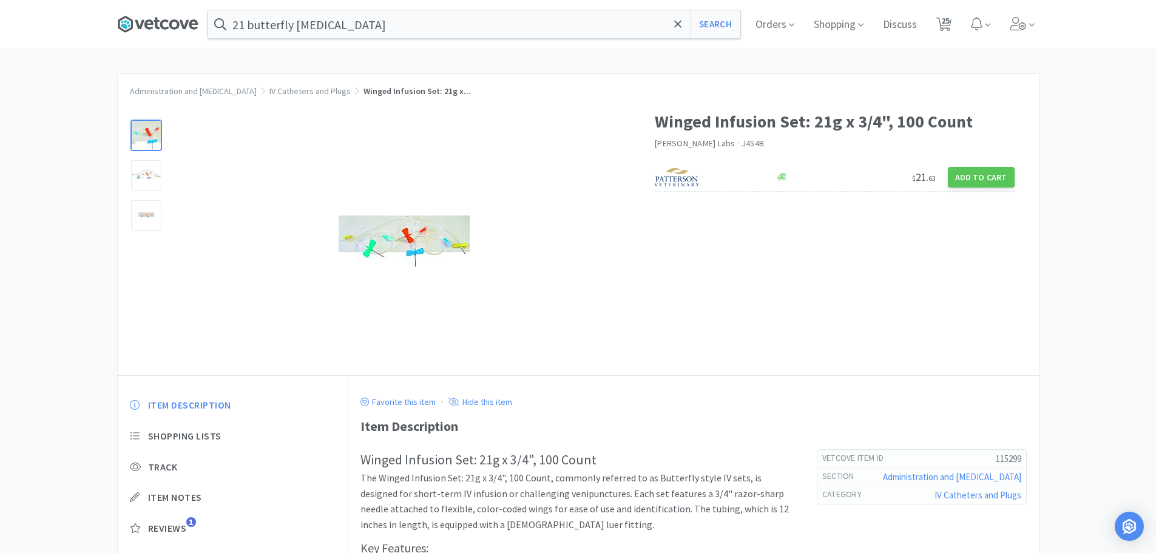
click at [176, 25] on icon at bounding box center [174, 24] width 10 height 10
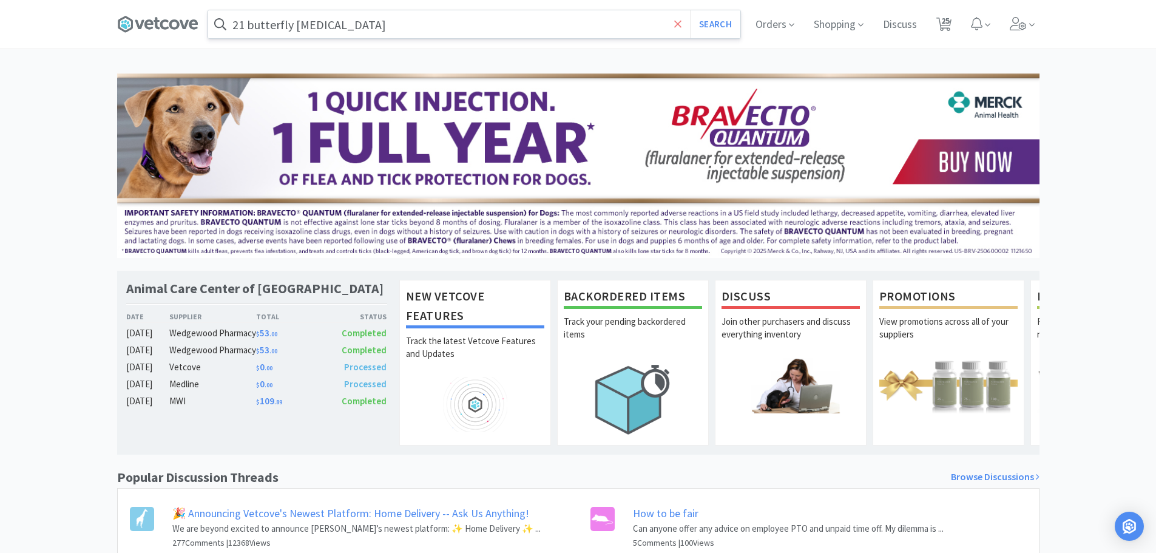
click at [674, 20] on icon at bounding box center [678, 24] width 8 height 12
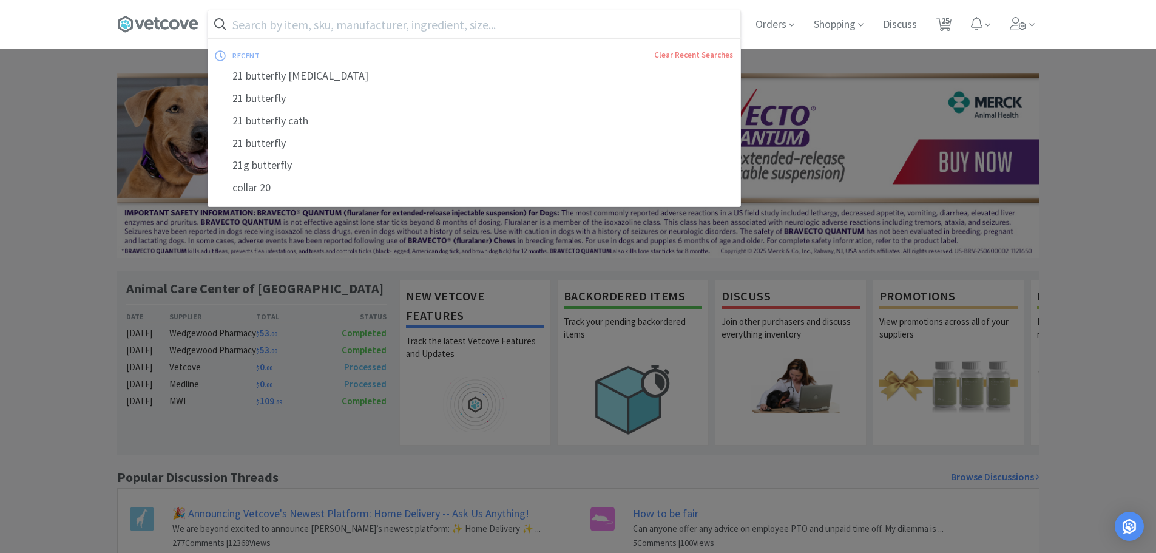
drag, startPoint x: 679, startPoint y: 52, endPoint x: 580, endPoint y: 84, distance: 104.8
click at [680, 52] on link "Clear Recent Searches" at bounding box center [693, 55] width 79 height 10
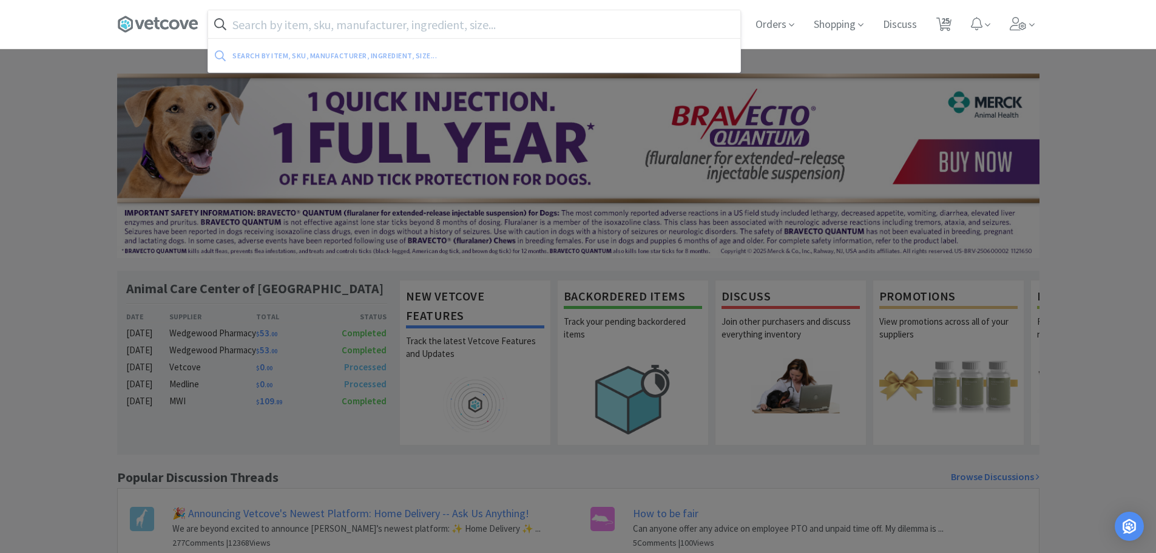
click at [78, 175] on div at bounding box center [578, 276] width 1156 height 553
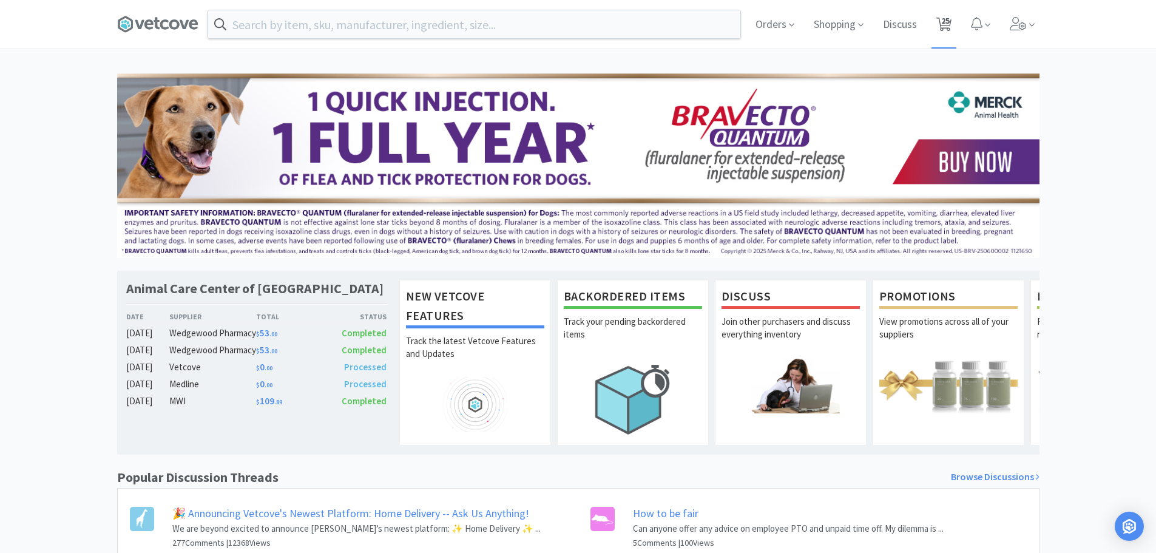
click at [950, 31] on span "25" at bounding box center [945, 20] width 8 height 49
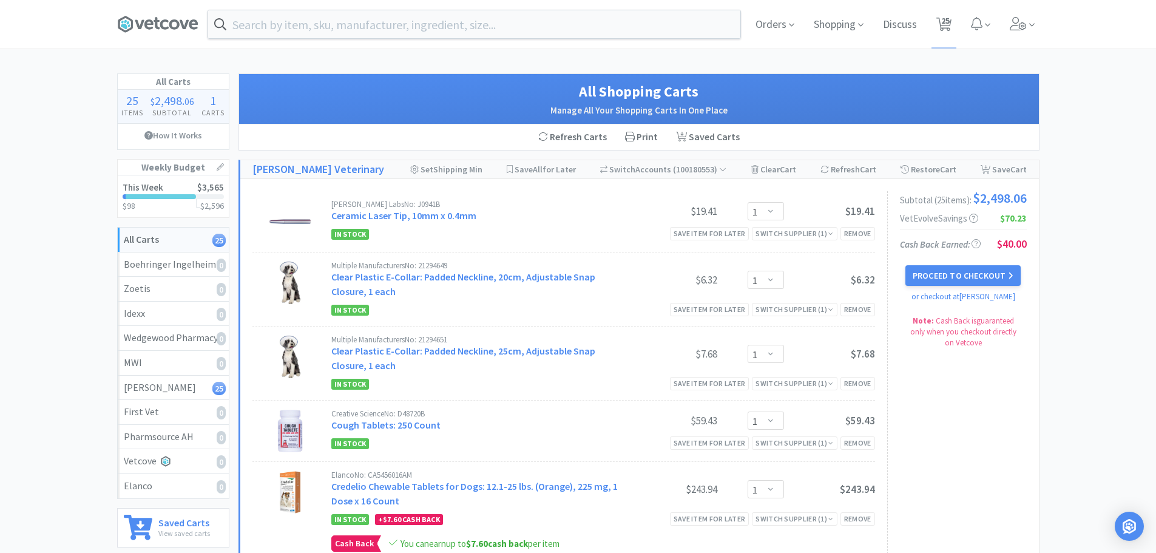
click at [141, 33] on span at bounding box center [162, 24] width 91 height 49
